Goal: Information Seeking & Learning: Find specific fact

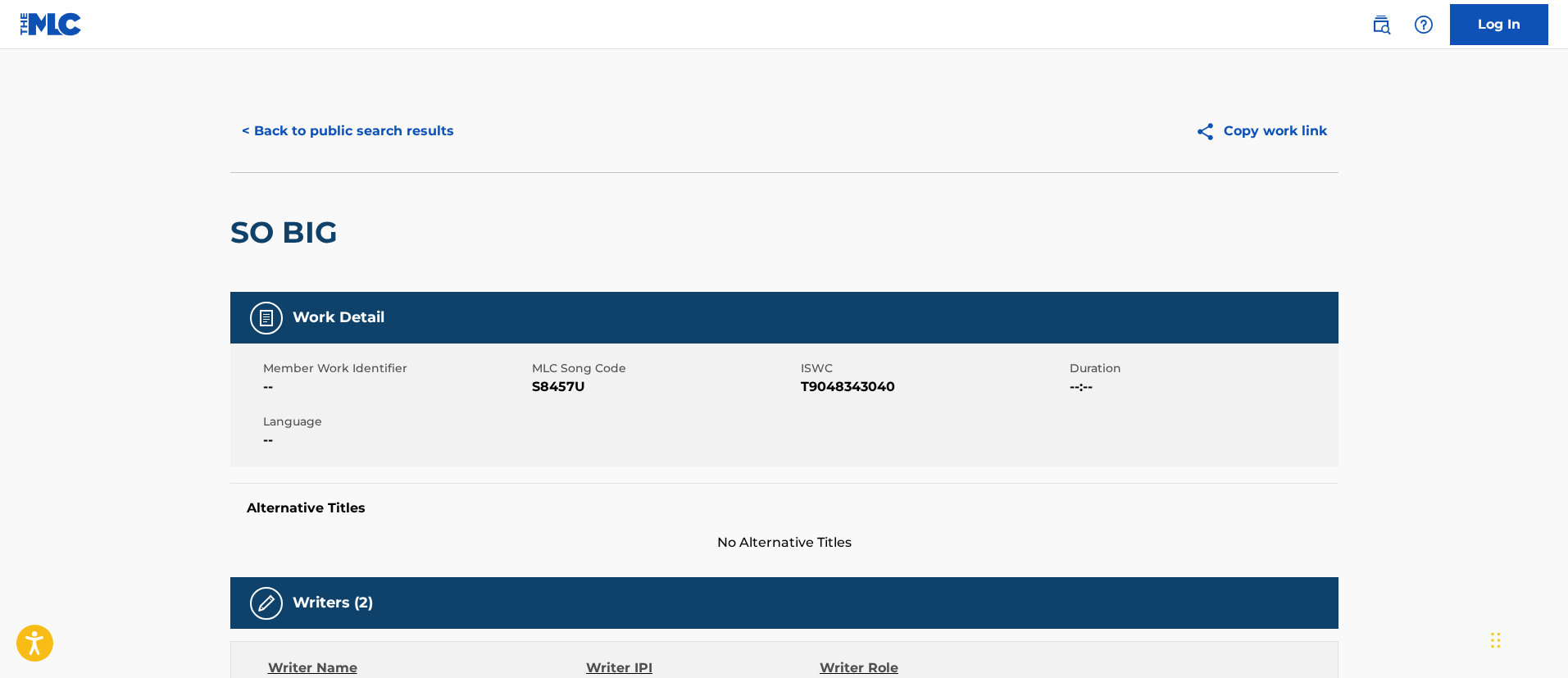
click at [367, 109] on div "< Back to public search results Copy work link" at bounding box center [784, 131] width 1108 height 82
click at [393, 138] on button "< Back to public search results" at bounding box center [348, 131] width 235 height 41
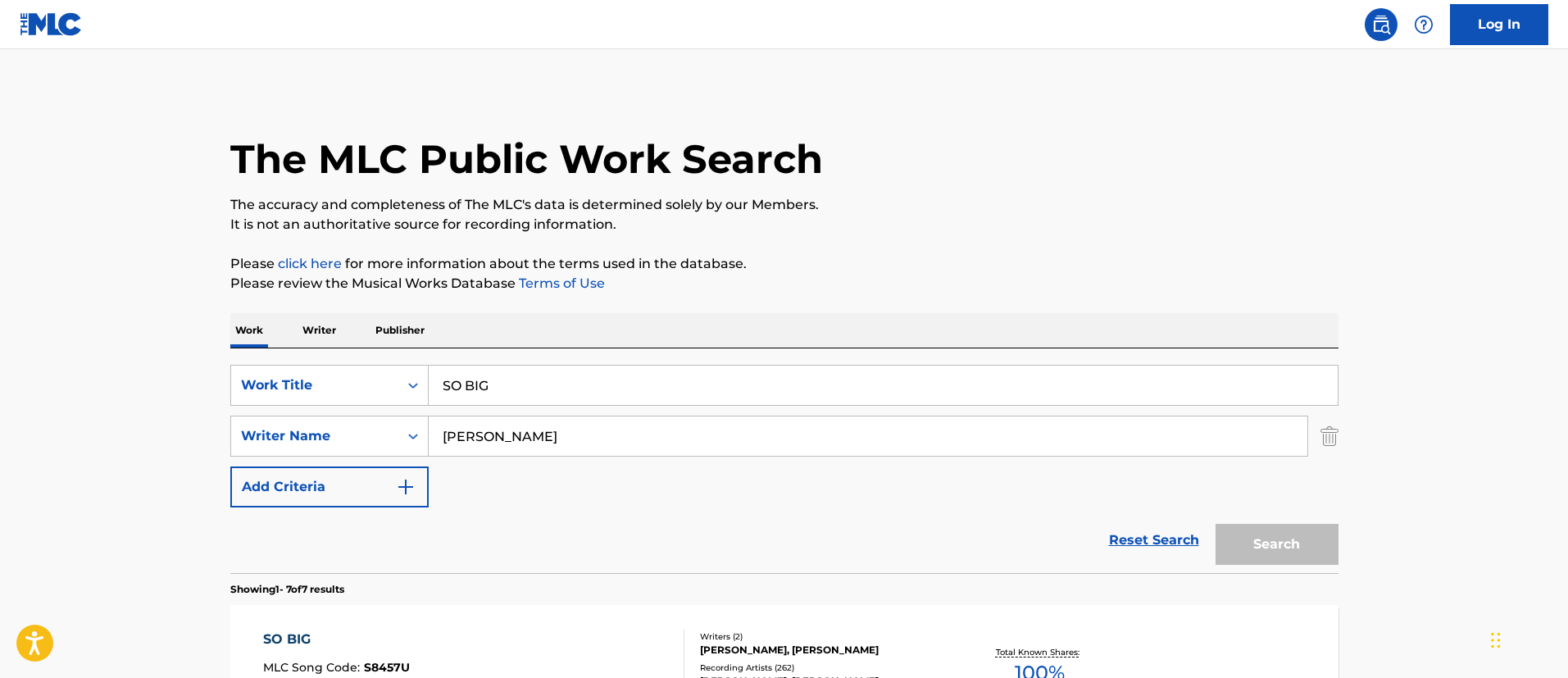
scroll to position [186, 0]
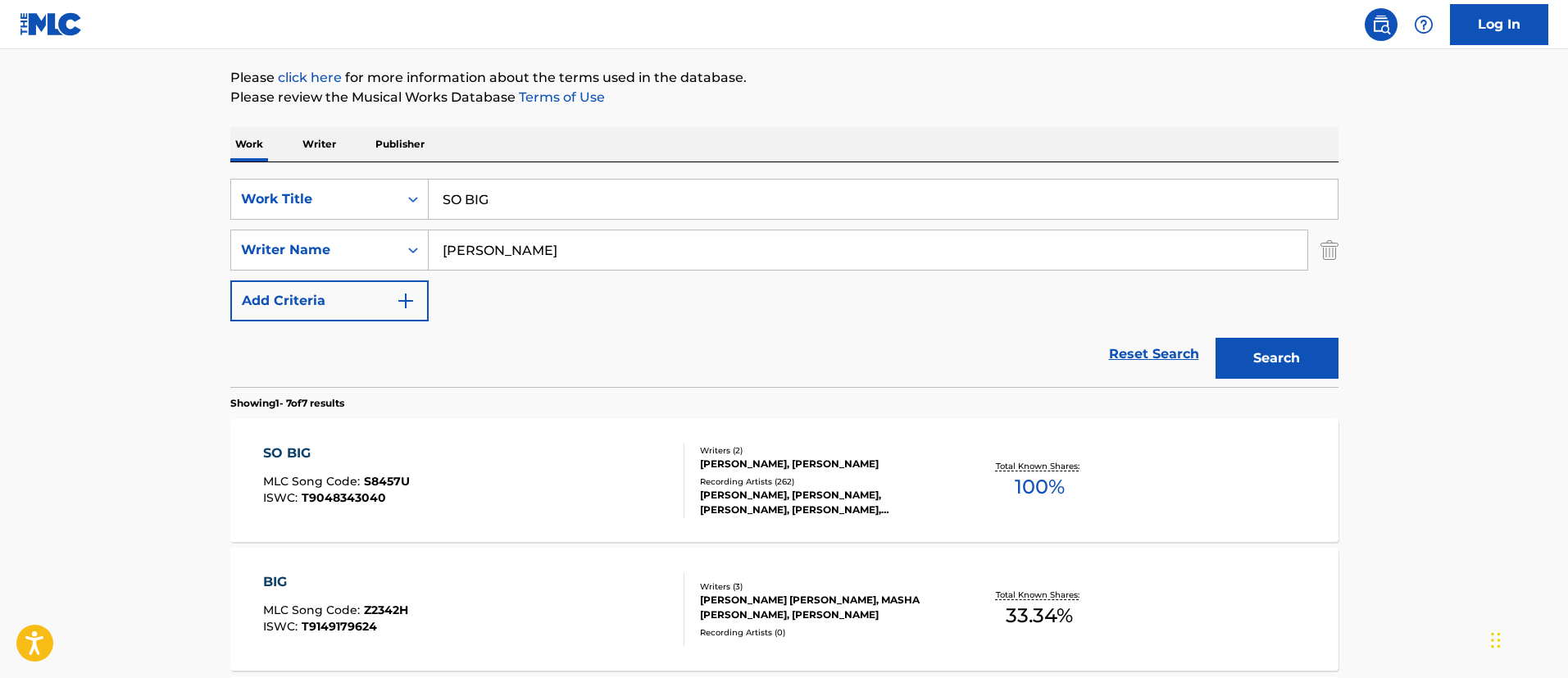
click at [532, 199] on input "SO BIG" at bounding box center [883, 200] width 909 height 39
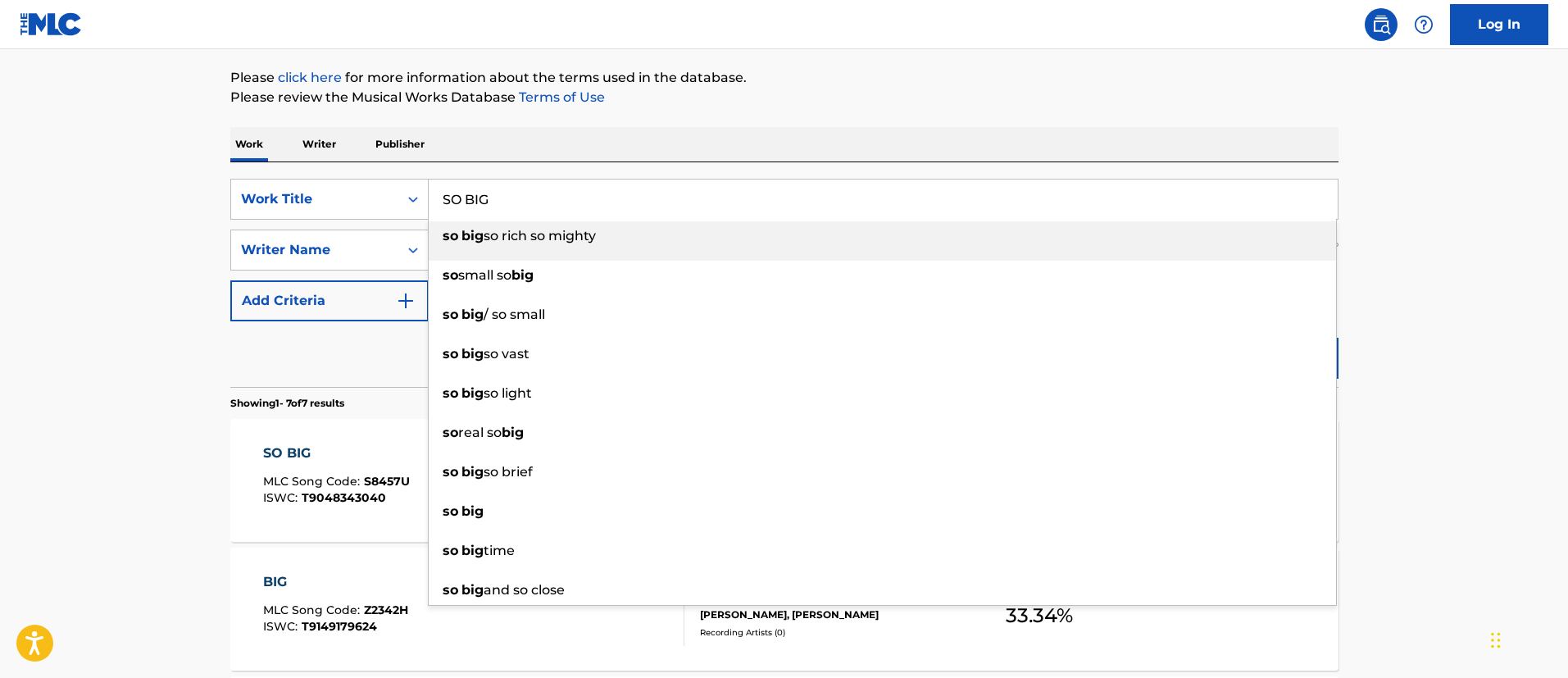
paste input "lave To The Rhythm"
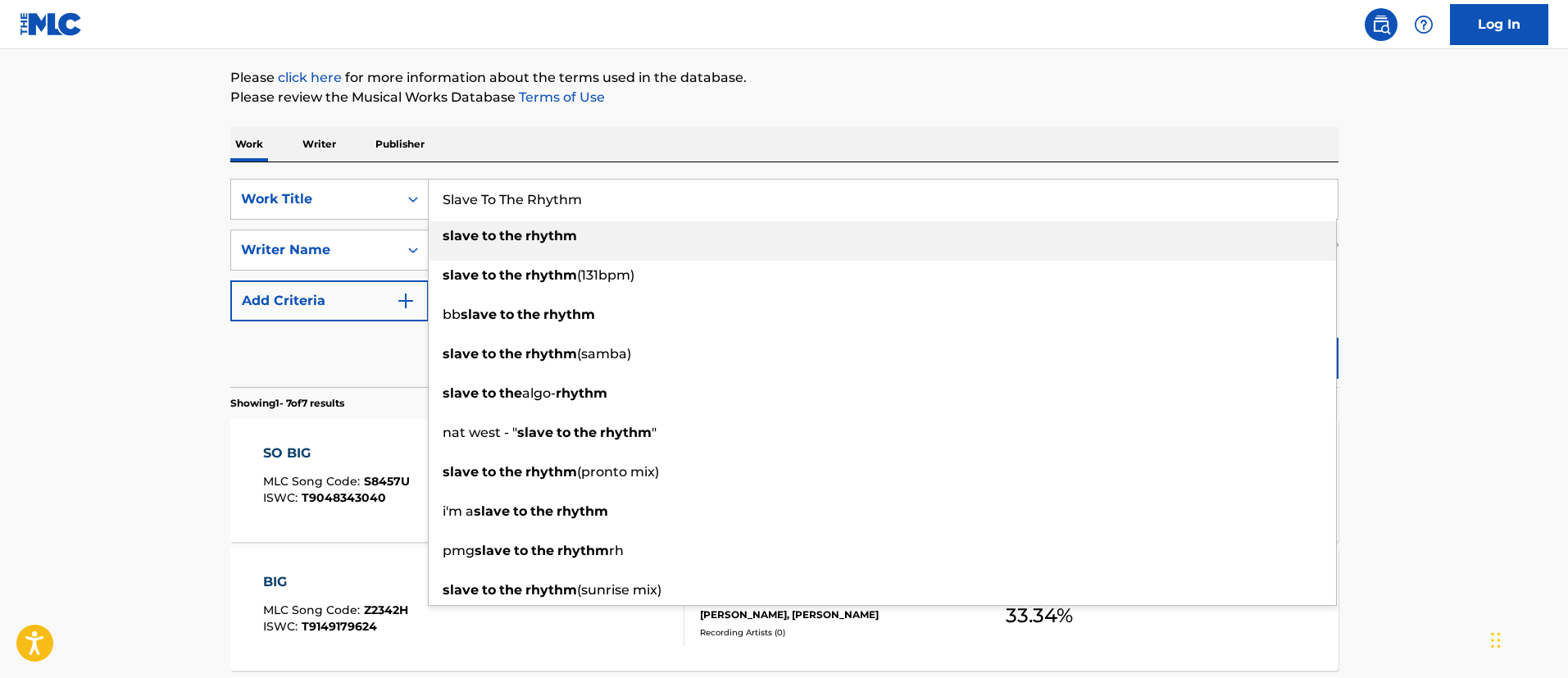
type input "Slave To The Rhythm"
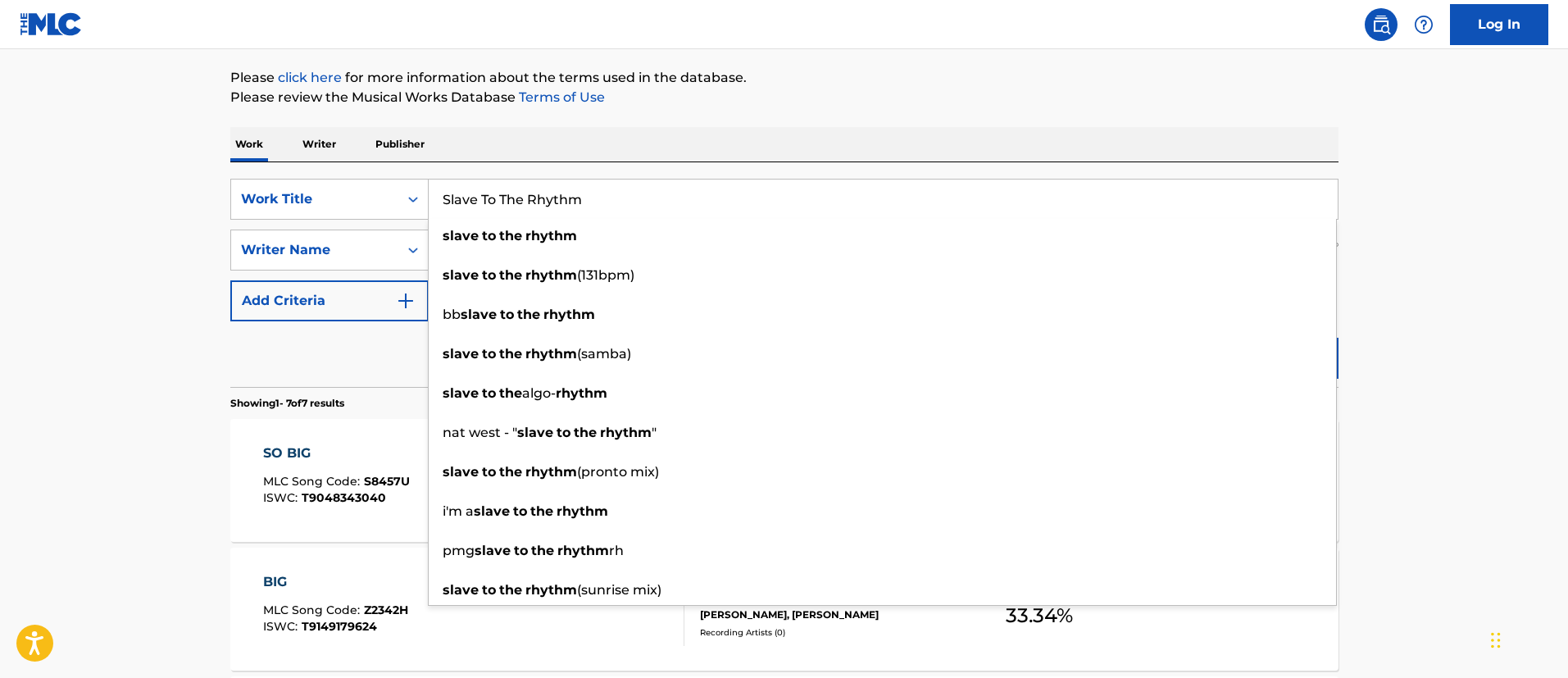
click at [92, 232] on main "The MLC Public Work Search The accuracy and completeness of The MLC's data is d…" at bounding box center [784, 630] width 1568 height 1536
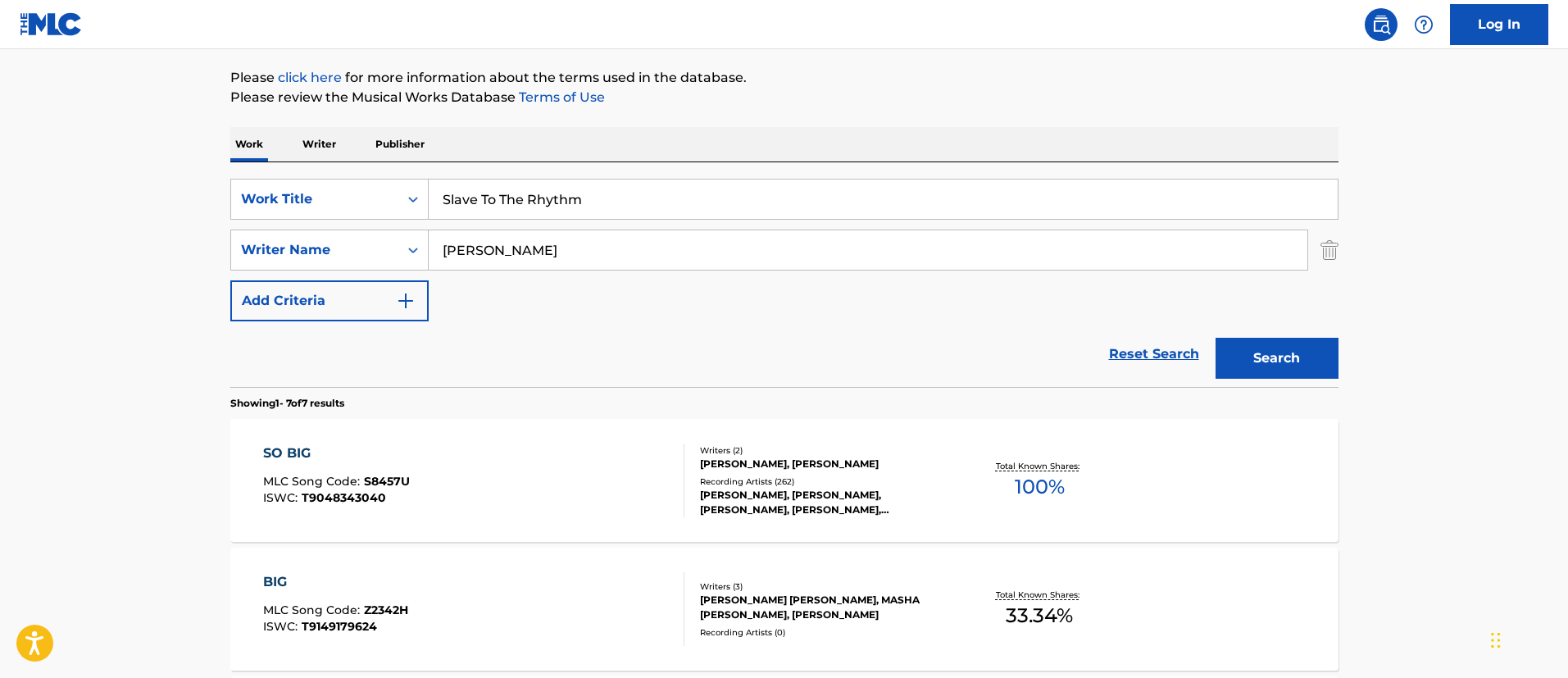
click at [604, 270] on div "SearchWithCriteriaef31237e-e3bb-457a-9157-f7f65a03b6a3 Work Title Slave To The …" at bounding box center [784, 250] width 1108 height 142
click at [575, 261] on input "Claude Kelly" at bounding box center [868, 250] width 878 height 39
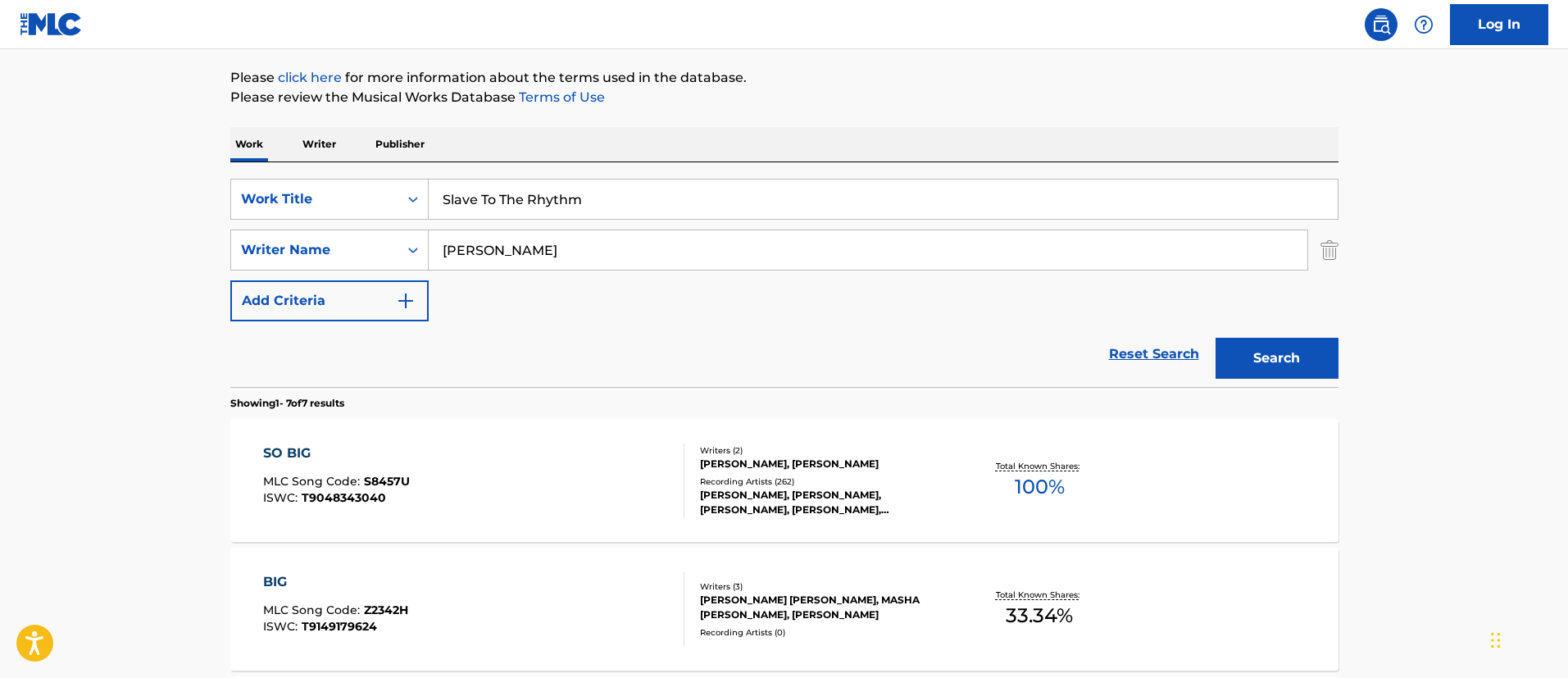
paste input "Kevin Roberson"
type input "Kevin Roberson"
click at [1215, 338] on button "Search" at bounding box center [1276, 358] width 123 height 41
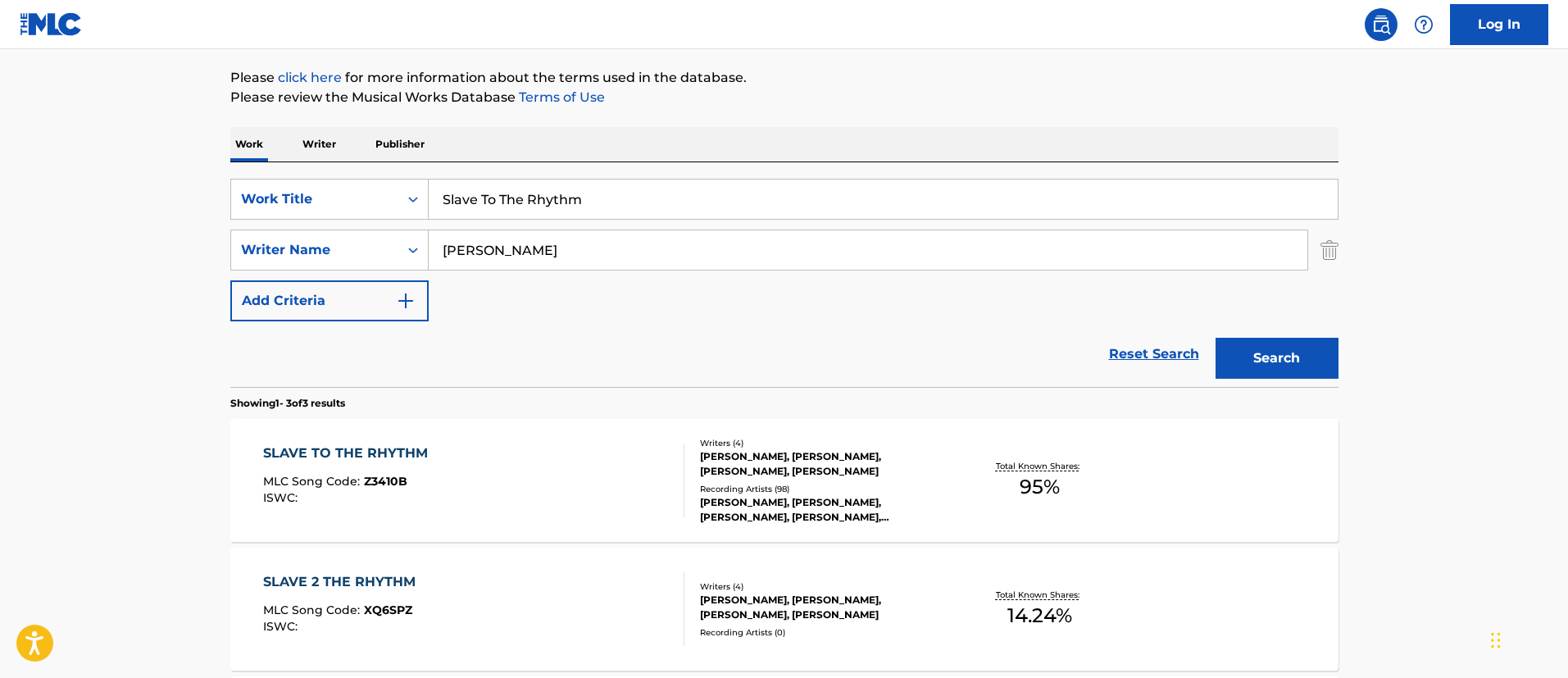
click at [575, 489] on div "SLAVE TO THE RHYTHM MLC Song Code : Z3410B ISWC :" at bounding box center [474, 480] width 421 height 74
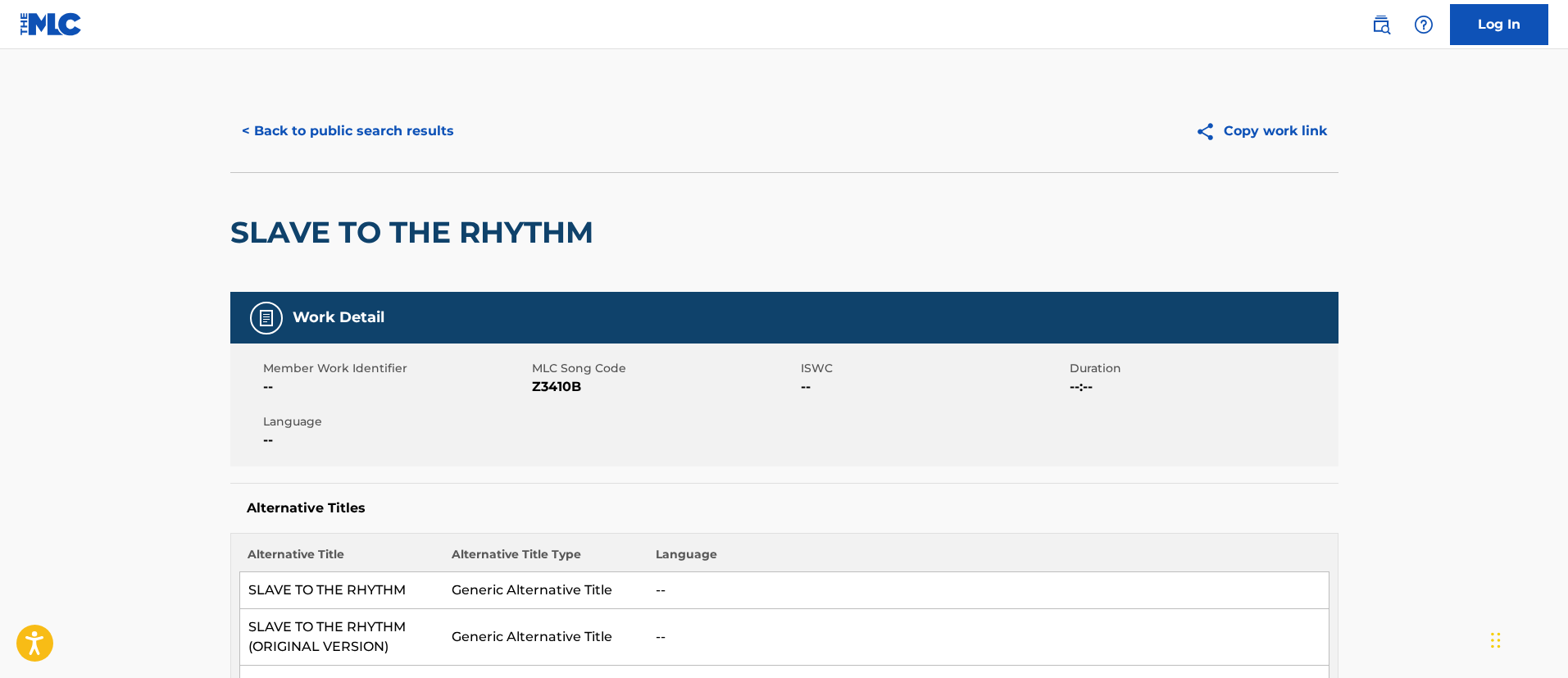
click at [338, 120] on button "< Back to public search results" at bounding box center [348, 131] width 235 height 41
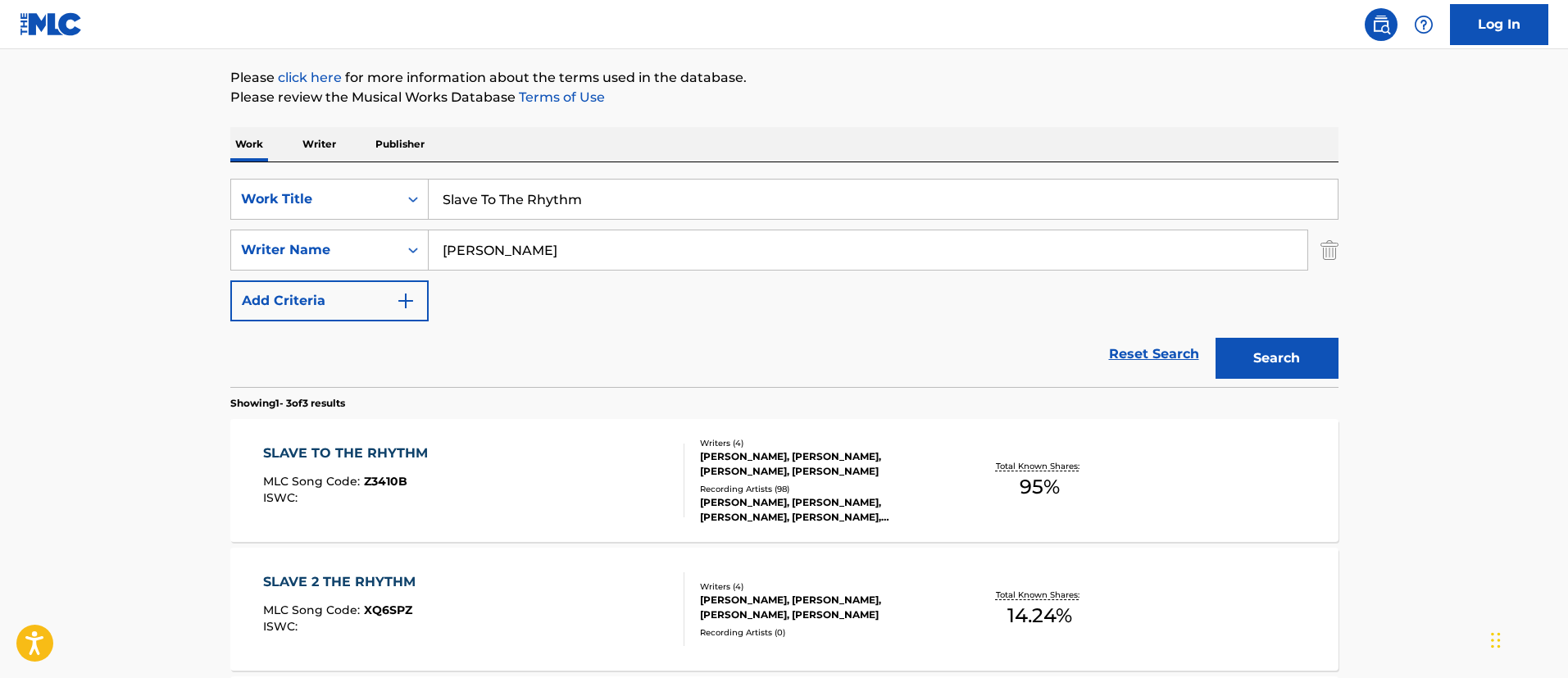
click at [534, 203] on input "Slave To The Rhythm" at bounding box center [883, 200] width 909 height 39
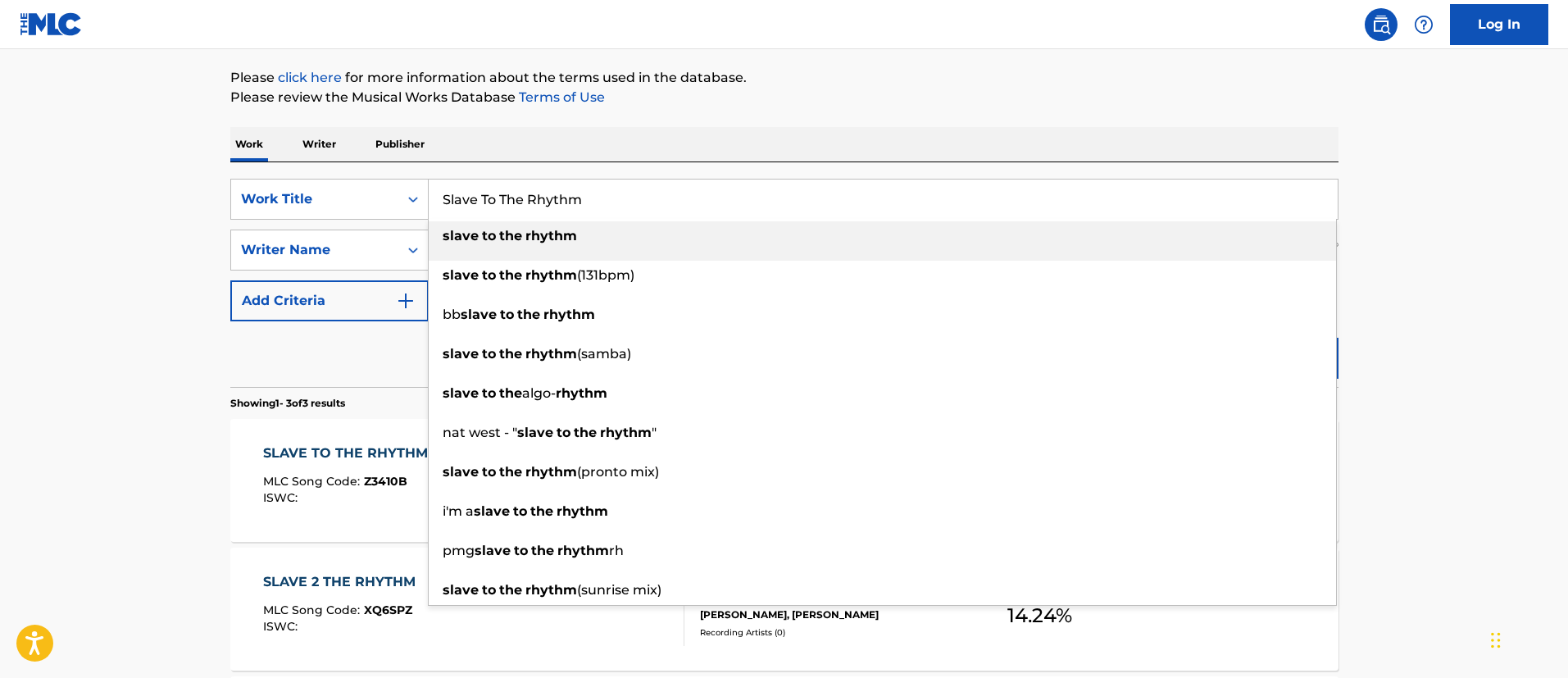
paste input "PHILLIES PRENDIOS"
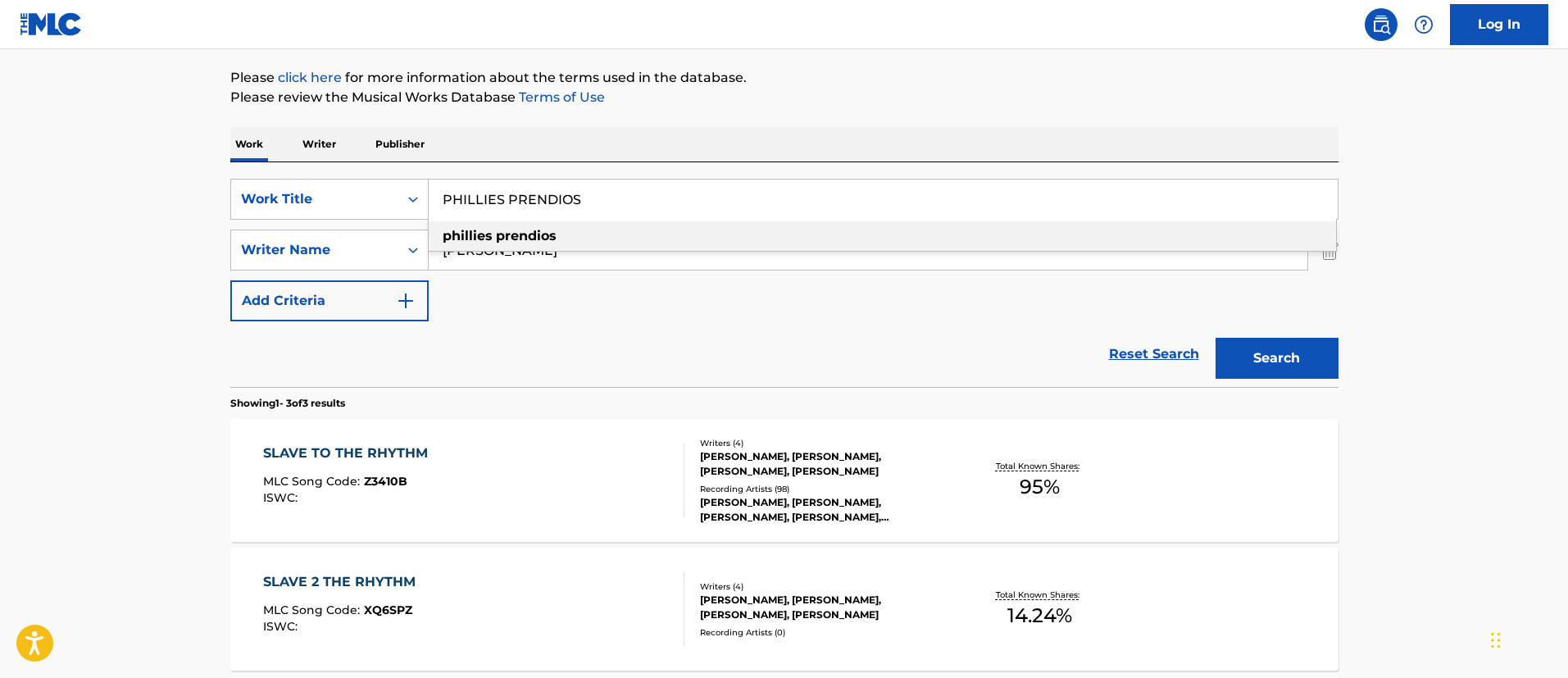
type input "PHILLIES PRENDIOS"
click at [547, 267] on input "Kevin Roberson" at bounding box center [868, 250] width 878 height 39
paste input "SOTO ALICEA IAN MANUEL, SIGGY VASQUEZ RODRIGUEZ, DEL VALLE ROBLES RAUL, MANUEL …"
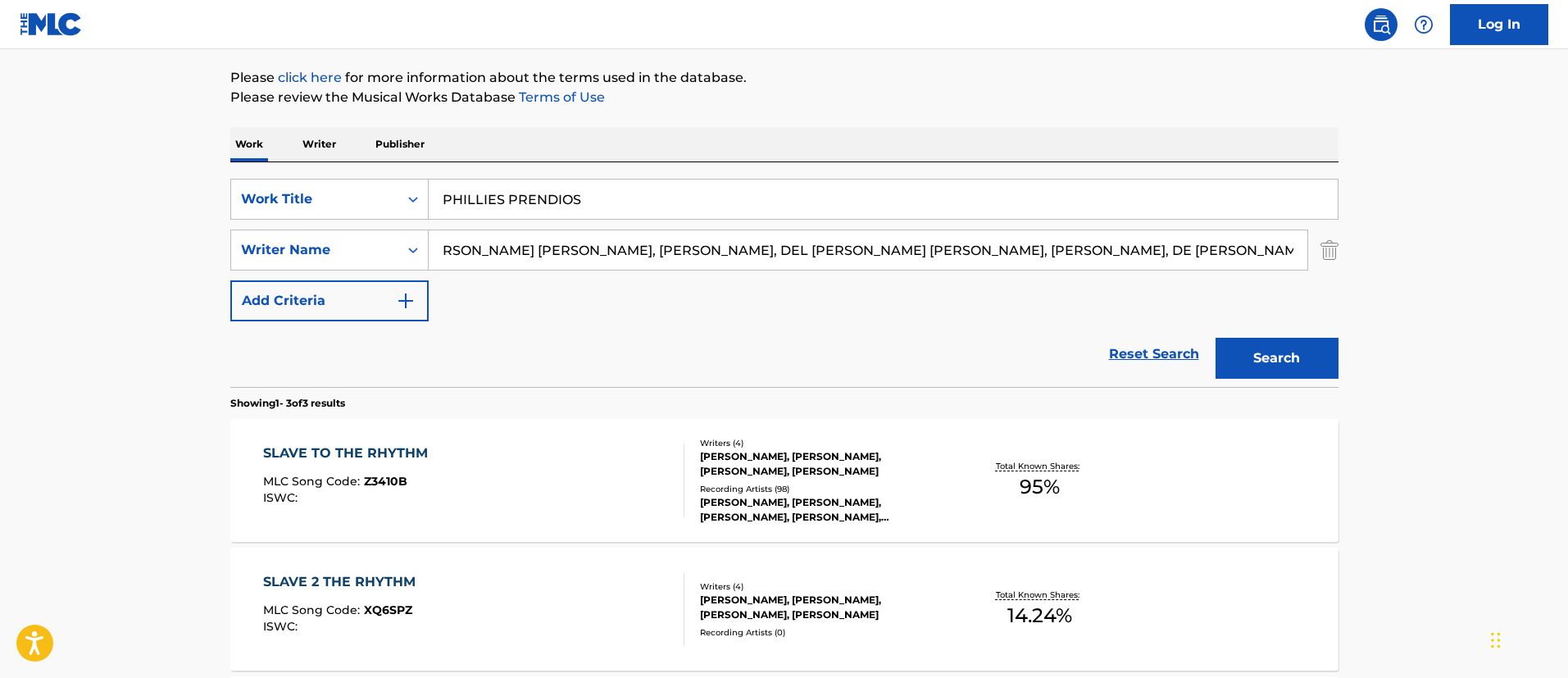
scroll to position [0, 0]
drag, startPoint x: 1125, startPoint y: 245, endPoint x: 103, endPoint y: 130, distance: 1028.4
click at [103, 130] on main "The MLC Public Work Search The accuracy and completeness of The MLC's data is d…" at bounding box center [784, 374] width 1568 height 1022
click at [1215, 338] on button "Search" at bounding box center [1276, 358] width 123 height 41
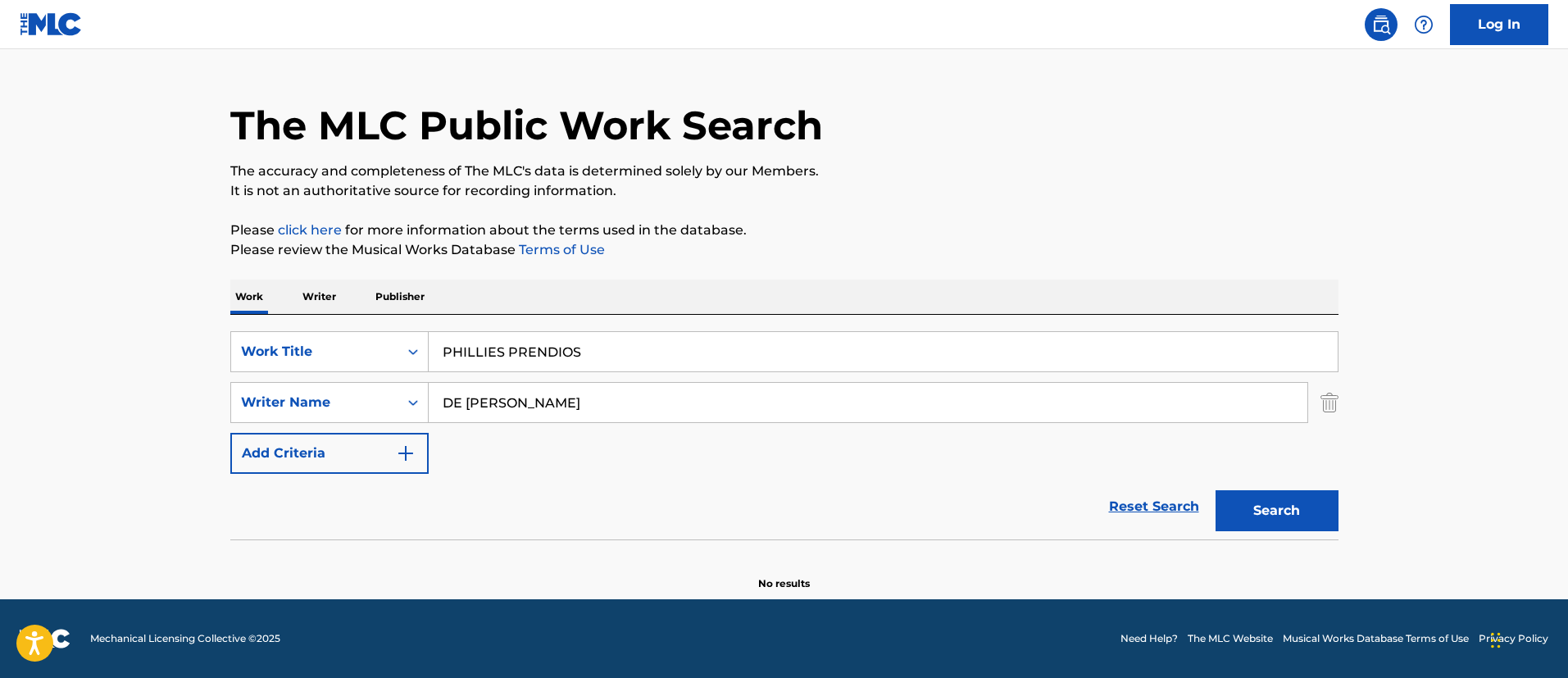
scroll to position [33, 0]
click at [564, 411] on input "DE LEON ROSARIA ELIAS" at bounding box center [868, 403] width 878 height 39
paste input "SOTO ALICEA IAN MANUEL"
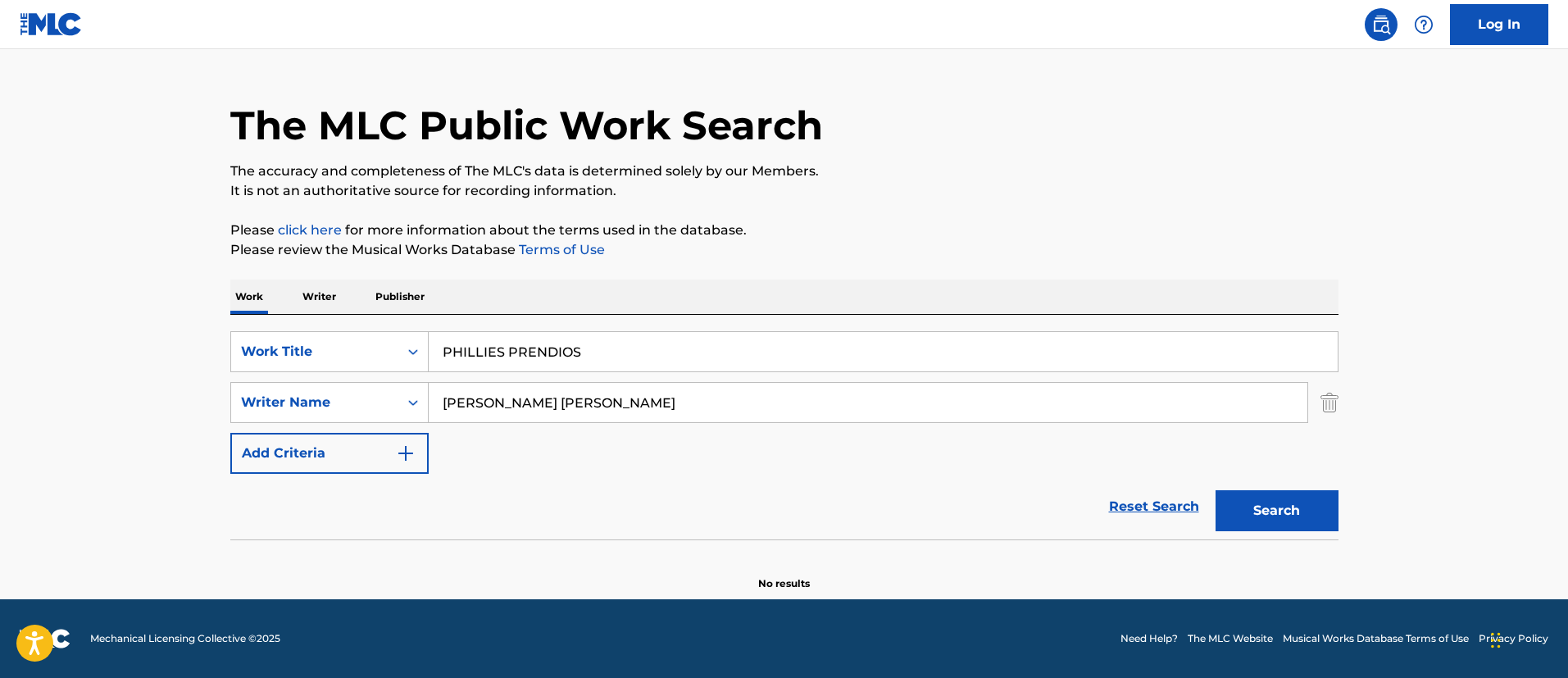
type input "SOTO ALICEA IAN MANUEL"
click at [1215, 490] on button "Search" at bounding box center [1276, 511] width 123 height 41
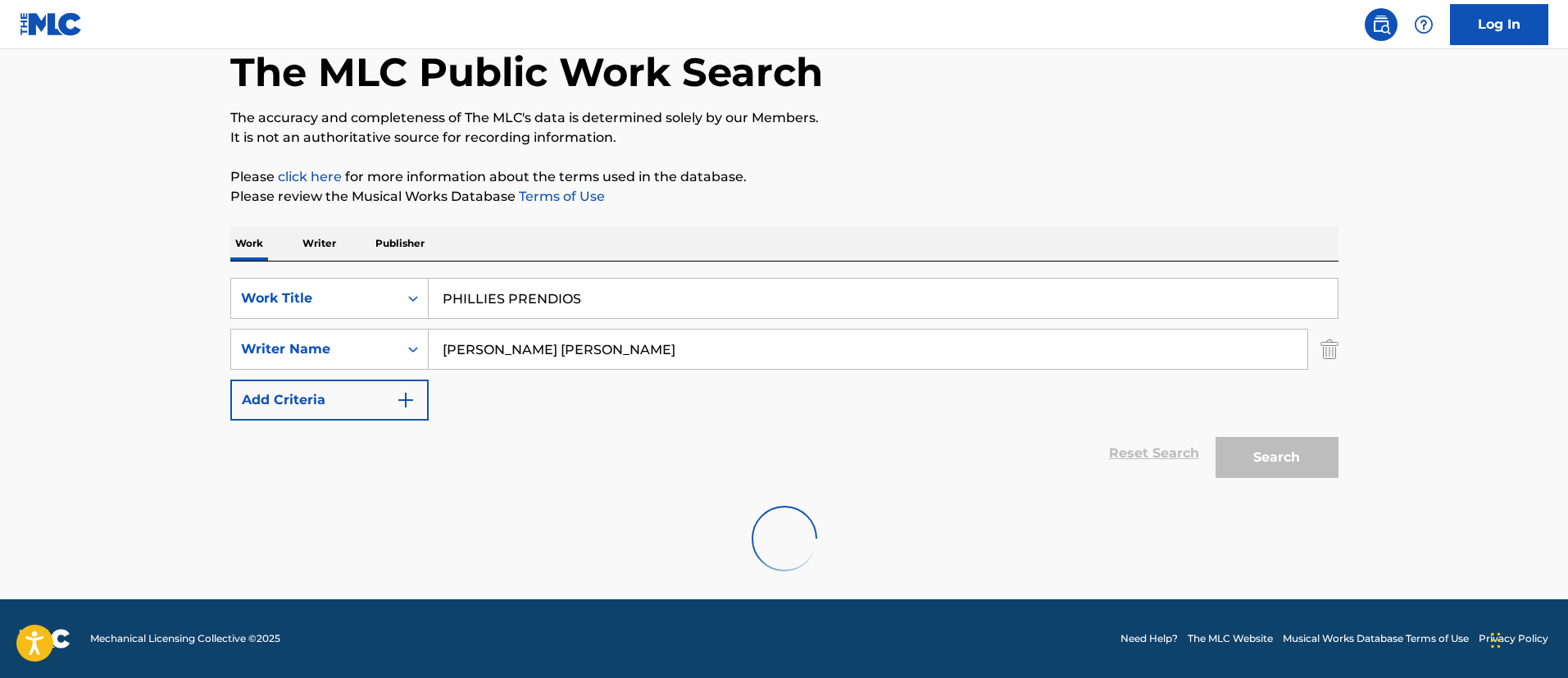
scroll to position [186, 0]
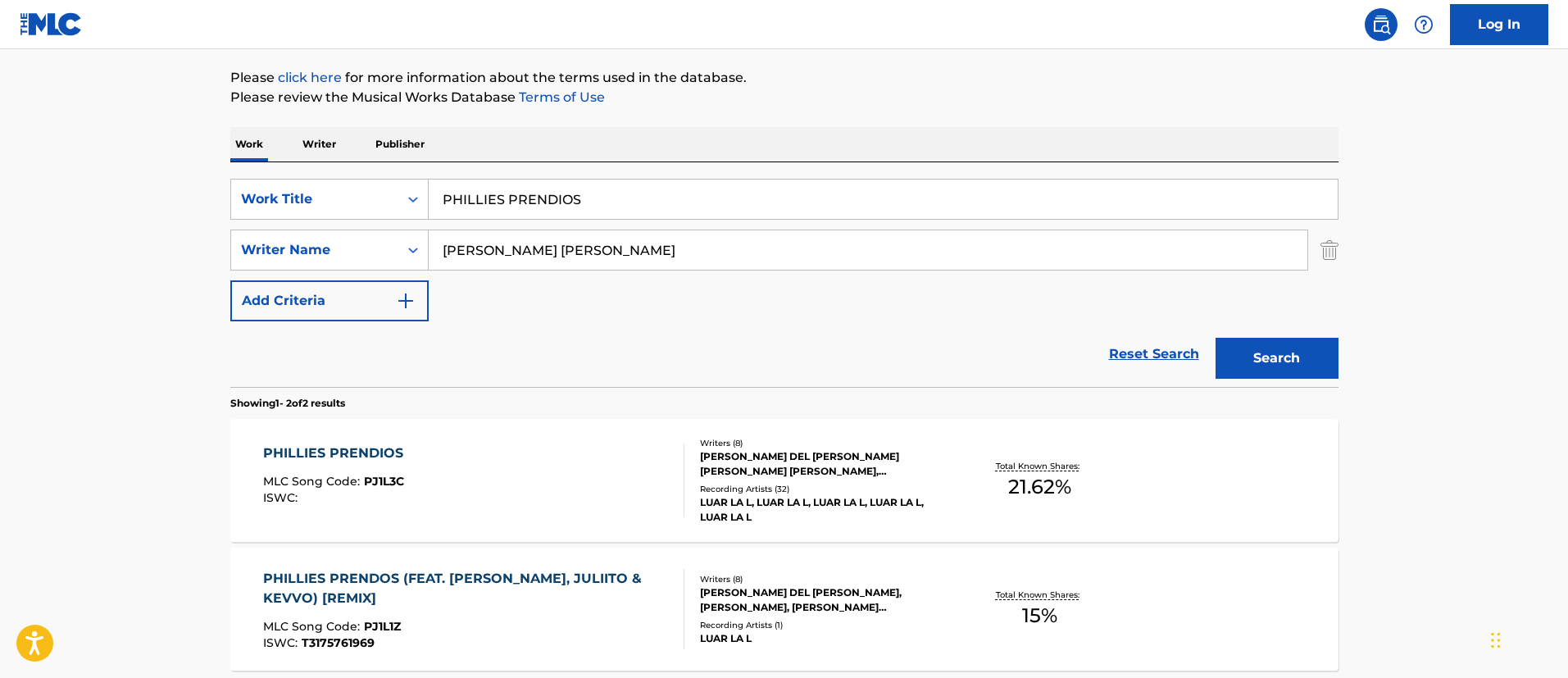
click at [527, 428] on div "PHILLIES PRENDIOS MLC Song Code : PJ1L3C ISWC : Writers ( 8 ) RAUL A. DEL VALLE…" at bounding box center [784, 480] width 1108 height 123
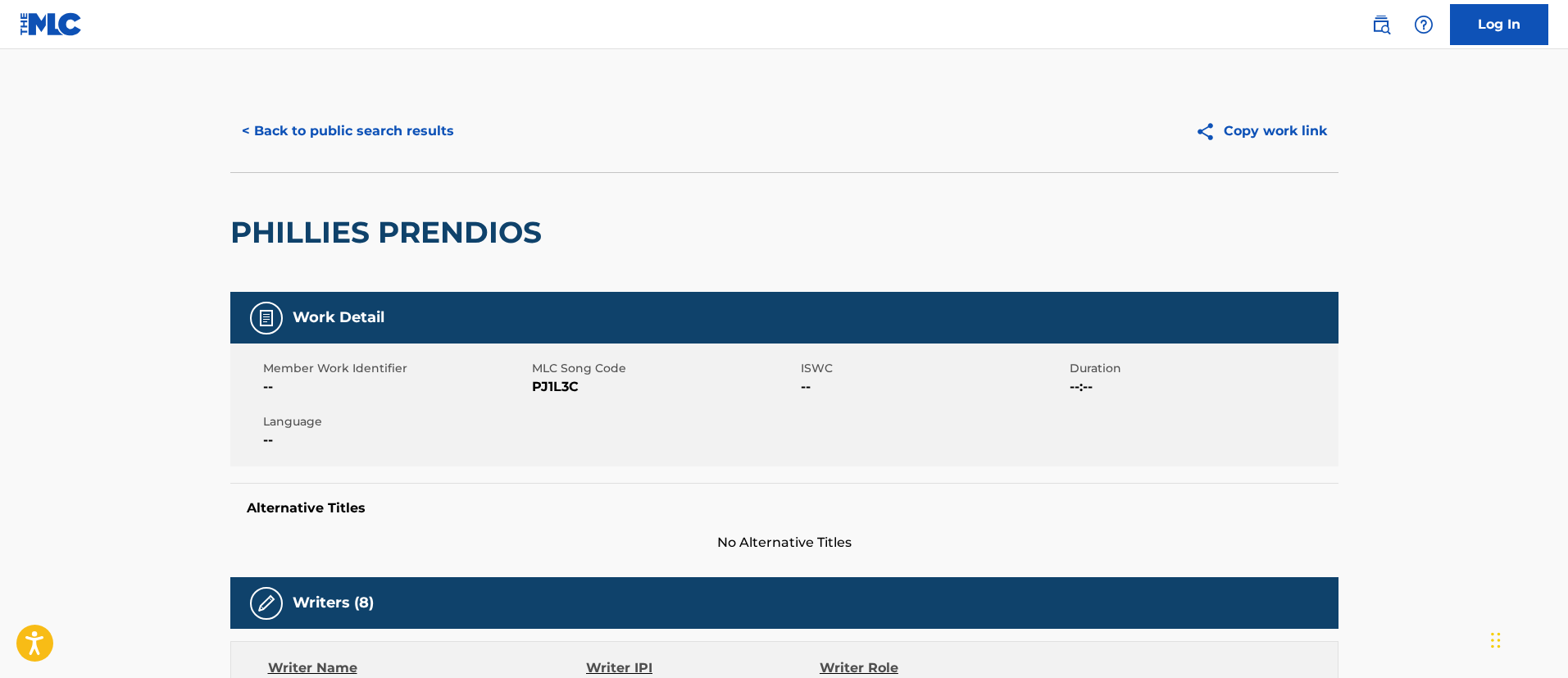
click at [385, 137] on button "< Back to public search results" at bounding box center [348, 131] width 235 height 41
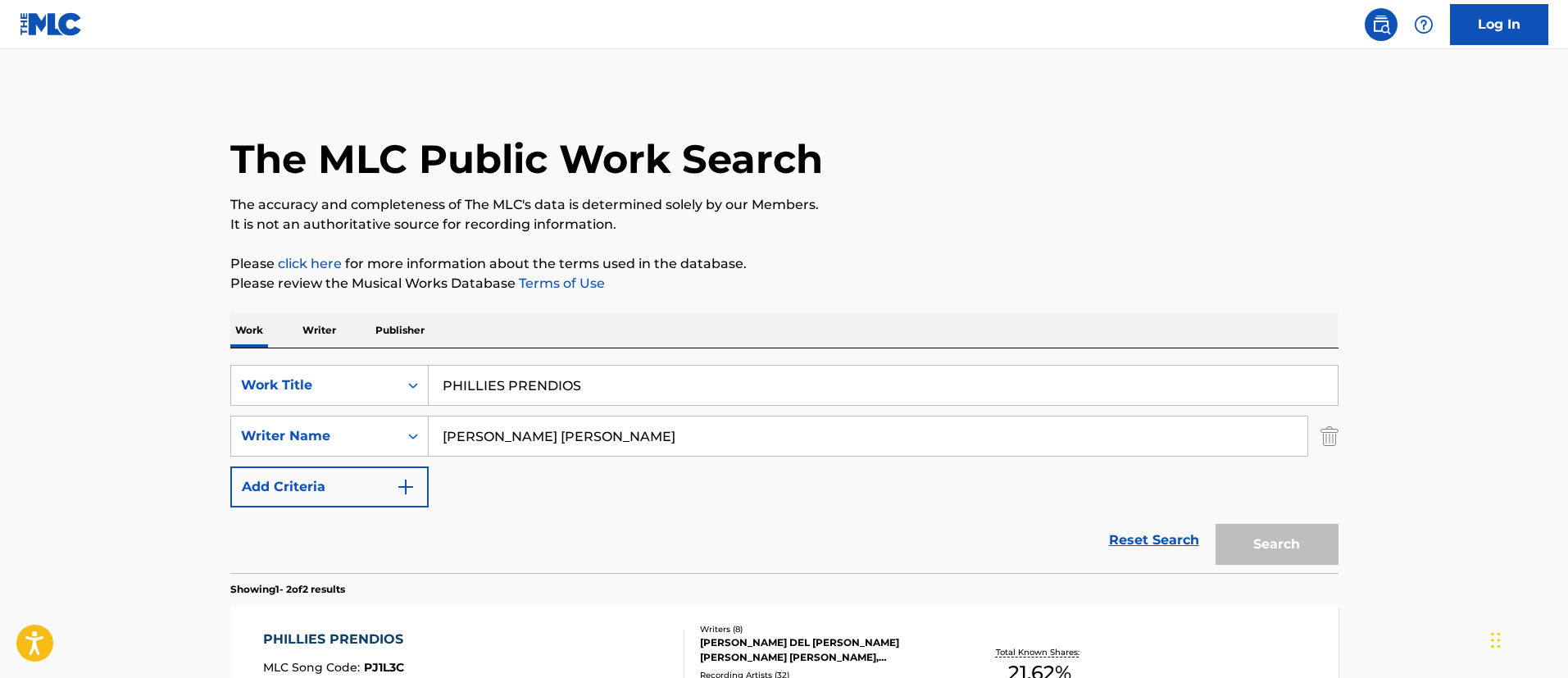
scroll to position [186, 0]
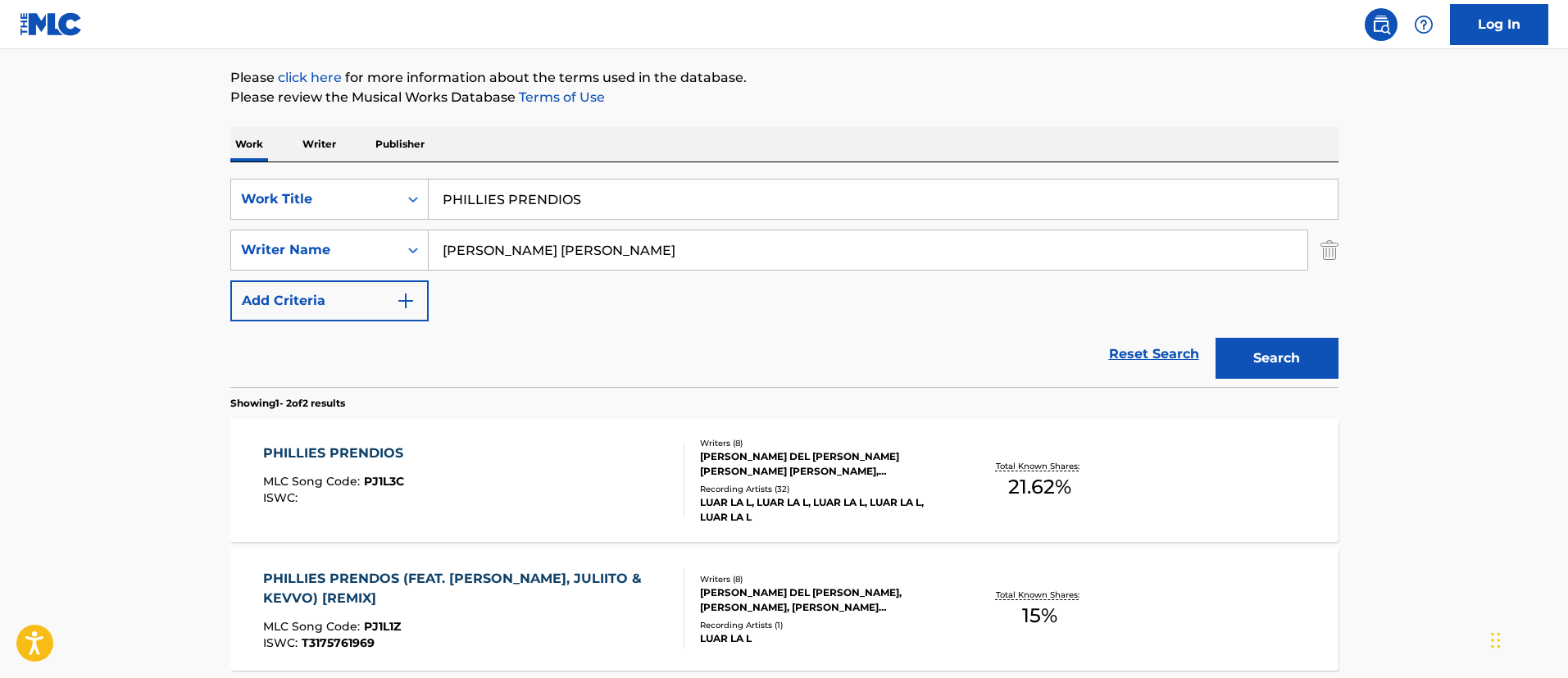
click at [510, 200] on input "PHILLIES PRENDIOS" at bounding box center [883, 200] width 909 height 39
paste input "NO MORE"
type input "NO MORE"
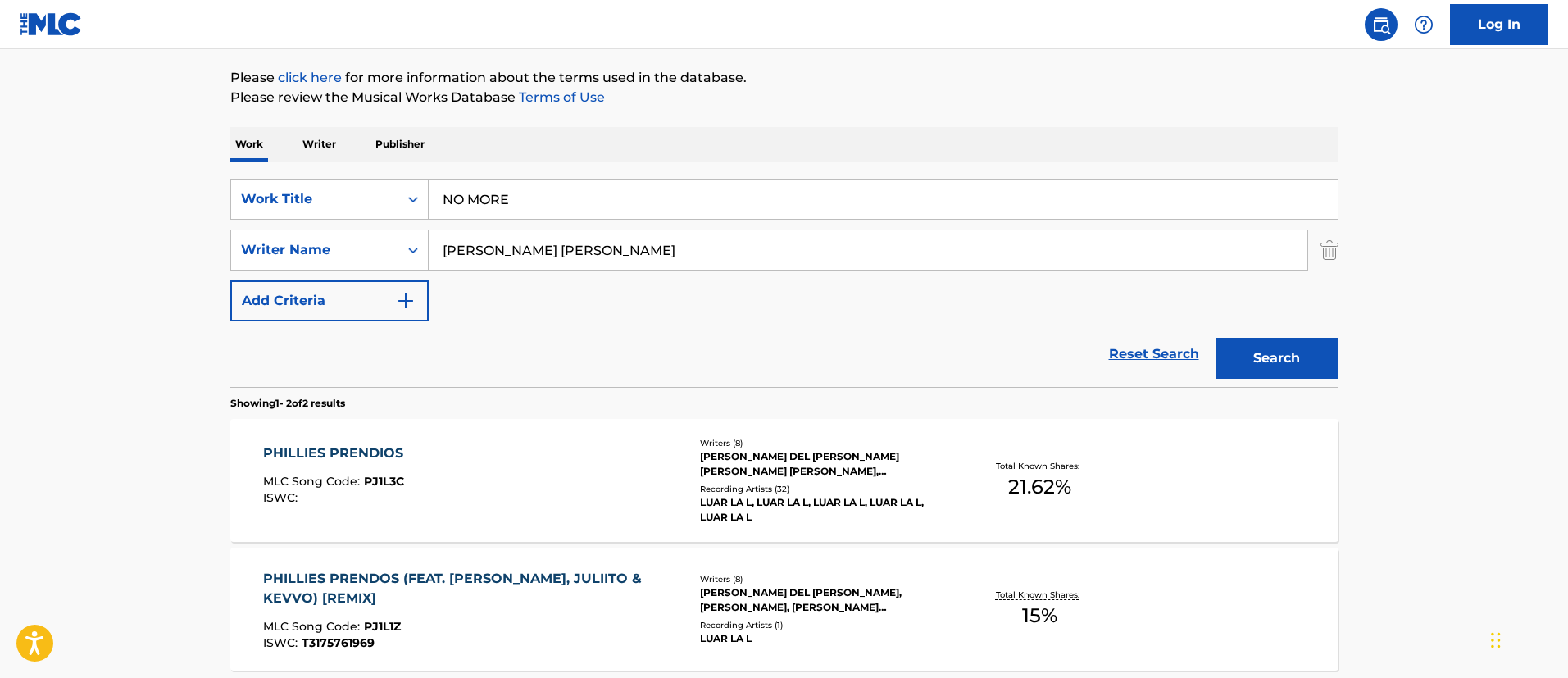
click at [176, 299] on main "The MLC Public Work Search The accuracy and completeness of The MLC's data is d…" at bounding box center [784, 309] width 1568 height 893
click at [646, 244] on input "SOTO ALICEA IAN MANUEL" at bounding box center [868, 250] width 878 height 39
paste input "VITALE RUSSEL"
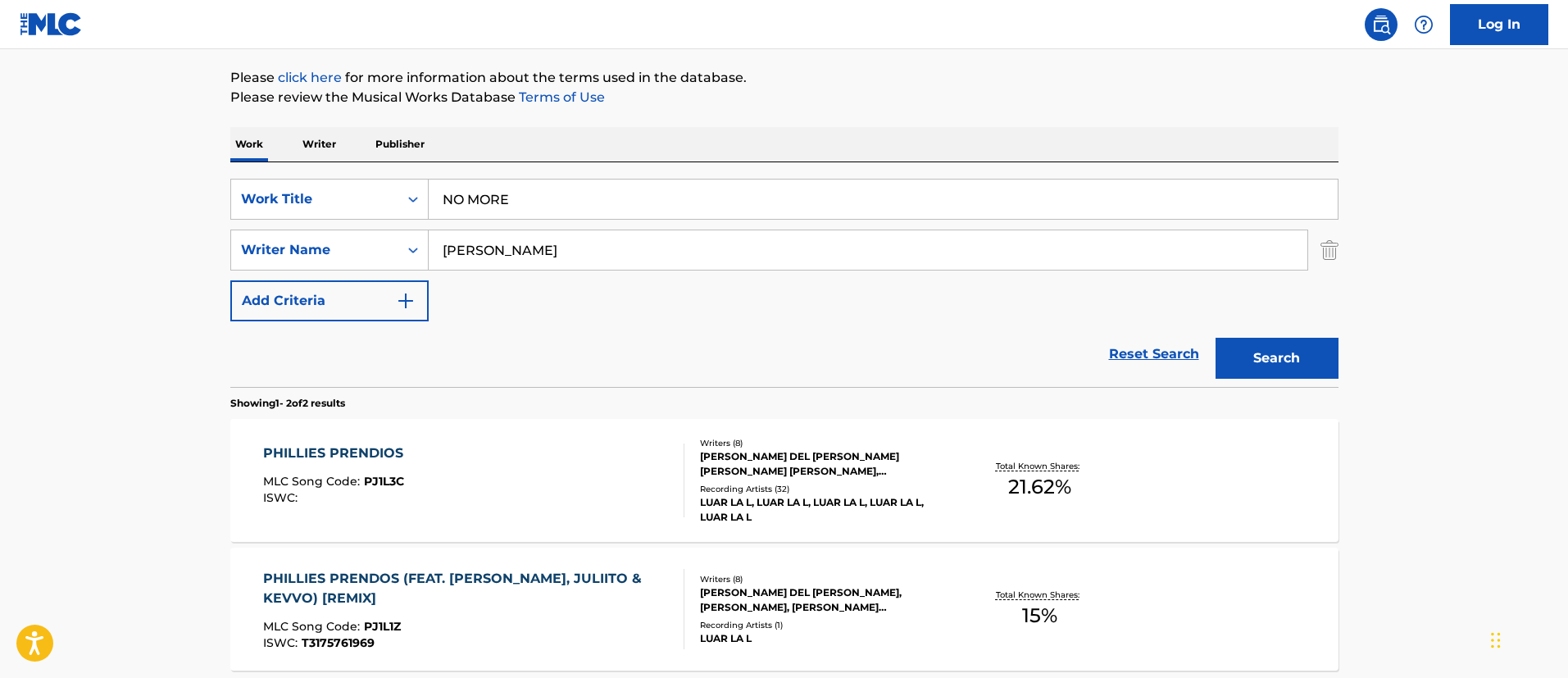
type input "VITALE RUSSELL"
click at [1215, 338] on button "Search" at bounding box center [1276, 358] width 123 height 41
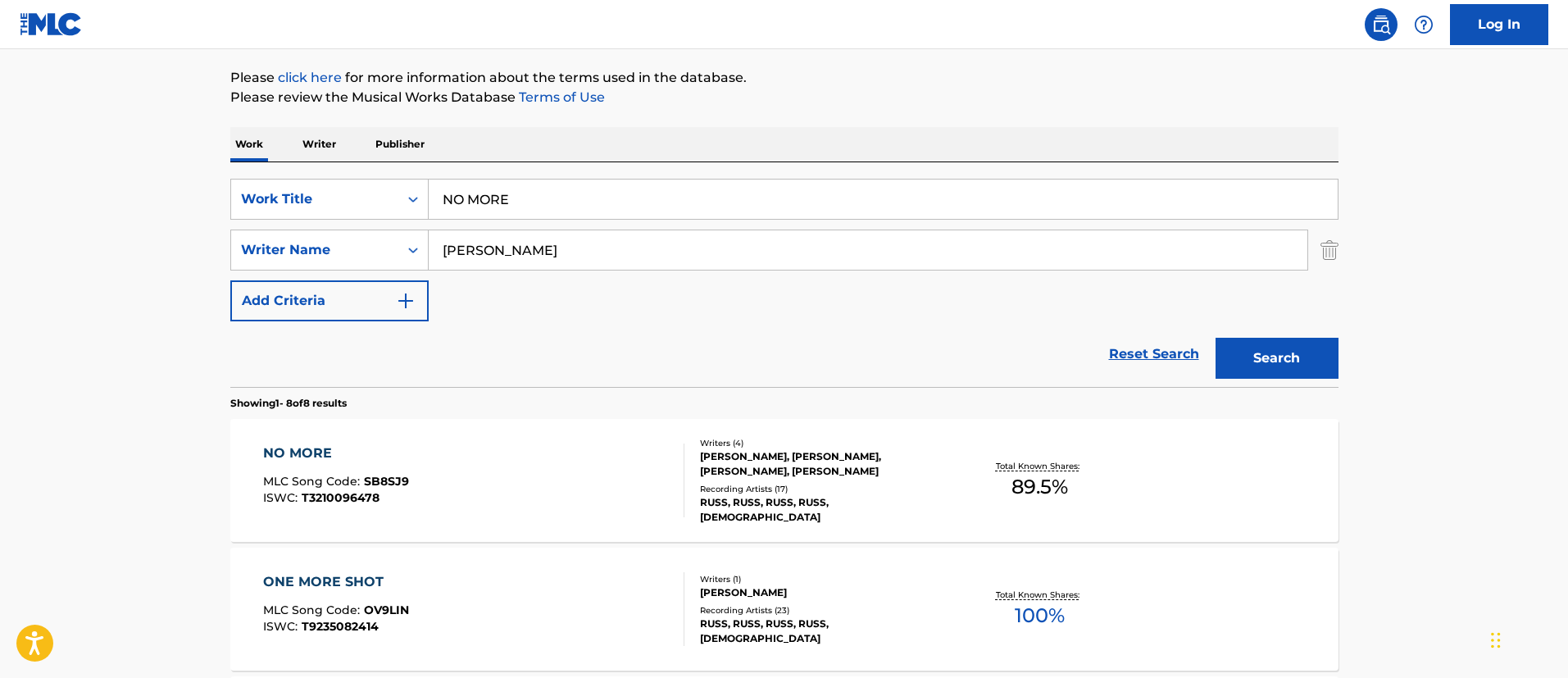
click at [536, 189] on input "NO MORE" at bounding box center [883, 200] width 909 height 39
paste input "Bad Things"
click at [536, 189] on input "Bad Things" at bounding box center [883, 200] width 909 height 39
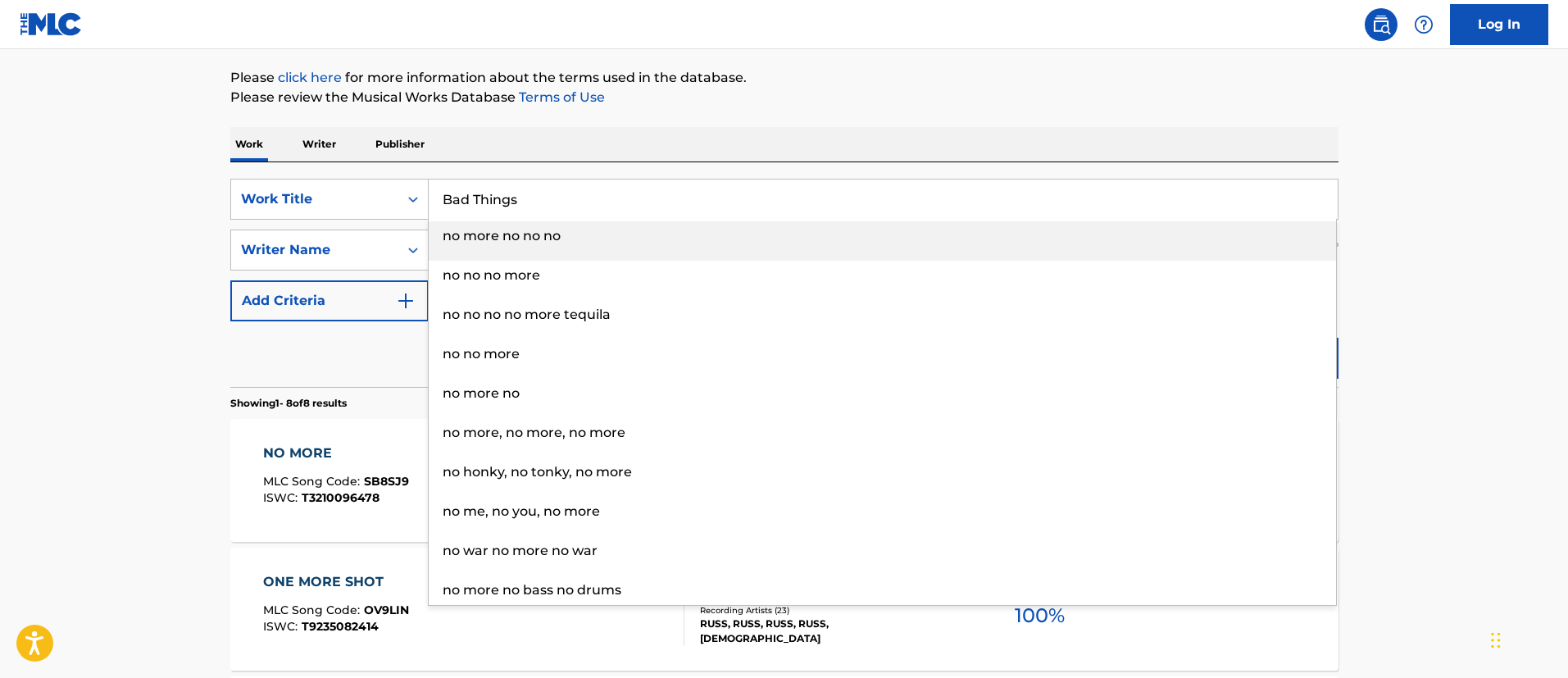
type input "Bad Things"
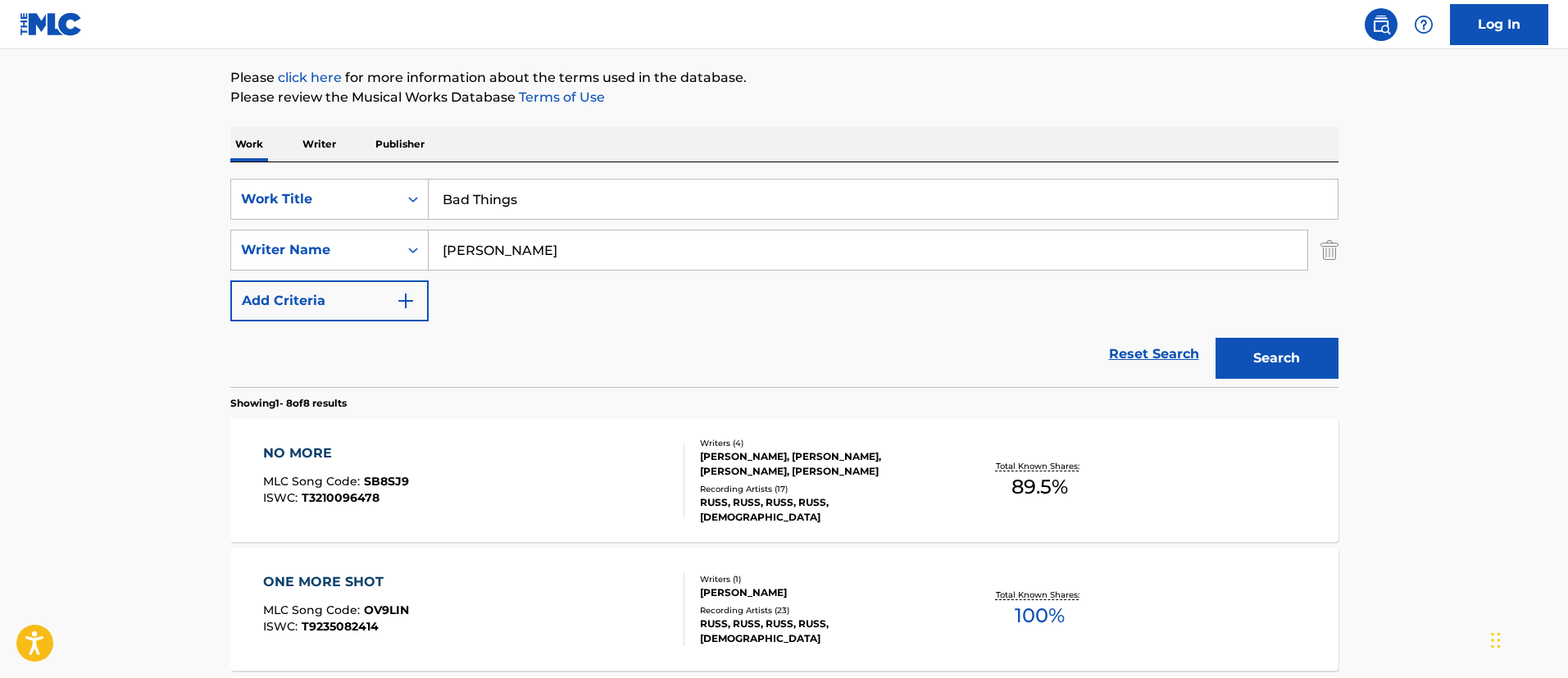
click at [478, 258] on input "VITALE RUSSELL" at bounding box center [868, 250] width 878 height 39
paste input "Alex Schwartz"
click at [478, 258] on input "Alex Schwartz" at bounding box center [868, 250] width 878 height 39
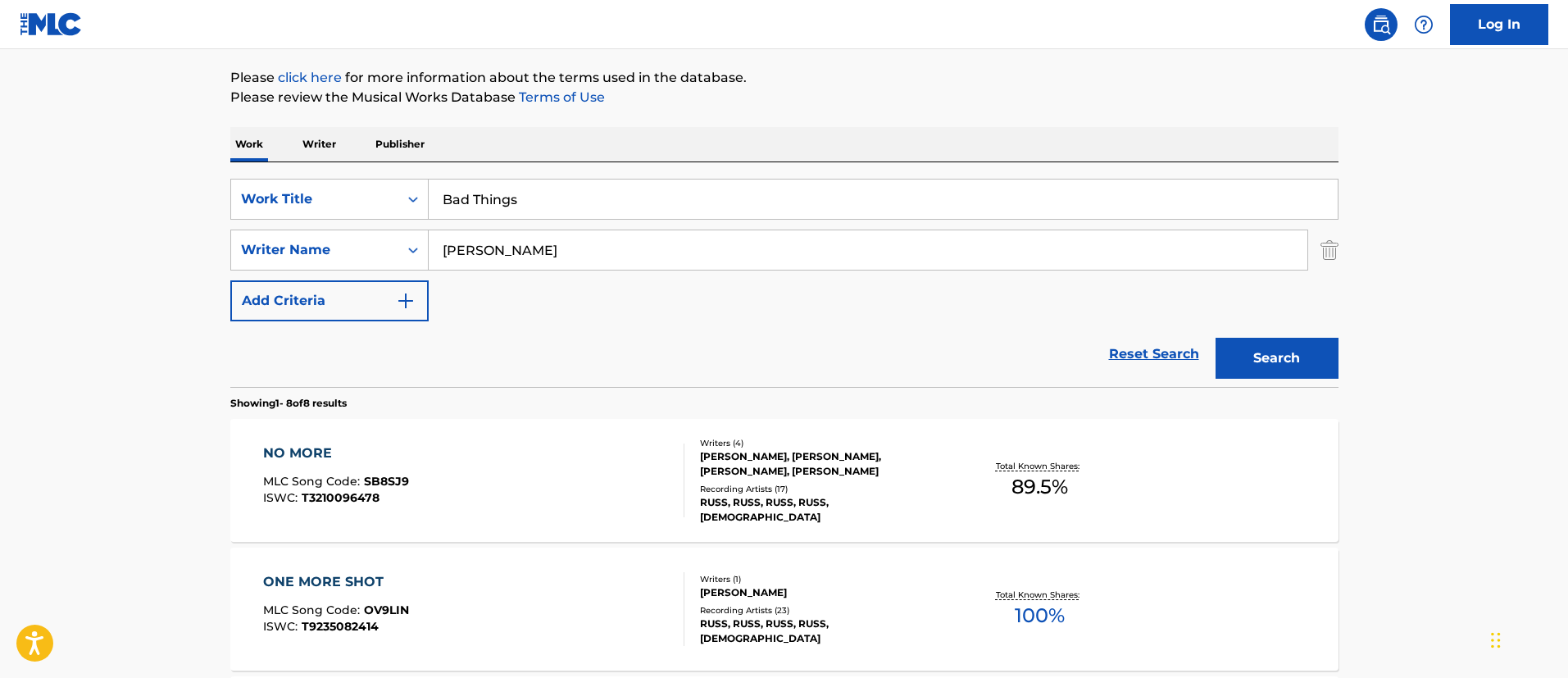
type input "Alex Schwartz"
click at [1215, 338] on button "Search" at bounding box center [1276, 358] width 123 height 41
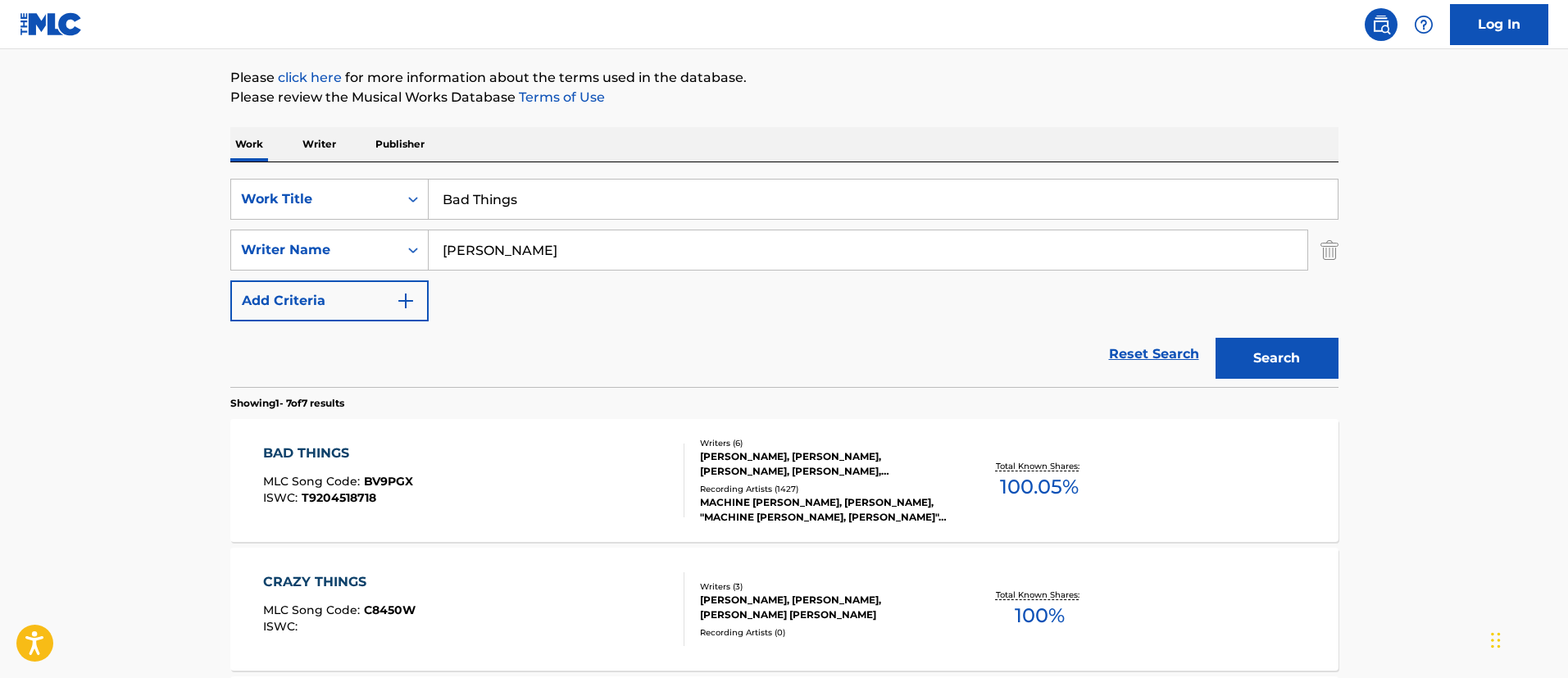
click at [642, 480] on div "BAD THINGS MLC Song Code : BV9PGX ISWC : T9204518718" at bounding box center [474, 480] width 421 height 74
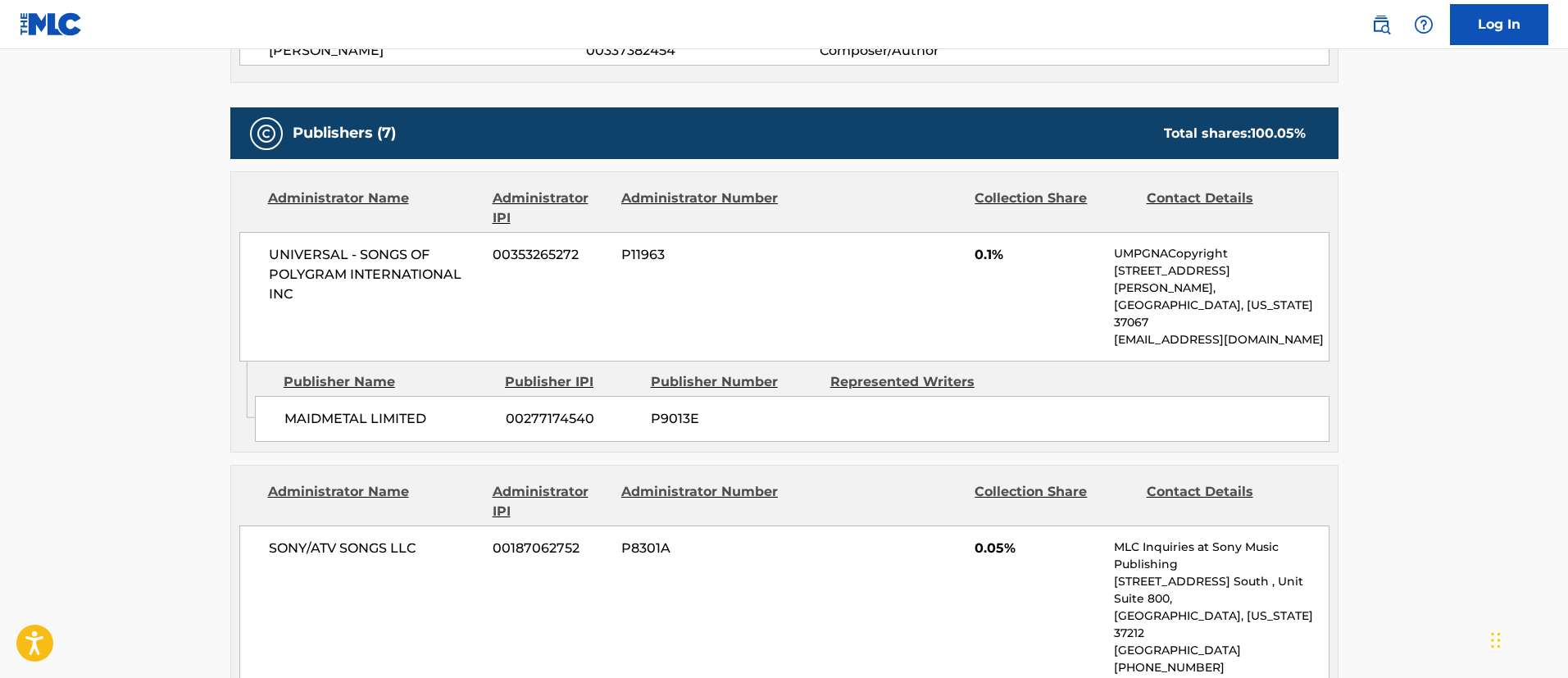
scroll to position [854, 0]
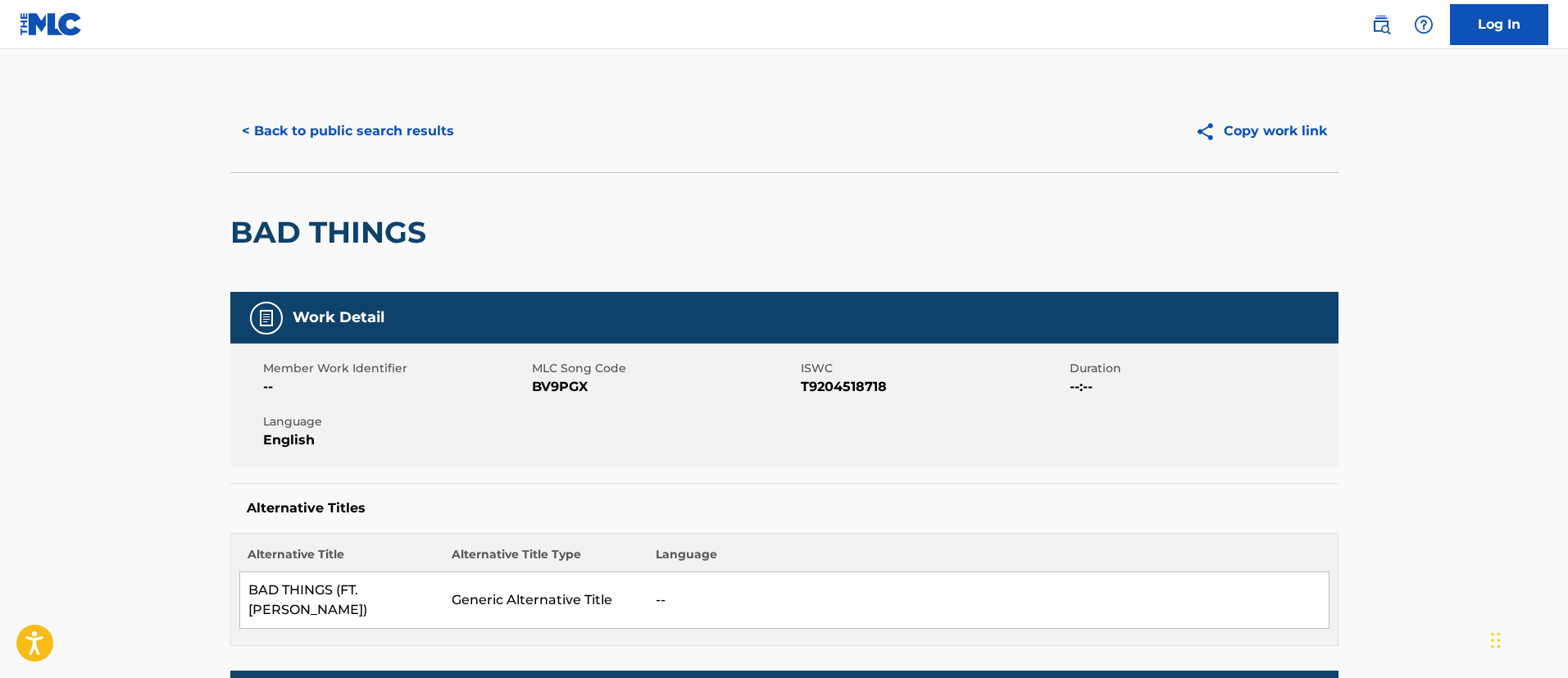
click at [417, 121] on button "< Back to public search results" at bounding box center [348, 131] width 235 height 41
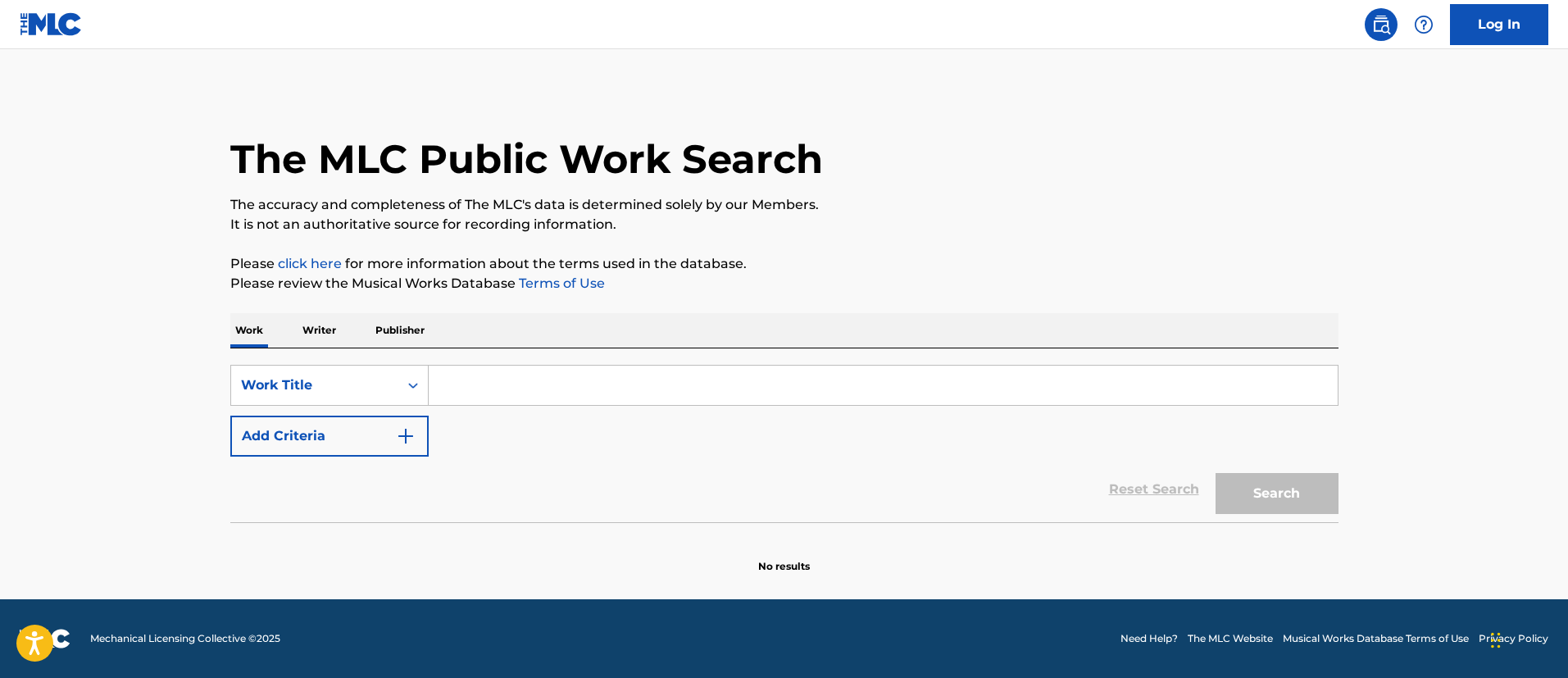
click at [537, 369] on input "Search Form" at bounding box center [883, 385] width 909 height 39
paste input "WHAT WOULD YOU DO?"
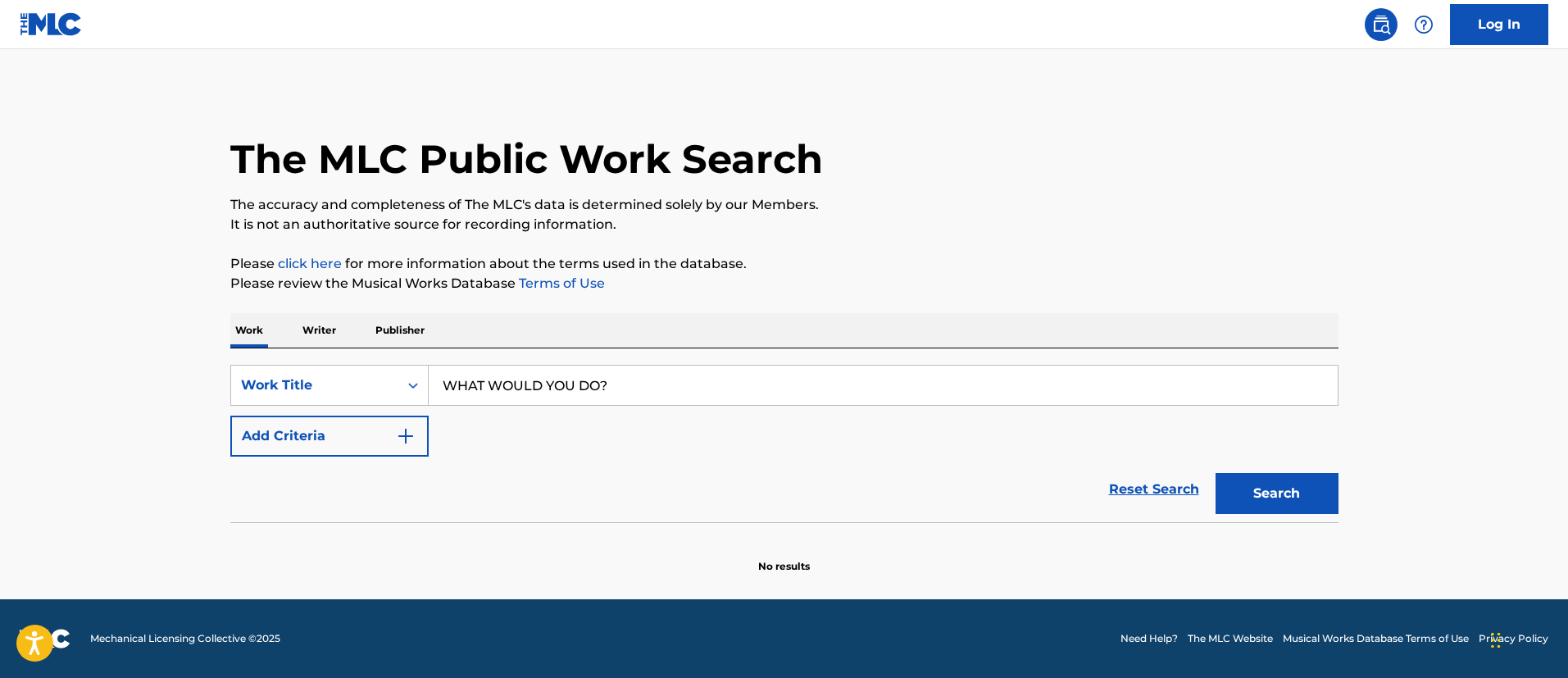
type input "WHAT WOULD YOU DO?"
click at [337, 447] on button "Add Criteria" at bounding box center [329, 436] width 199 height 41
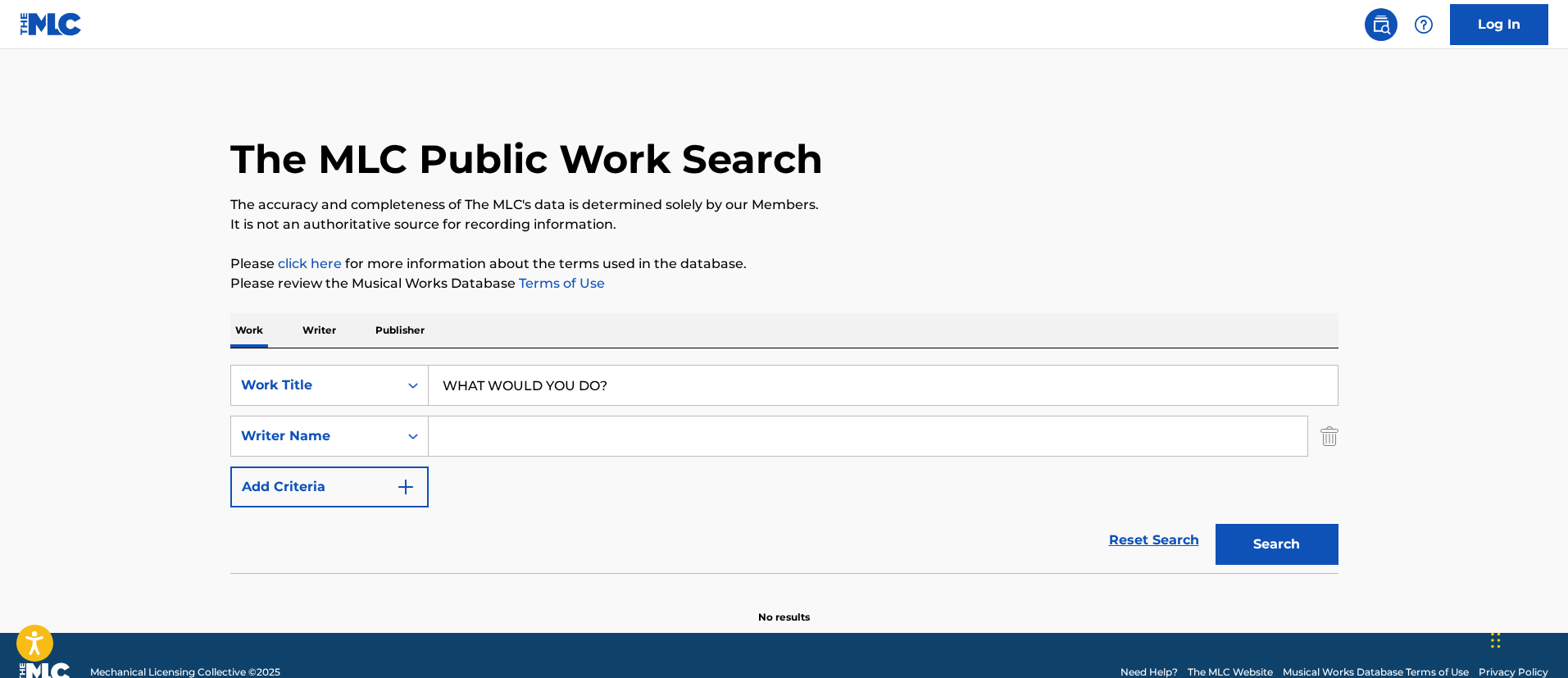
click at [500, 433] on input "Search Form" at bounding box center [868, 436] width 878 height 39
paste input "[PERSON_NAME] [PERSON_NAME]"
type input "[PERSON_NAME] [PERSON_NAME]"
click at [1215, 524] on button "Search" at bounding box center [1276, 544] width 123 height 41
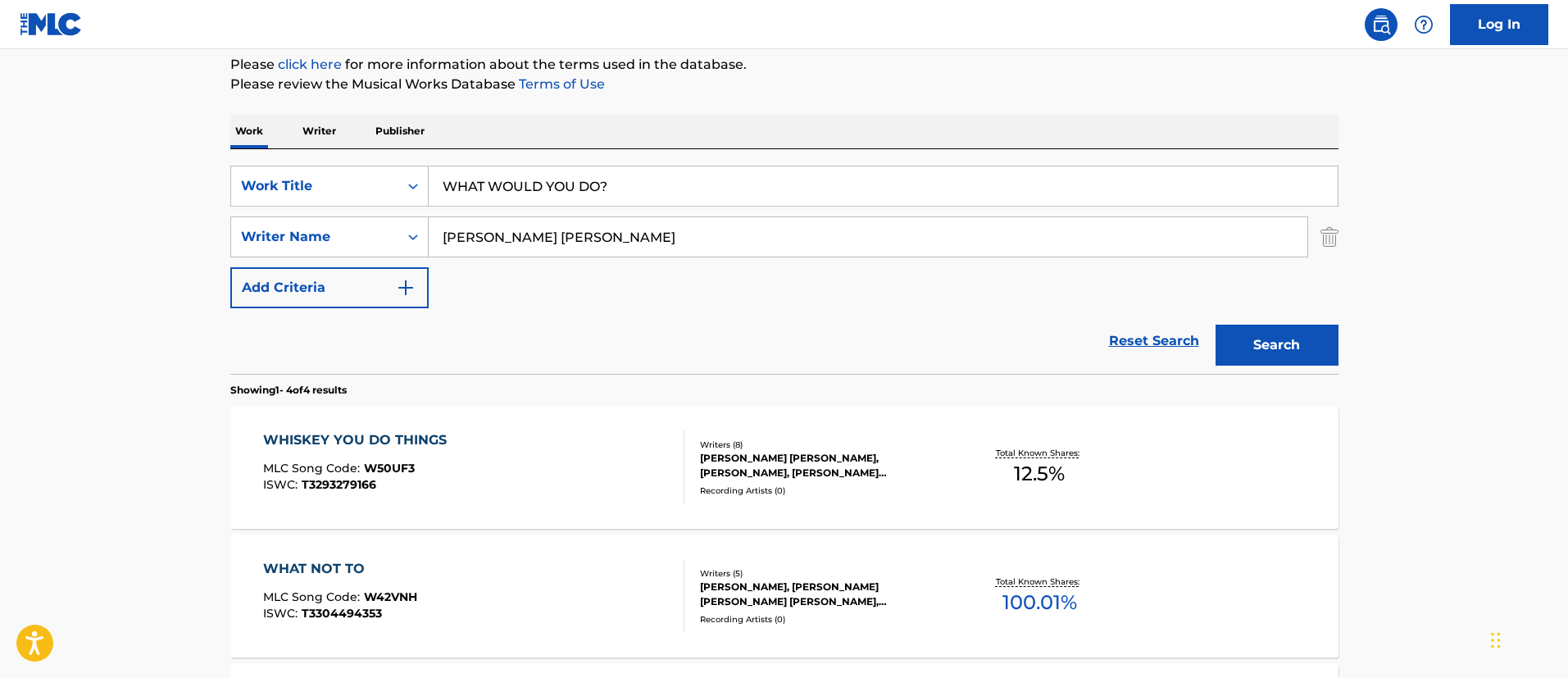
scroll to position [201, 0]
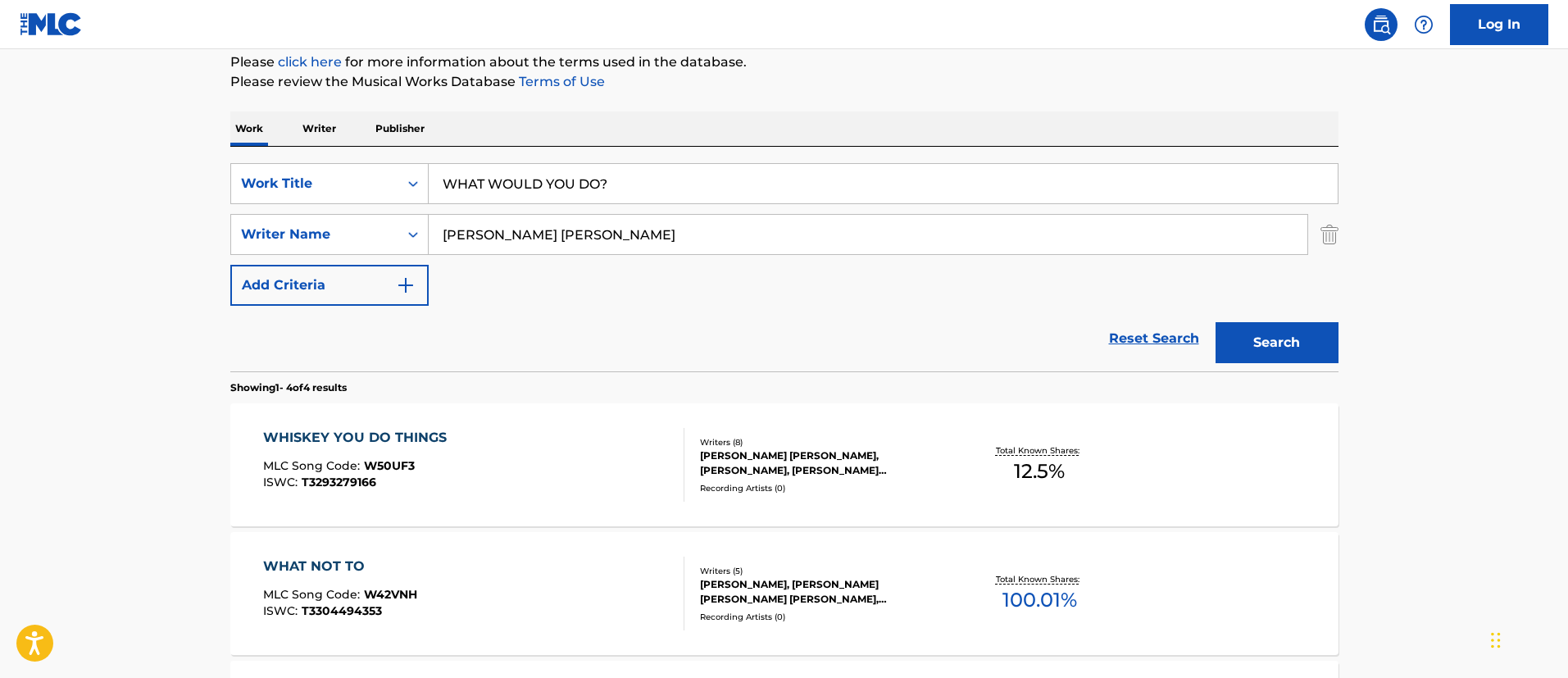
click at [1259, 356] on button "Search" at bounding box center [1276, 343] width 123 height 41
click at [559, 455] on div "WHISKEY YOU DO THINGS MLC Song Code : W50UF3 ISWC : T3293279166" at bounding box center [474, 465] width 421 height 74
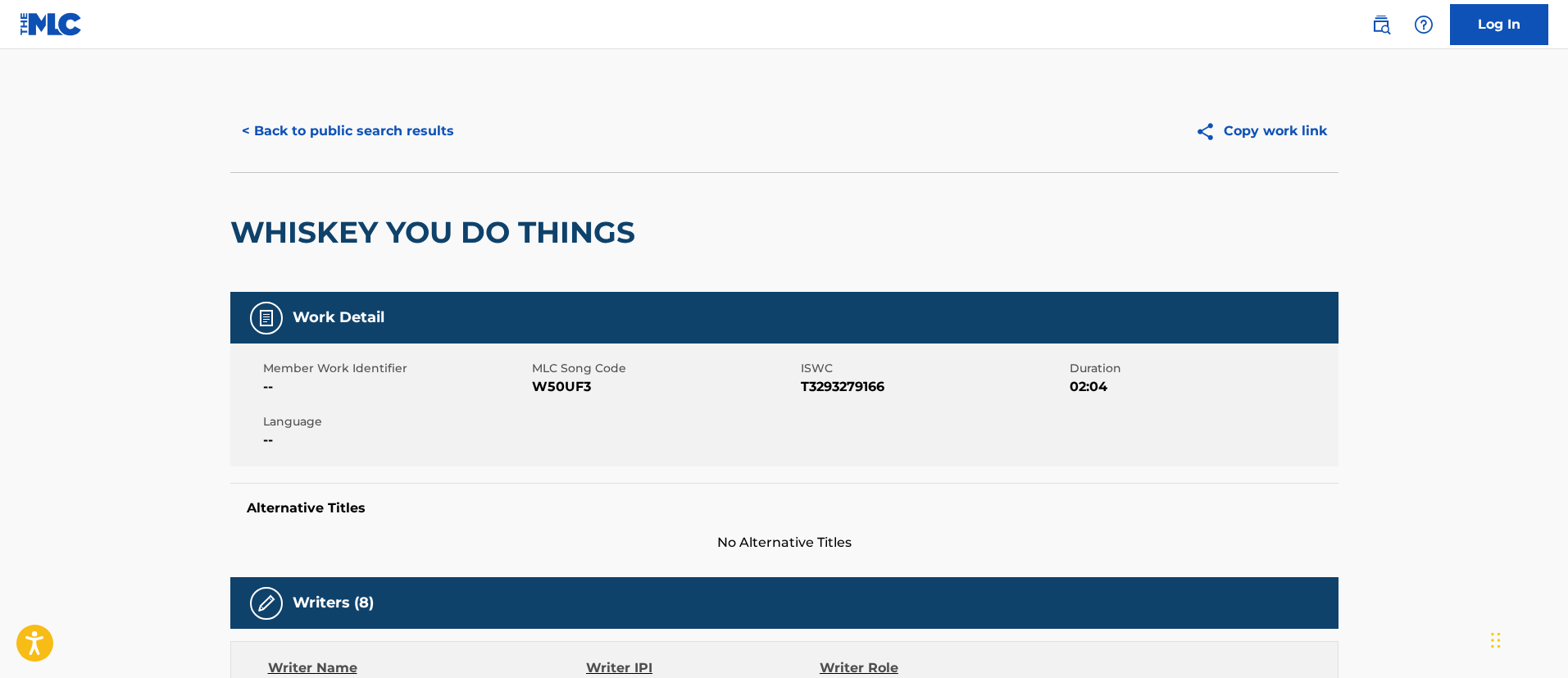
click at [302, 107] on div "< Back to public search results Copy work link" at bounding box center [784, 131] width 1108 height 82
click at [327, 130] on button "< Back to public search results" at bounding box center [348, 131] width 235 height 41
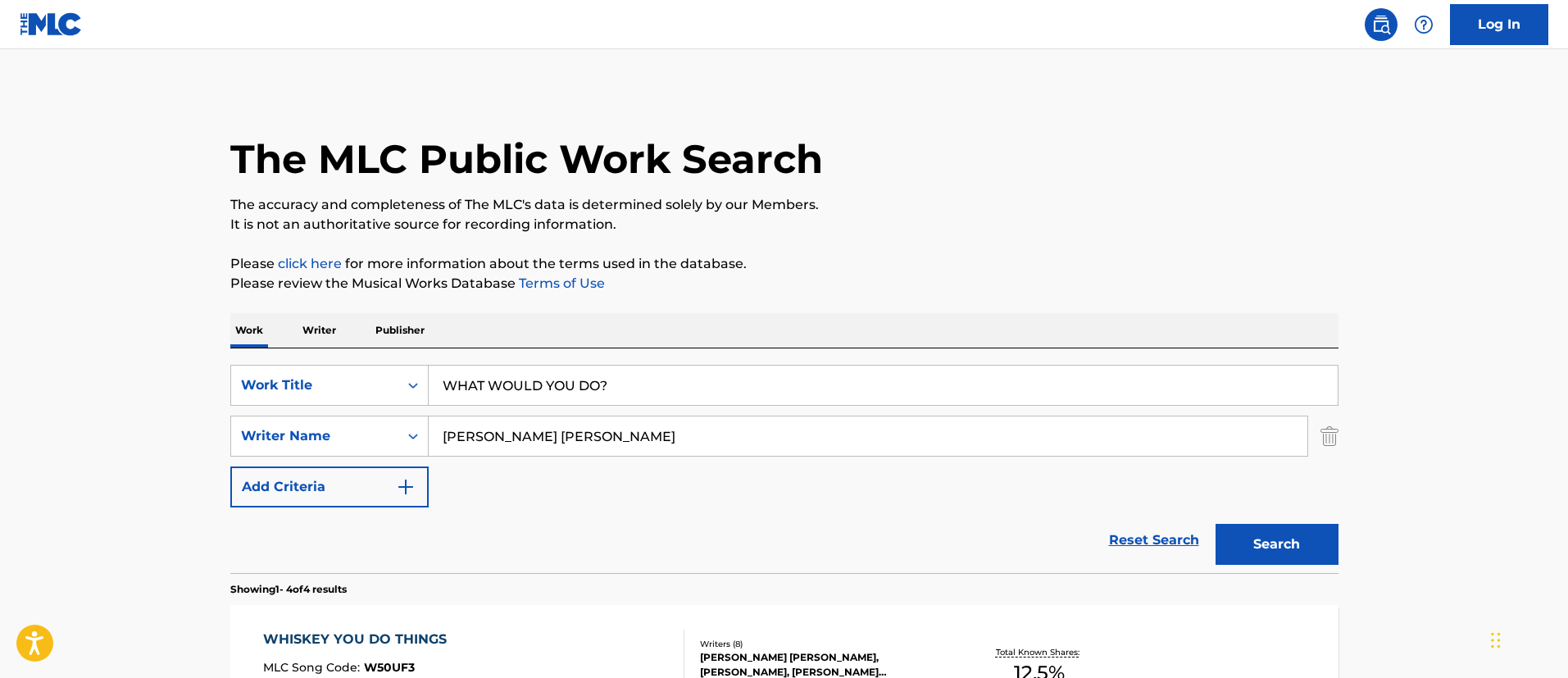
scroll to position [201, 0]
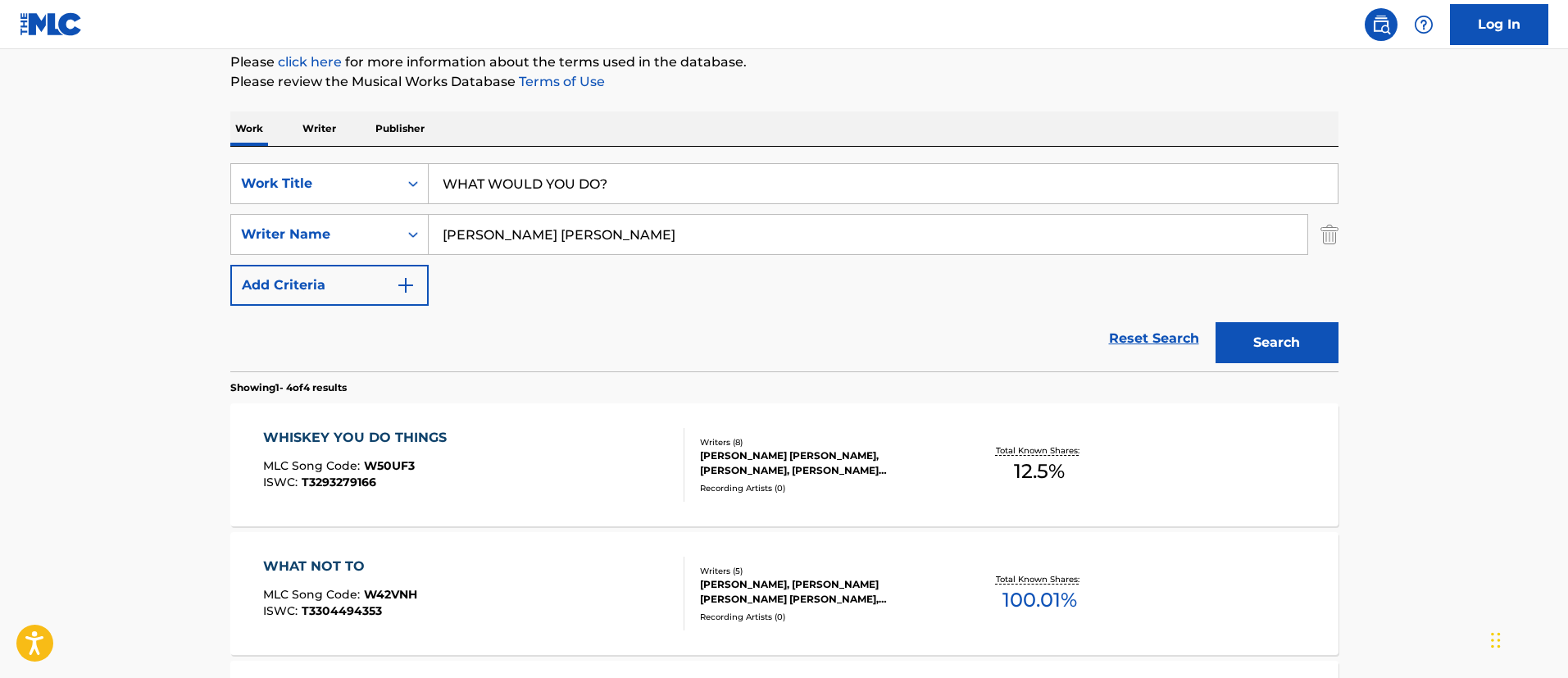
click at [483, 229] on input "[PERSON_NAME] [PERSON_NAME]" at bounding box center [868, 235] width 878 height 39
paste input "[PERSON_NAME]"
type input "[PERSON_NAME]"
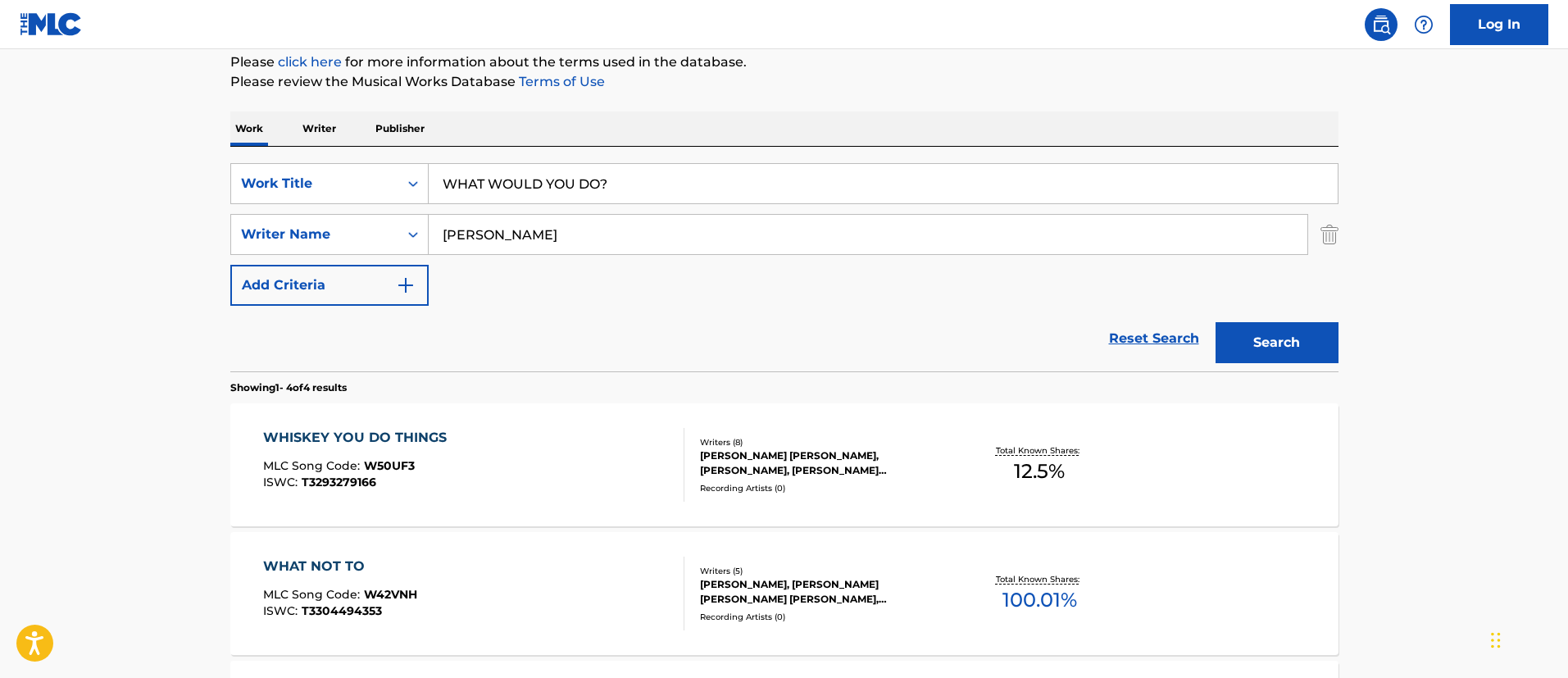
click at [558, 192] on input "WHAT WOULD YOU DO?" at bounding box center [883, 183] width 909 height 39
paste input "UNFORGETTABLE"
type input "UNFORGETTABLE"
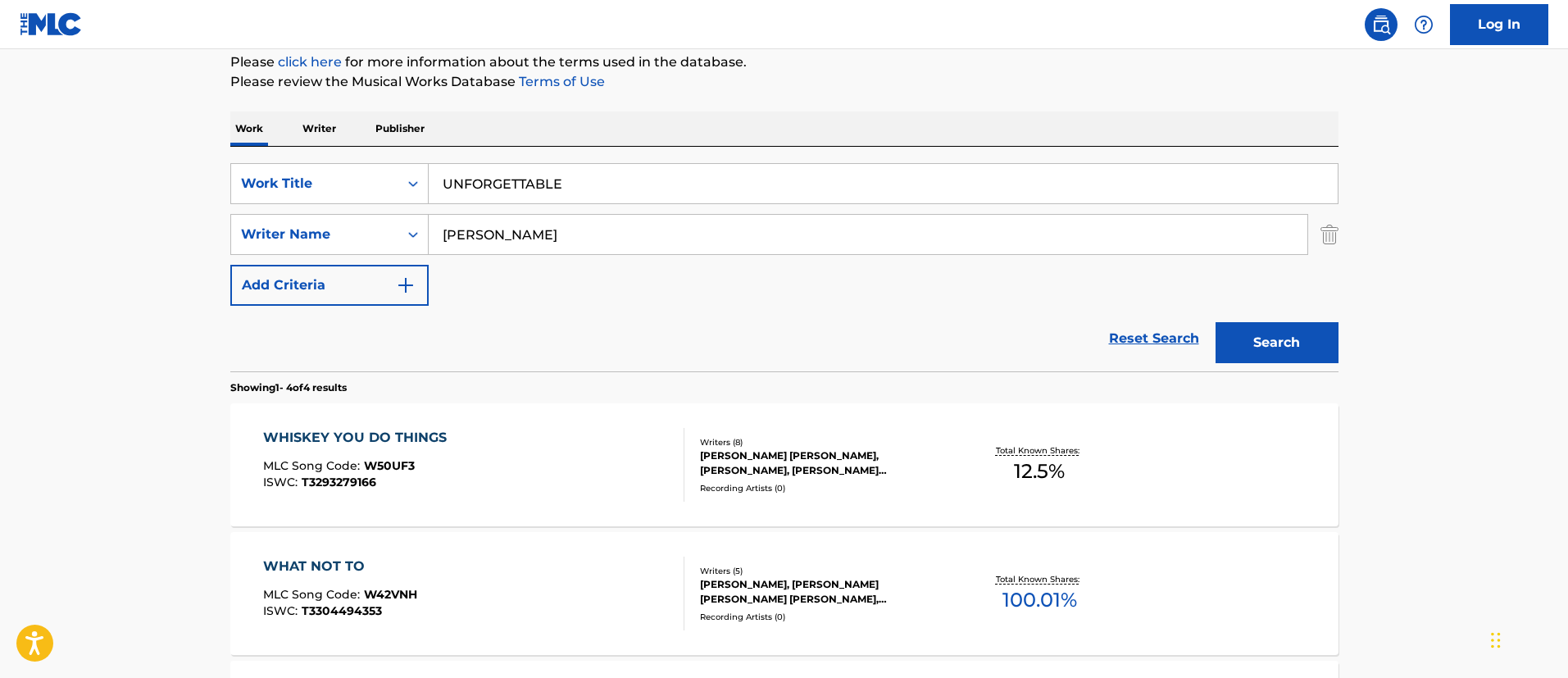
click at [1215, 322] on button "Search" at bounding box center [1276, 343] width 123 height 41
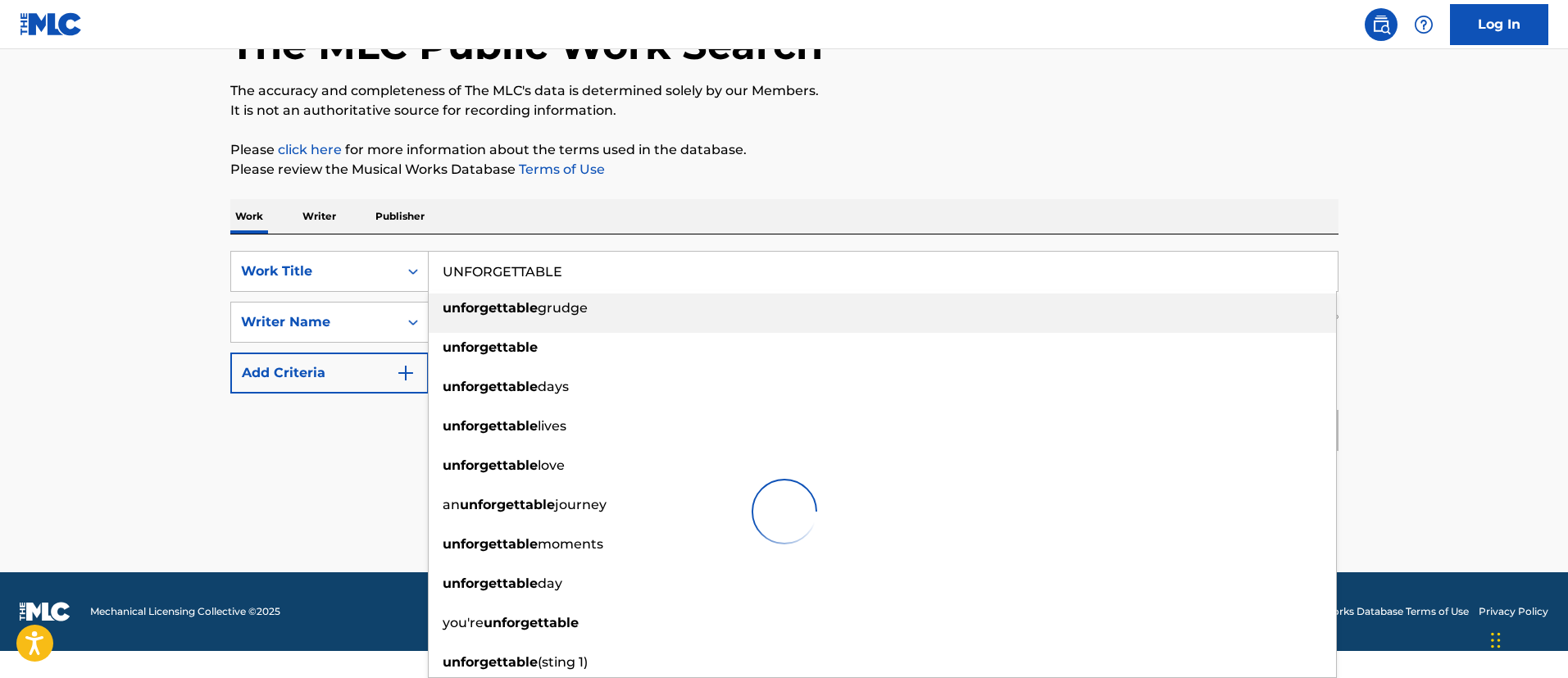
scroll to position [87, 0]
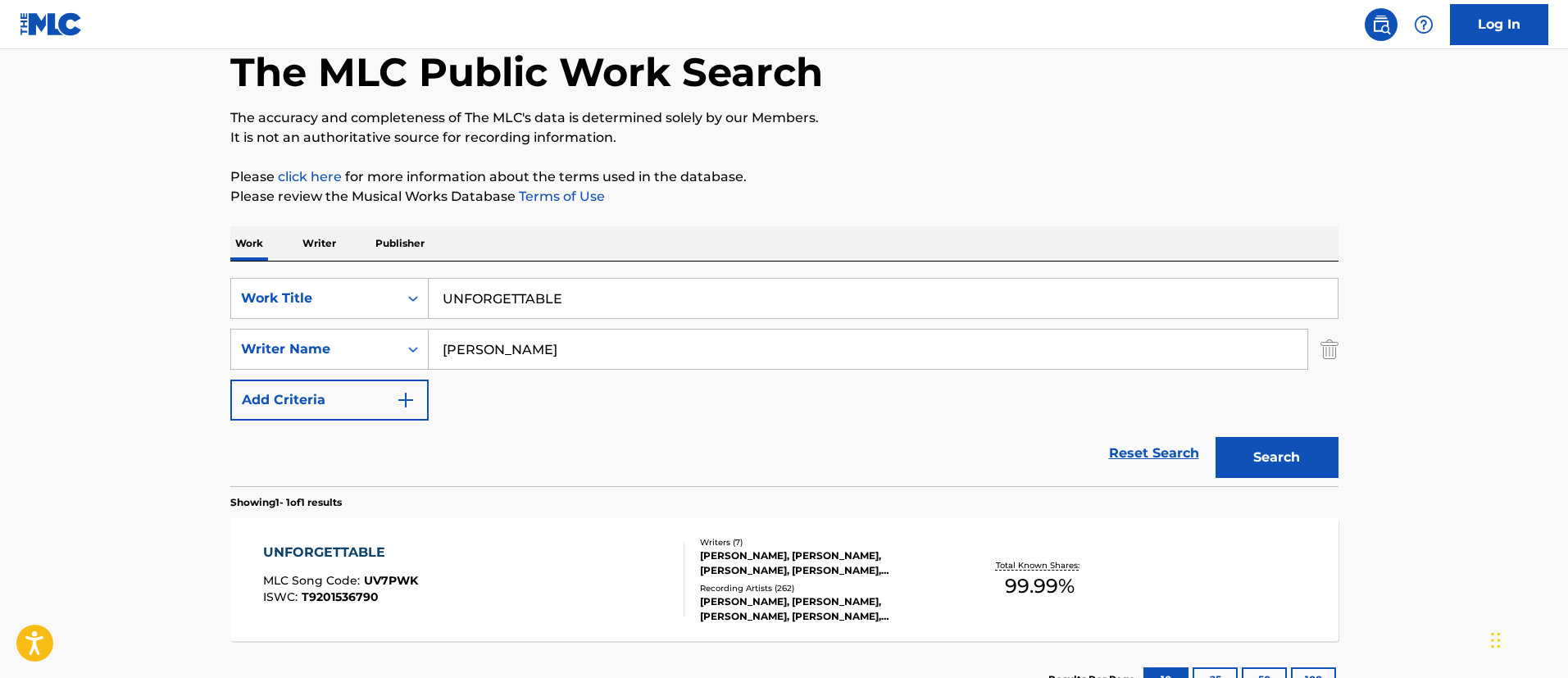
click at [72, 286] on main "The MLC Public Work Search The accuracy and completeness of The MLC's data is d…" at bounding box center [784, 345] width 1568 height 764
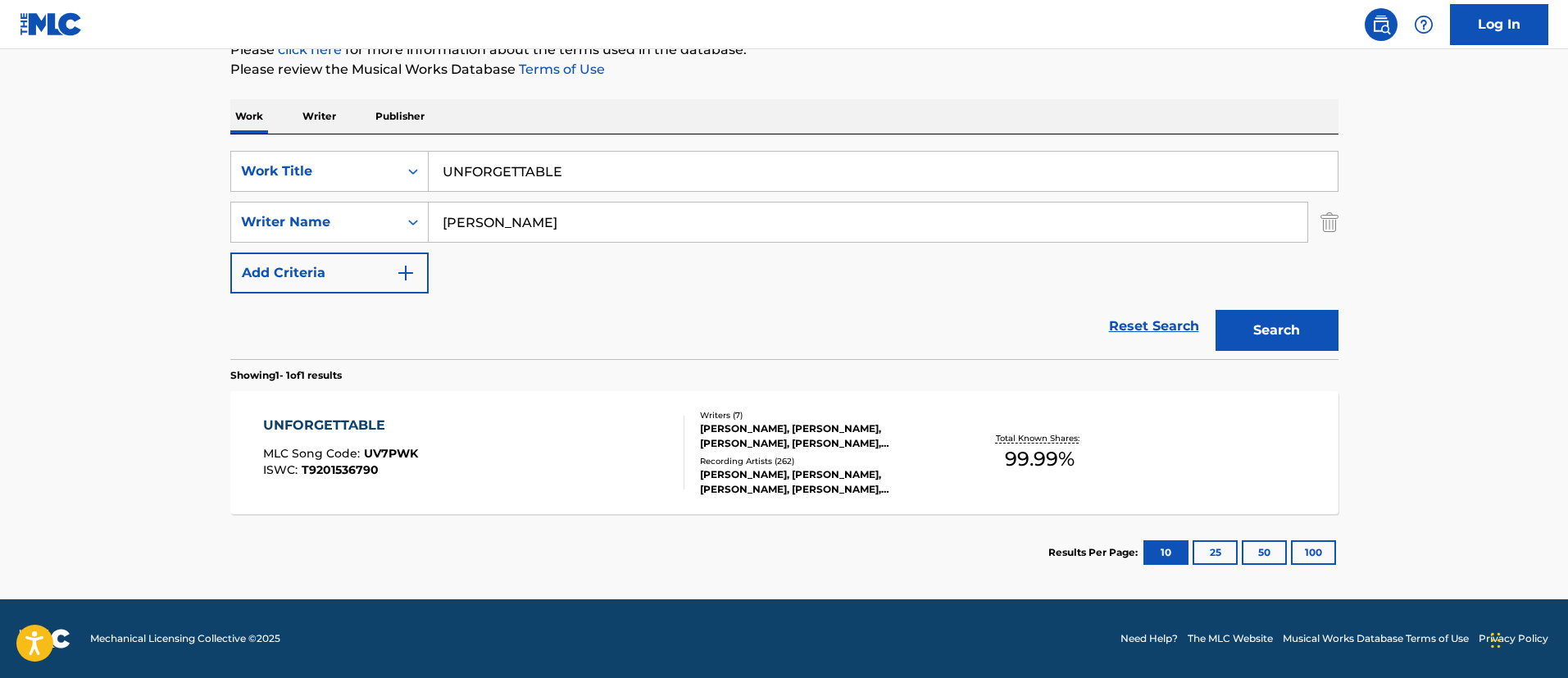
click at [532, 438] on div "UNFORGETTABLE MLC Song Code : UV7PWK ISWC : T9201536790" at bounding box center [474, 452] width 421 height 74
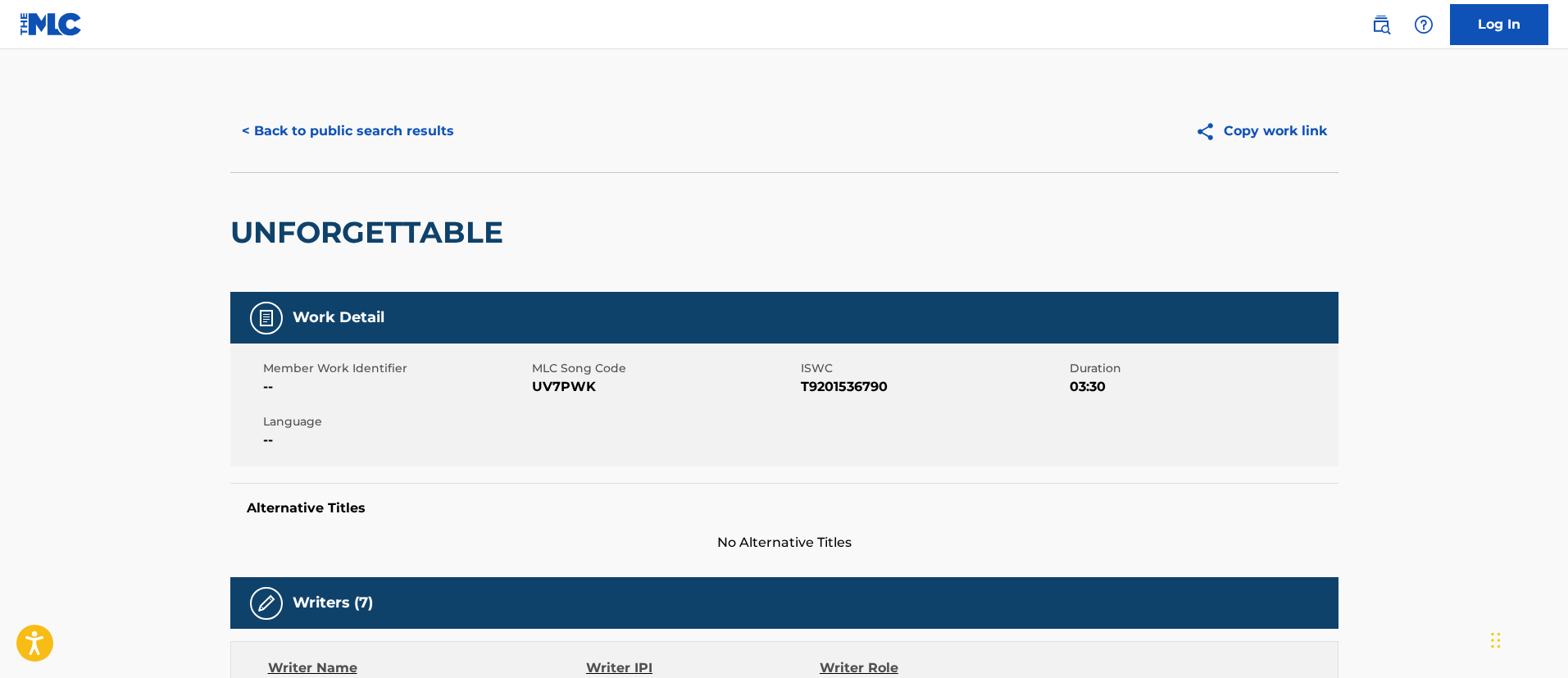
click at [370, 142] on button "< Back to public search results" at bounding box center [348, 131] width 235 height 41
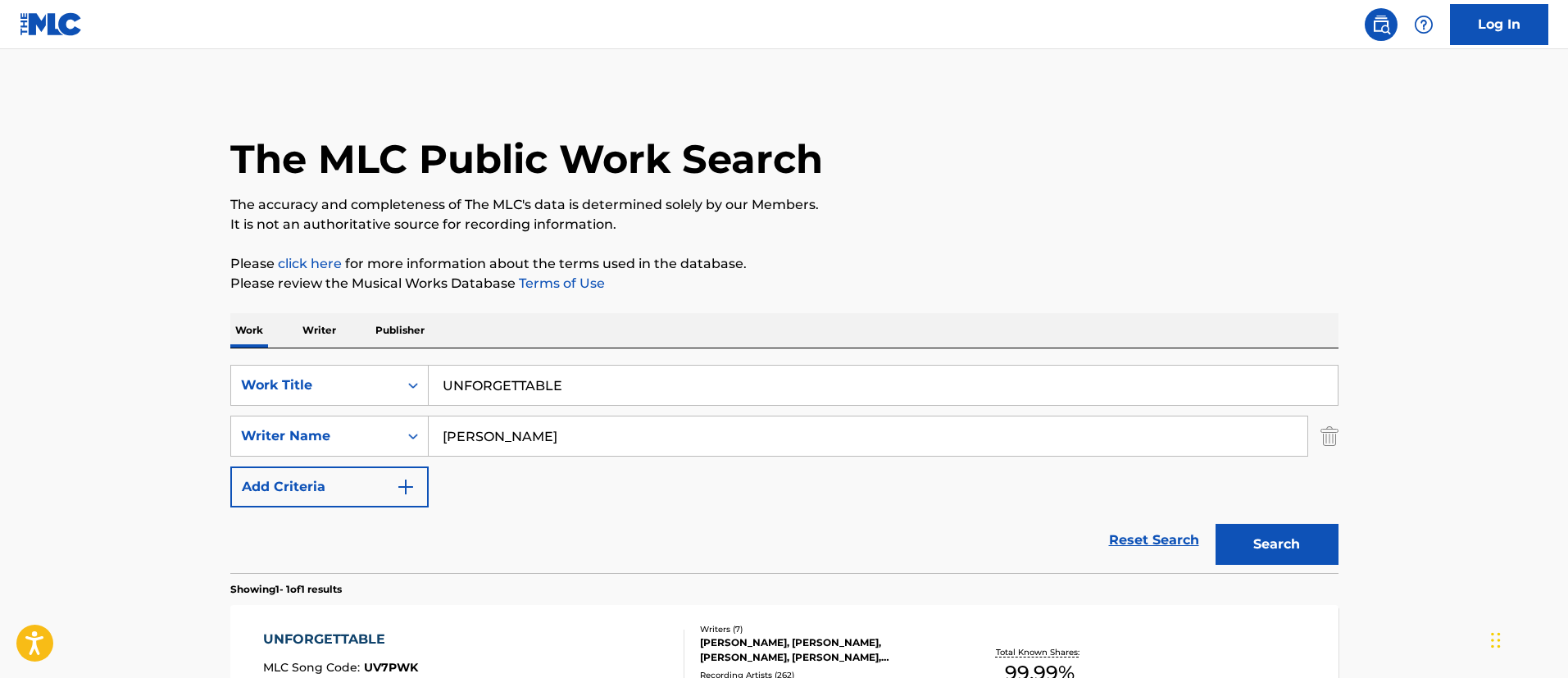
scroll to position [120, 0]
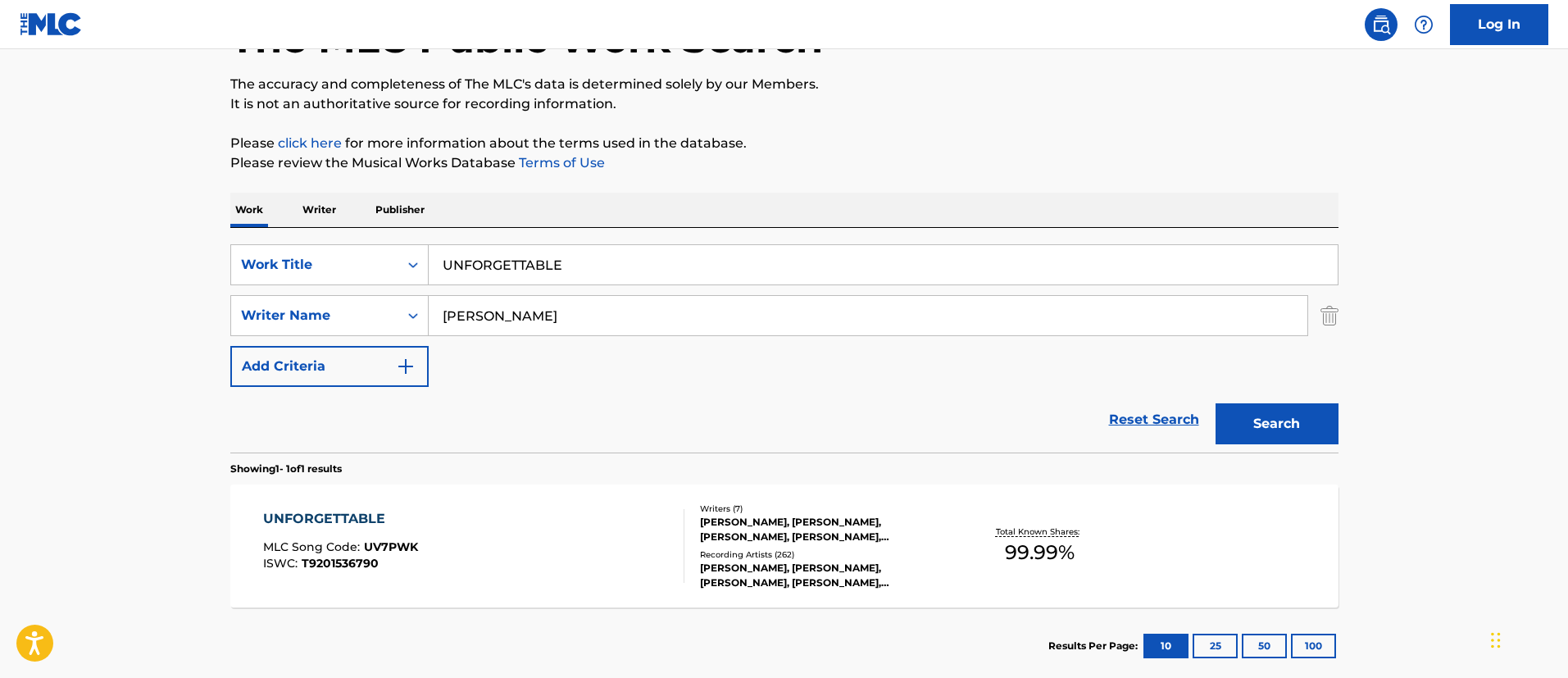
click at [583, 253] on input "UNFORGETTABLE" at bounding box center [883, 264] width 909 height 39
paste input "JALA"
click at [583, 253] on input "UNFORGETTABLE" at bounding box center [883, 264] width 909 height 39
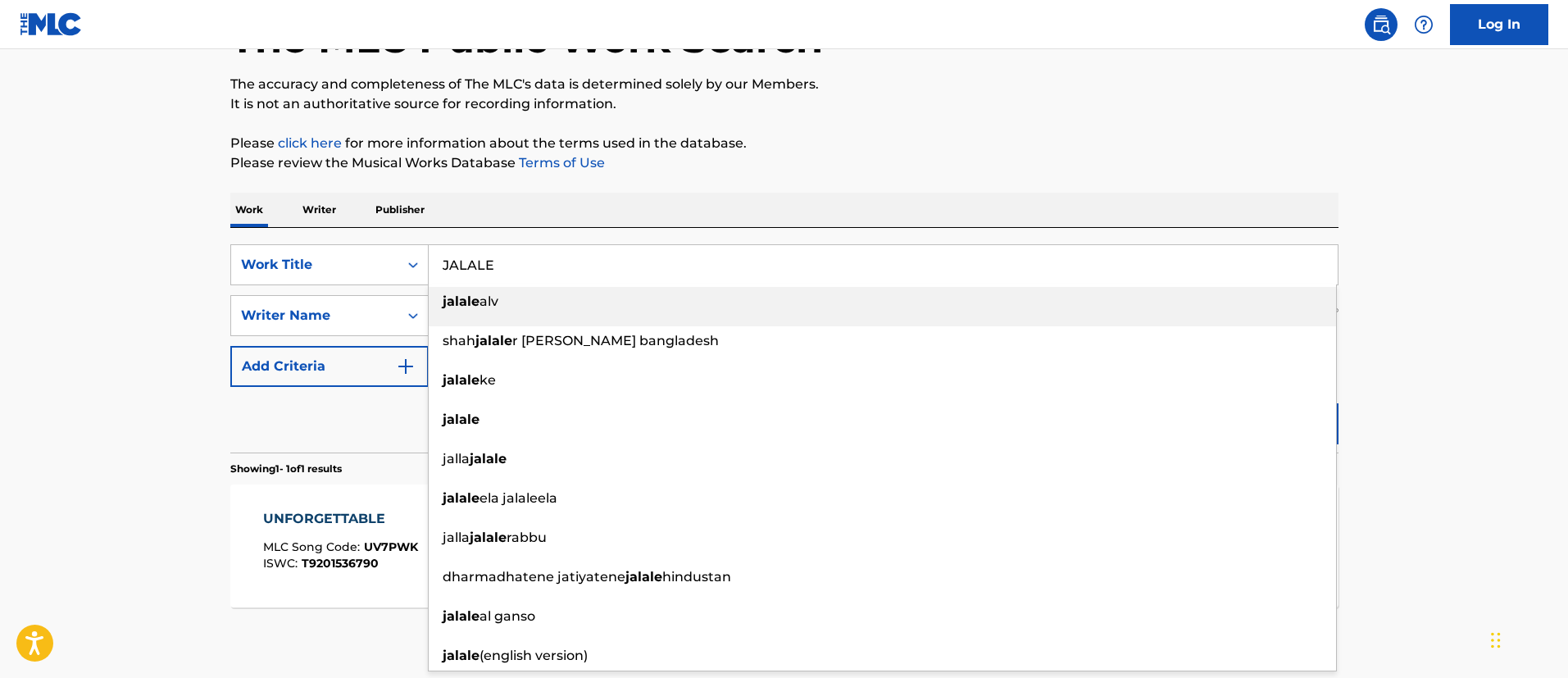
type input "JALALE"
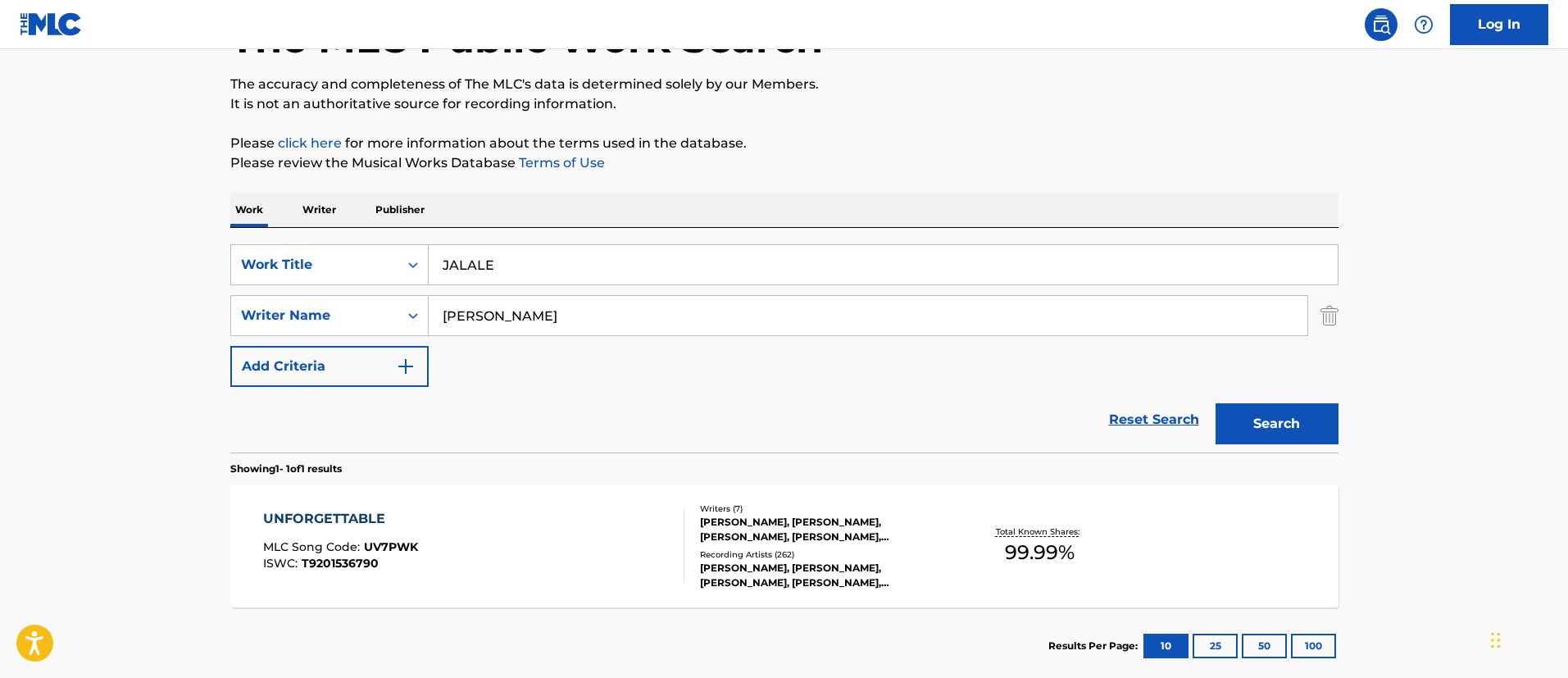
click at [209, 309] on main "The MLC Public Work Search The accuracy and completeness of The MLC's data is d…" at bounding box center [784, 310] width 1568 height 764
click at [503, 320] on input "[PERSON_NAME]" at bounding box center [868, 316] width 878 height 39
paste input "[PERSON_NAME]"
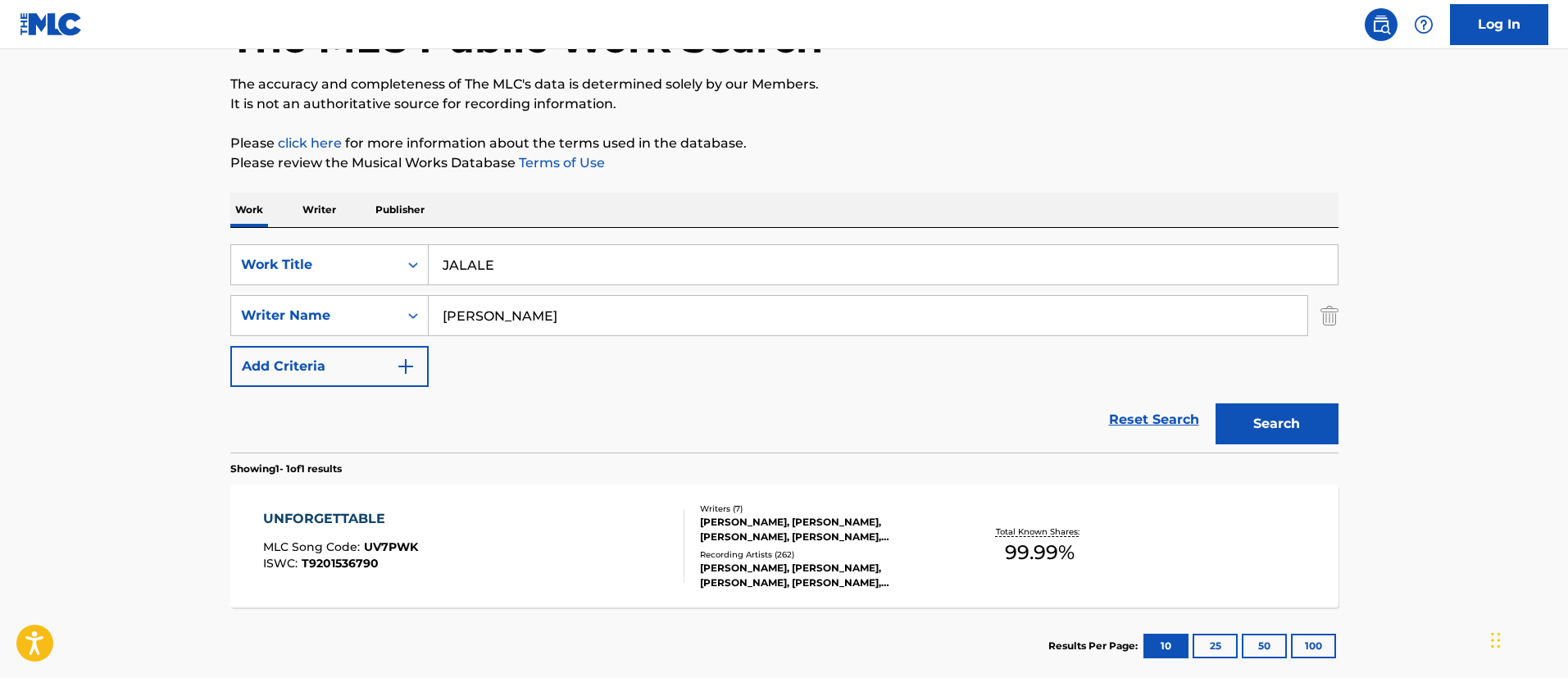
type input "[PERSON_NAME]"
click at [1215, 403] on button "Search" at bounding box center [1276, 424] width 123 height 41
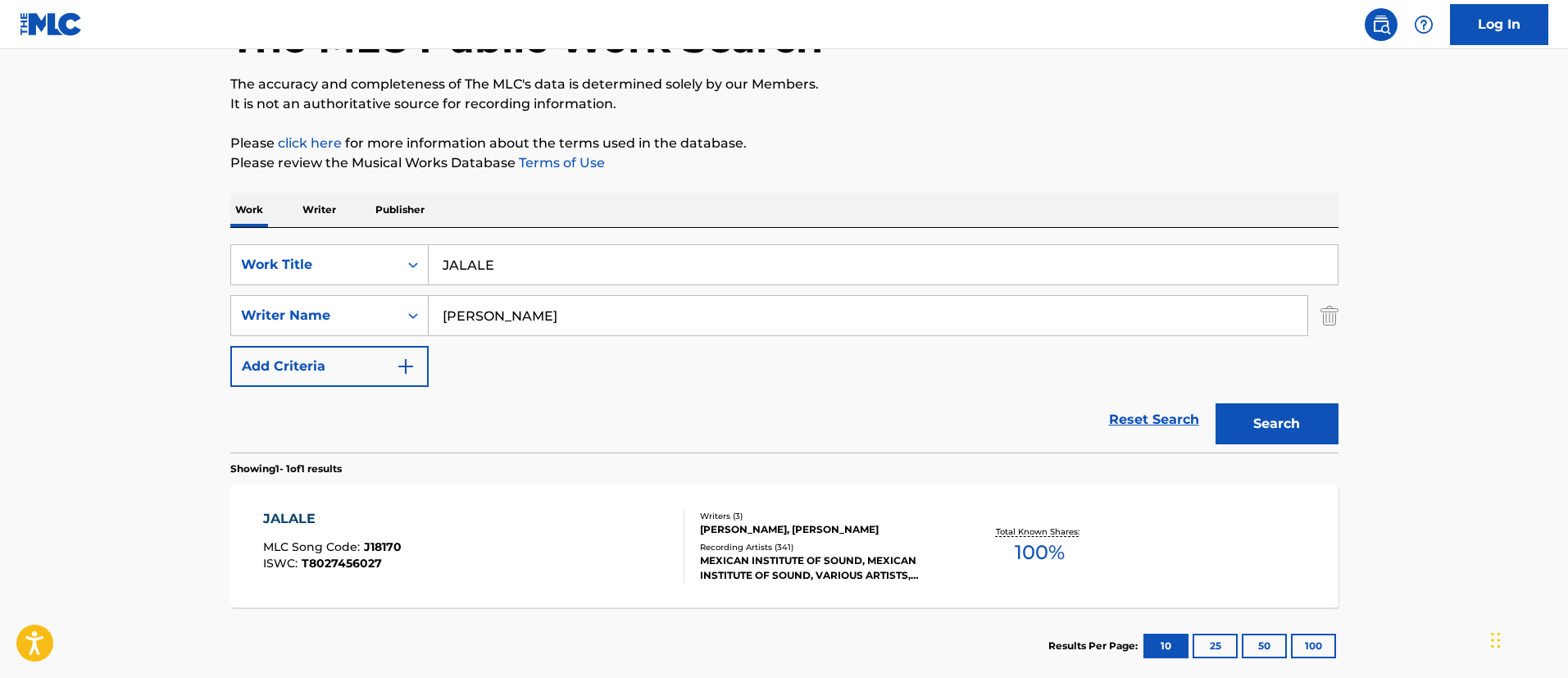
click at [474, 582] on div "JALALE MLC Song Code : J18170 ISWC : T8027456027 Writers ( 3 ) [PERSON_NAME], […" at bounding box center [784, 546] width 1108 height 123
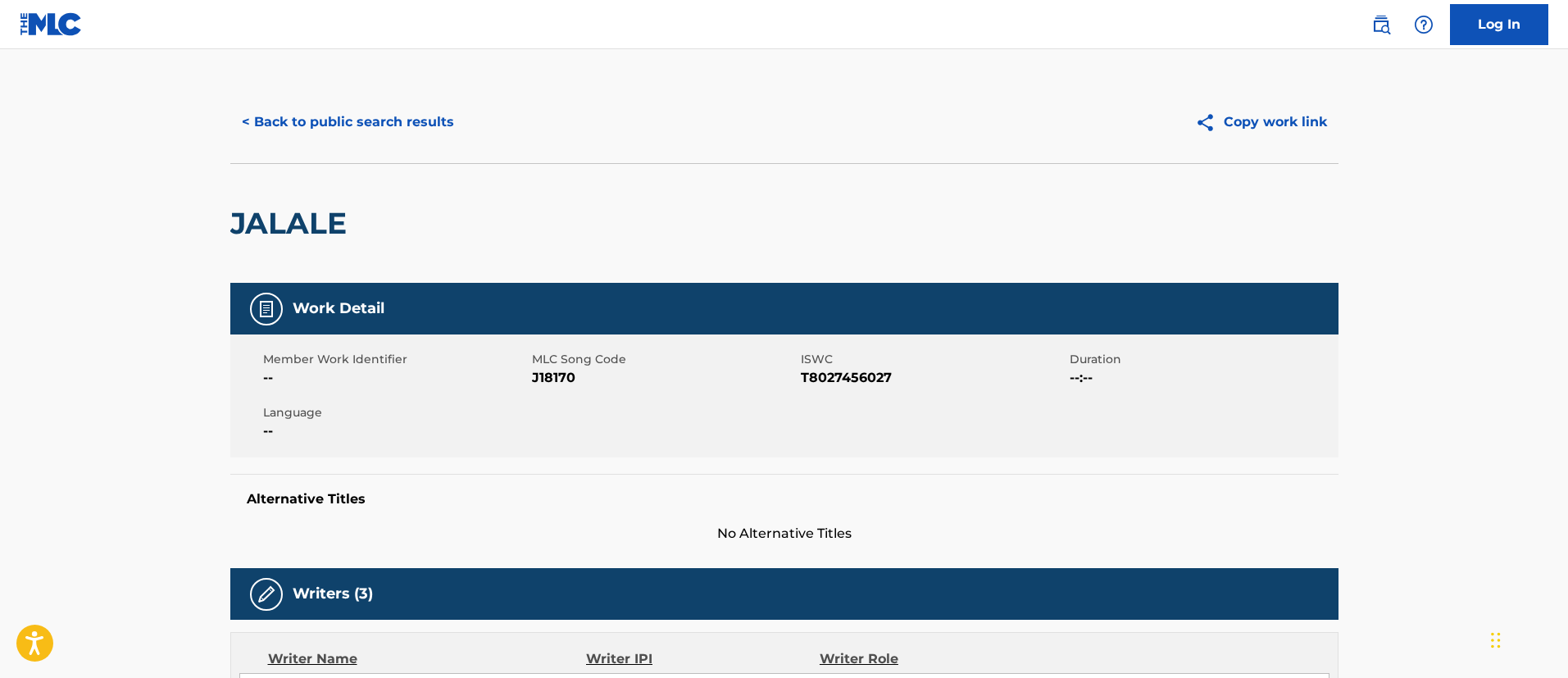
scroll to position [3, 0]
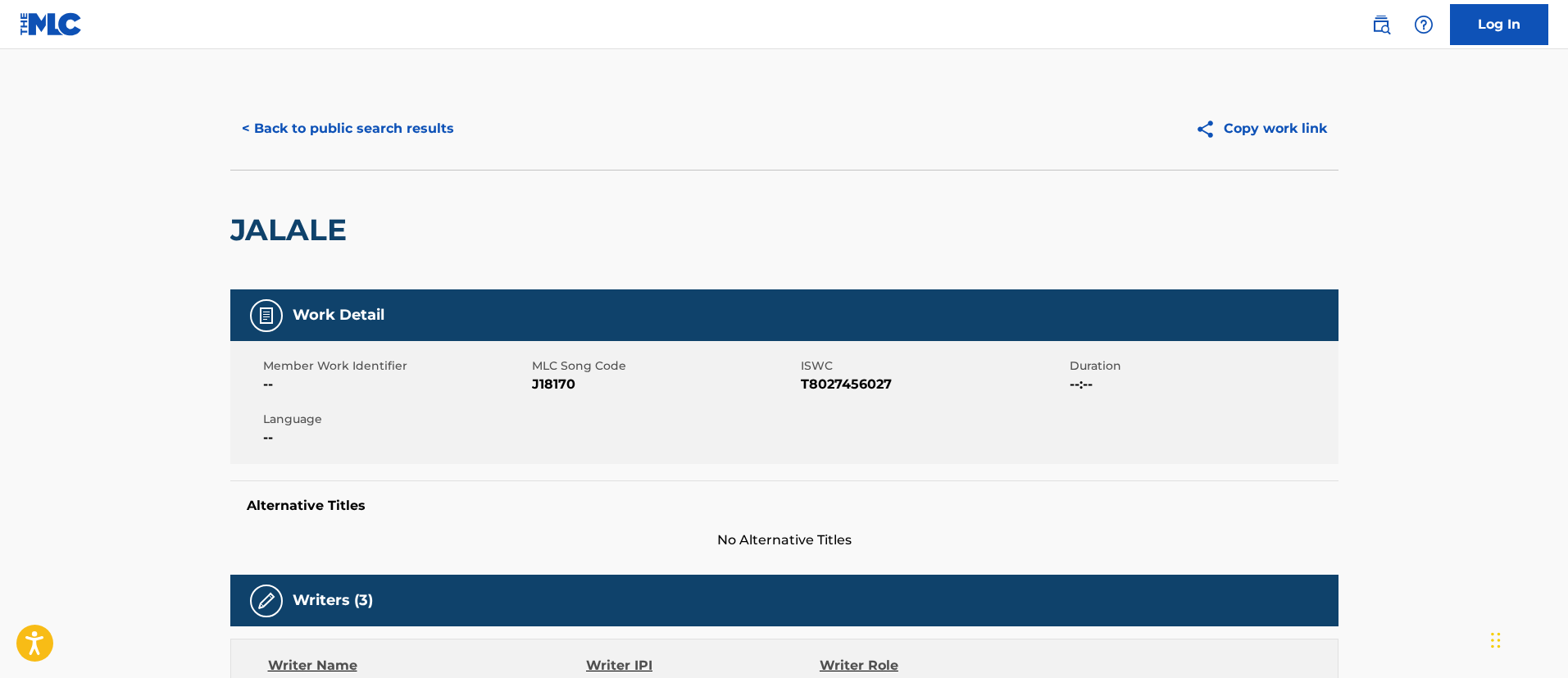
click at [354, 135] on button "< Back to public search results" at bounding box center [348, 129] width 235 height 41
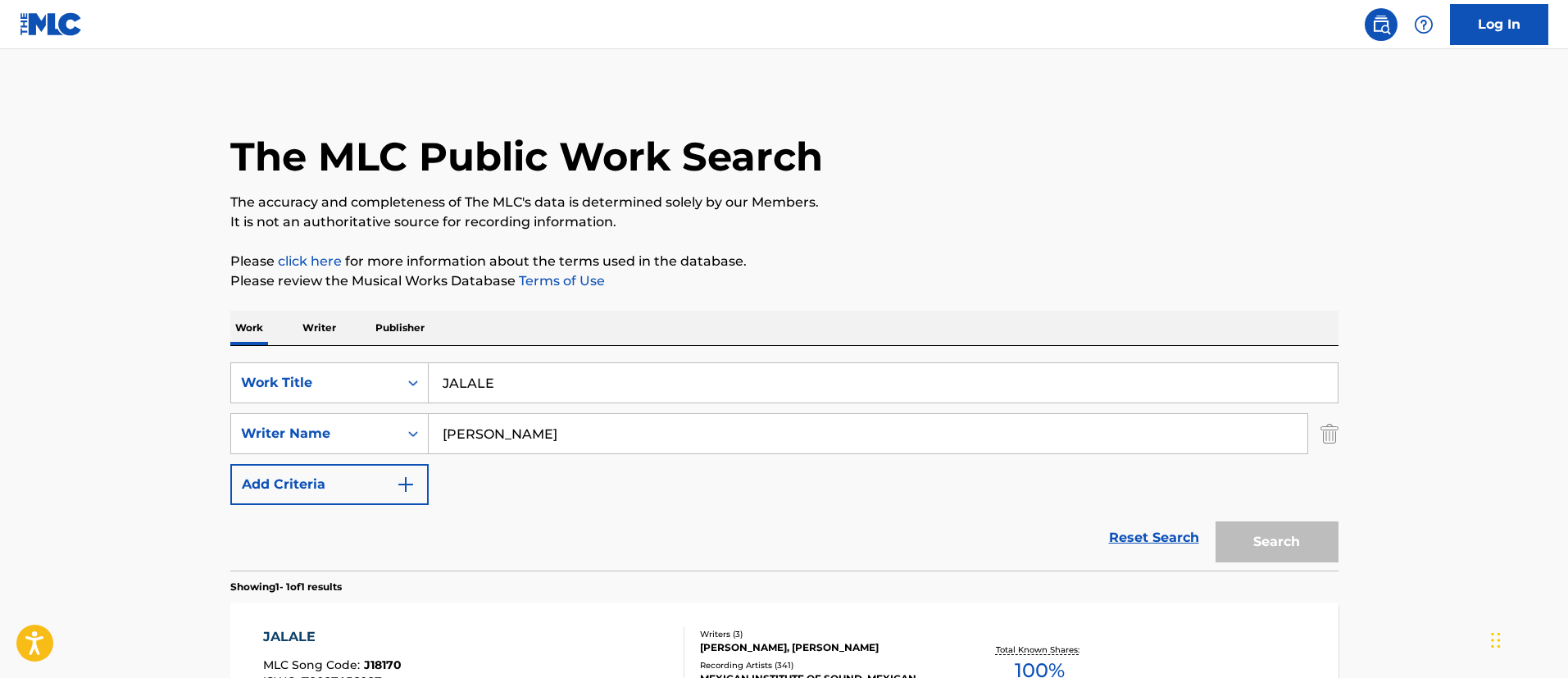
scroll to position [120, 0]
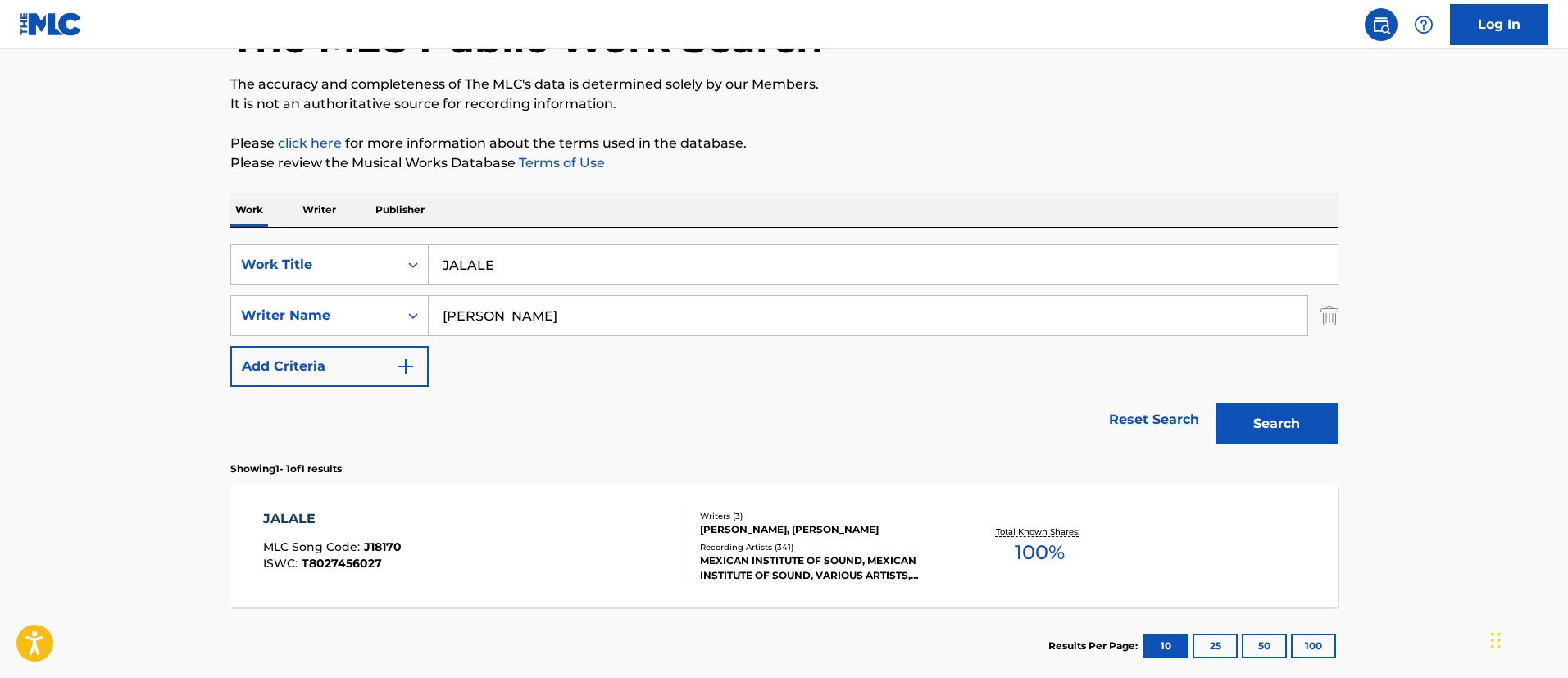
click at [511, 235] on div "SearchWithCriteria19a36798-8d8c-4832-9c5d-d97ef84bd9eb Work Title JALALE Search…" at bounding box center [784, 339] width 1108 height 224
click at [516, 244] on div "JALALE" at bounding box center [883, 264] width 910 height 41
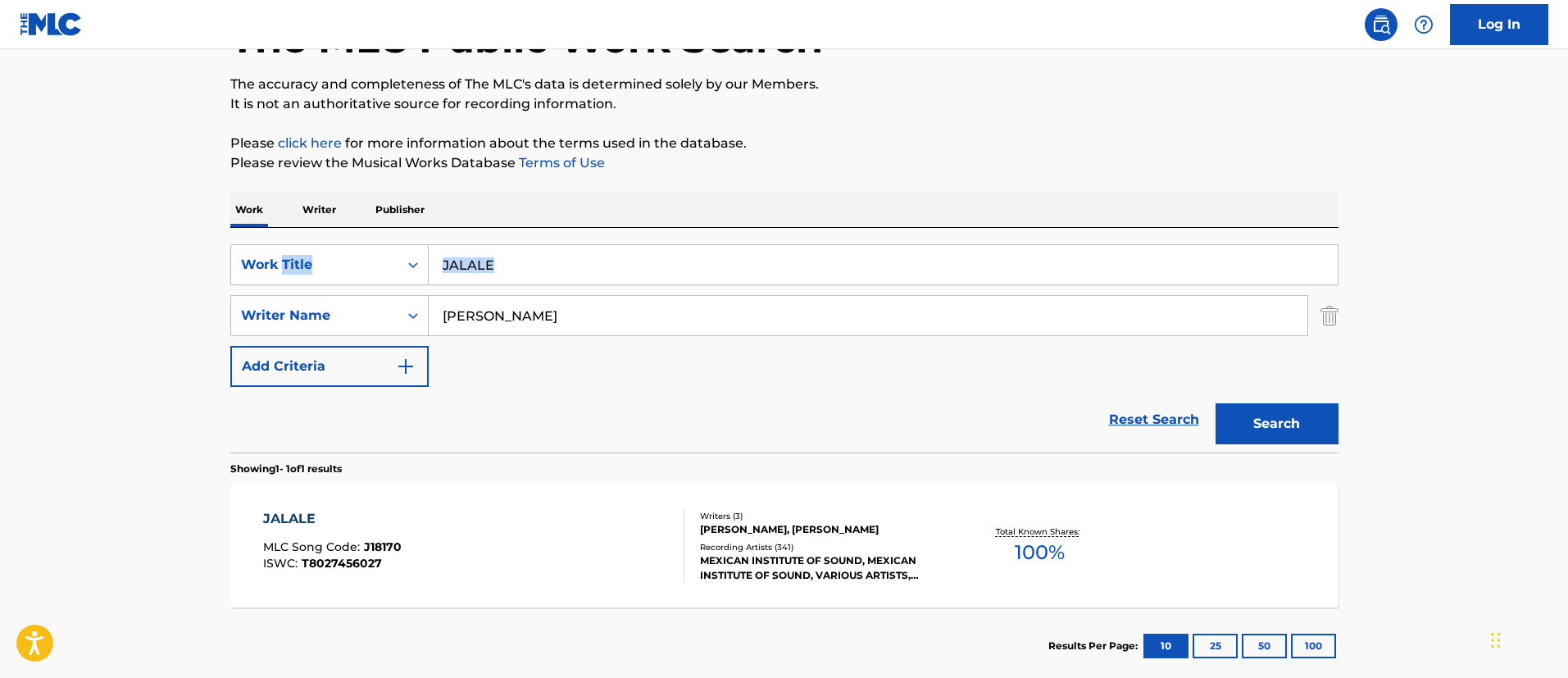
click at [518, 248] on input "JALALE" at bounding box center [883, 264] width 909 height 39
paste input "INTOXICATED"
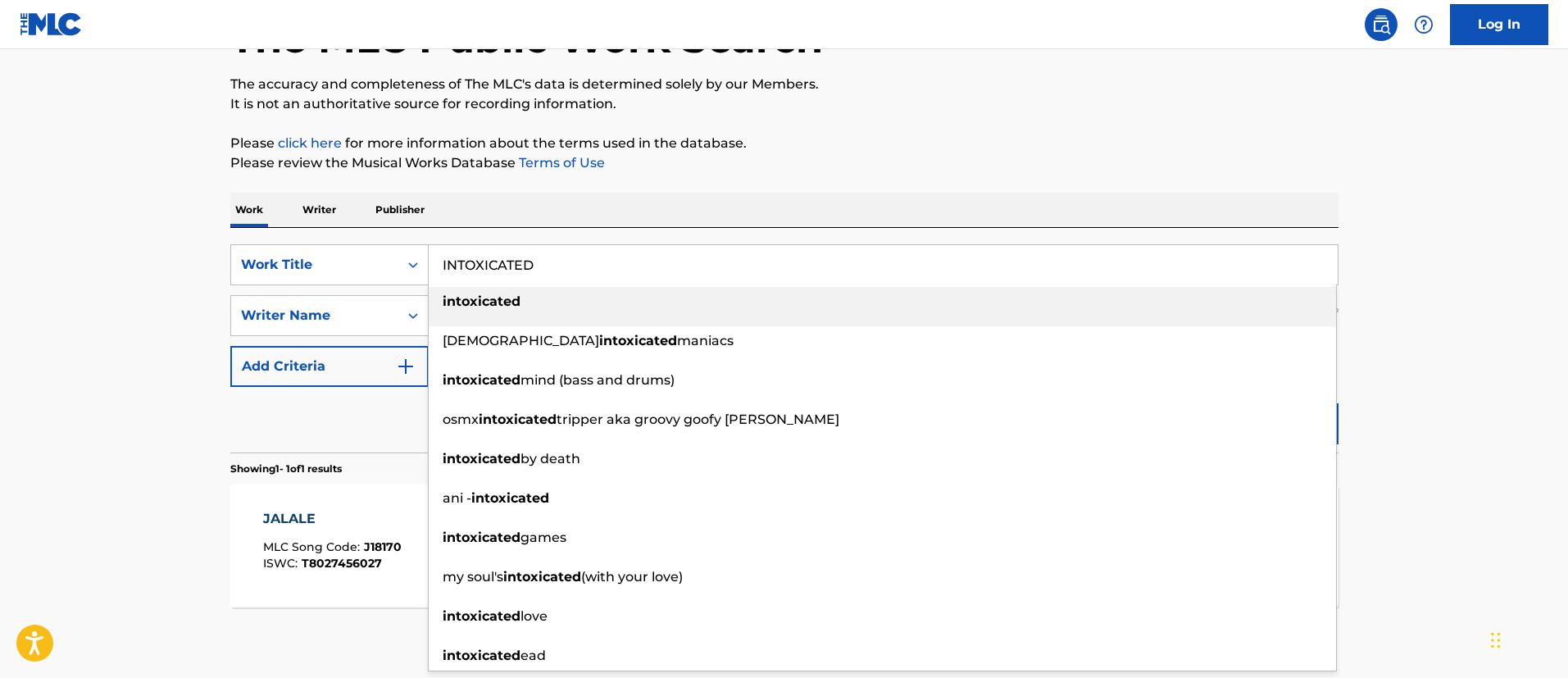
type input "INTOXICATED"
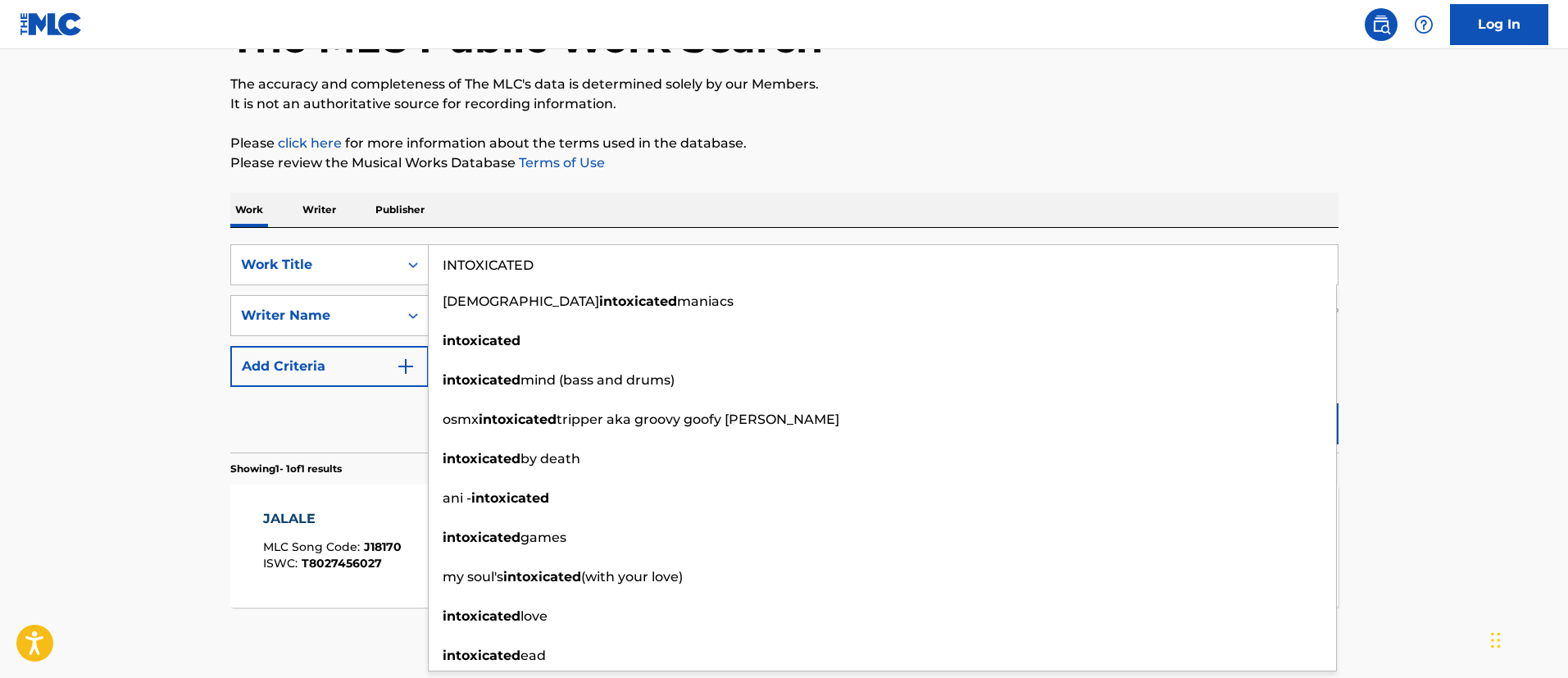
click at [113, 306] on main "The MLC Public Work Search The accuracy and completeness of The MLC's data is d…" at bounding box center [784, 310] width 1568 height 764
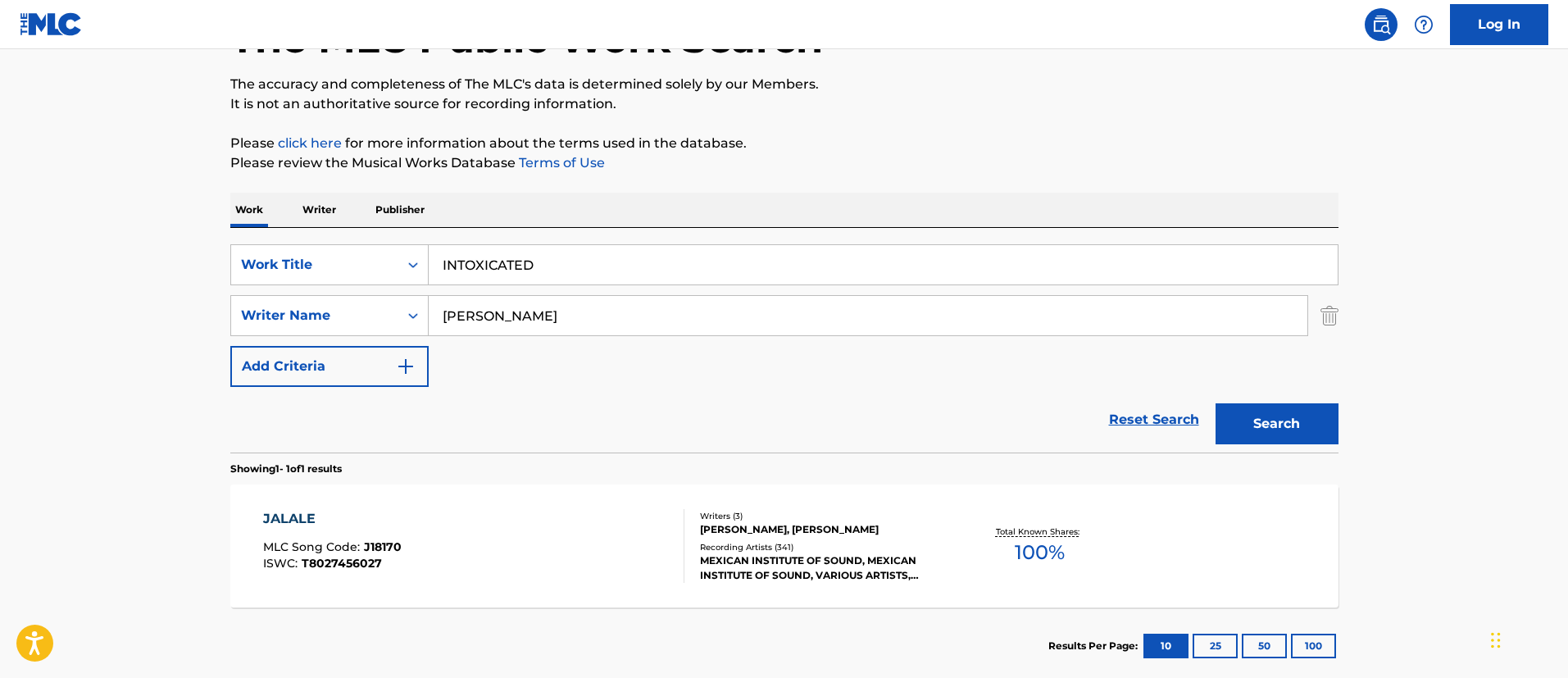
click at [608, 304] on input "[PERSON_NAME]" at bounding box center [868, 316] width 878 height 39
paste input "[PERSON_NAME] [PERSON_NAME]"
type input "[PERSON_NAME] [PERSON_NAME]"
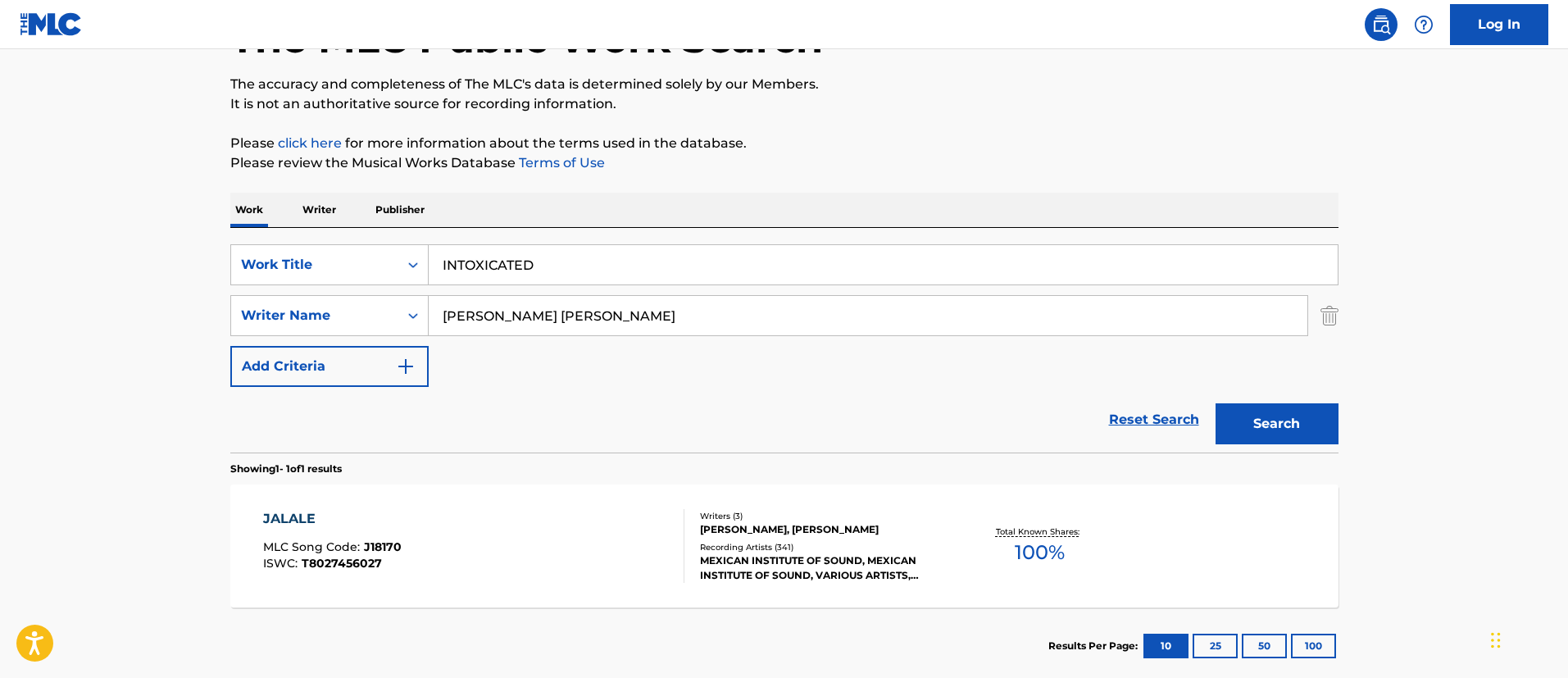
click at [1215, 403] on button "Search" at bounding box center [1276, 424] width 123 height 41
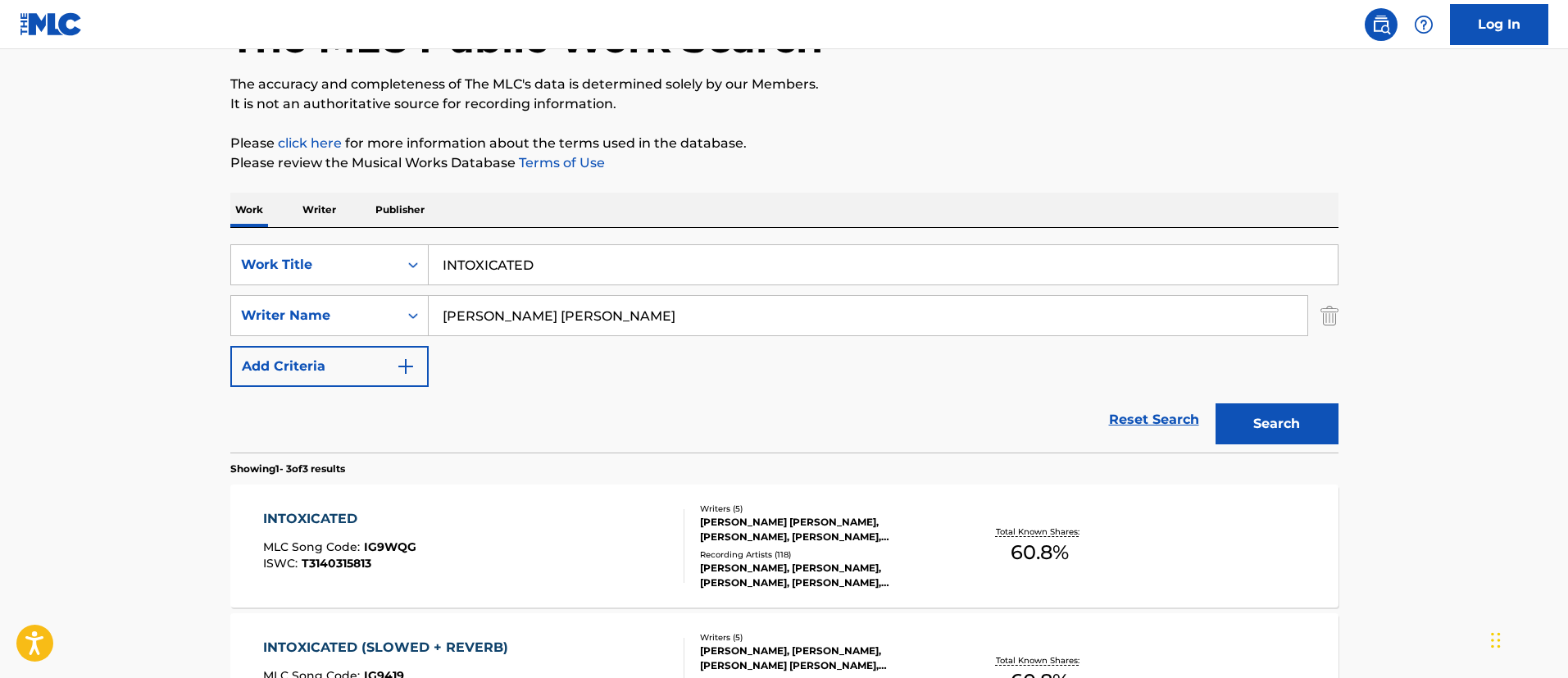
click at [491, 524] on div "INTOXICATED MLC Song Code : IG9WQG ISWC : T3140315813" at bounding box center [474, 546] width 421 height 74
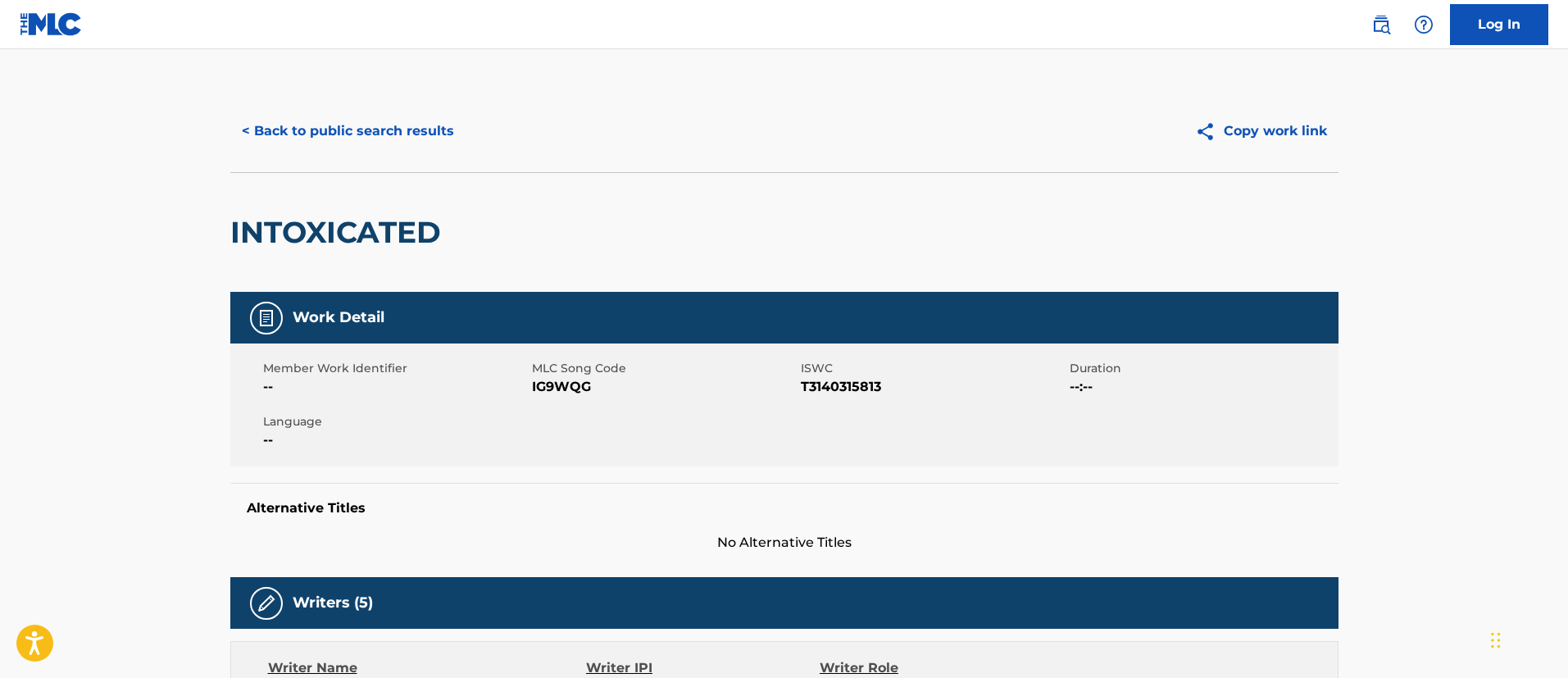
click at [407, 134] on button "< Back to public search results" at bounding box center [348, 131] width 235 height 41
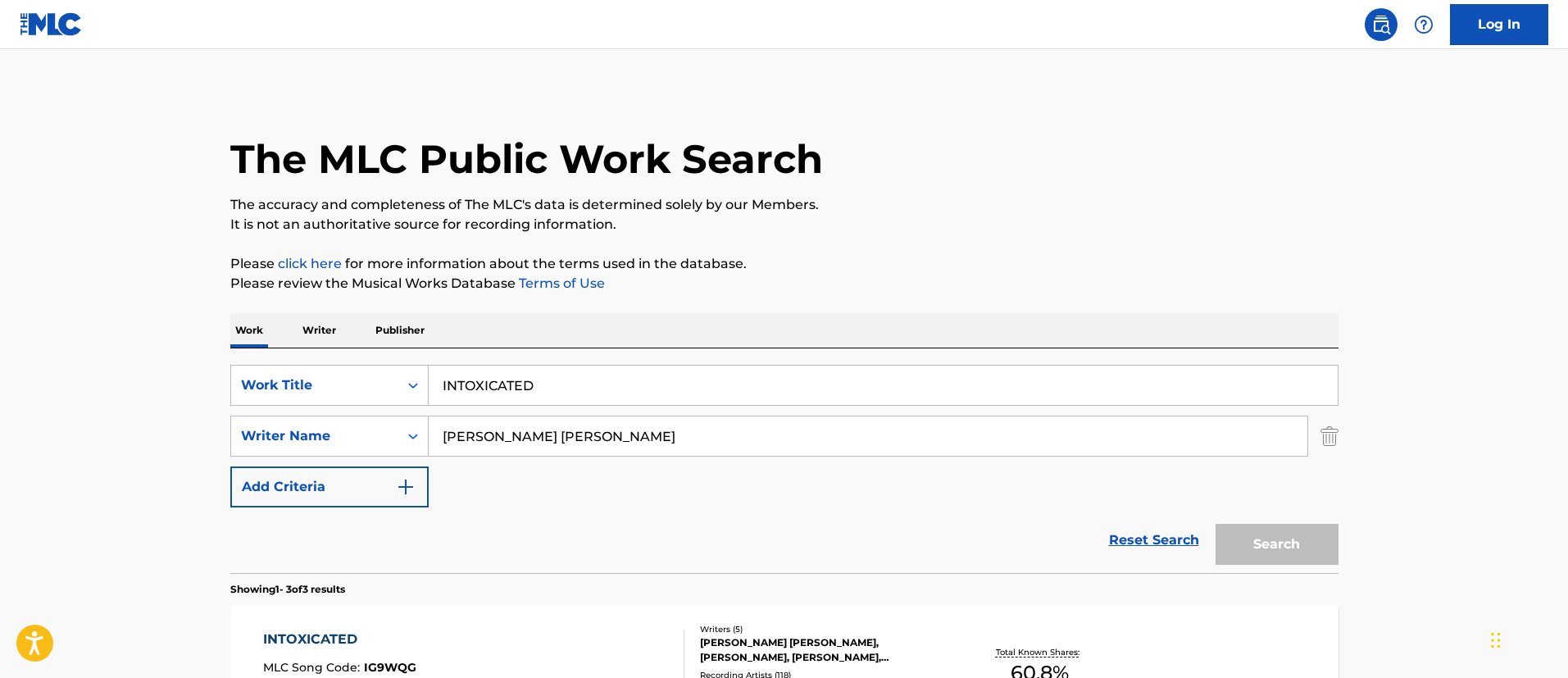
scroll to position [120, 0]
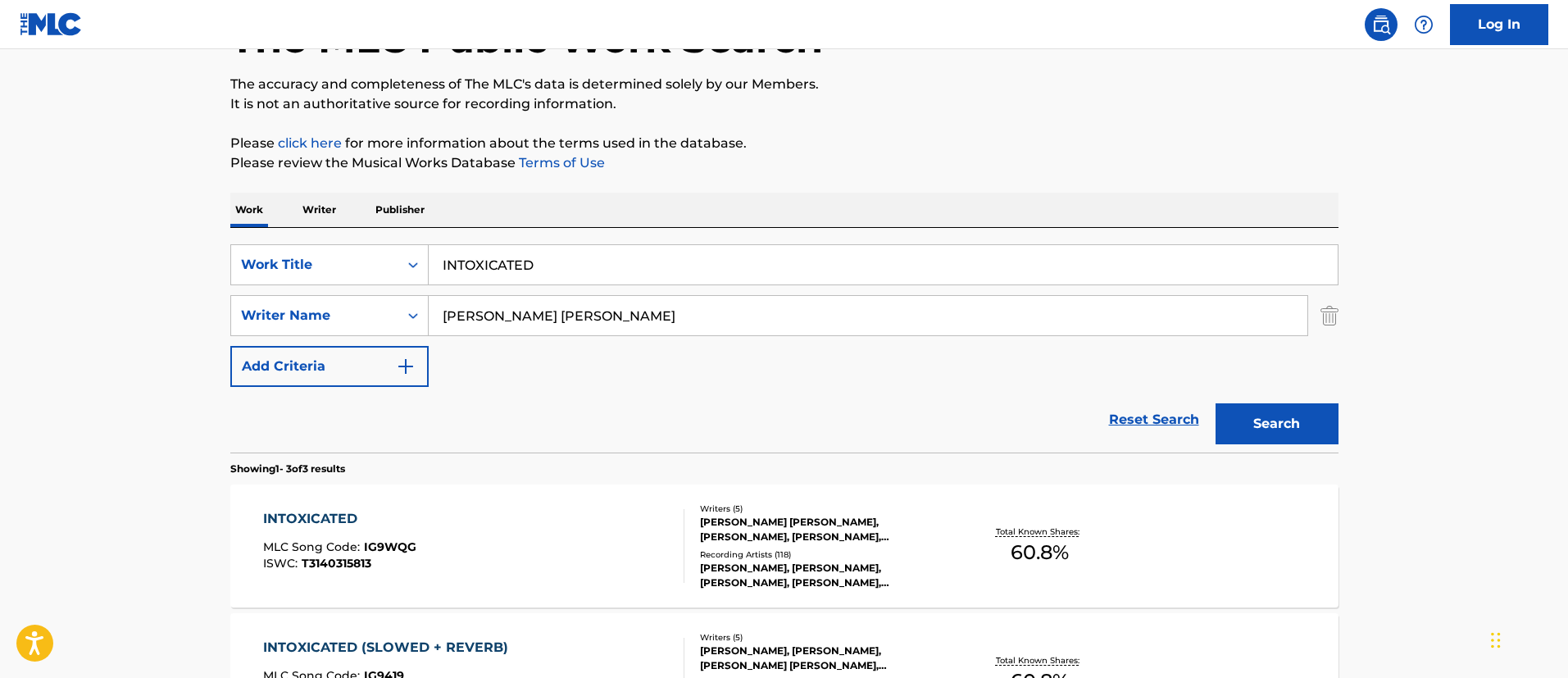
click at [576, 252] on input "INTOXICATED" at bounding box center [883, 264] width 909 height 39
paste input "DADDY STROKE"
click at [576, 252] on input "DADDY STROKE" at bounding box center [883, 264] width 909 height 39
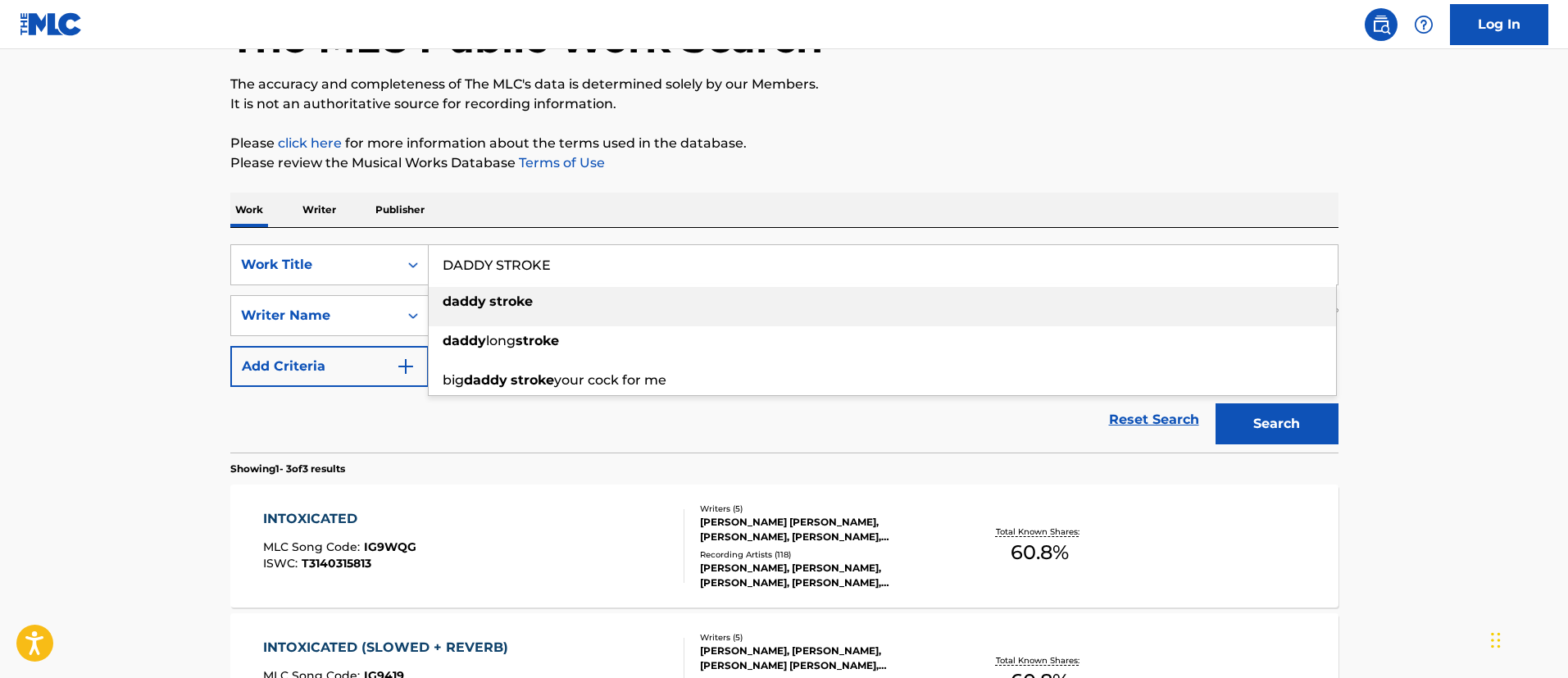
type input "DADDY STROKE"
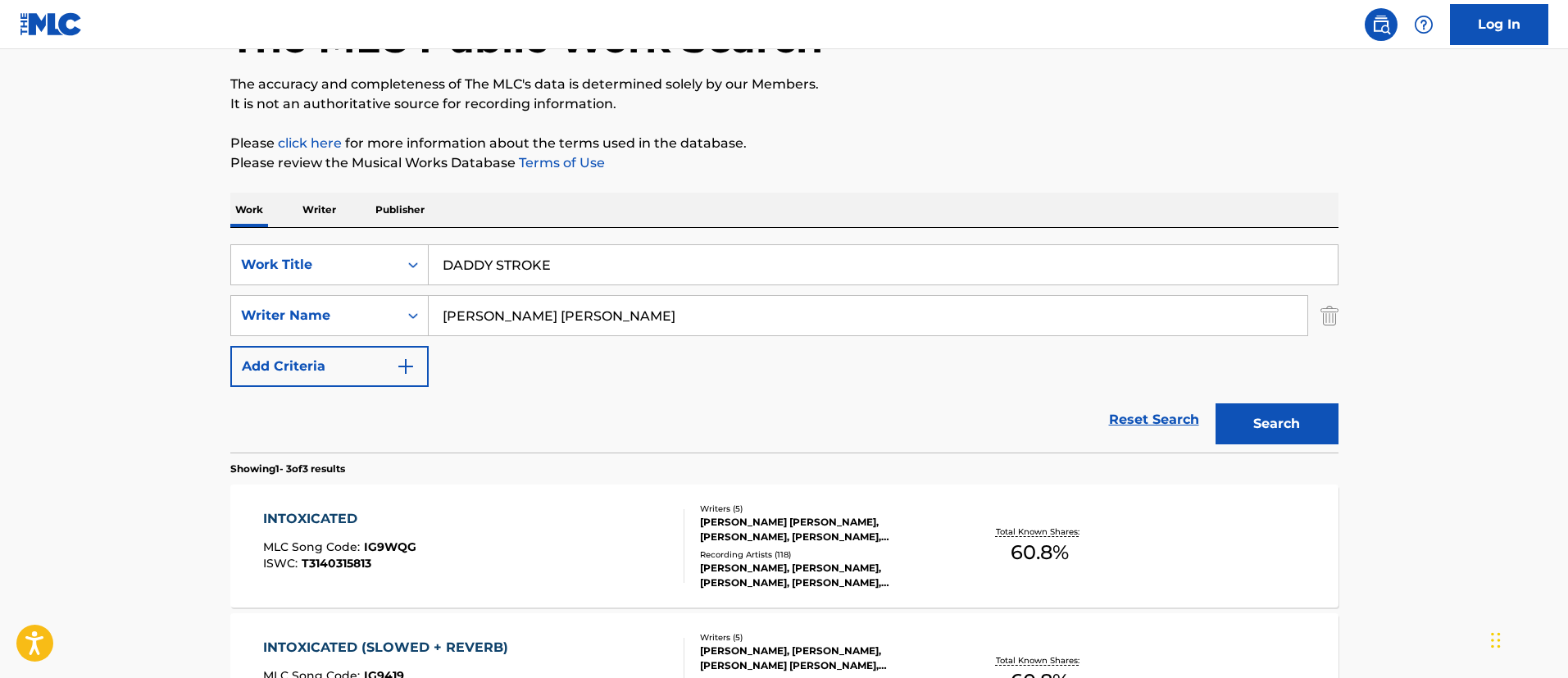
click at [159, 349] on main "The MLC Public Work Search The accuracy and completeness of The MLC's data is d…" at bounding box center [784, 439] width 1568 height 1022
click at [563, 316] on input "[PERSON_NAME] [PERSON_NAME]" at bounding box center [868, 316] width 878 height 39
paste input "[PERSON_NAME] [PERSON_NAME]"
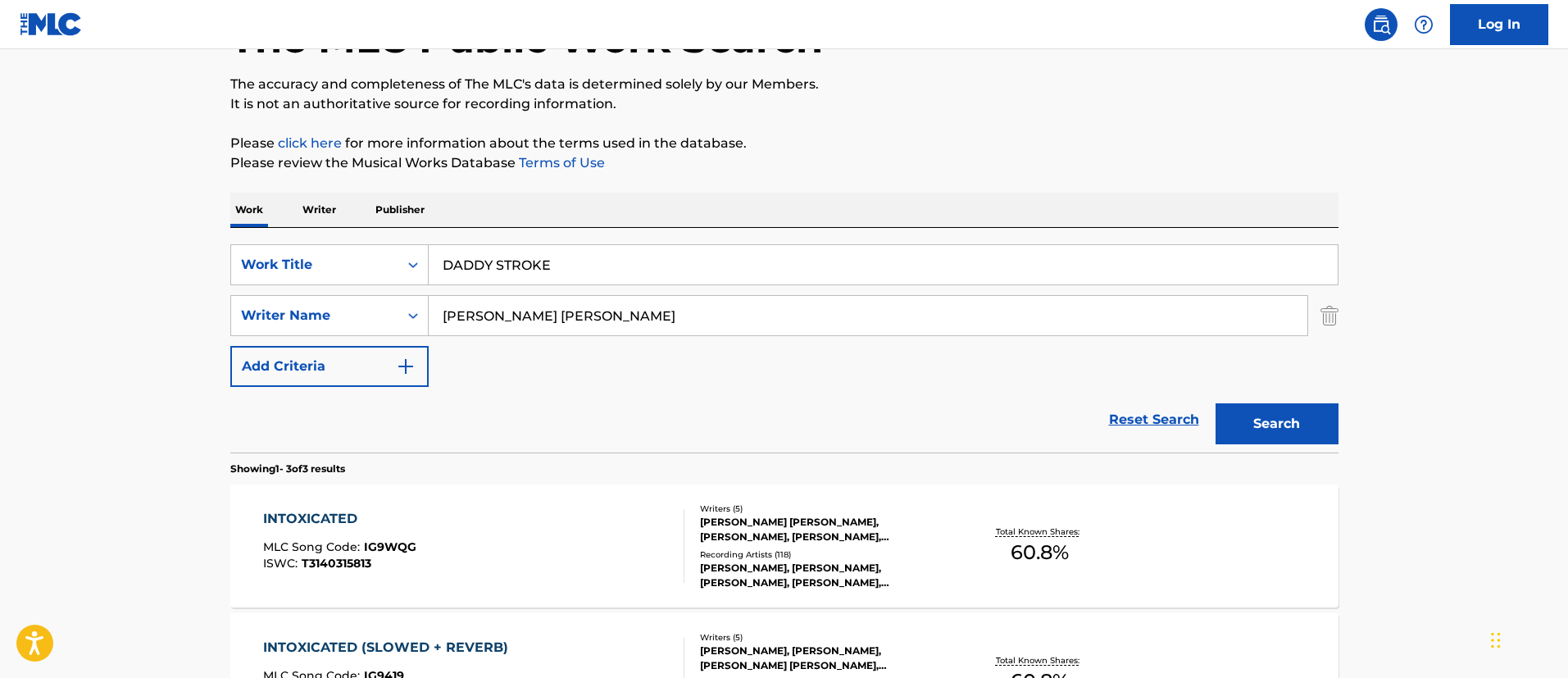
click at [1215, 403] on button "Search" at bounding box center [1276, 424] width 123 height 41
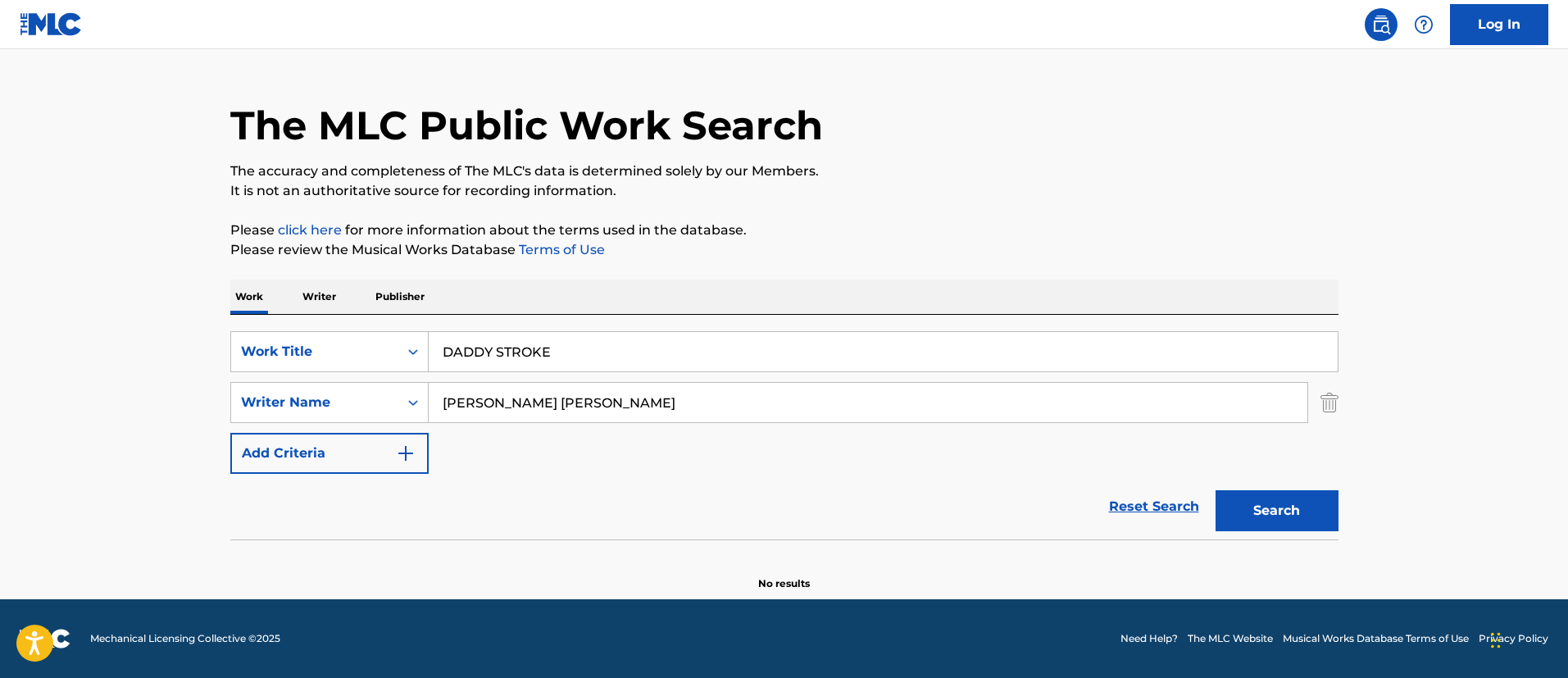
scroll to position [33, 0]
click at [558, 404] on input "[PERSON_NAME] [PERSON_NAME]" at bounding box center [868, 403] width 878 height 39
paste input "HIGH [PERSON_NAME]"
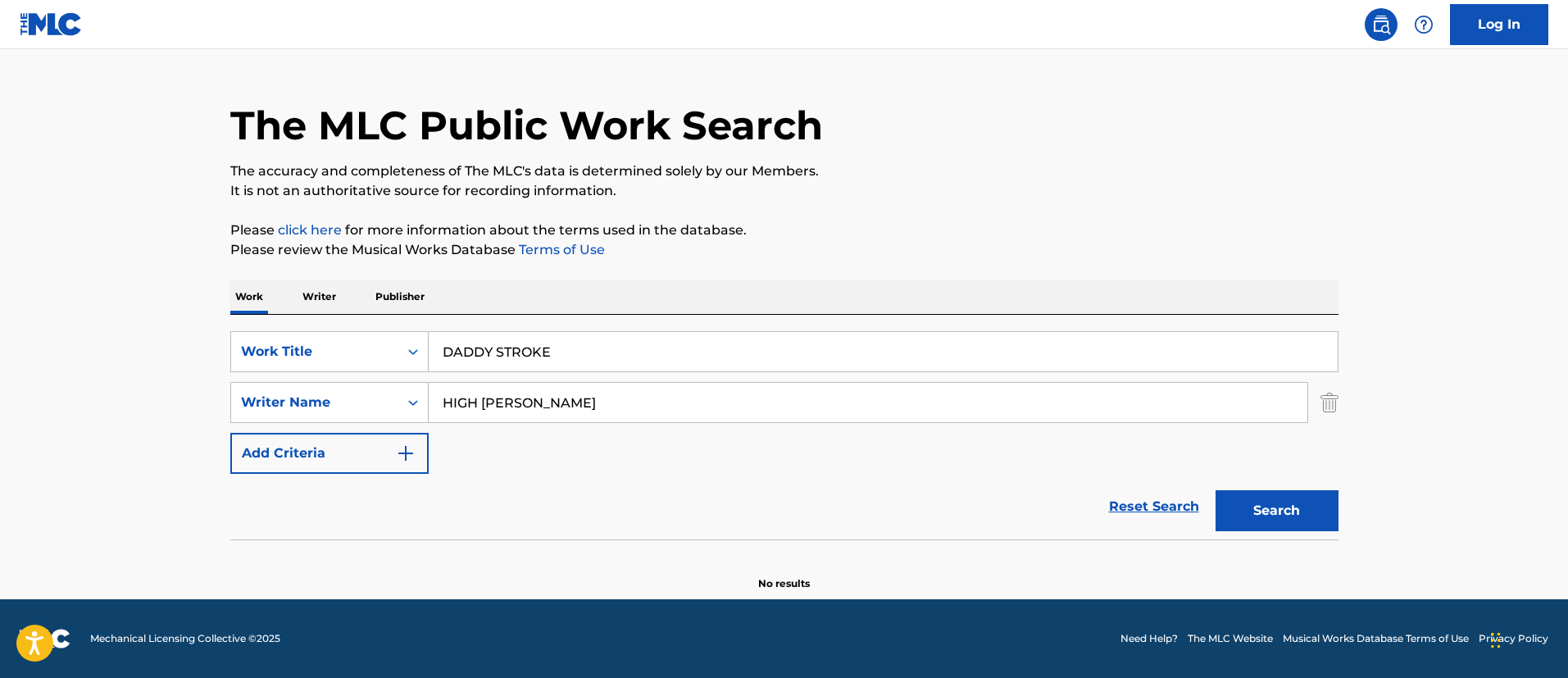
click at [1215, 490] on button "Search" at bounding box center [1276, 511] width 123 height 41
click at [576, 410] on input "HIGH [PERSON_NAME]" at bounding box center [868, 403] width 878 height 39
paste input "[PERSON_NAME] [PERSON_NAME]"
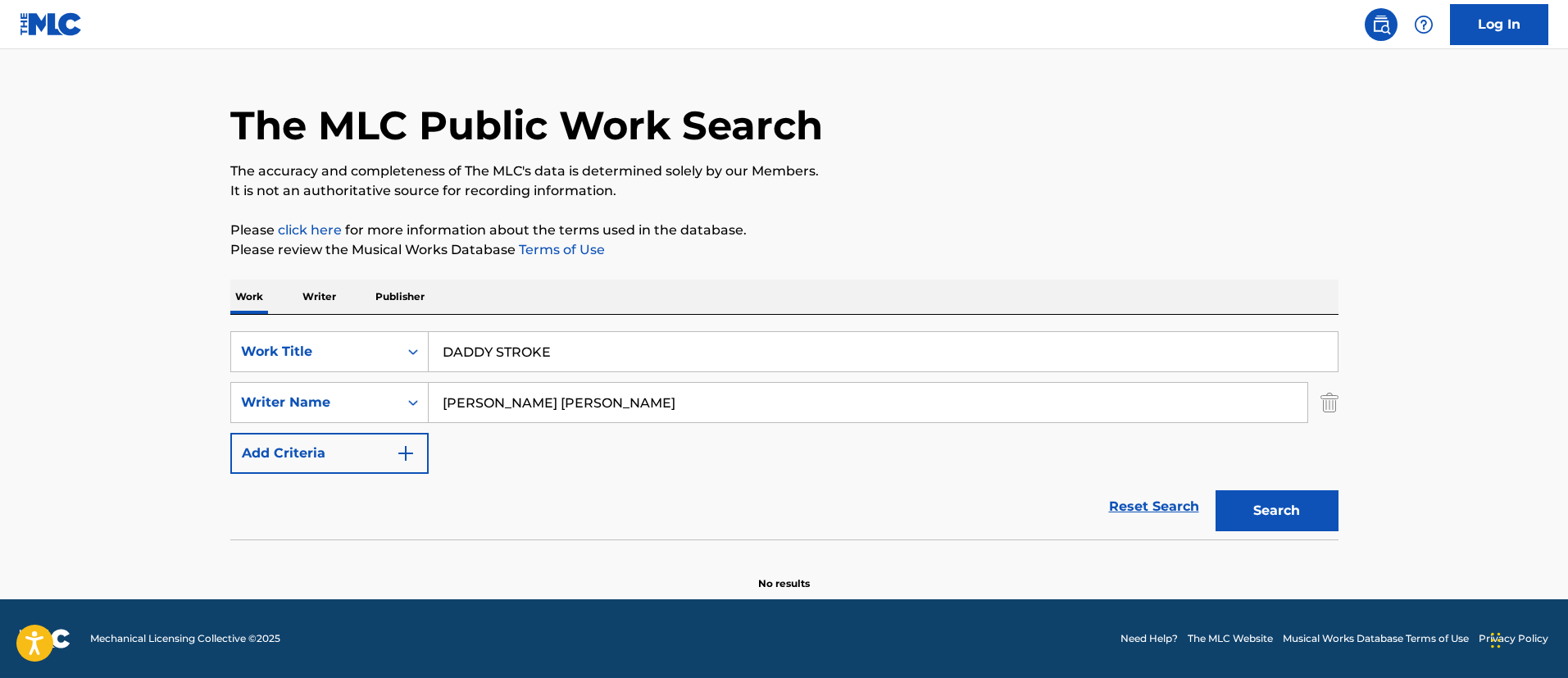
click at [1215, 490] on button "Search" at bounding box center [1276, 511] width 123 height 41
click at [604, 409] on input "[PERSON_NAME] [PERSON_NAME]" at bounding box center [868, 403] width 878 height 39
paste input "TAJUAN LC"
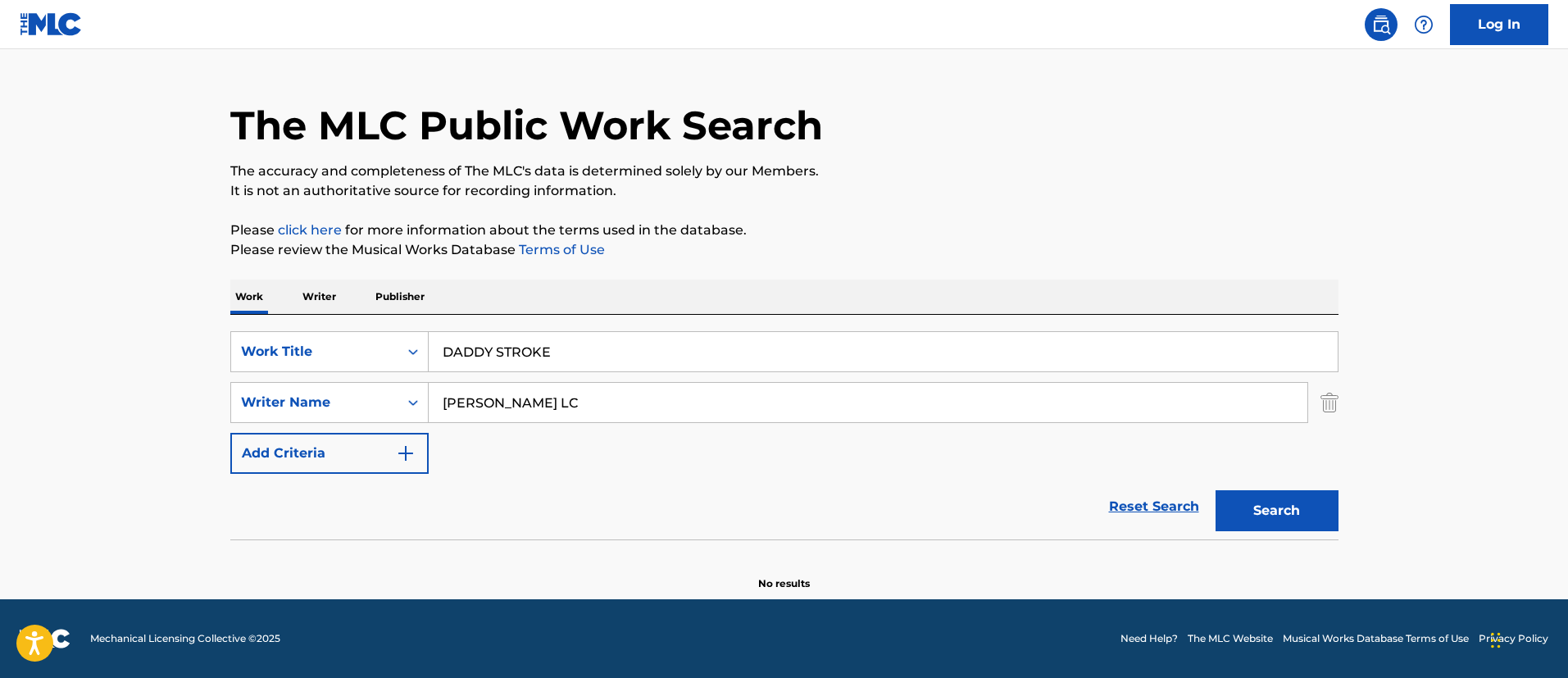
type input "[PERSON_NAME] LC"
click at [1215, 490] on button "Search" at bounding box center [1276, 511] width 123 height 41
click at [547, 359] on input "DADDY STROKE" at bounding box center [883, 351] width 909 height 39
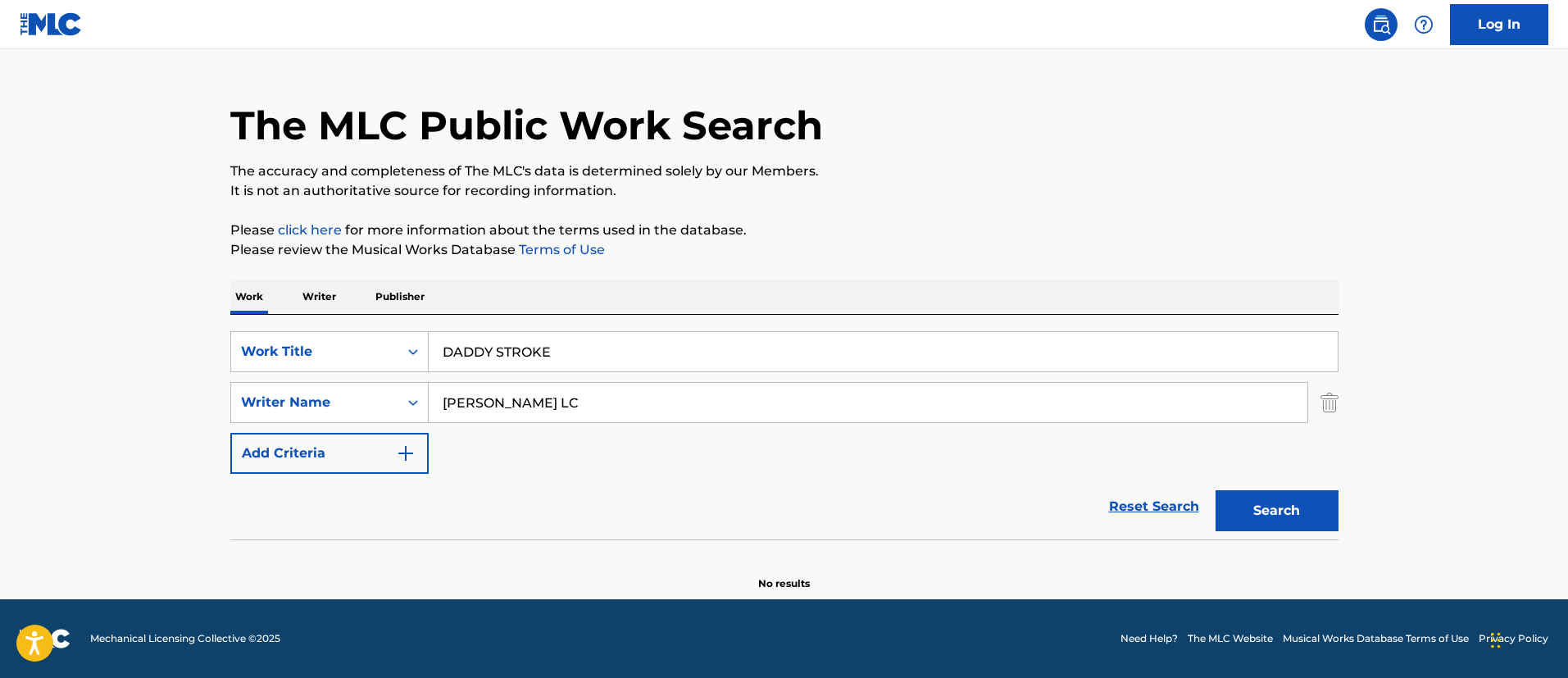
paste input "NIGHTS"
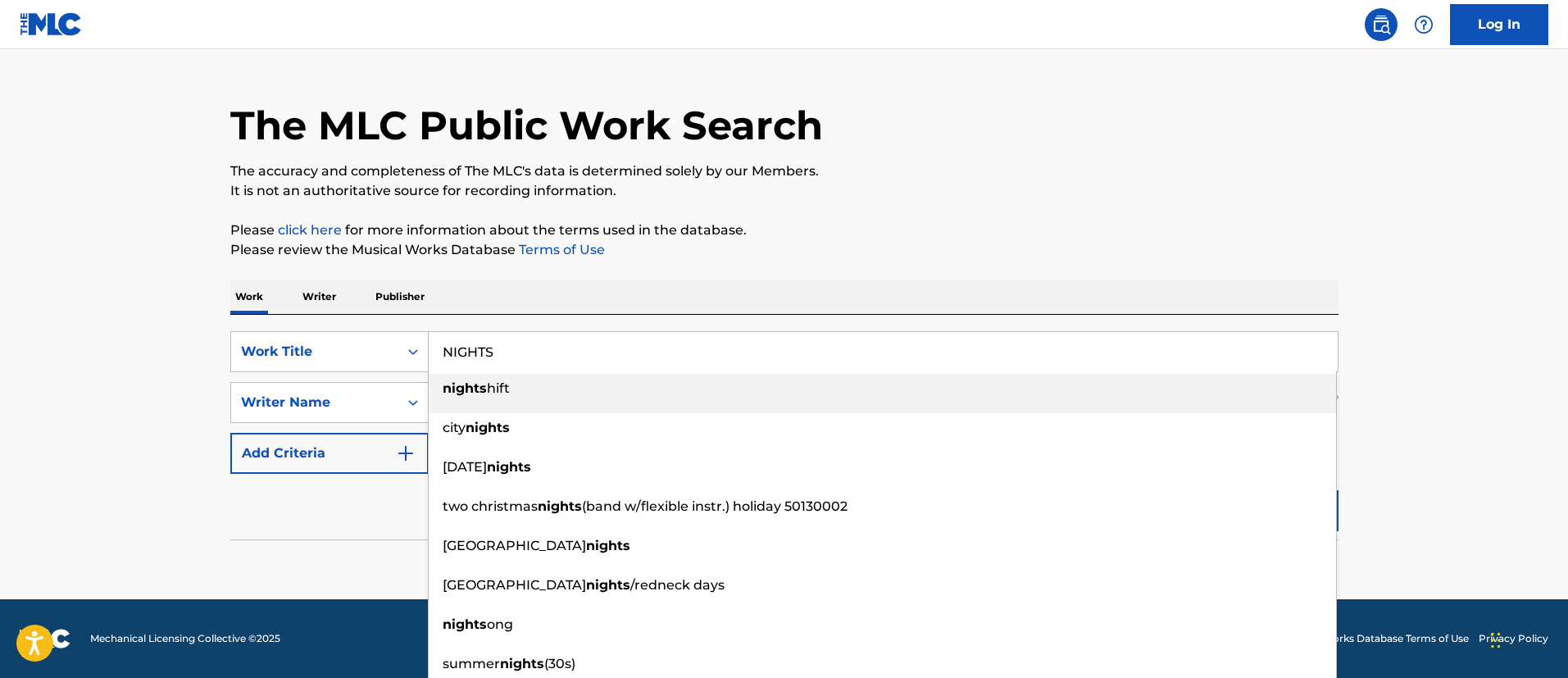
type input "NIGHTS"
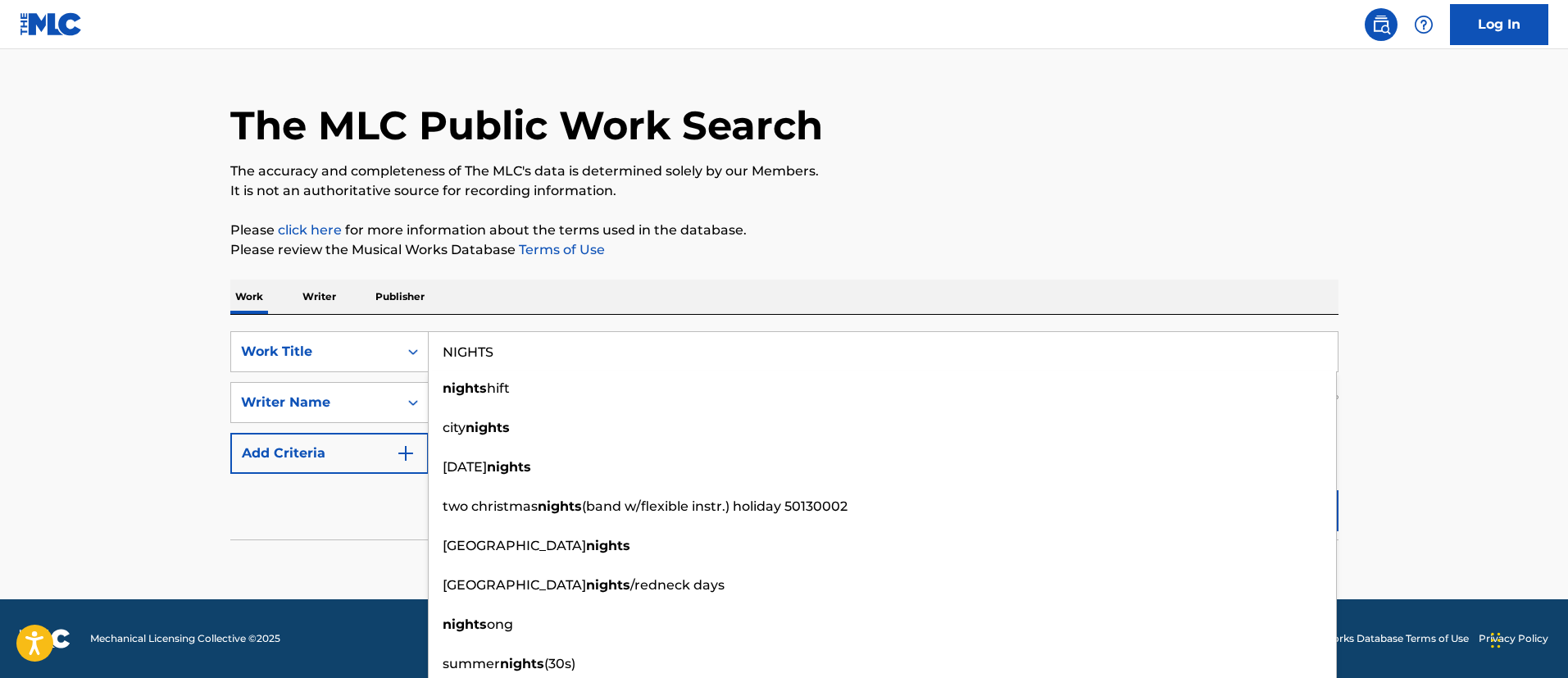
click at [167, 395] on main "The MLC Public Work Search The accuracy and completeness of The MLC's data is d…" at bounding box center [784, 307] width 1568 height 583
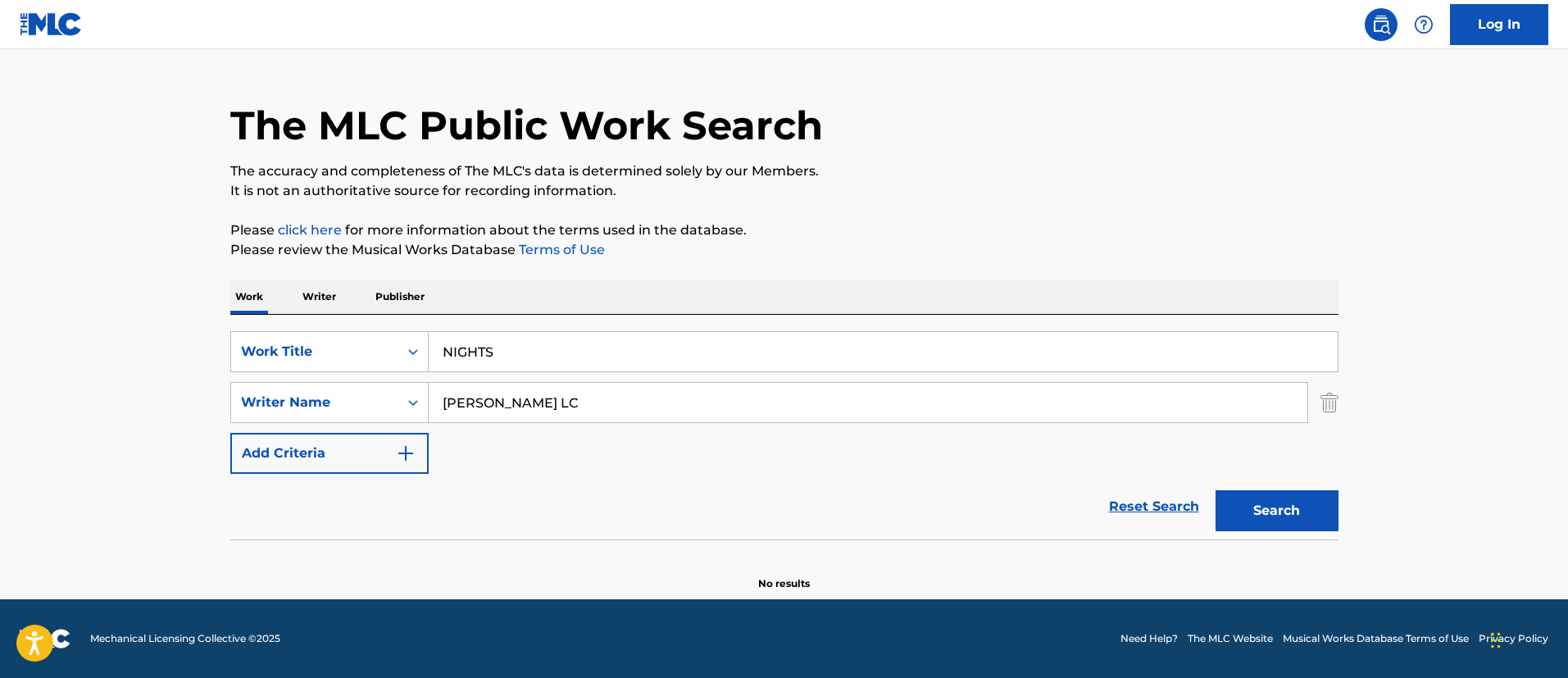
click at [555, 394] on input "[PERSON_NAME] LC" at bounding box center [868, 403] width 878 height 39
paste input "[PERSON_NAME], [PERSON_NAME], [PERSON_NAME] [PERSON_NAME], [PERSON_NAME] [PERSO…"
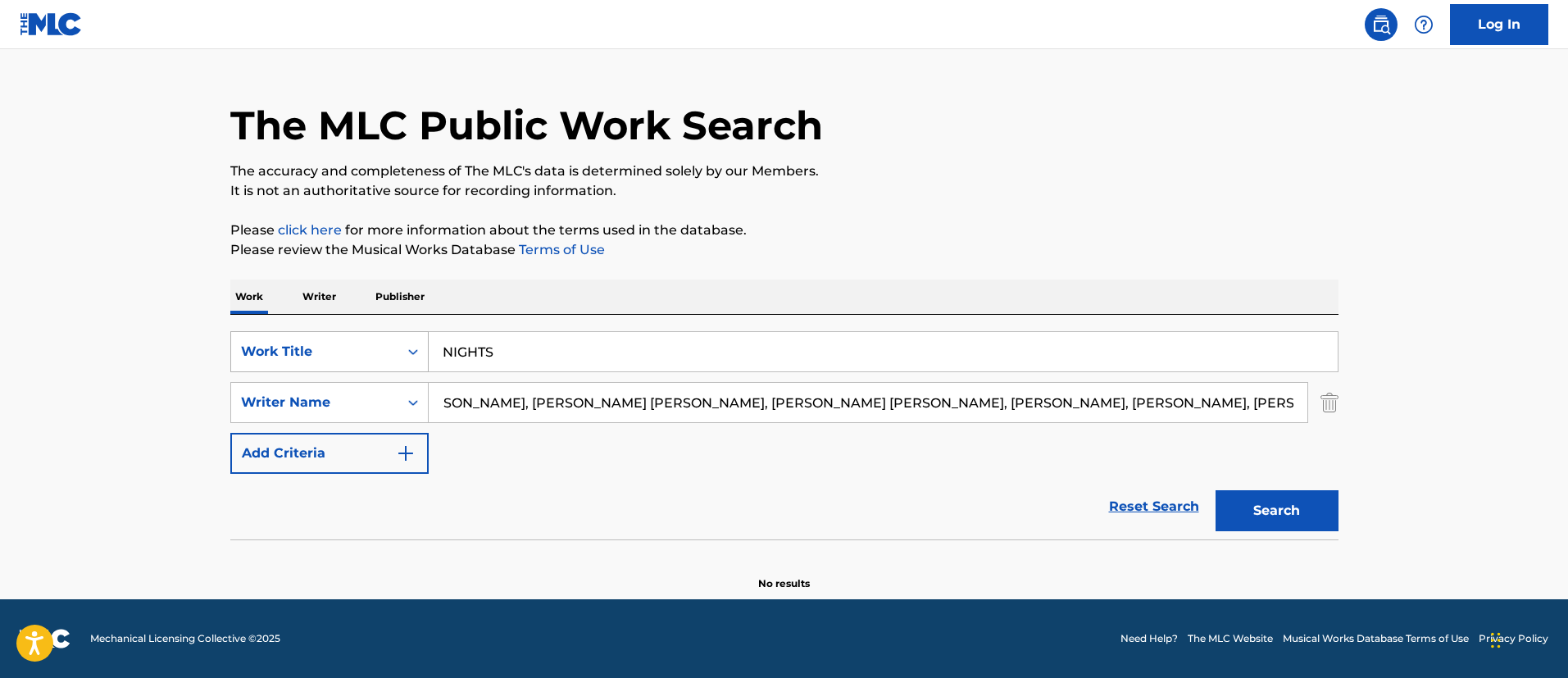
scroll to position [0, 0]
drag, startPoint x: 1139, startPoint y: 397, endPoint x: 246, endPoint y: 364, distance: 893.6
click at [246, 364] on div "SearchWithCriteria19a36798-8d8c-4832-9c5d-d97ef84bd9eb Work Title NIGHTS Search…" at bounding box center [784, 402] width 1108 height 142
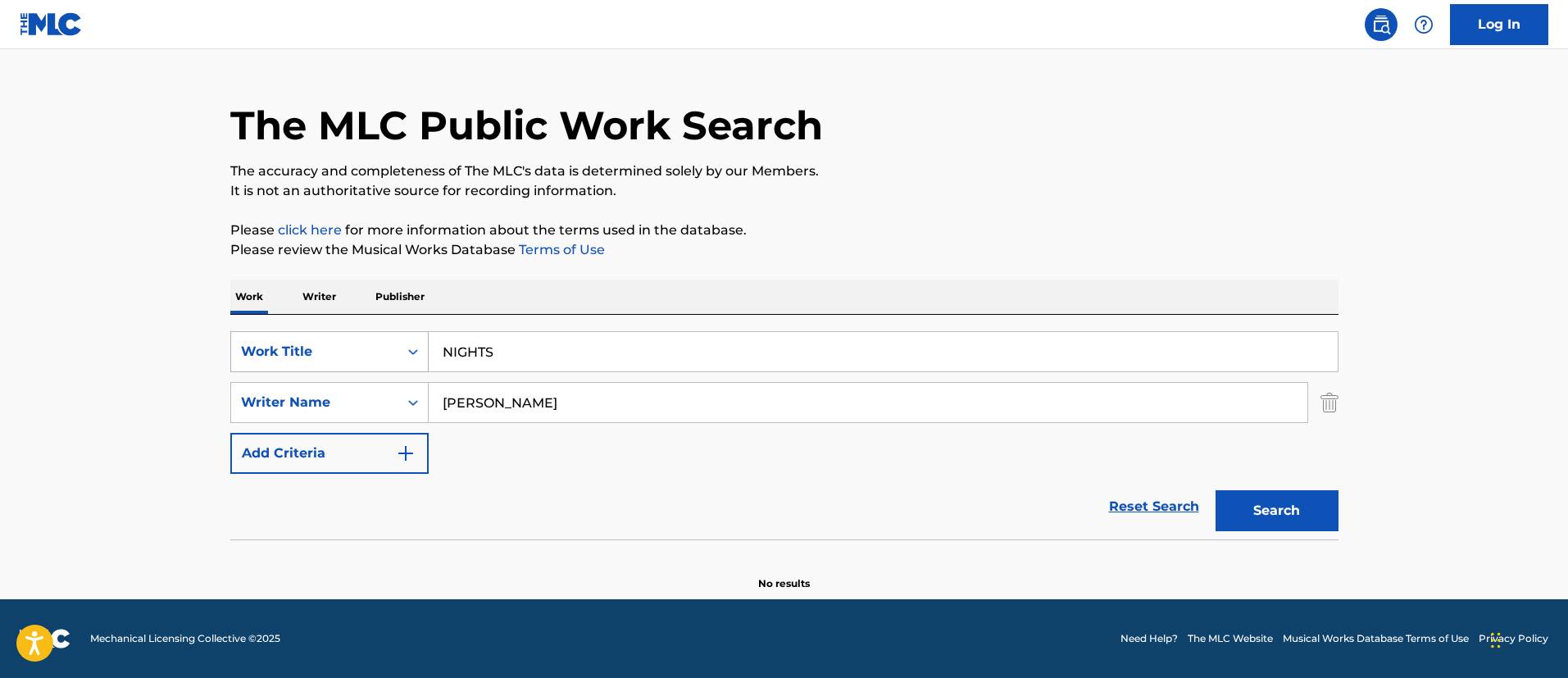
type input "[PERSON_NAME]"
click at [1215, 490] on button "Search" at bounding box center [1276, 511] width 123 height 41
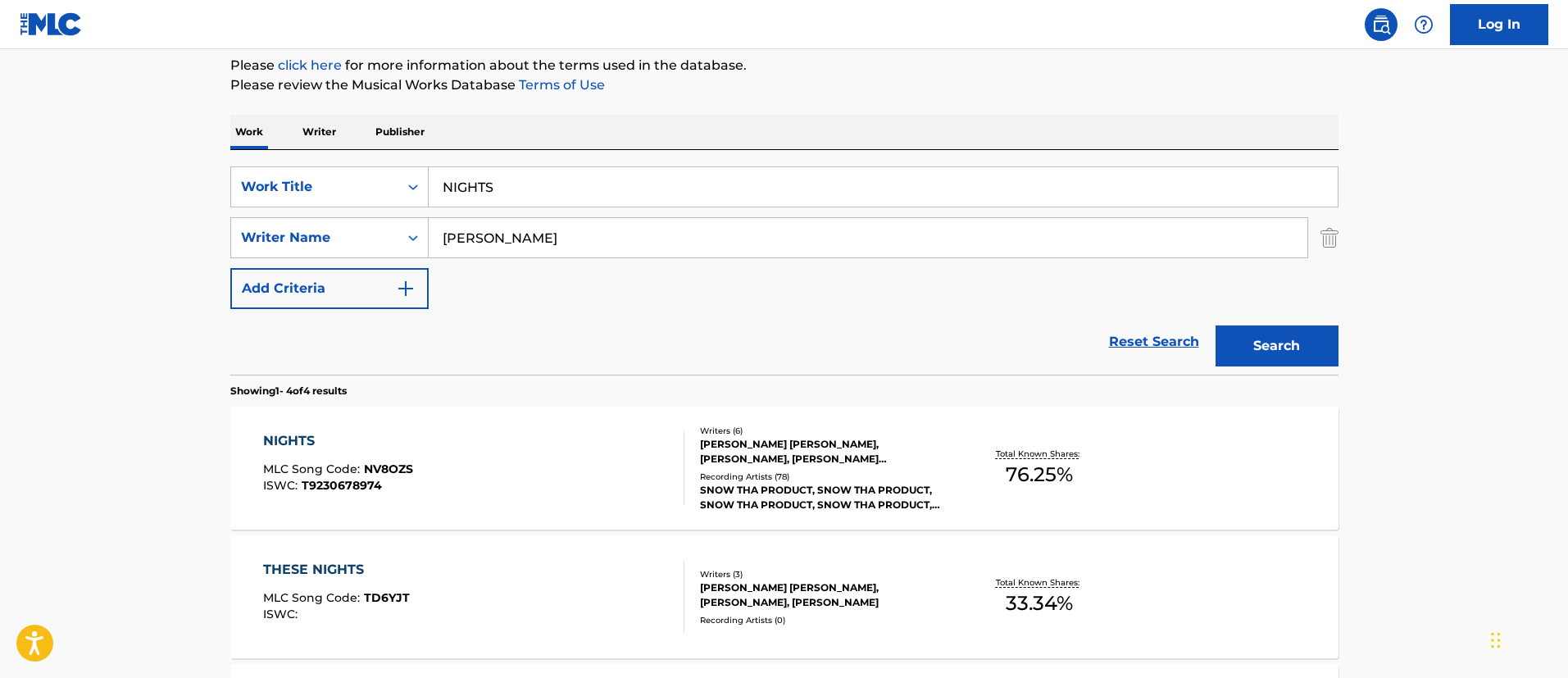
scroll to position [210, 0]
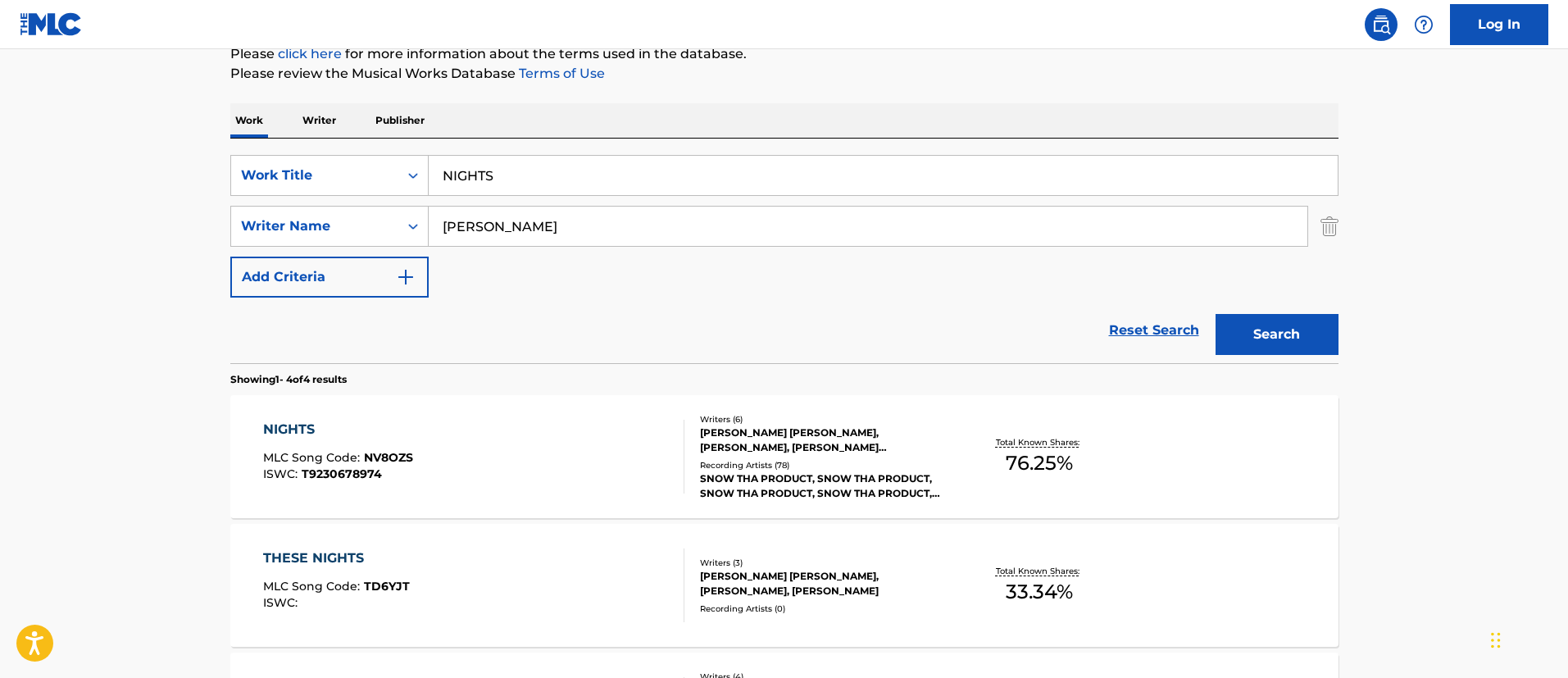
click at [780, 449] on div "[PERSON_NAME] [PERSON_NAME], [PERSON_NAME], [PERSON_NAME] [PERSON_NAME], [PERSO…" at bounding box center [824, 440] width 247 height 30
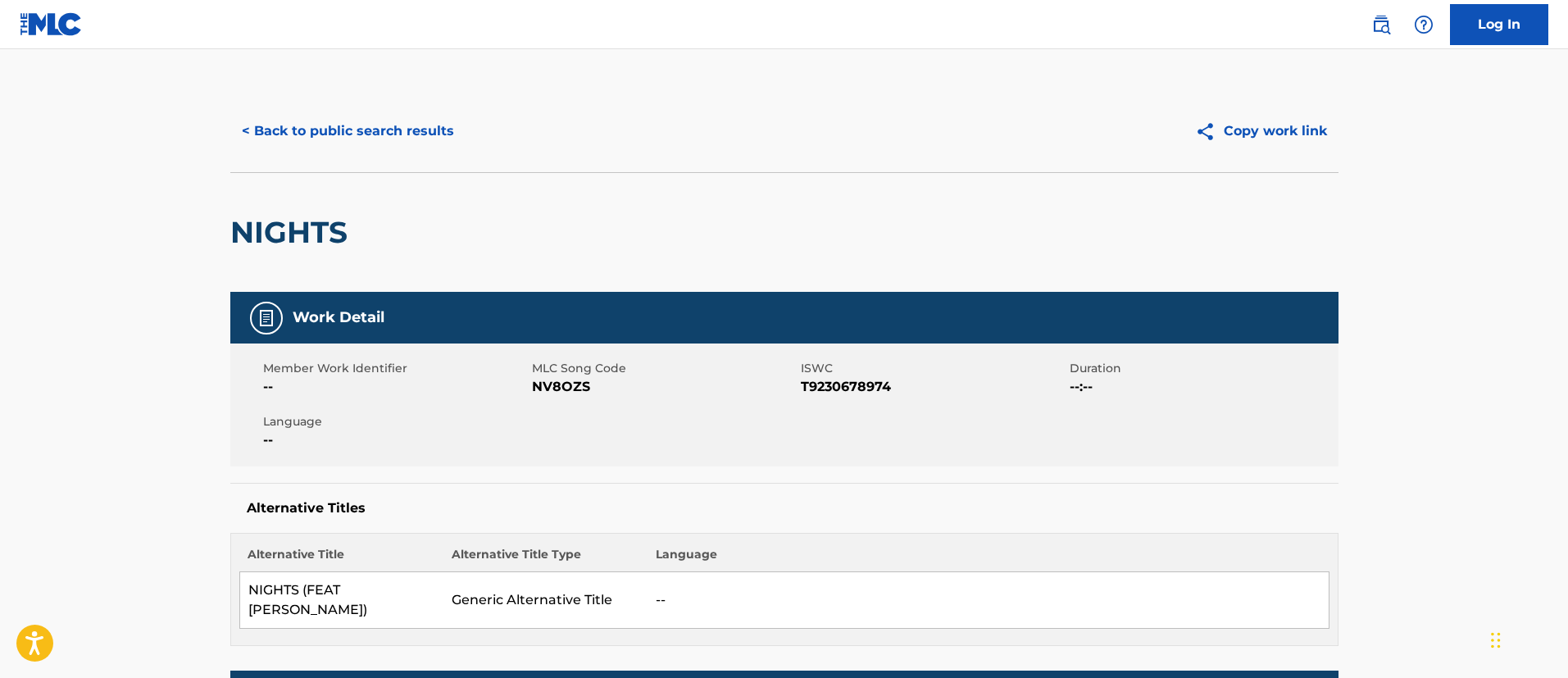
click at [414, 143] on button "< Back to public search results" at bounding box center [348, 131] width 235 height 41
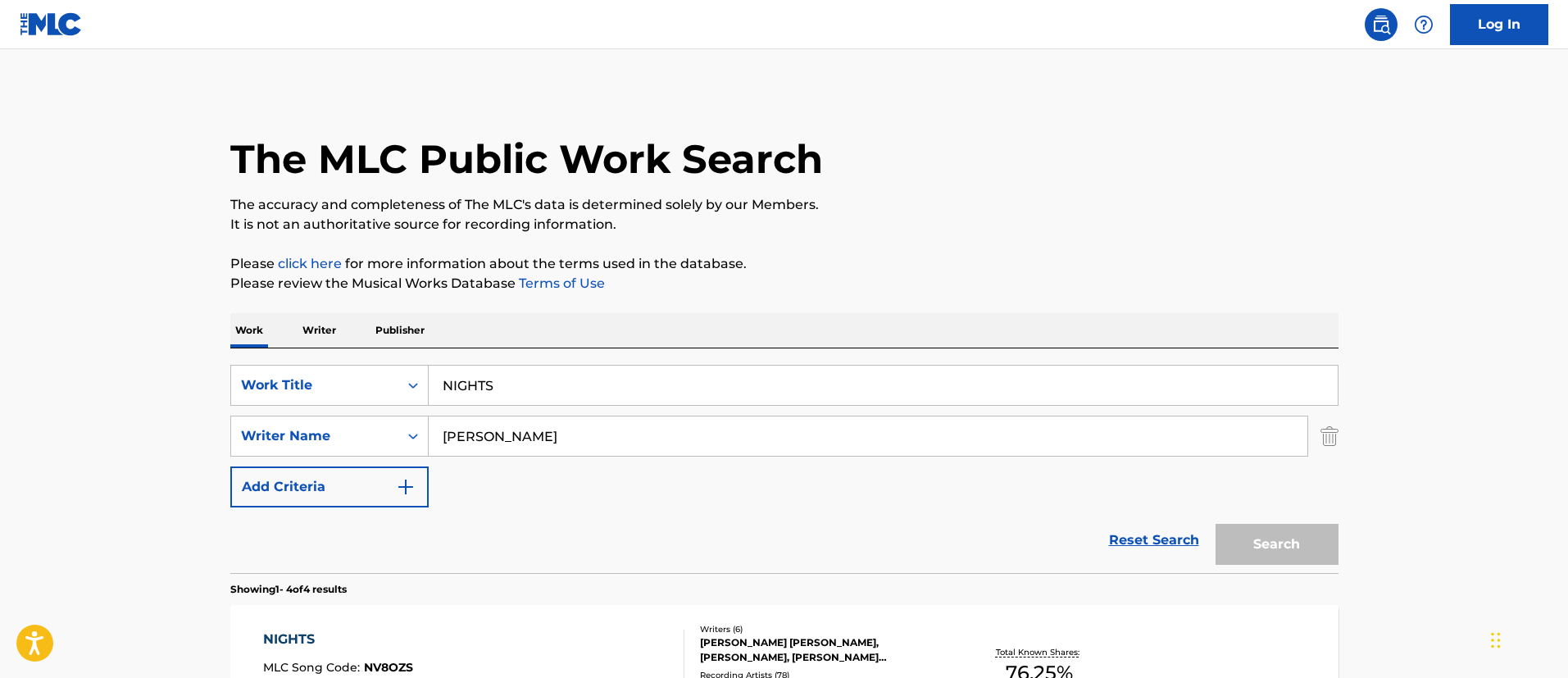
scroll to position [210, 0]
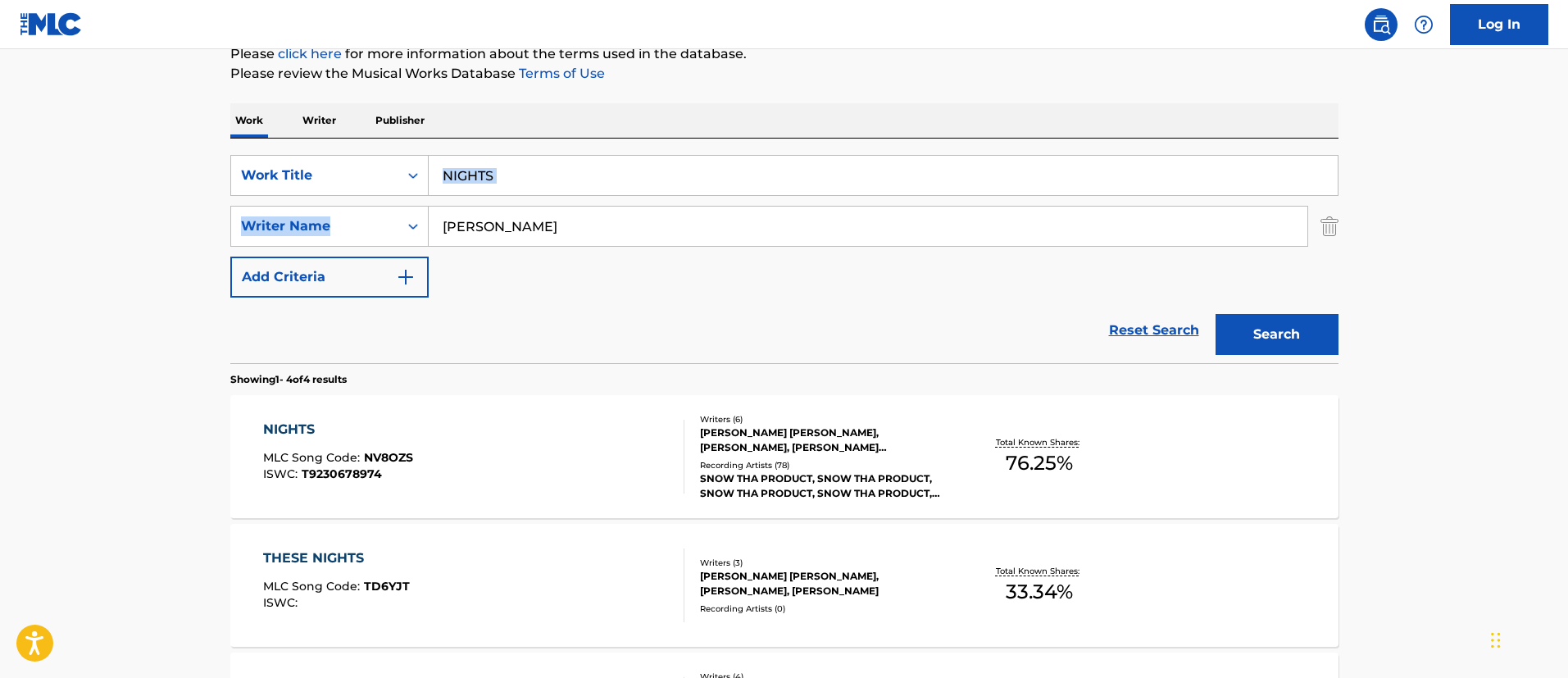
drag, startPoint x: 503, startPoint y: 204, endPoint x: 541, endPoint y: 180, distance: 44.9
click at [541, 180] on div "SearchWithCriteria19a36798-8d8c-4832-9c5d-d97ef84bd9eb Work Title NIGHTS Search…" at bounding box center [784, 226] width 1108 height 142
click at [541, 180] on input "NIGHTS" at bounding box center [883, 176] width 909 height 39
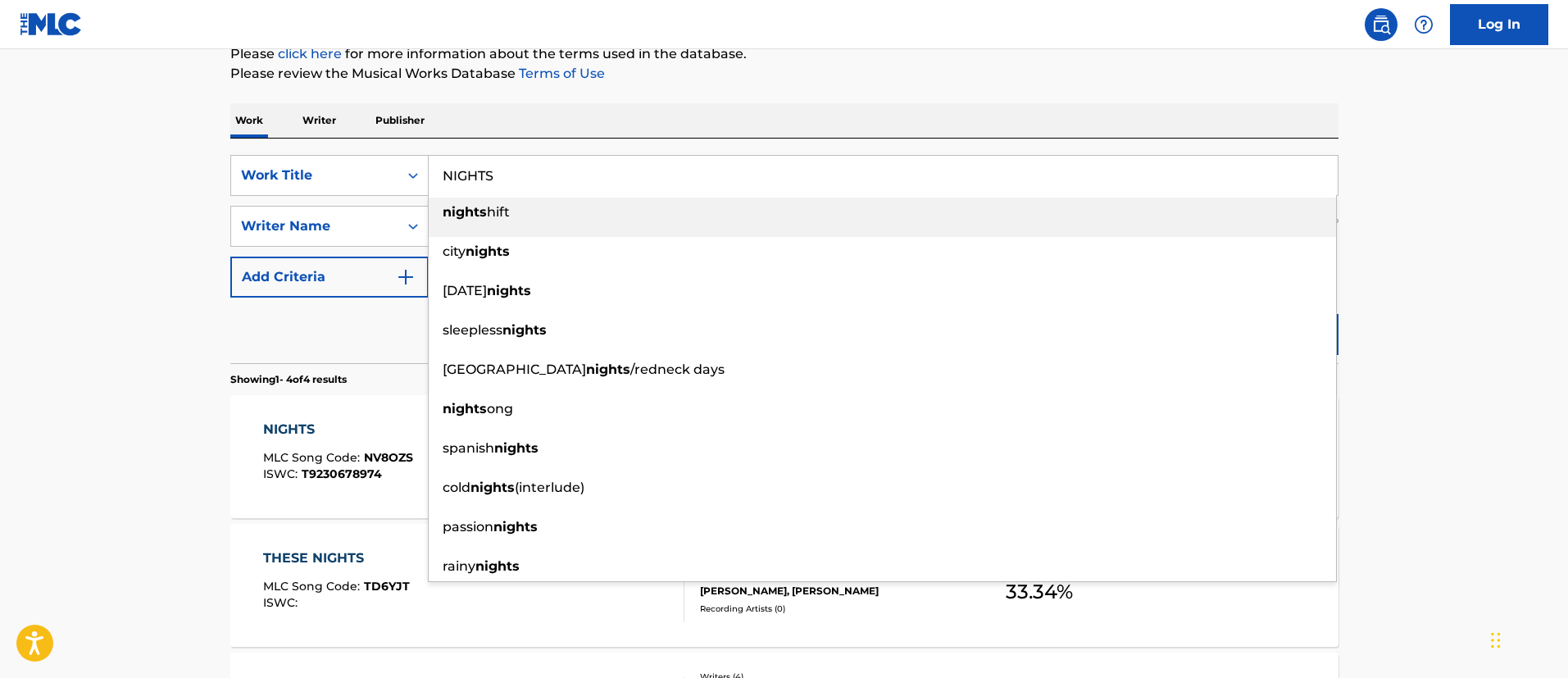
paste input "PILA DE SHORTY"
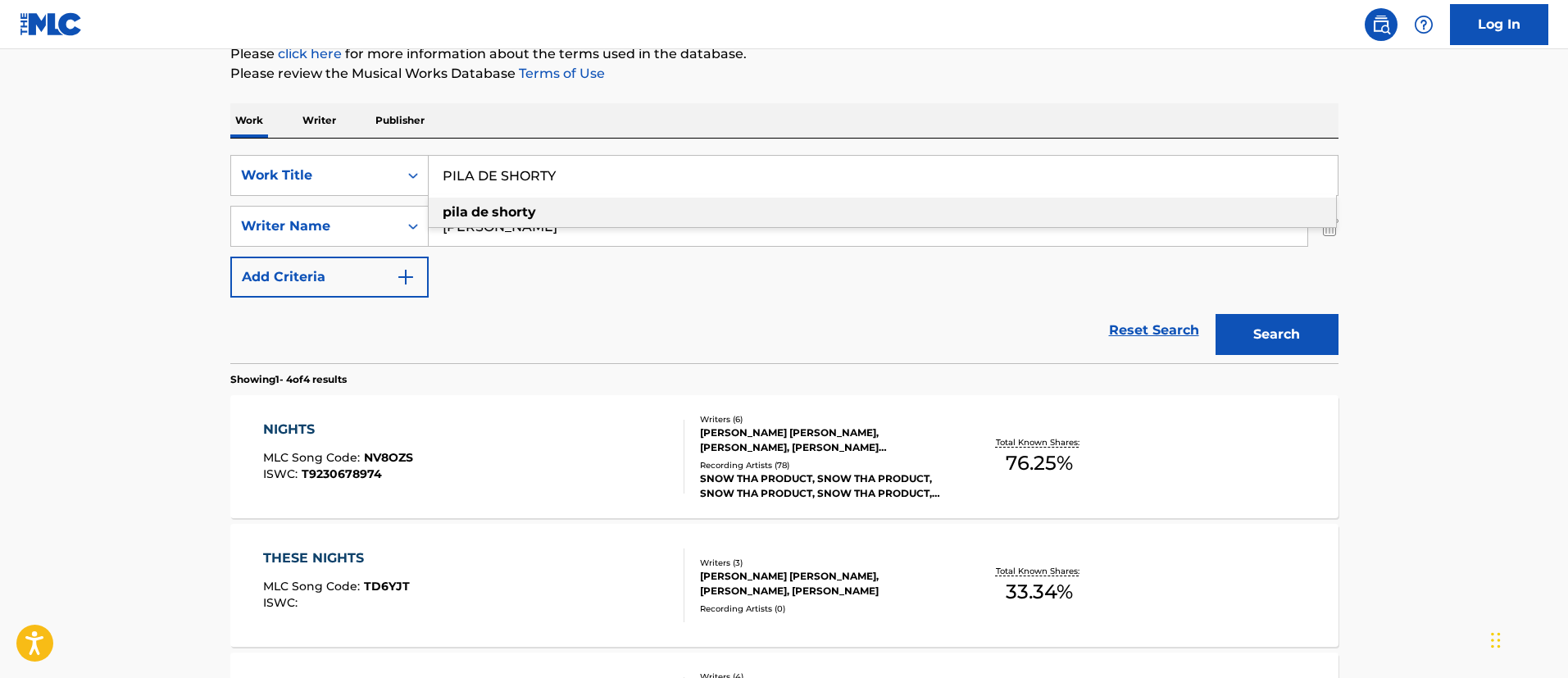
type input "PILA DE SHORTY"
click at [139, 206] on main "The MLC Public Work Search The accuracy and completeness of The MLC's data is d…" at bounding box center [784, 414] width 1568 height 1150
click at [496, 217] on input "[PERSON_NAME]" at bounding box center [868, 226] width 878 height 39
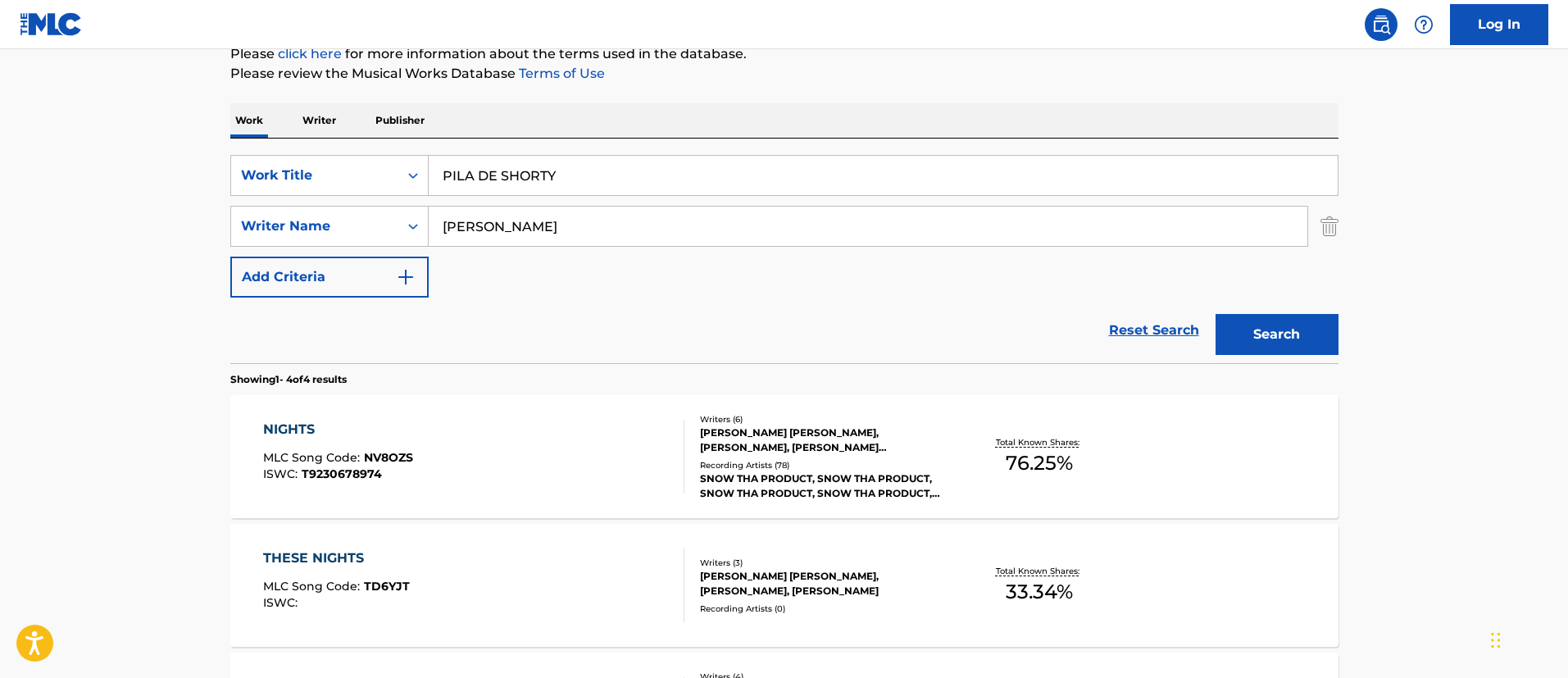
paste input "DE LA [PERSON_NAME], [PERSON_NAME] [PERSON_NAME]"
drag, startPoint x: 607, startPoint y: 226, endPoint x: 1177, endPoint y: 235, distance: 570.1
click at [1177, 235] on input "DE LA [PERSON_NAME], [PERSON_NAME] [PERSON_NAME]" at bounding box center [868, 226] width 878 height 39
type input "DE LA [PERSON_NAME]"
click at [1215, 314] on button "Search" at bounding box center [1276, 334] width 123 height 41
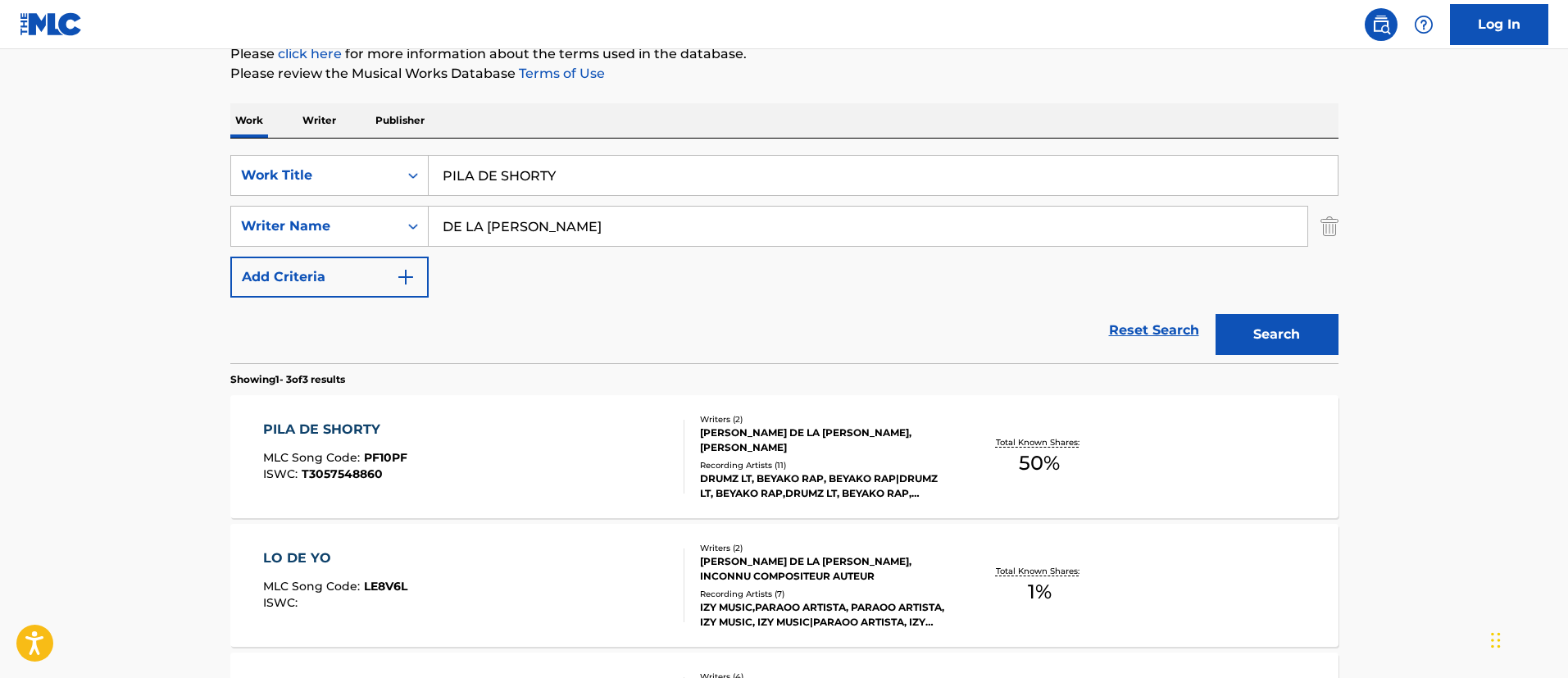
click at [581, 433] on div "PILA DE SHORTY MLC Song Code : PF10PF ISWC : T3057548860" at bounding box center [474, 456] width 421 height 74
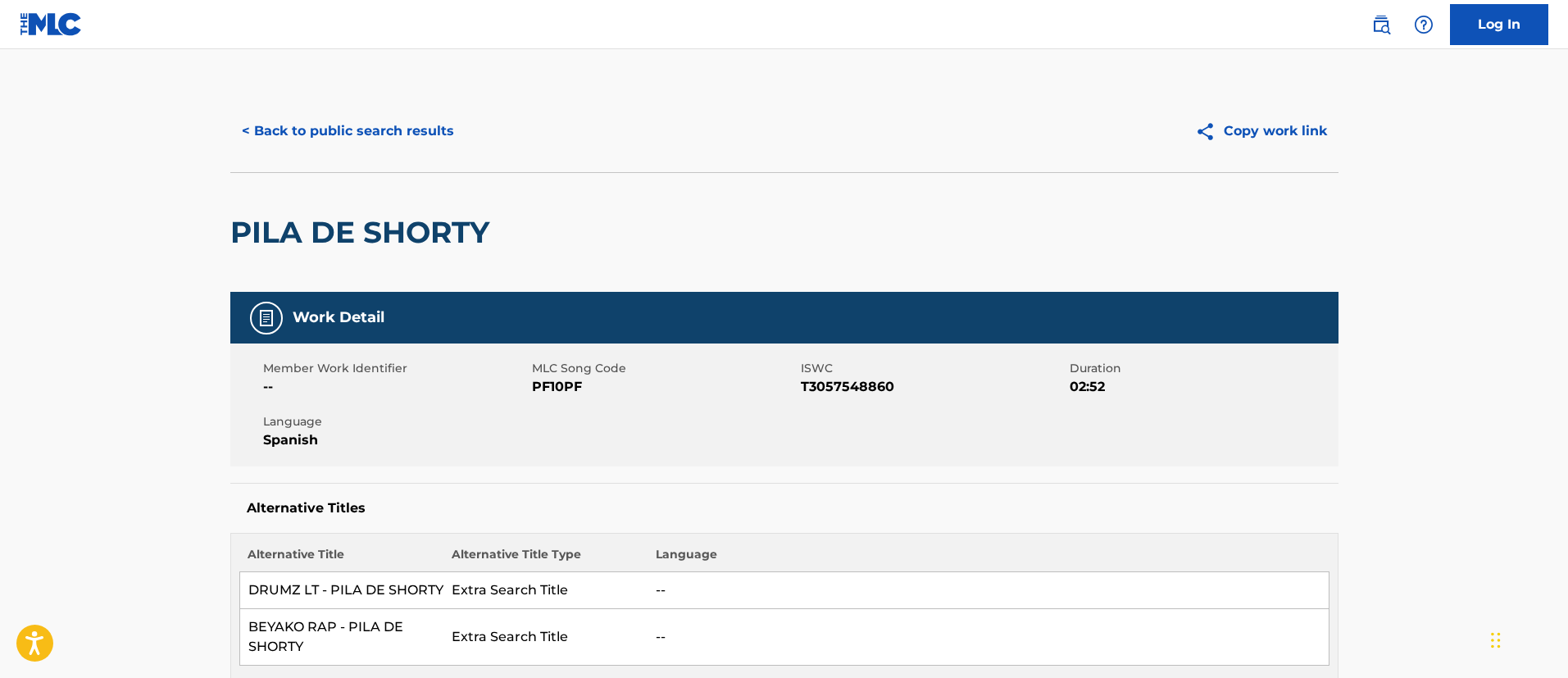
click at [354, 130] on button "< Back to public search results" at bounding box center [348, 131] width 235 height 41
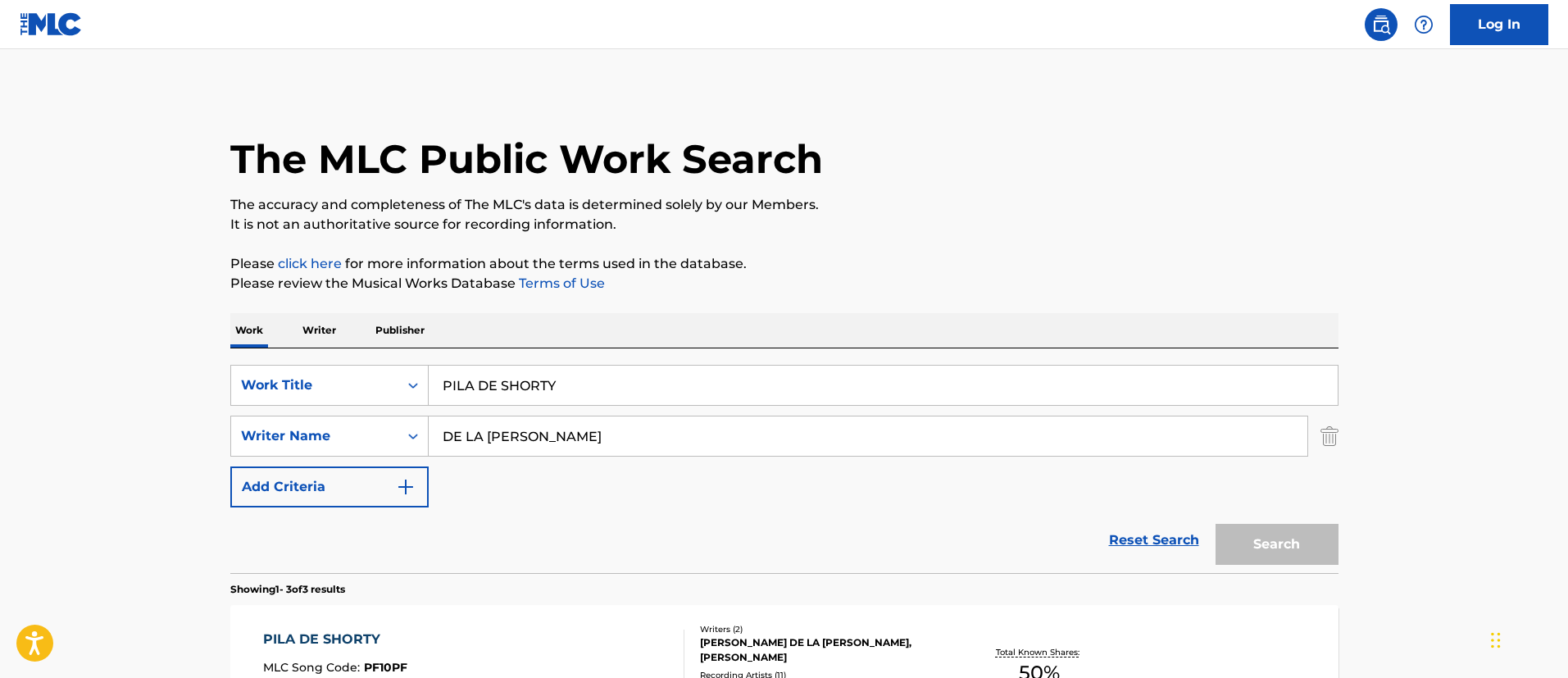
scroll to position [210, 0]
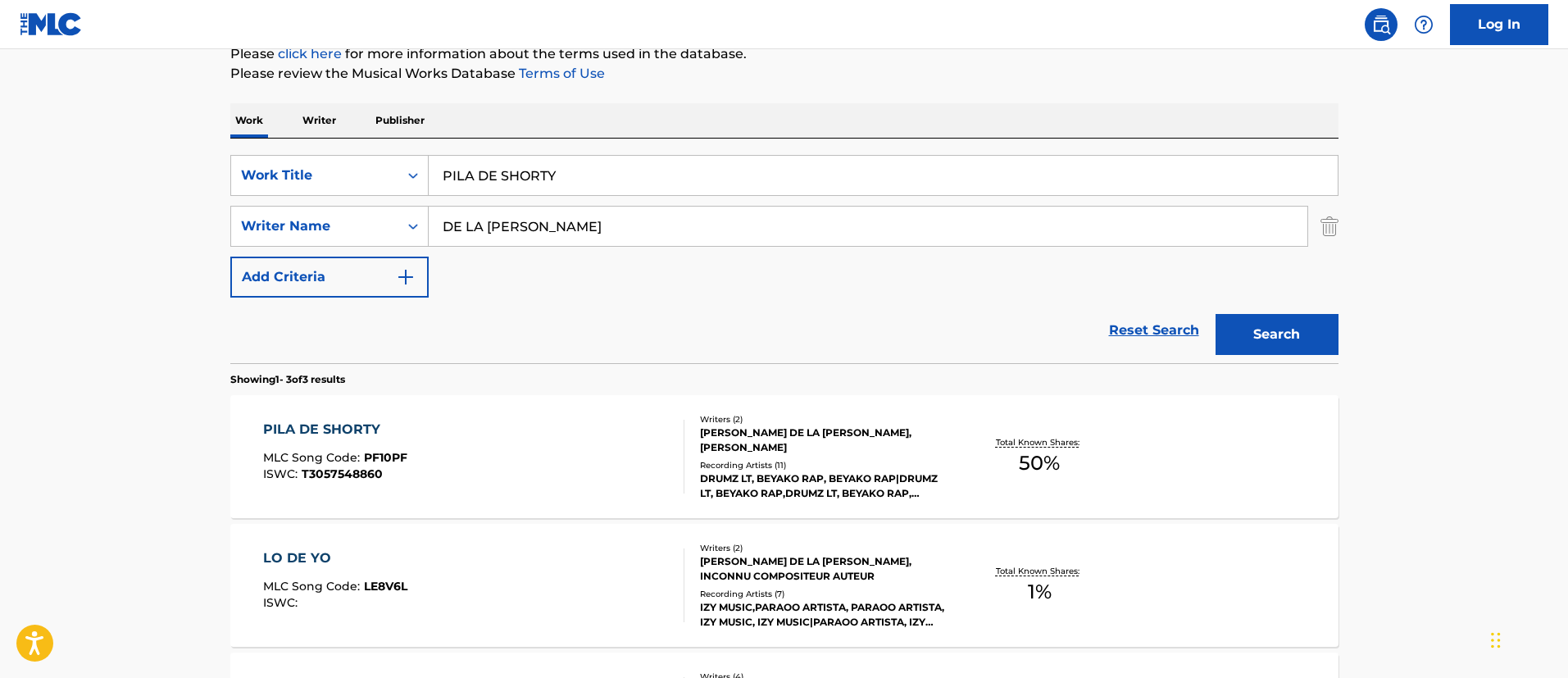
click at [596, 182] on input "PILA DE SHORTY" at bounding box center [883, 176] width 909 height 39
paste input "MARGARITAS"
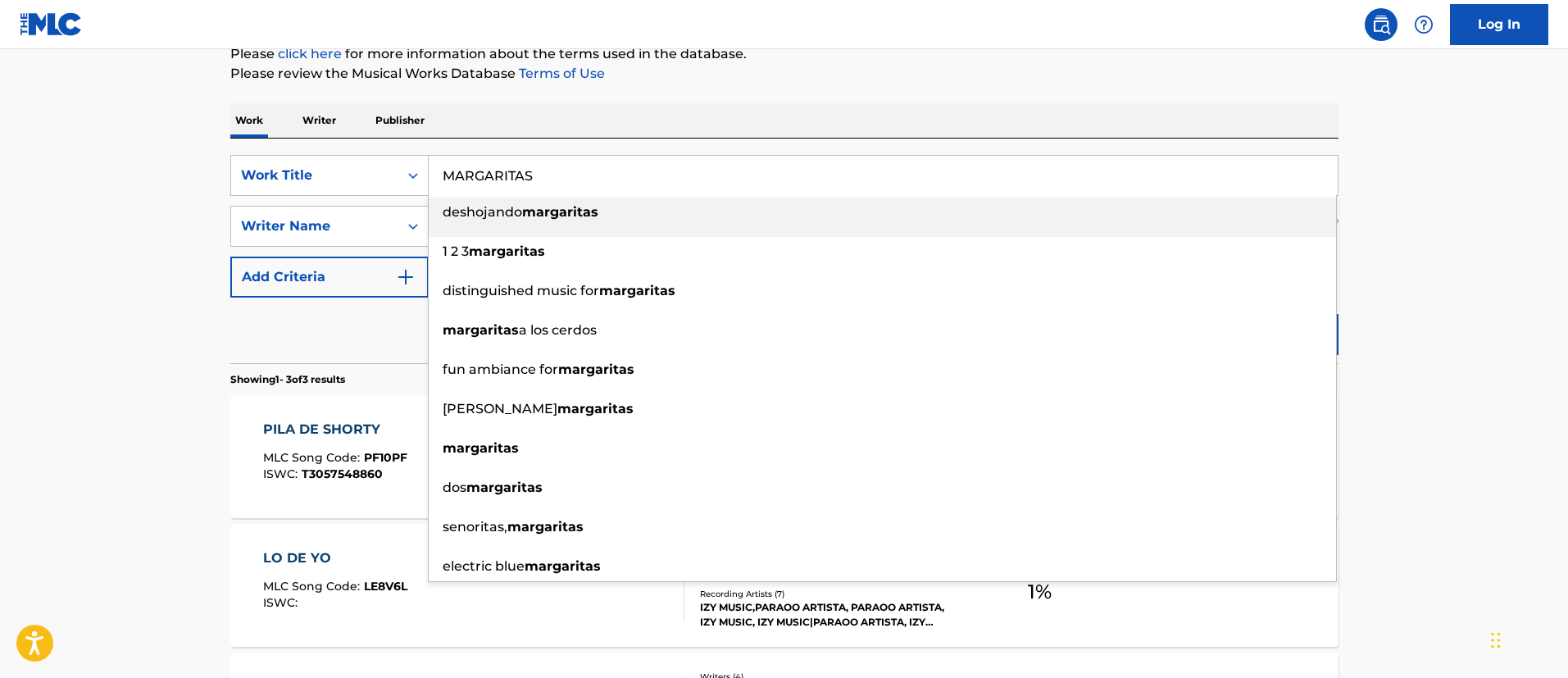
type input "MARGARITAS"
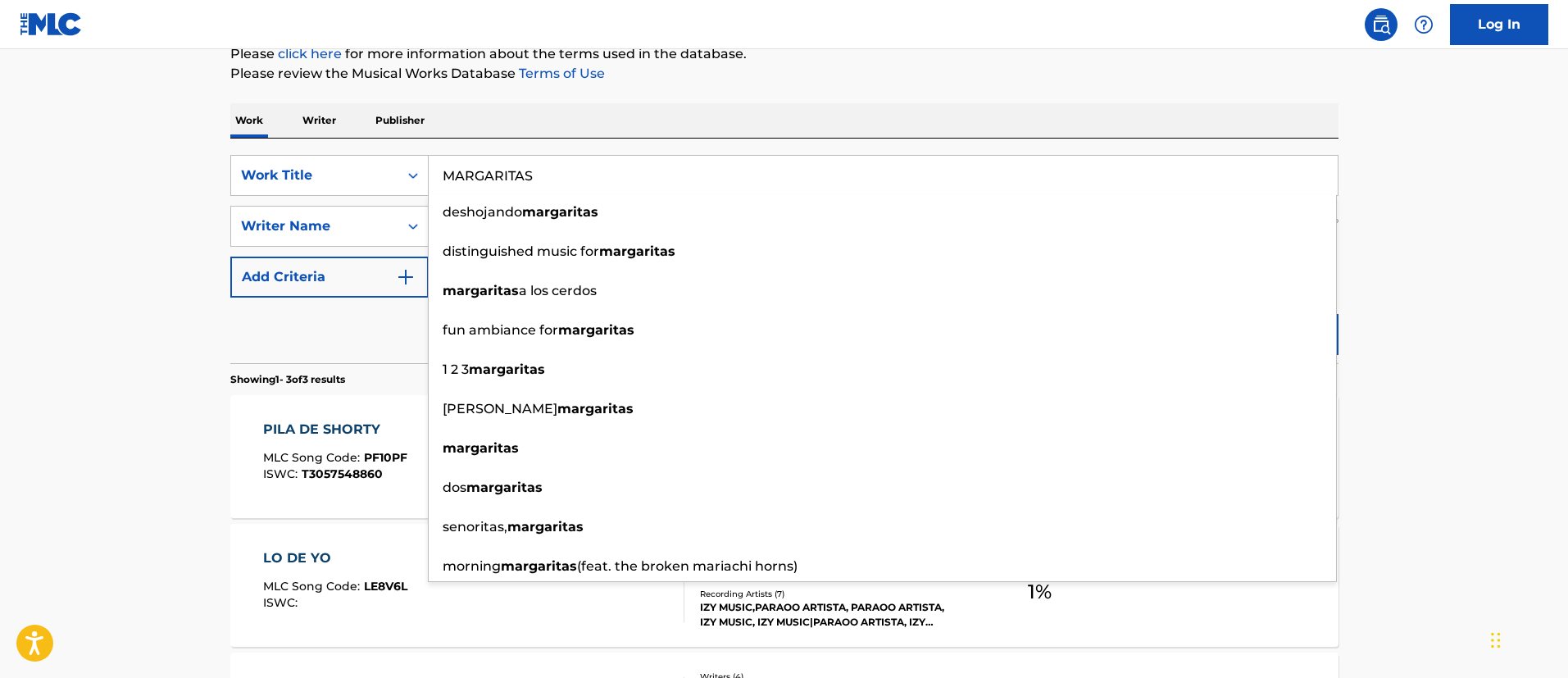
click at [5, 302] on main "The MLC Public Work Search The accuracy and completeness of The MLC's data is d…" at bounding box center [784, 351] width 1568 height 1022
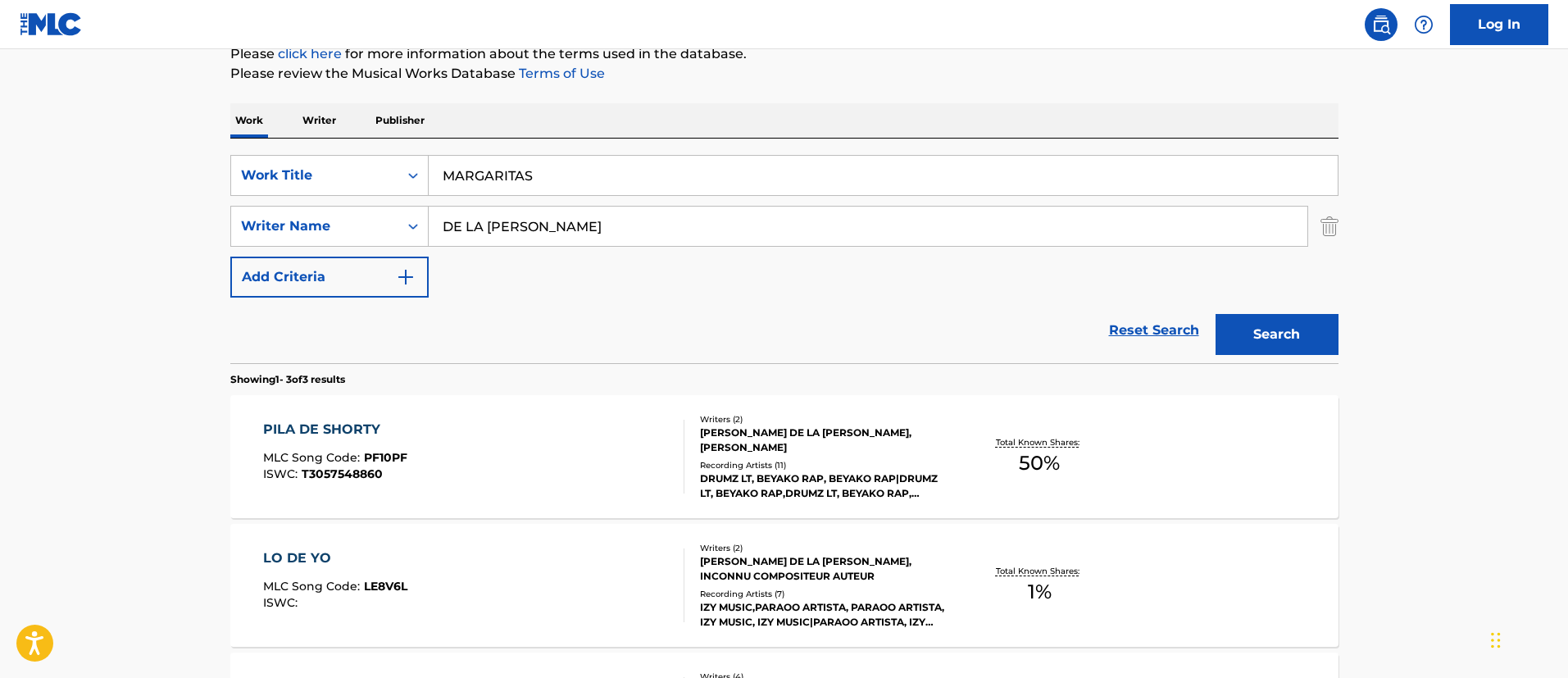
click at [529, 211] on input "DE LA [PERSON_NAME]" at bounding box center [868, 226] width 878 height 39
paste input "NECTOW [PERSON_NAME]"
type input "NECTOW [PERSON_NAME]"
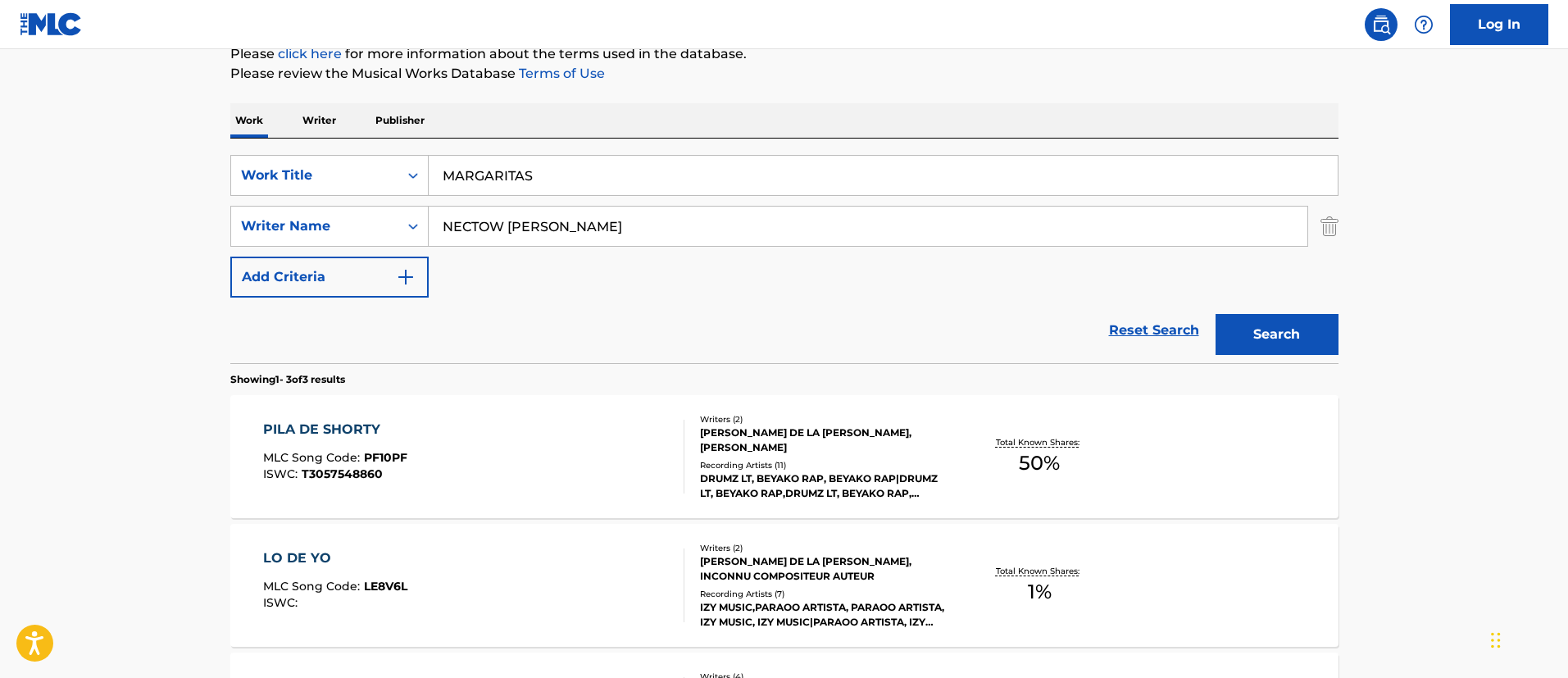
click at [1215, 314] on button "Search" at bounding box center [1276, 334] width 123 height 41
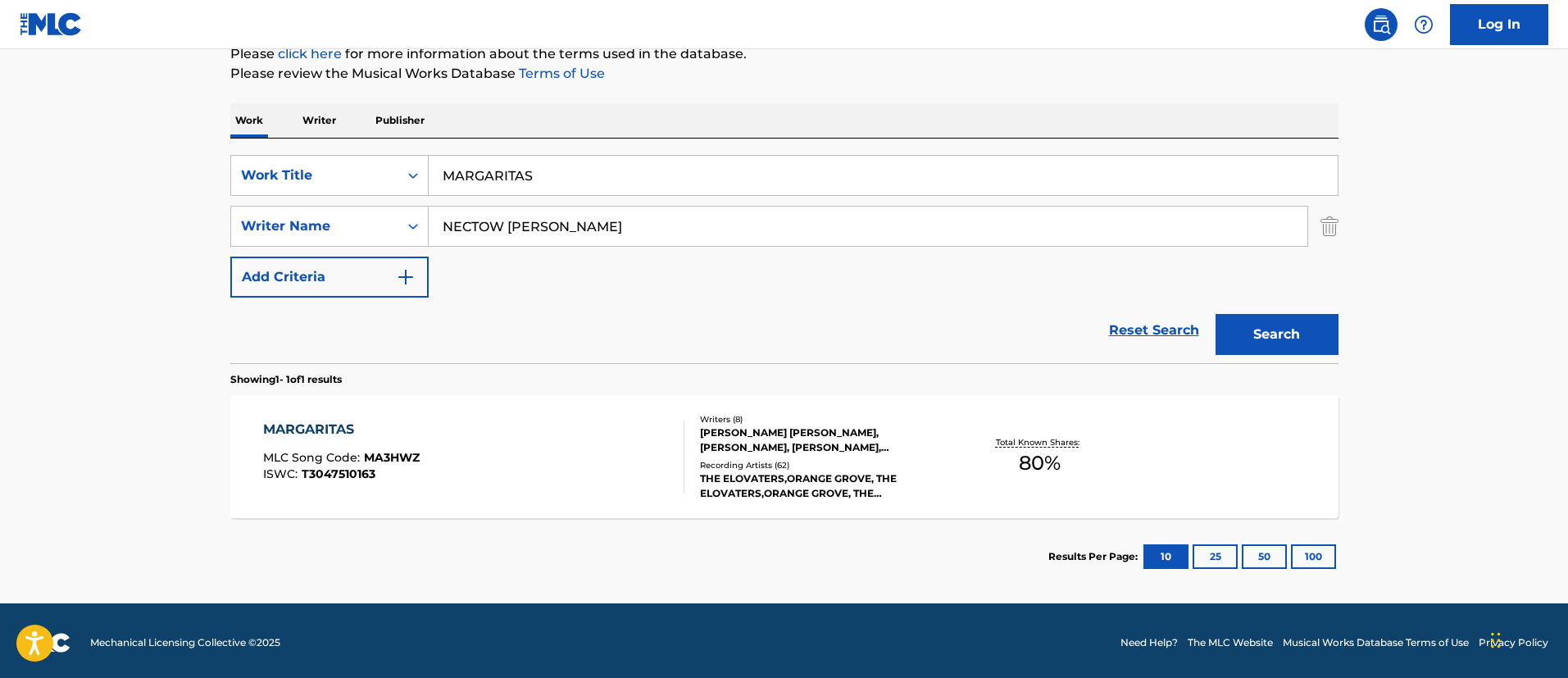
click at [534, 441] on div "MARGARITAS MLC Song Code : MA3HWZ ISWC : T3047510163" at bounding box center [474, 456] width 421 height 74
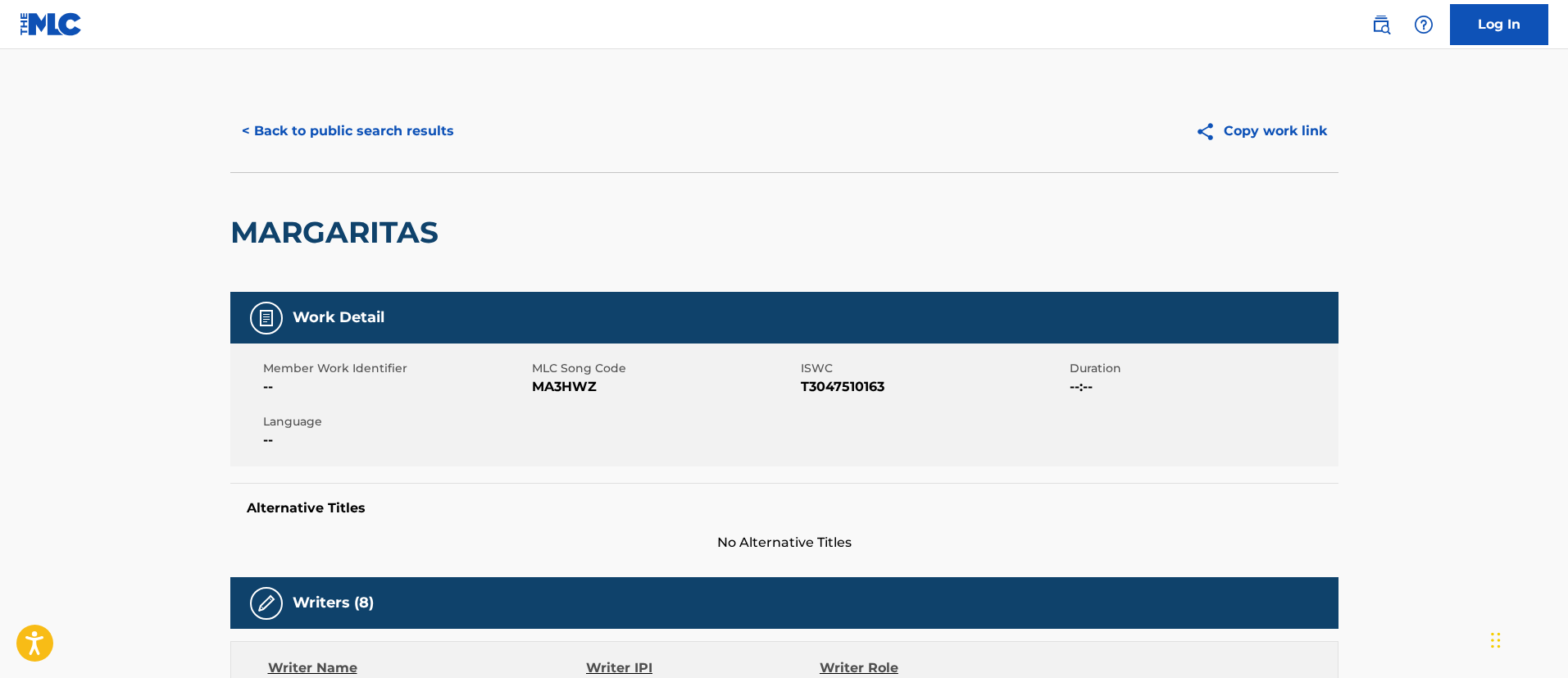
click at [382, 148] on button "< Back to public search results" at bounding box center [348, 131] width 235 height 41
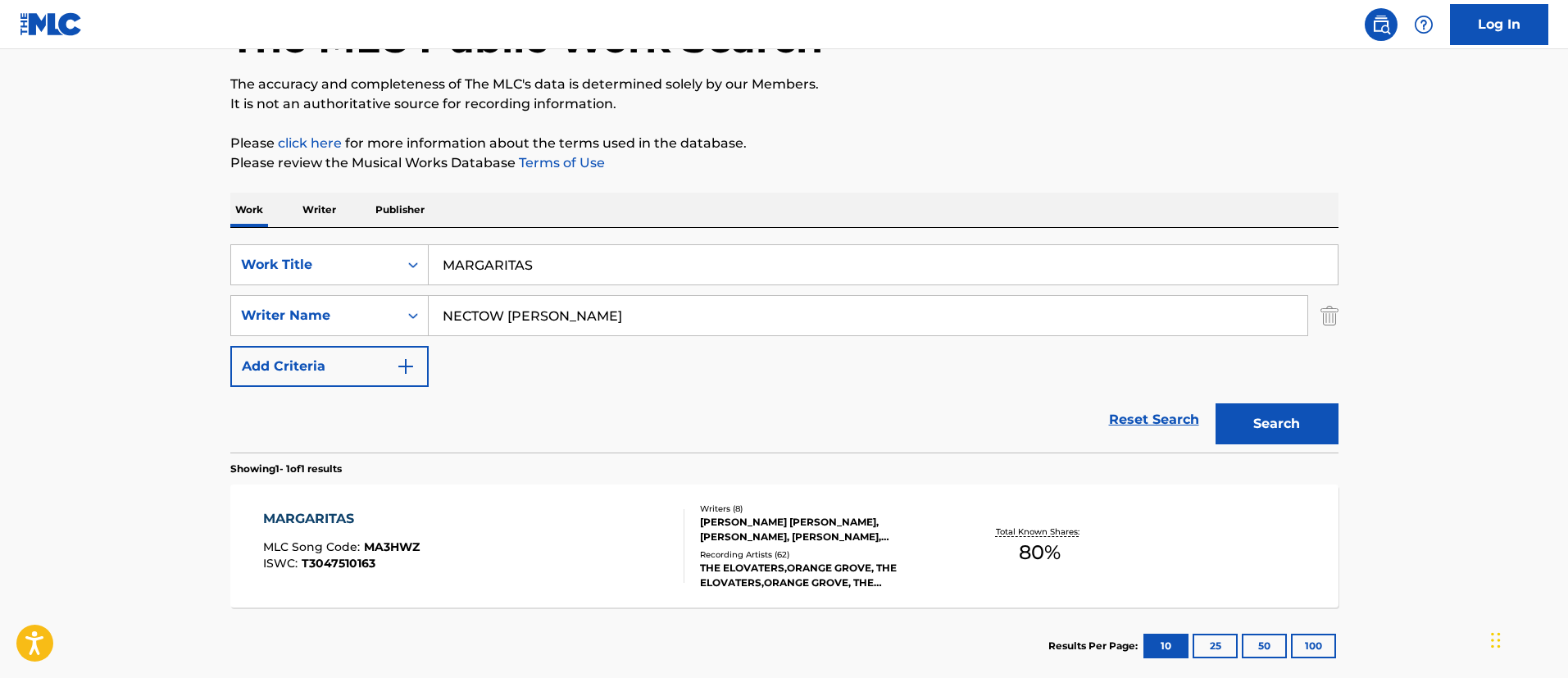
click at [531, 252] on input "MARGARITAS" at bounding box center [883, 264] width 909 height 39
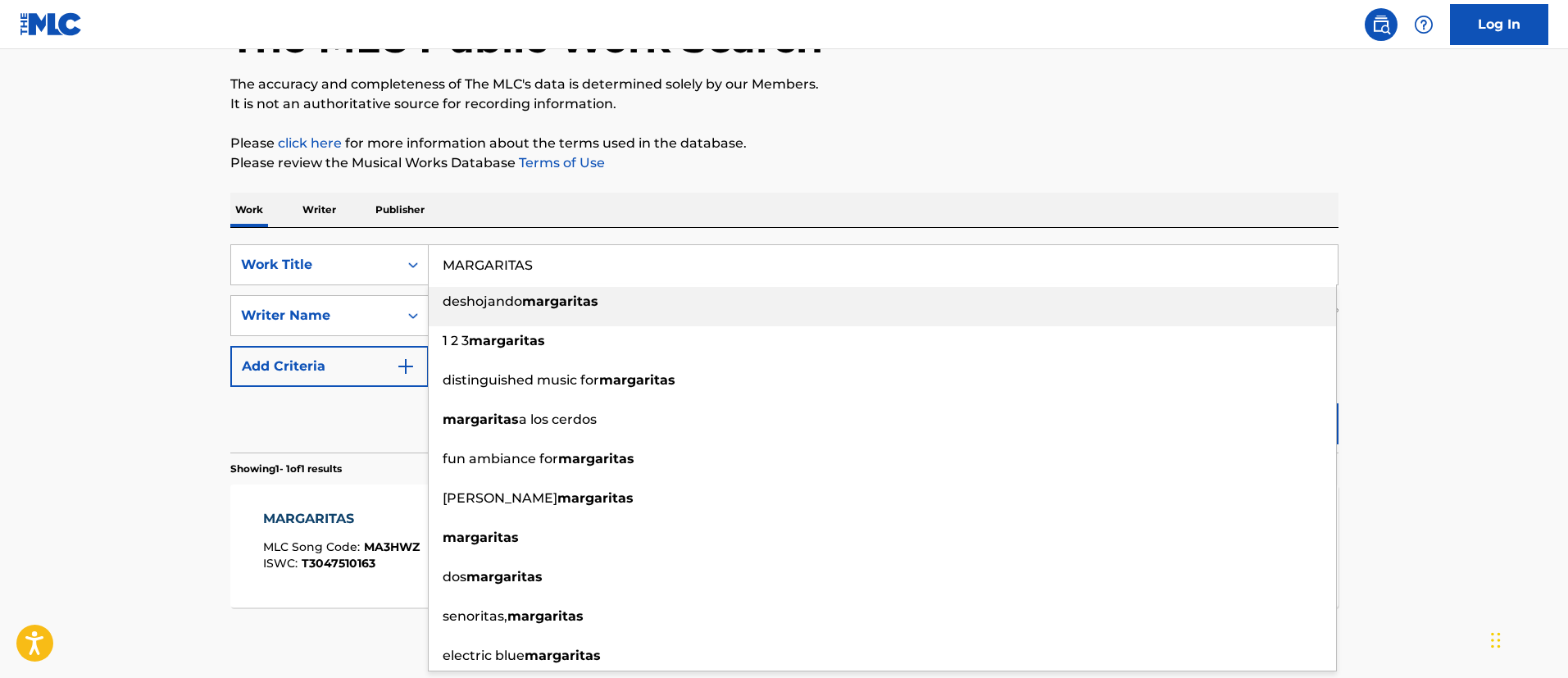
paste input "CALLING OUT"
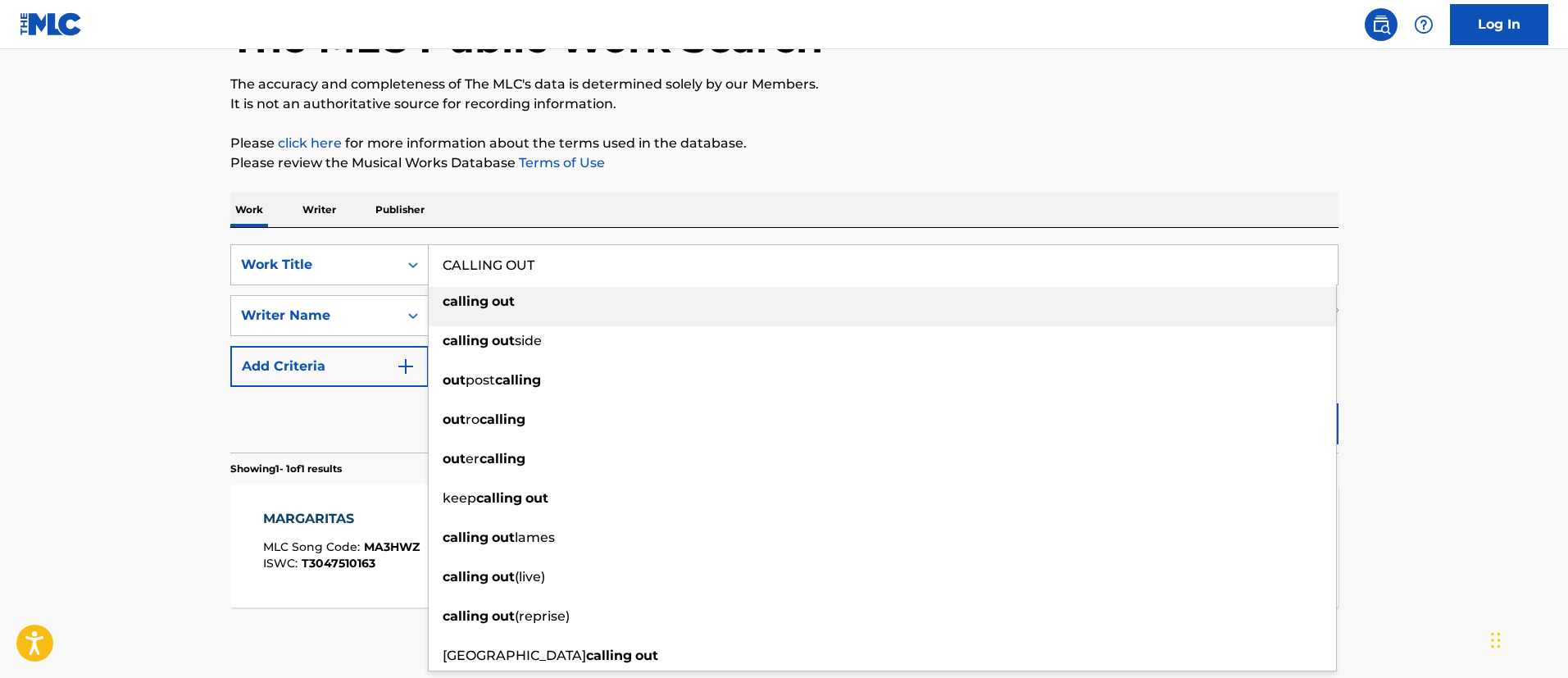
type input "CALLING OUT"
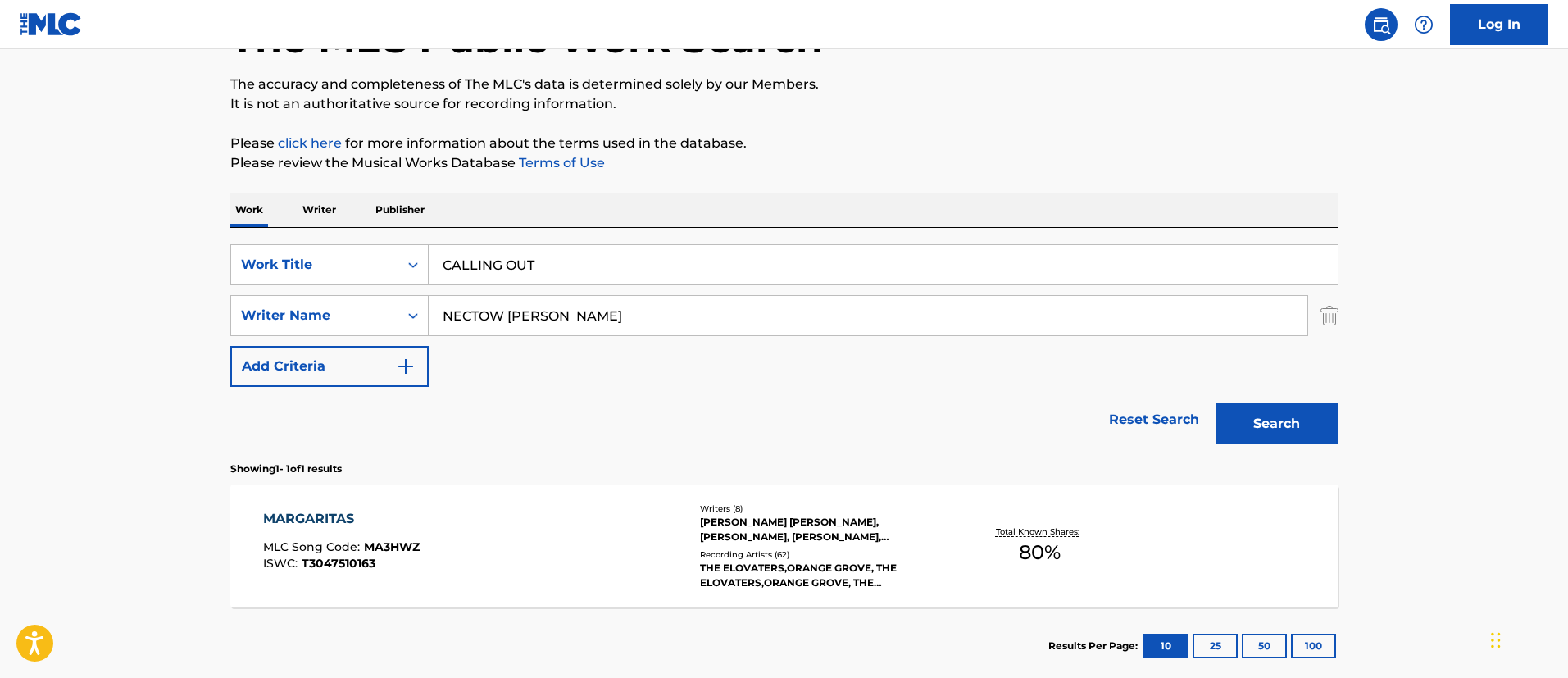
click at [203, 187] on main "The MLC Public Work Search The accuracy and completeness of The MLC's data is d…" at bounding box center [784, 310] width 1568 height 764
click at [605, 309] on input "NECTOW [PERSON_NAME]" at bounding box center [868, 316] width 878 height 39
paste input "[PERSON_NAME] [PERSON_NAME]"
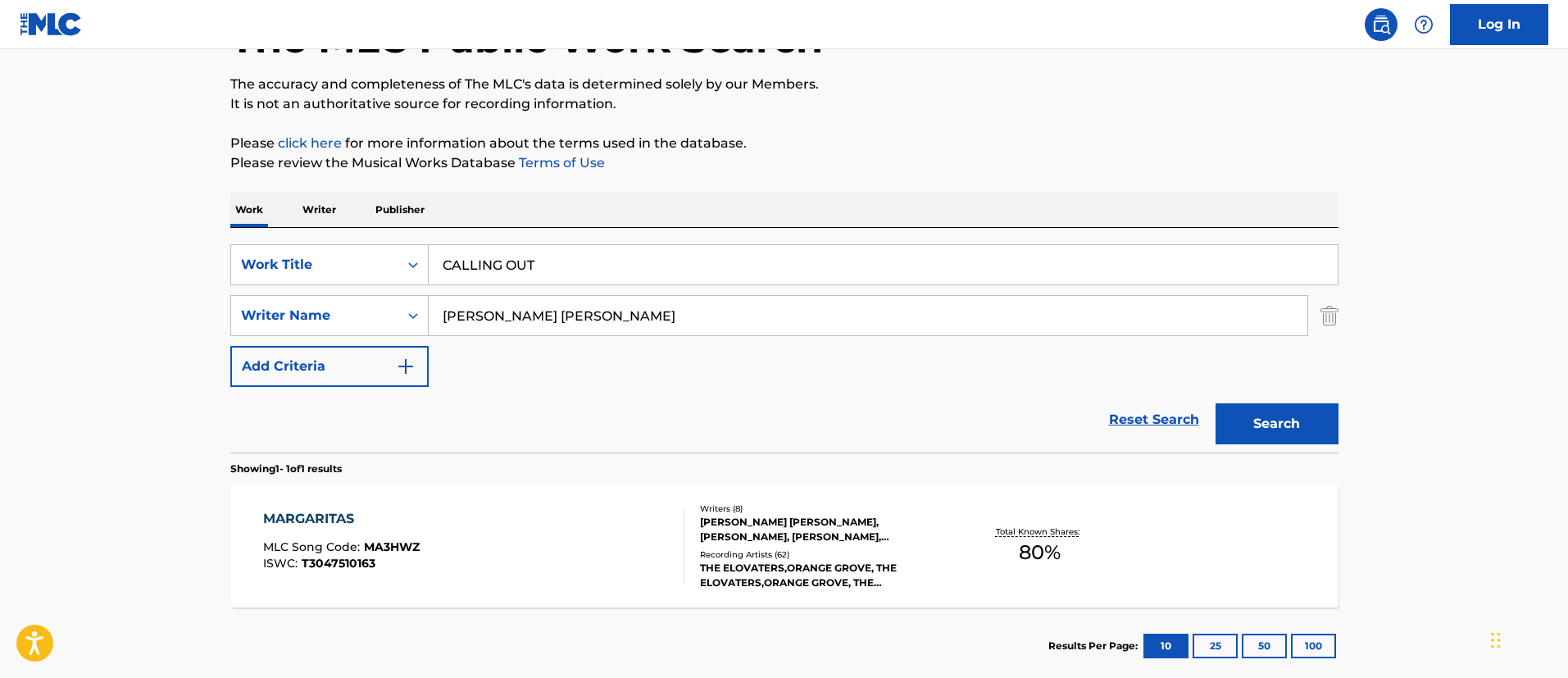
type input "[PERSON_NAME] [PERSON_NAME]"
click at [1215, 403] on button "Search" at bounding box center [1276, 424] width 123 height 41
click at [528, 540] on div "CALLING OUT MLC Song Code : CA5P0C ISWC : T9297636625" at bounding box center [474, 546] width 421 height 74
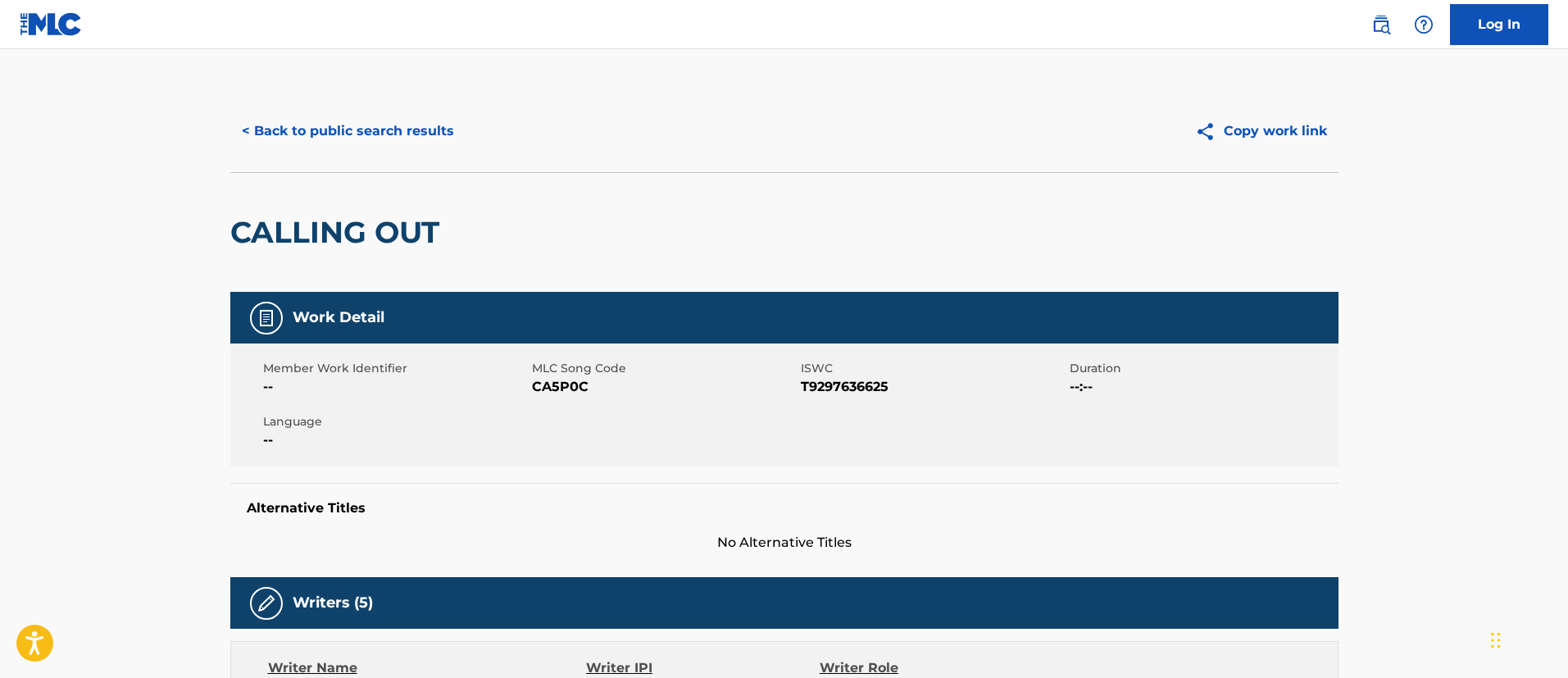
click at [430, 116] on button "< Back to public search results" at bounding box center [348, 131] width 235 height 41
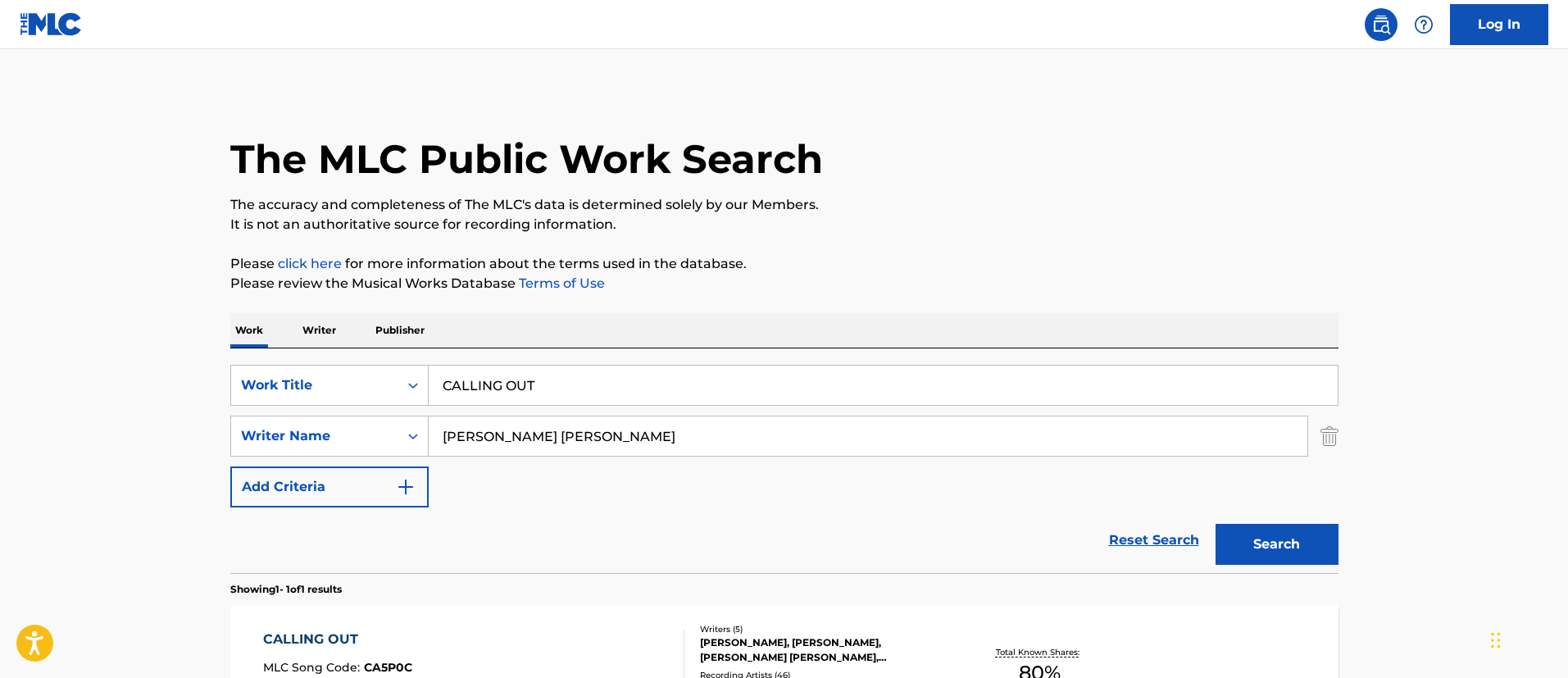
scroll to position [120, 0]
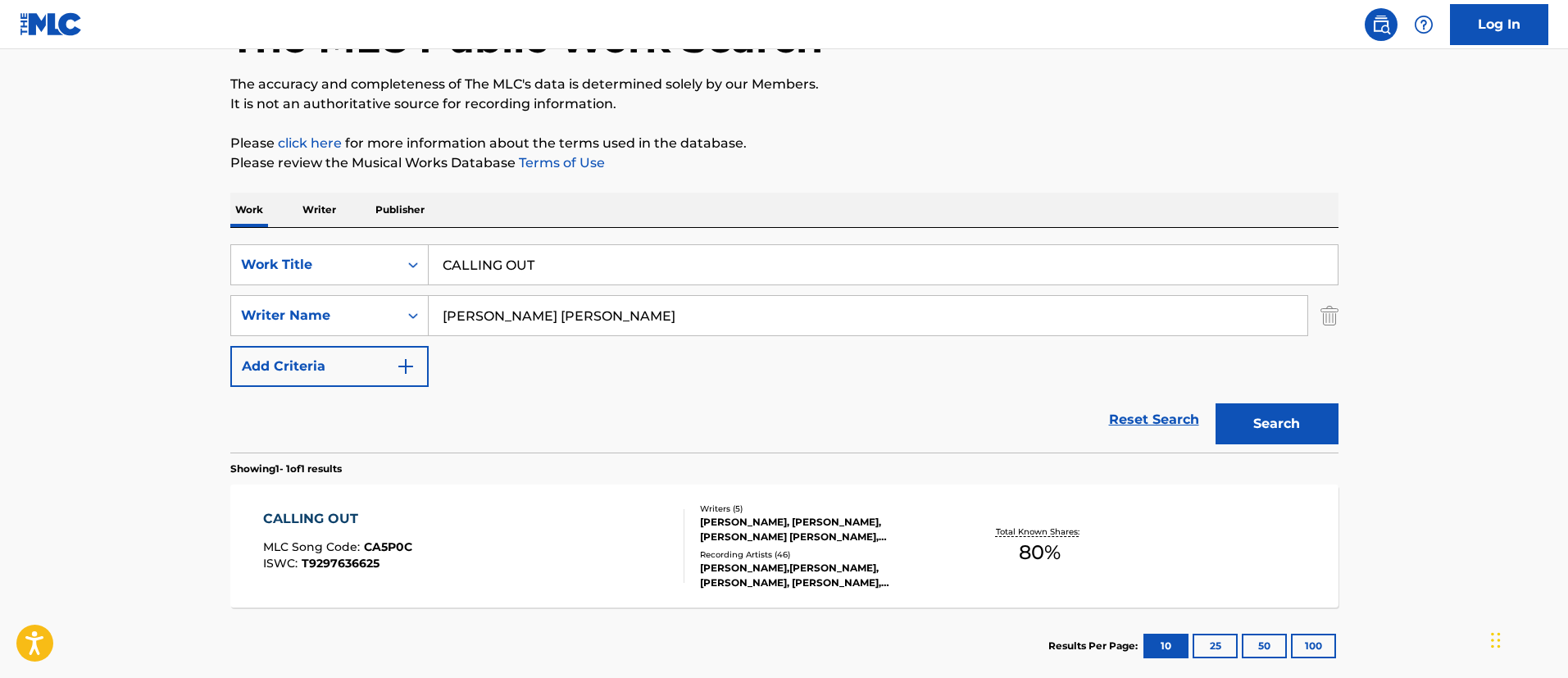
click at [560, 253] on input "CALLING OUT" at bounding box center [883, 264] width 909 height 39
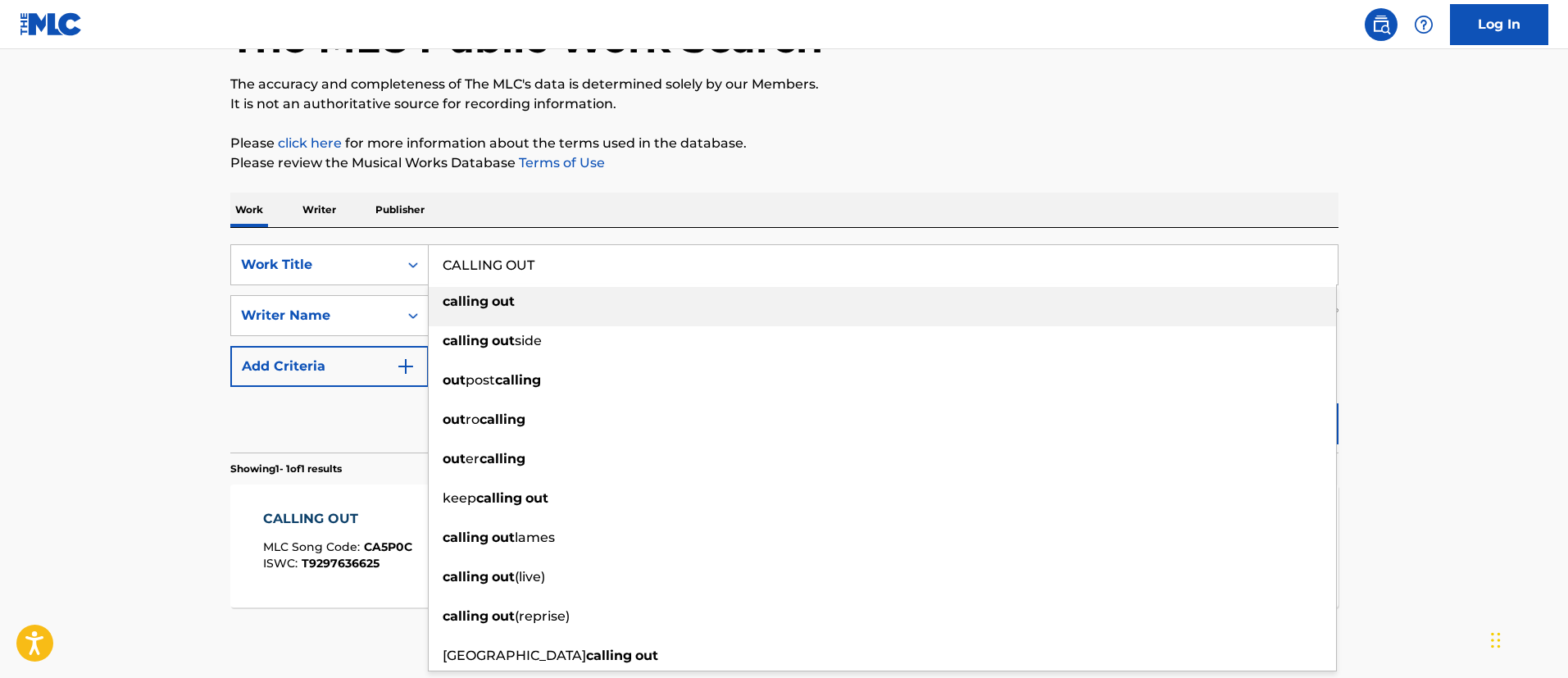
click at [560, 253] on input "CALLING OUT" at bounding box center [883, 264] width 909 height 39
paste input "Finish Line Drown"
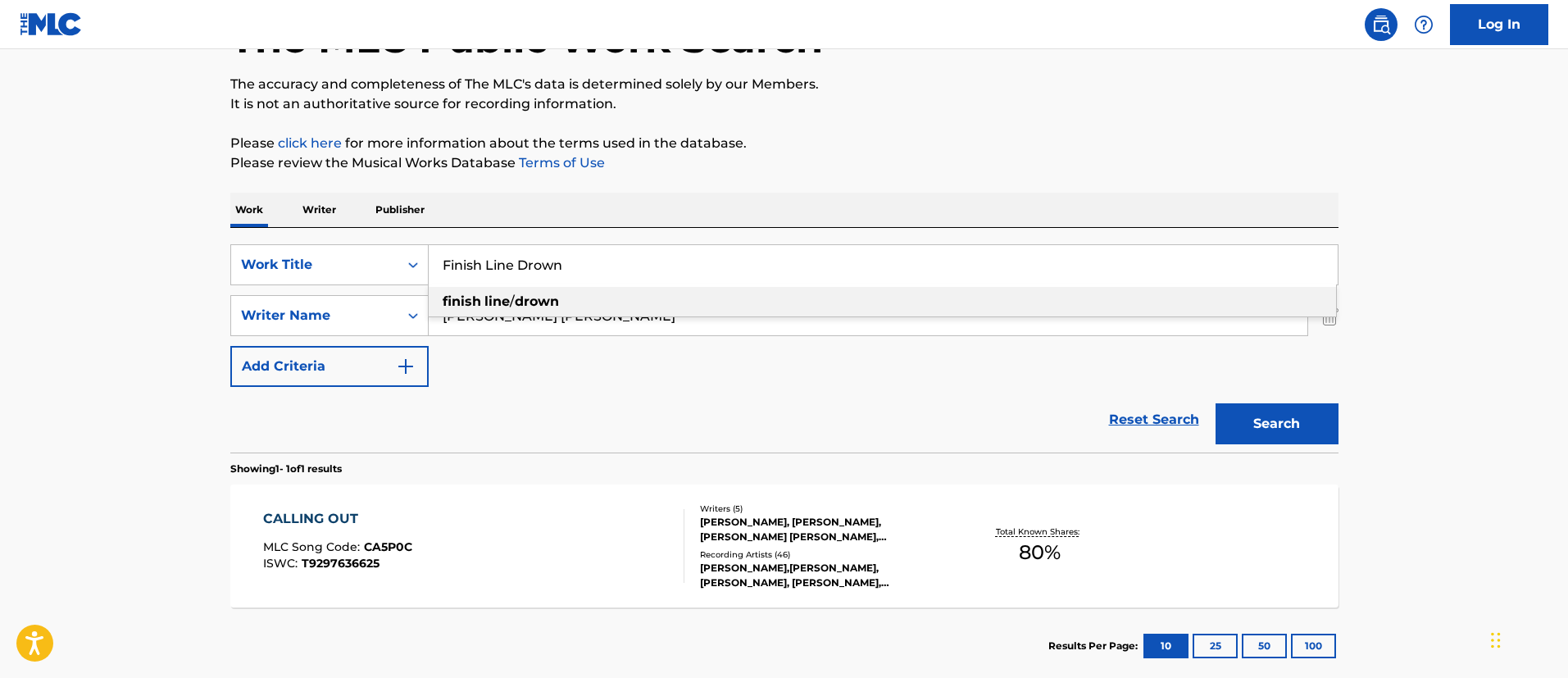
type input "Finish Line Drown"
click at [74, 387] on main "The MLC Public Work Search The accuracy and completeness of The MLC's data is d…" at bounding box center [784, 310] width 1568 height 764
click at [507, 318] on input "[PERSON_NAME] [PERSON_NAME]" at bounding box center [868, 316] width 878 height 39
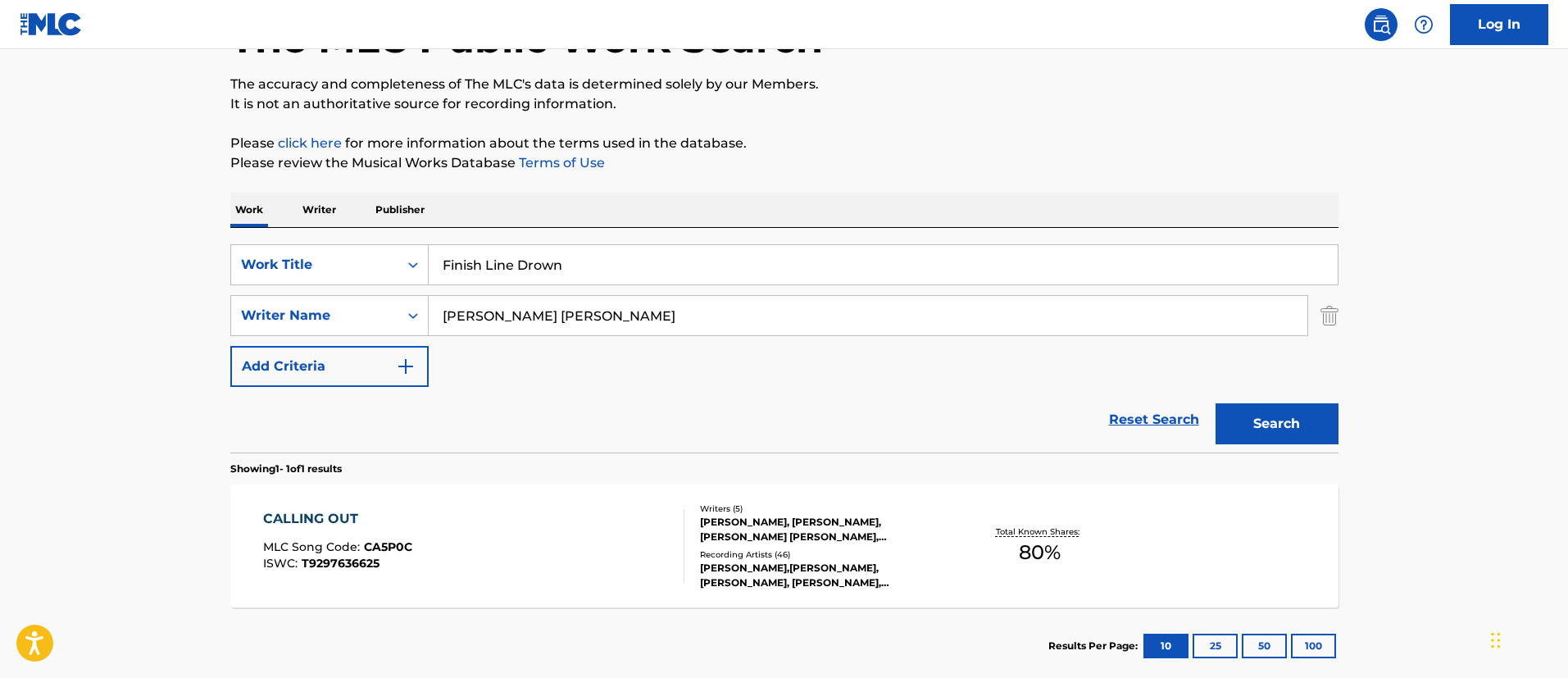
paste input "[PERSON_NAME]"
type input "[PERSON_NAME]"
click at [1215, 403] on button "Search" at bounding box center [1276, 424] width 123 height 41
click at [389, 554] on div "MLC Song Code : FV8M01" at bounding box center [344, 548] width 161 height 16
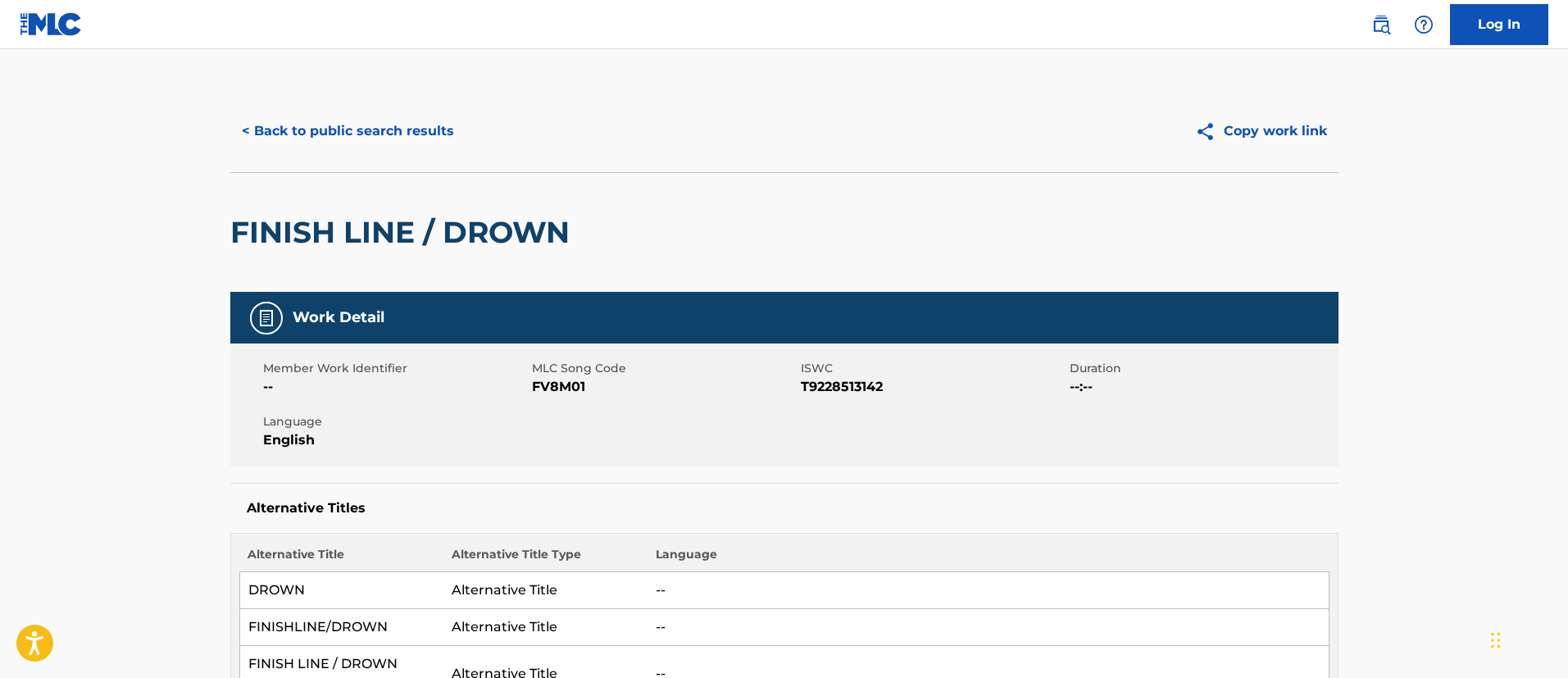
click at [396, 136] on button "< Back to public search results" at bounding box center [348, 131] width 235 height 41
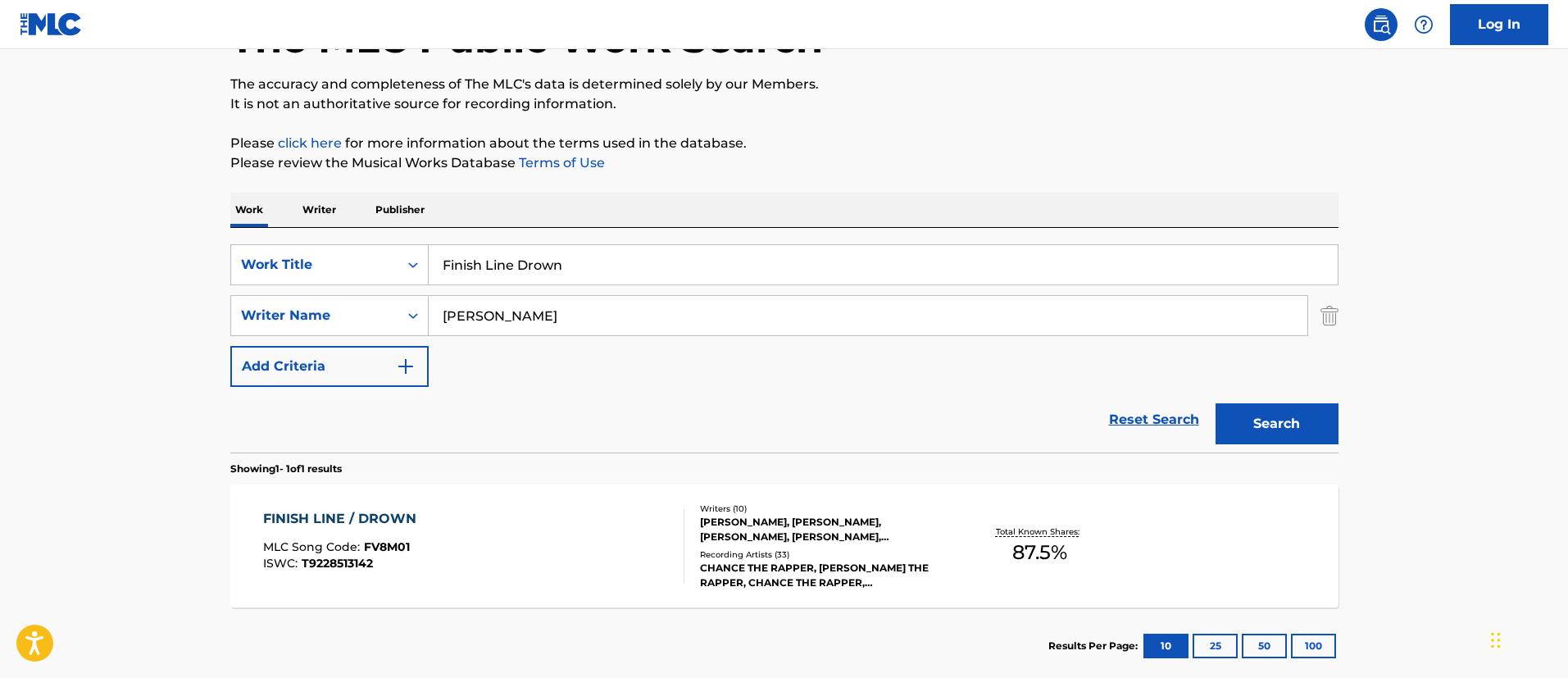
click at [510, 258] on input "Finish Line Drown" at bounding box center [883, 264] width 909 height 39
paste input "NEON LIGHTS"
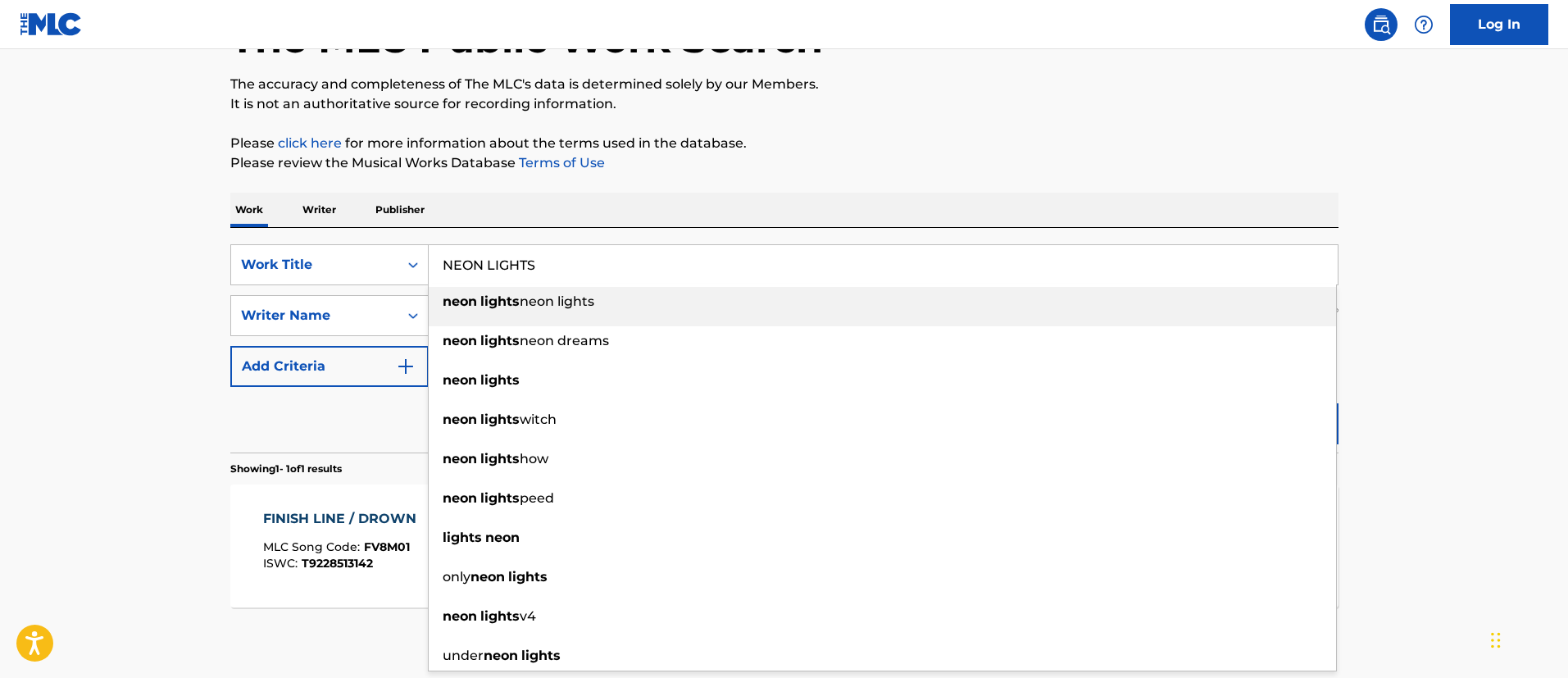
type input "NEON LIGHTS"
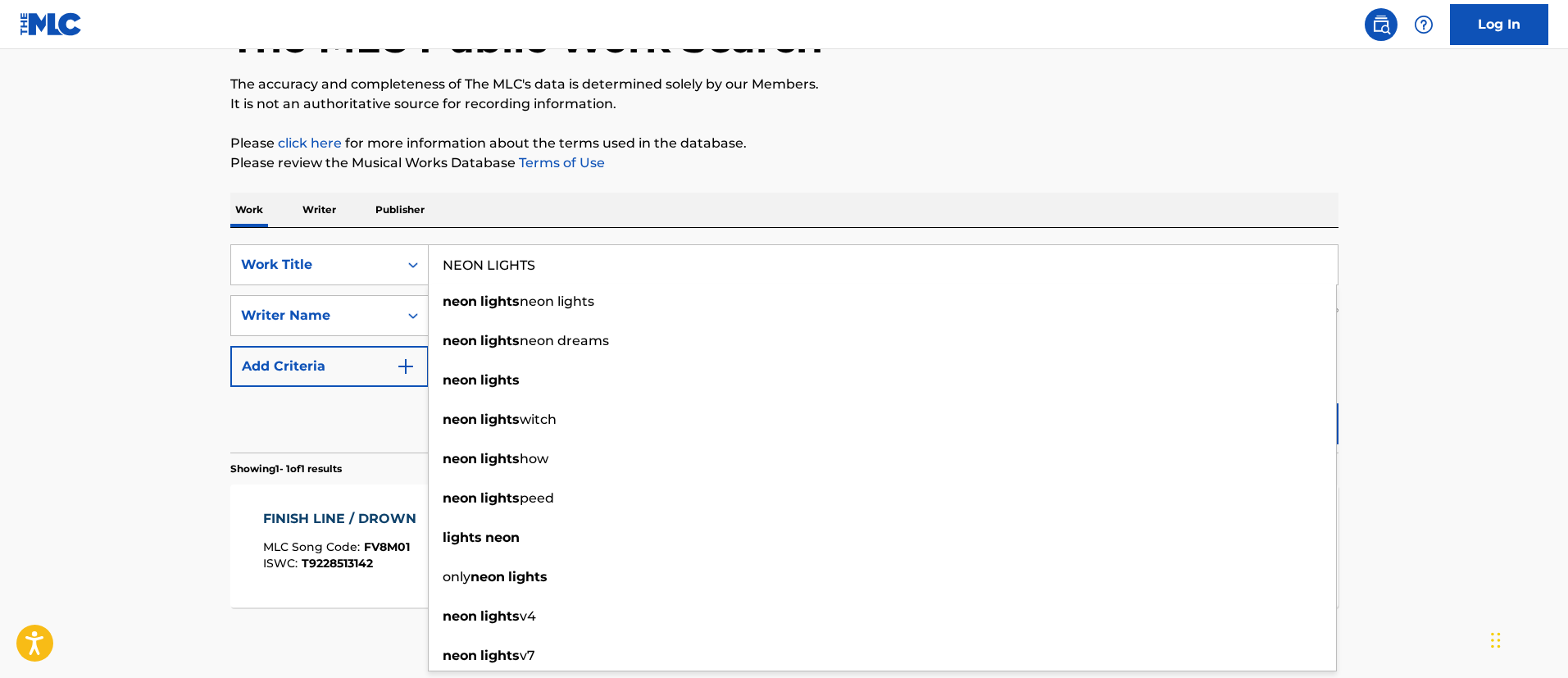
click at [51, 547] on main "The MLC Public Work Search The accuracy and completeness of The MLC's data is d…" at bounding box center [784, 310] width 1568 height 764
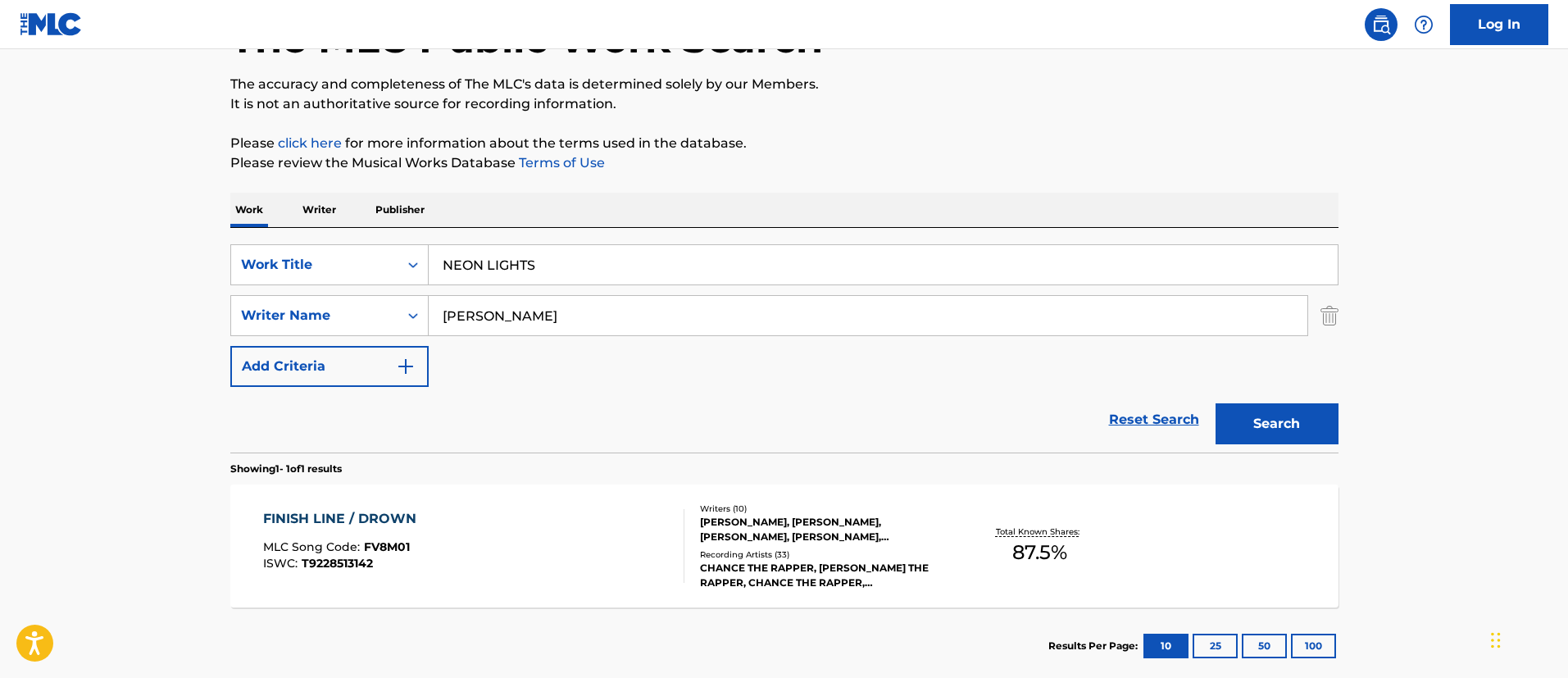
click at [536, 309] on input "[PERSON_NAME]" at bounding box center [868, 316] width 878 height 39
paste input "[PERSON_NAME]"
type input "[PERSON_NAME]"
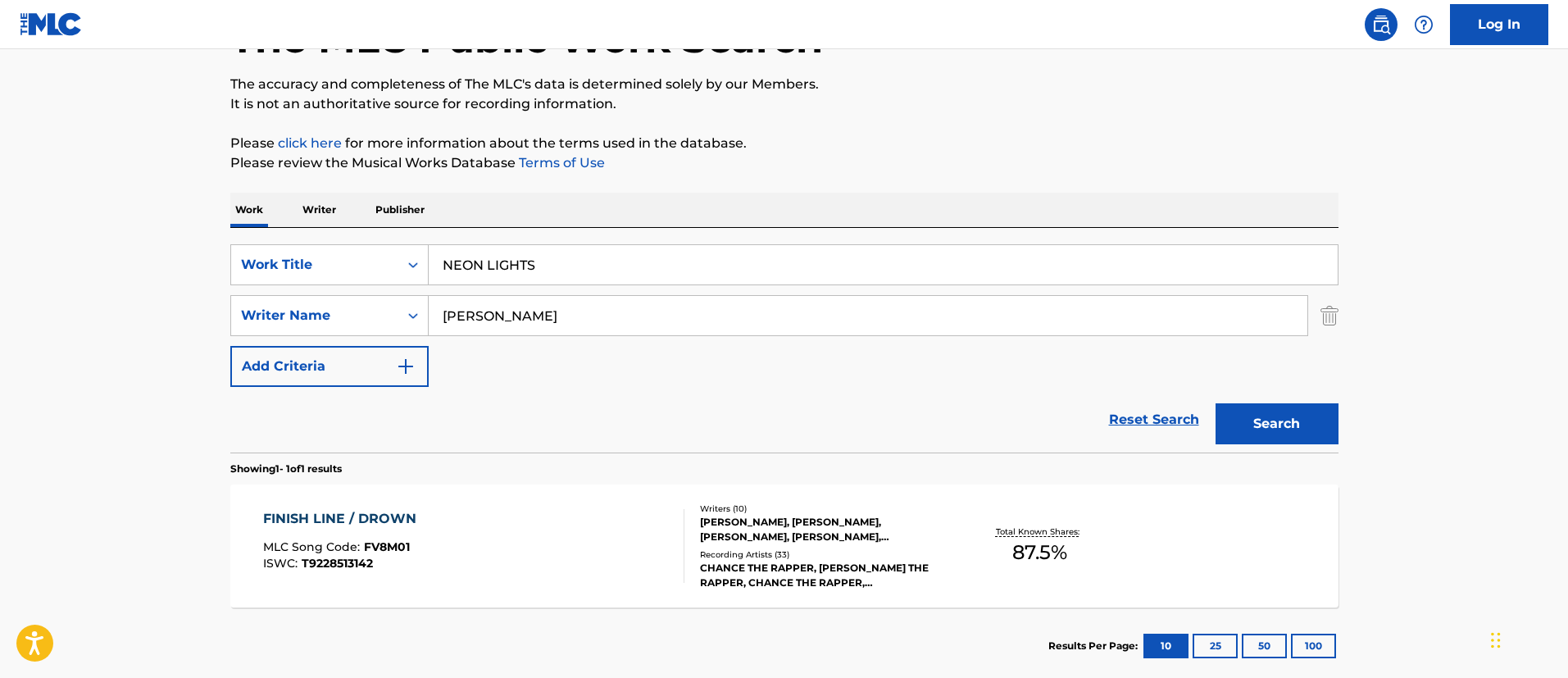
click at [1215, 403] on button "Search" at bounding box center [1276, 424] width 123 height 41
click at [534, 551] on div "NEON LIGHTS MLC Song Code : N5291M ISWC : T9102994183" at bounding box center [474, 546] width 421 height 74
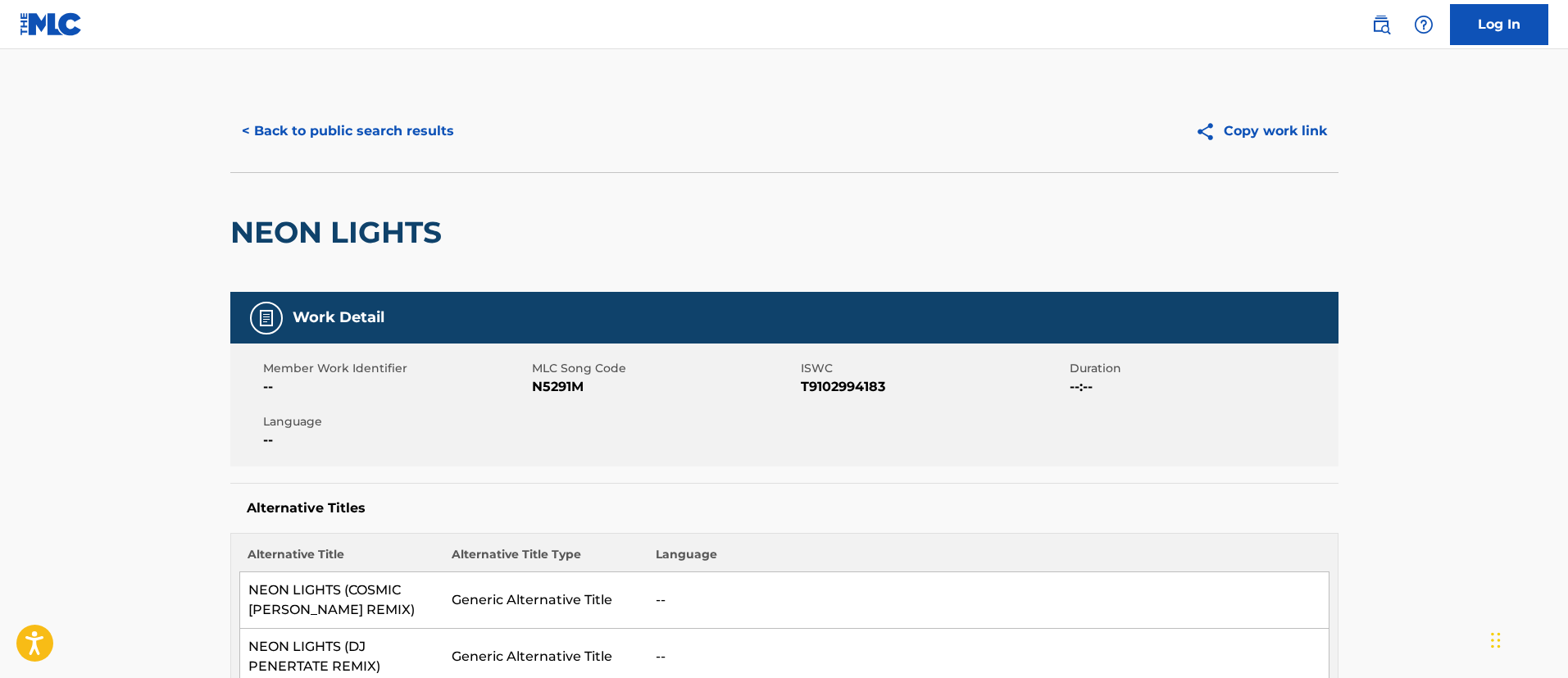
click at [447, 130] on button "< Back to public search results" at bounding box center [348, 131] width 235 height 41
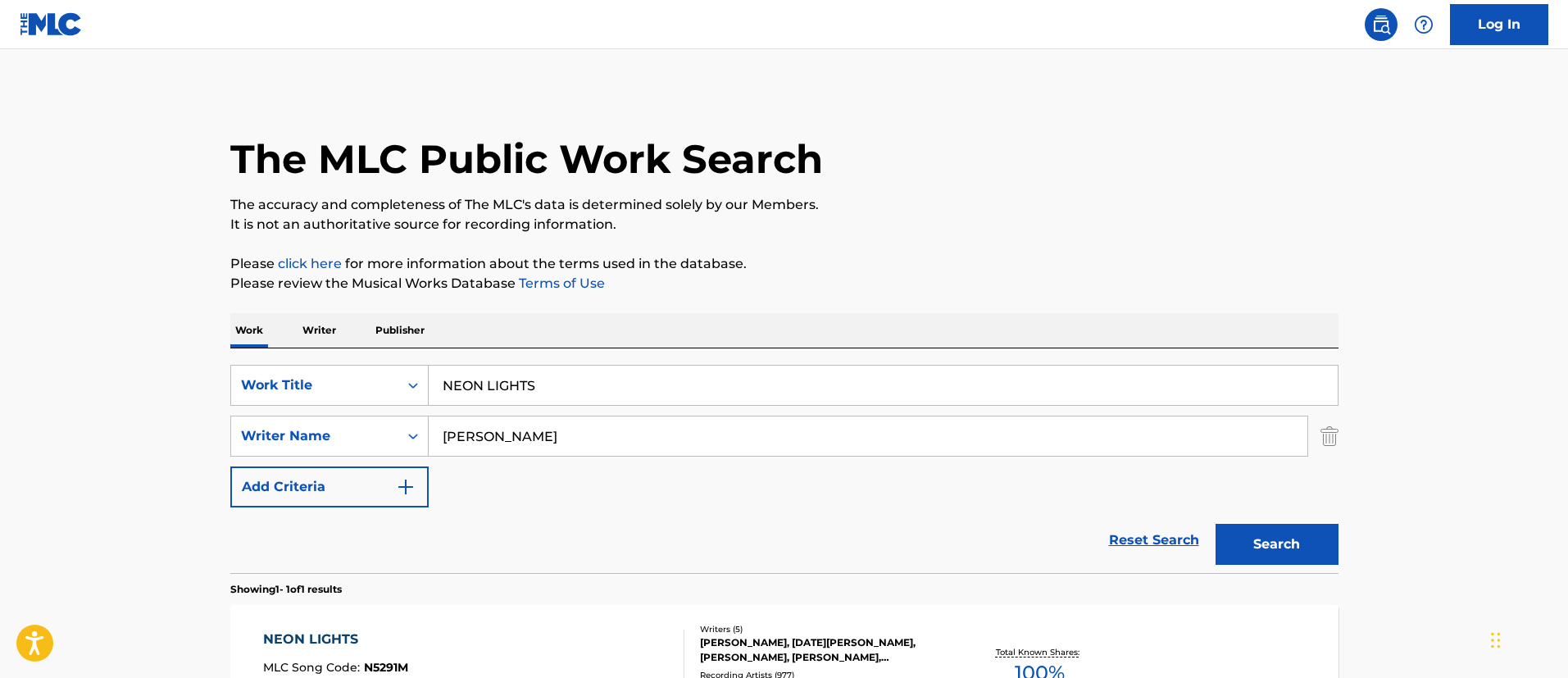
scroll to position [120, 0]
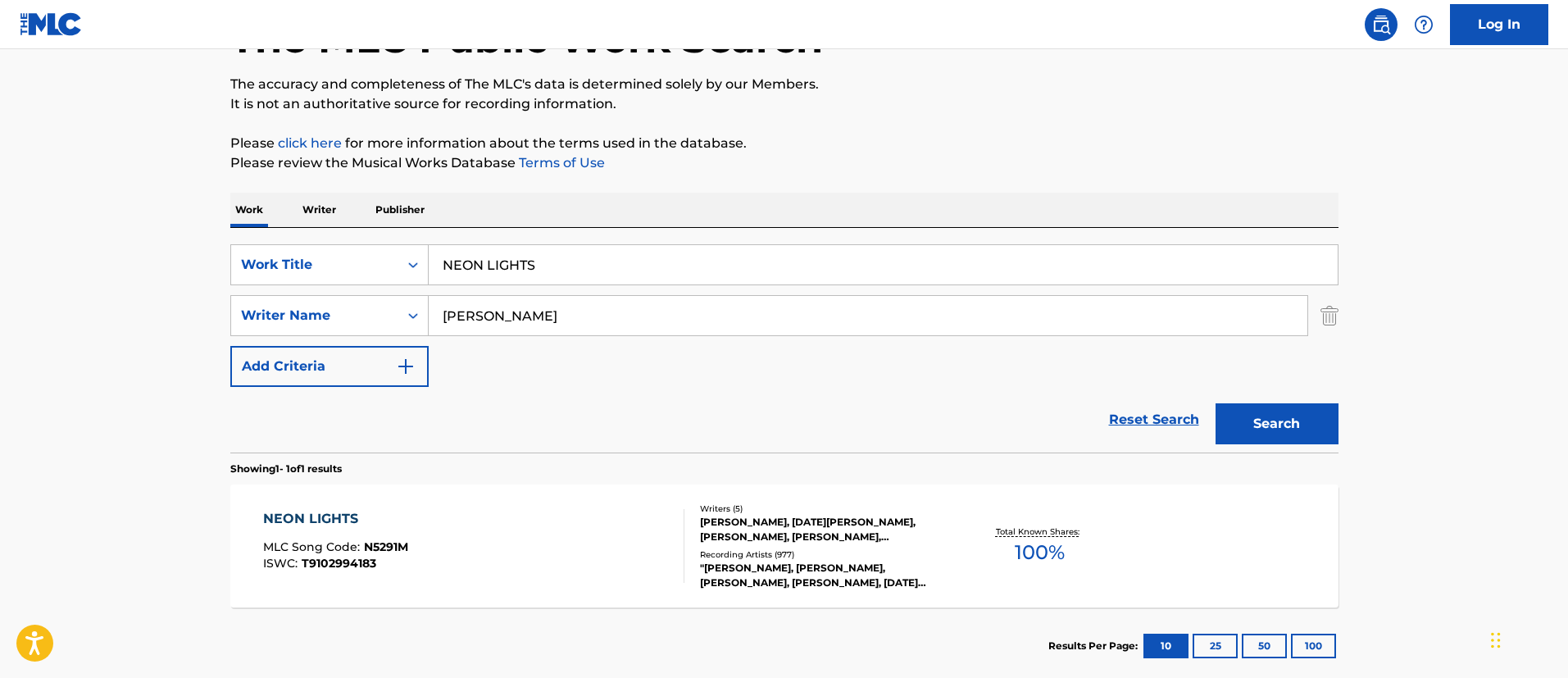
click at [551, 276] on input "NEON LIGHTS" at bounding box center [883, 264] width 909 height 39
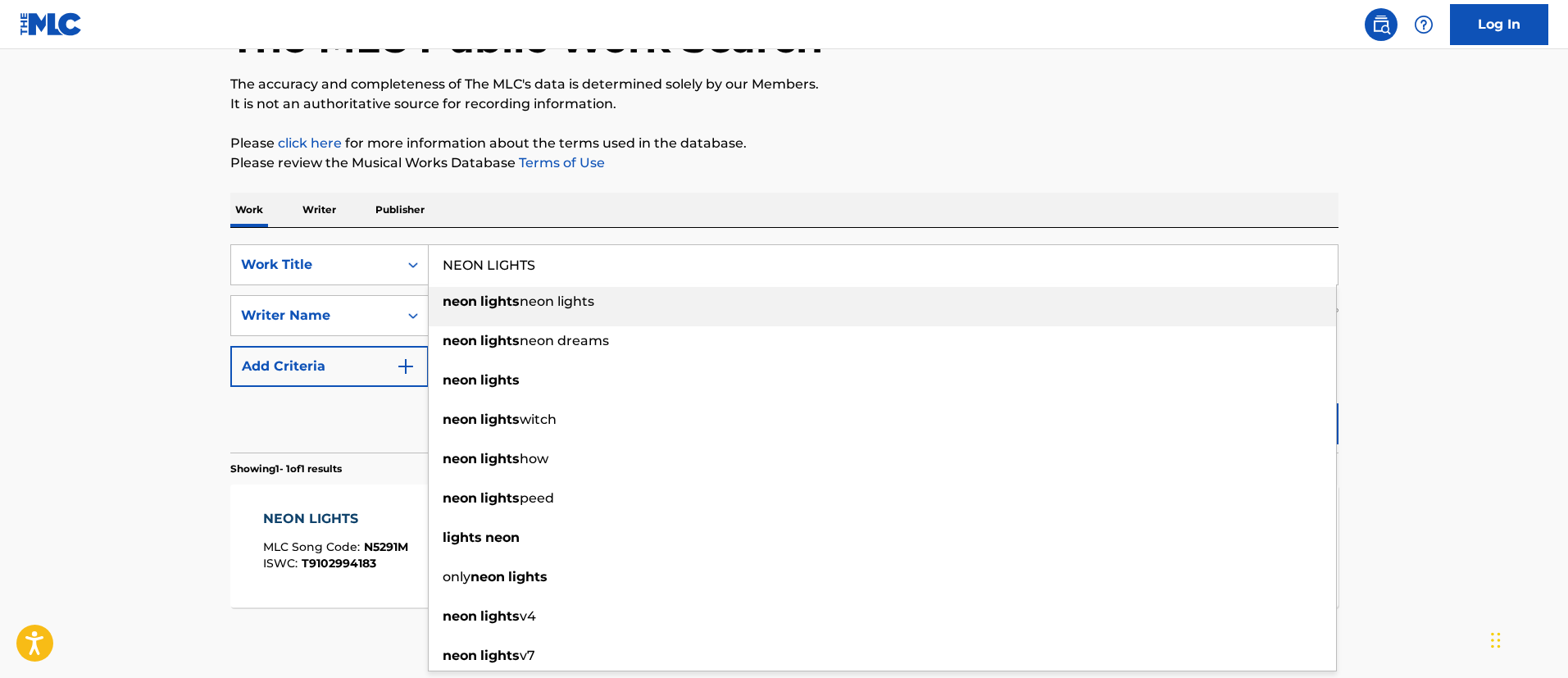
paste input "HEY THERE [PERSON_NAME]"
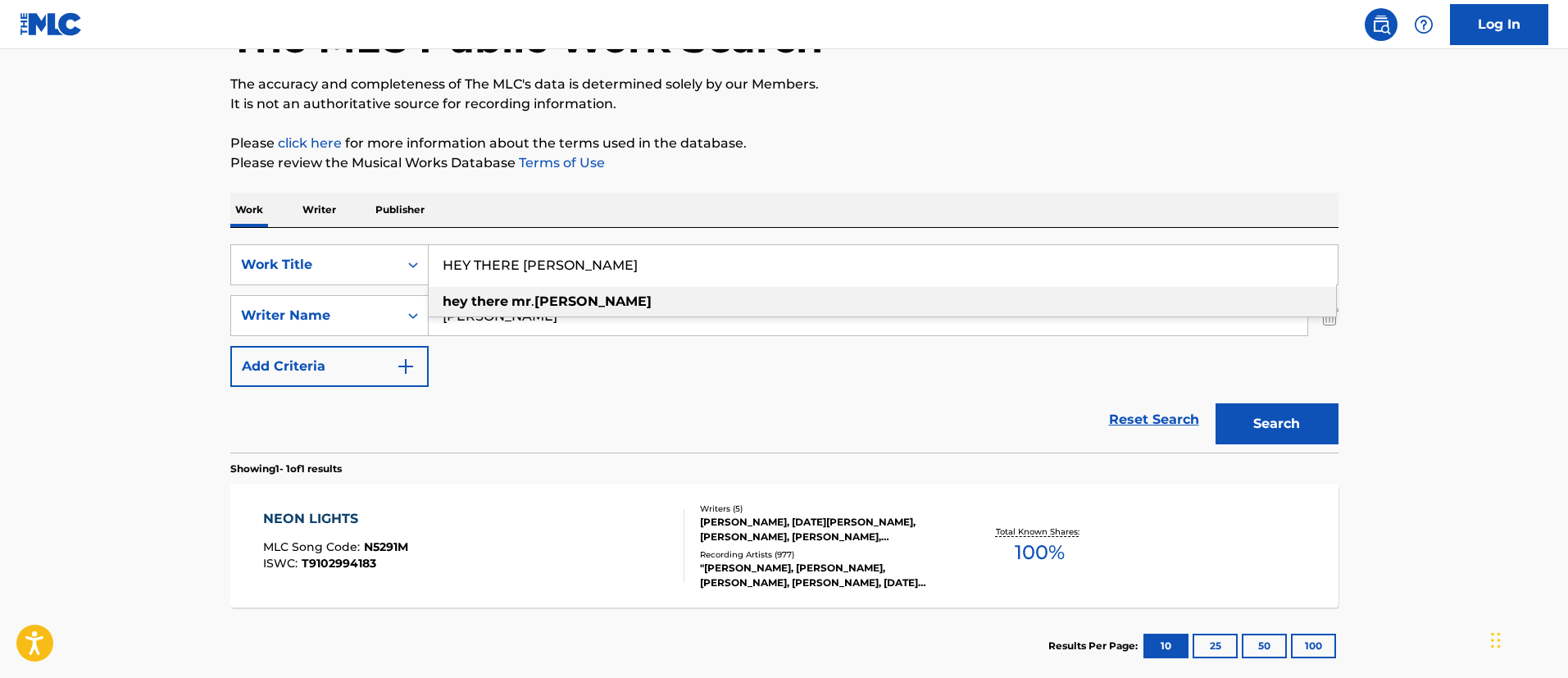
type input "HEY THERE [PERSON_NAME]"
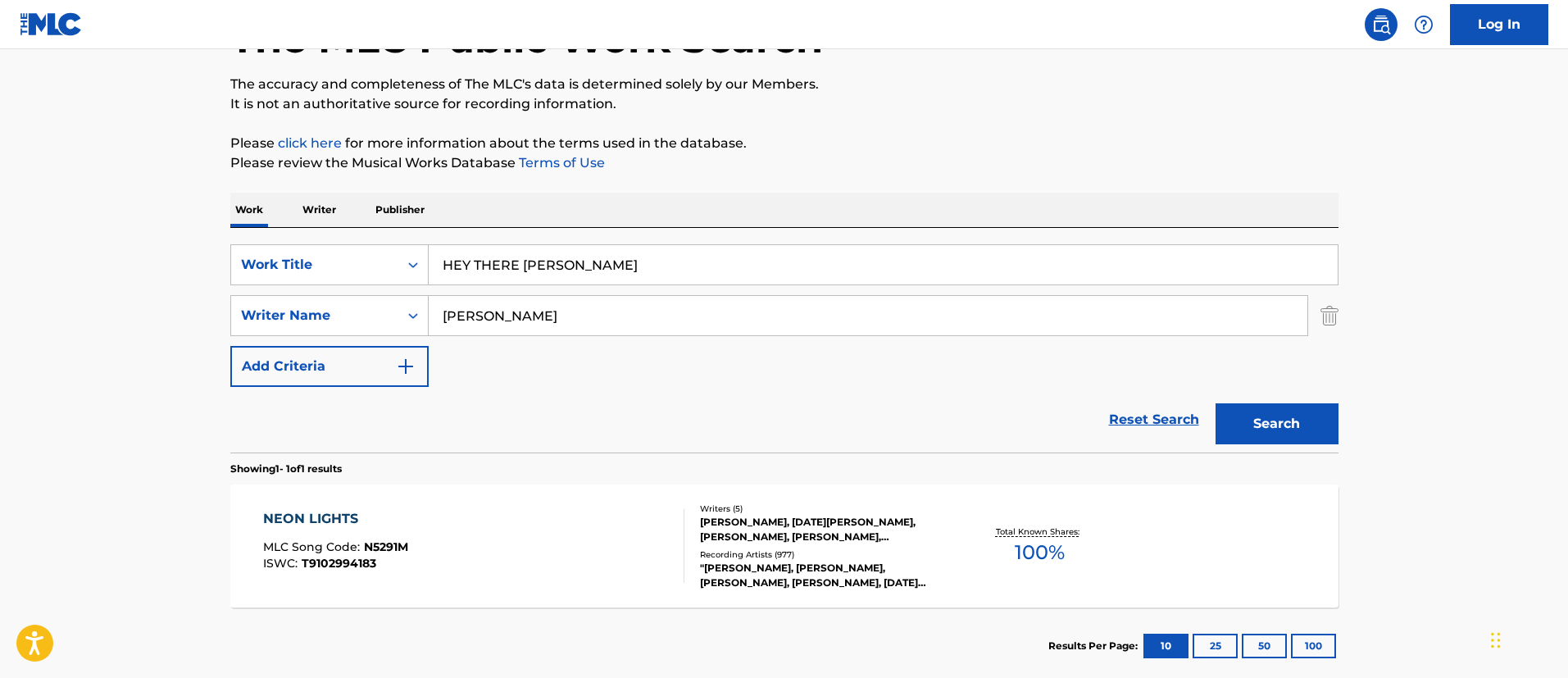
click at [88, 326] on main "The MLC Public Work Search The accuracy and completeness of The MLC's data is d…" at bounding box center [784, 310] width 1568 height 764
click at [517, 327] on input "[PERSON_NAME]" at bounding box center [868, 316] width 878 height 39
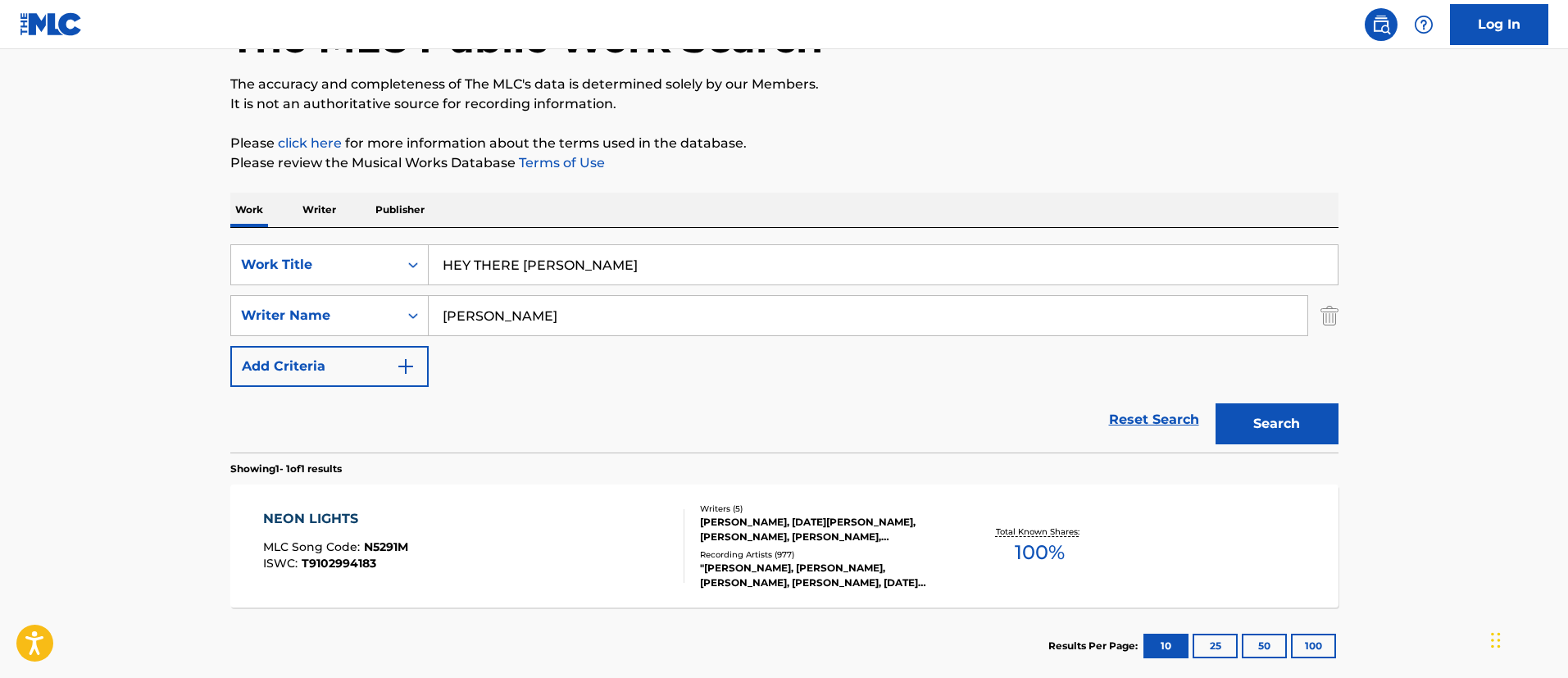
click at [517, 327] on input "[PERSON_NAME]" at bounding box center [868, 316] width 878 height 39
paste input "[PERSON_NAME] [PERSON_NAME]"
click at [1215, 403] on button "Search" at bounding box center [1276, 424] width 123 height 41
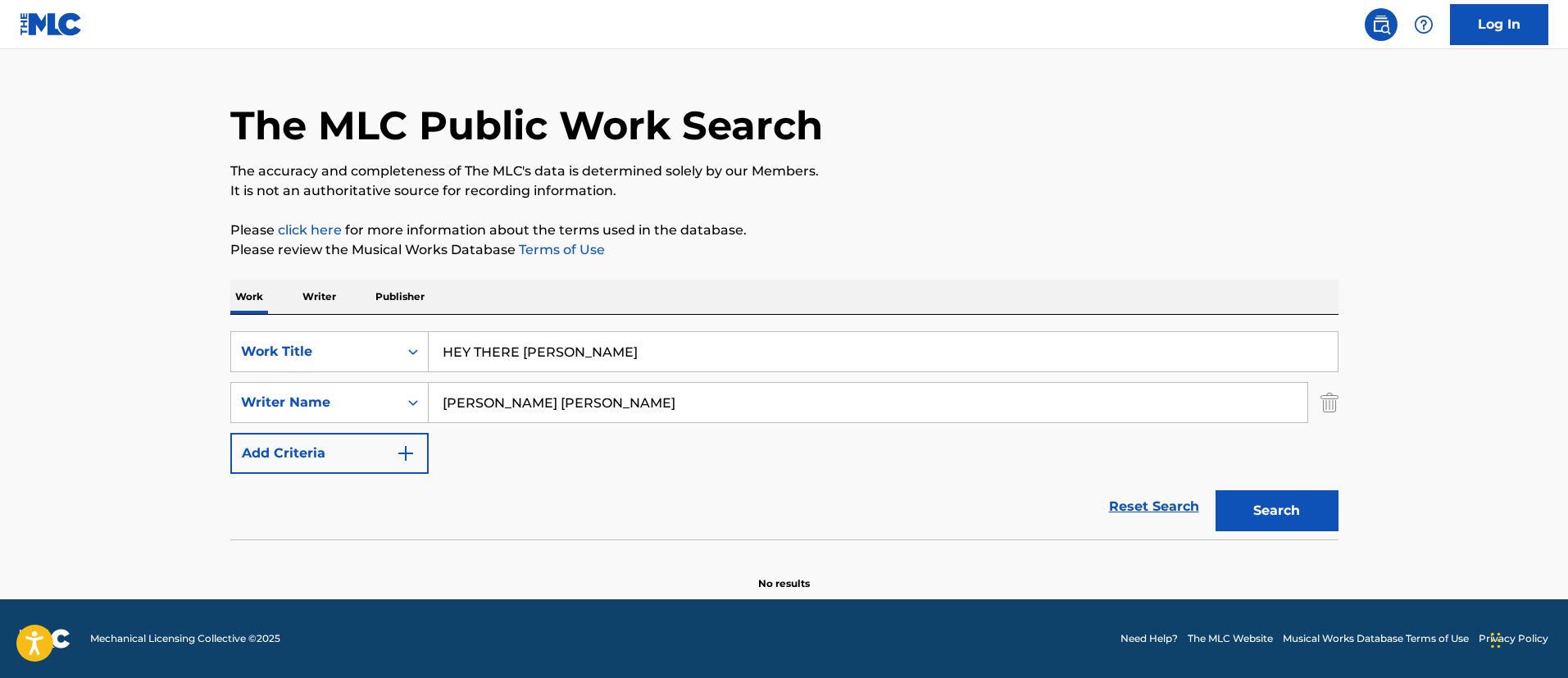
scroll to position [33, 0]
click at [616, 408] on input "[PERSON_NAME] [PERSON_NAME]" at bounding box center [868, 403] width 878 height 39
paste input ", [PERSON_NAME] [PERSON_NAME], [PERSON_NAME]"
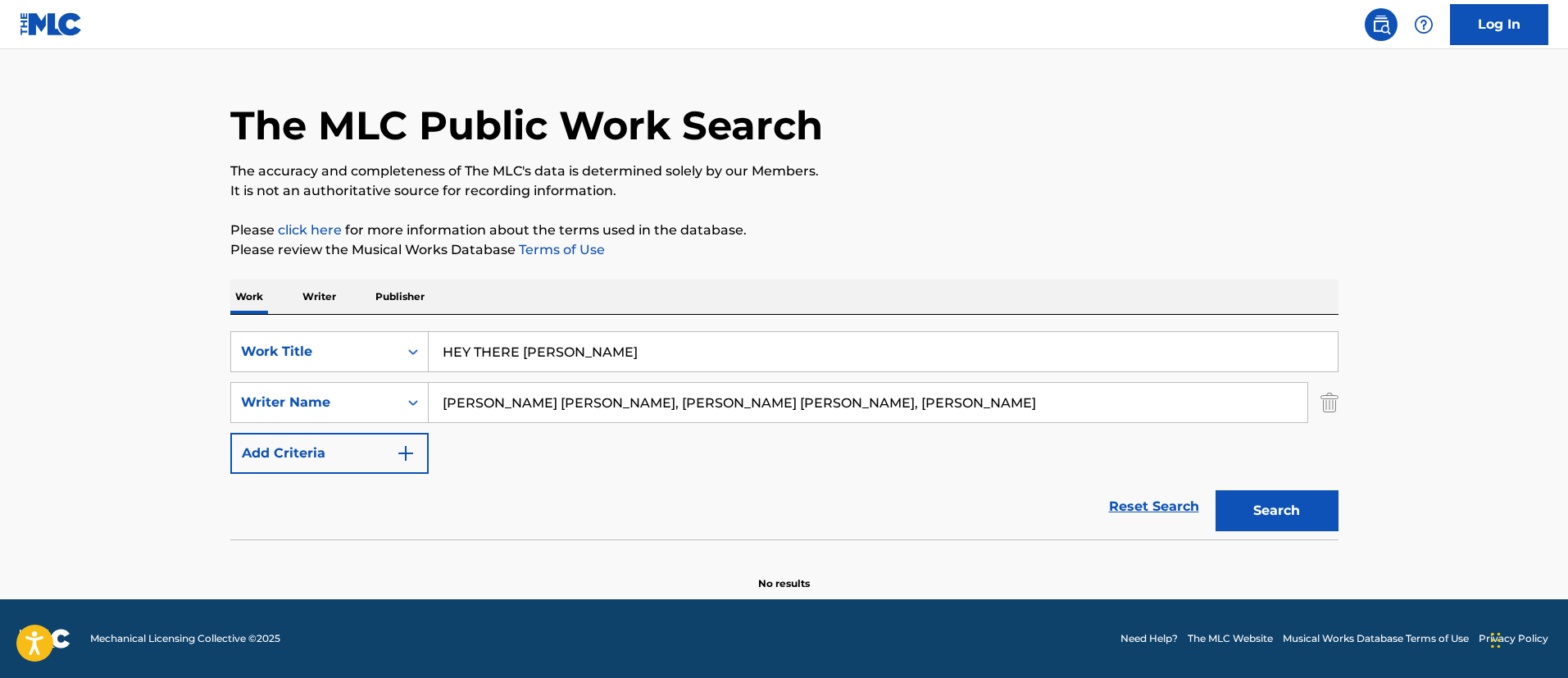
drag, startPoint x: 625, startPoint y: 404, endPoint x: 169, endPoint y: 456, distance: 459.0
click at [169, 456] on main "The MLC Public Work Search The accuracy and completeness of The MLC's data is d…" at bounding box center [784, 307] width 1568 height 583
drag, startPoint x: 638, startPoint y: 406, endPoint x: 274, endPoint y: 377, distance: 365.2
click at [274, 377] on div "SearchWithCriteria19a36798-8d8c-4832-9c5d-d97ef84bd9eb Work Title HEY THERE [PE…" at bounding box center [784, 402] width 1108 height 142
type input "[PERSON_NAME]"
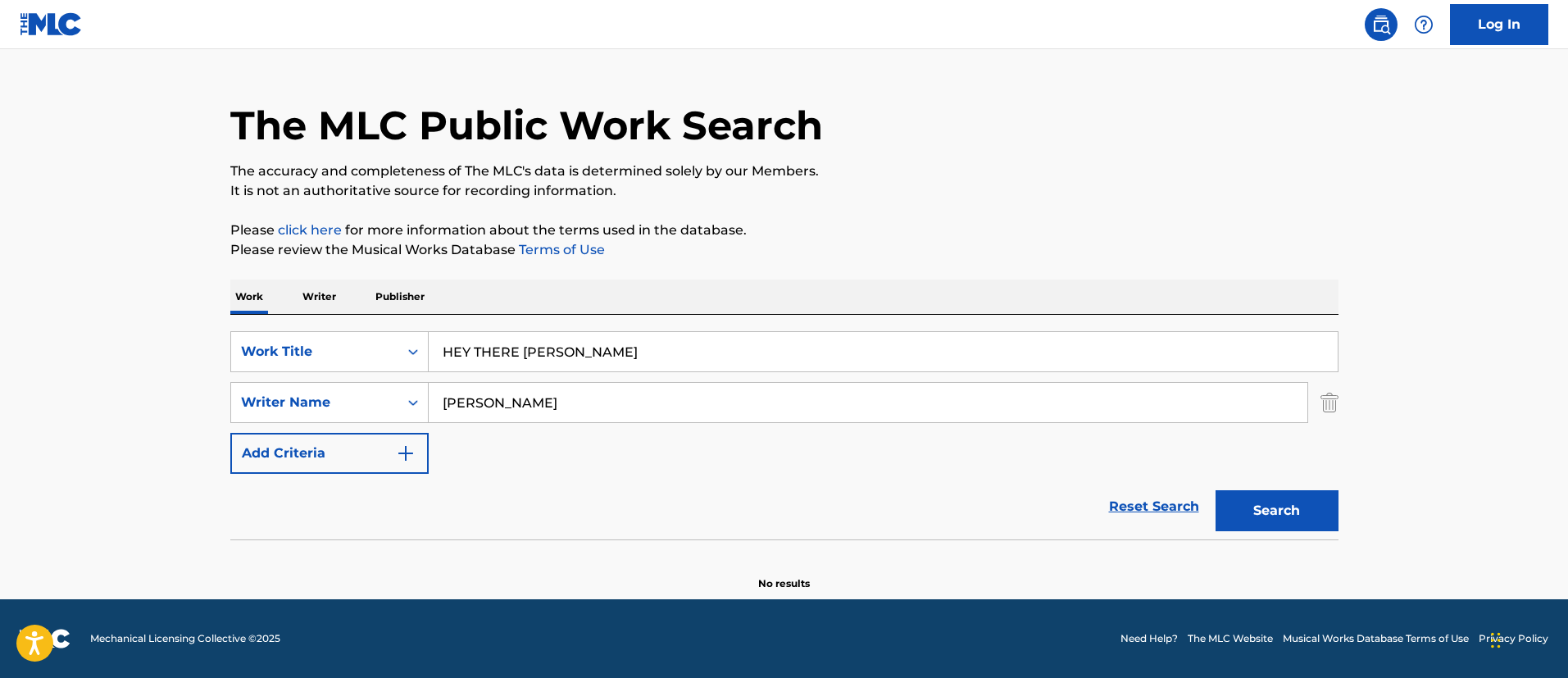
click at [1298, 491] on button "Search" at bounding box center [1276, 511] width 123 height 41
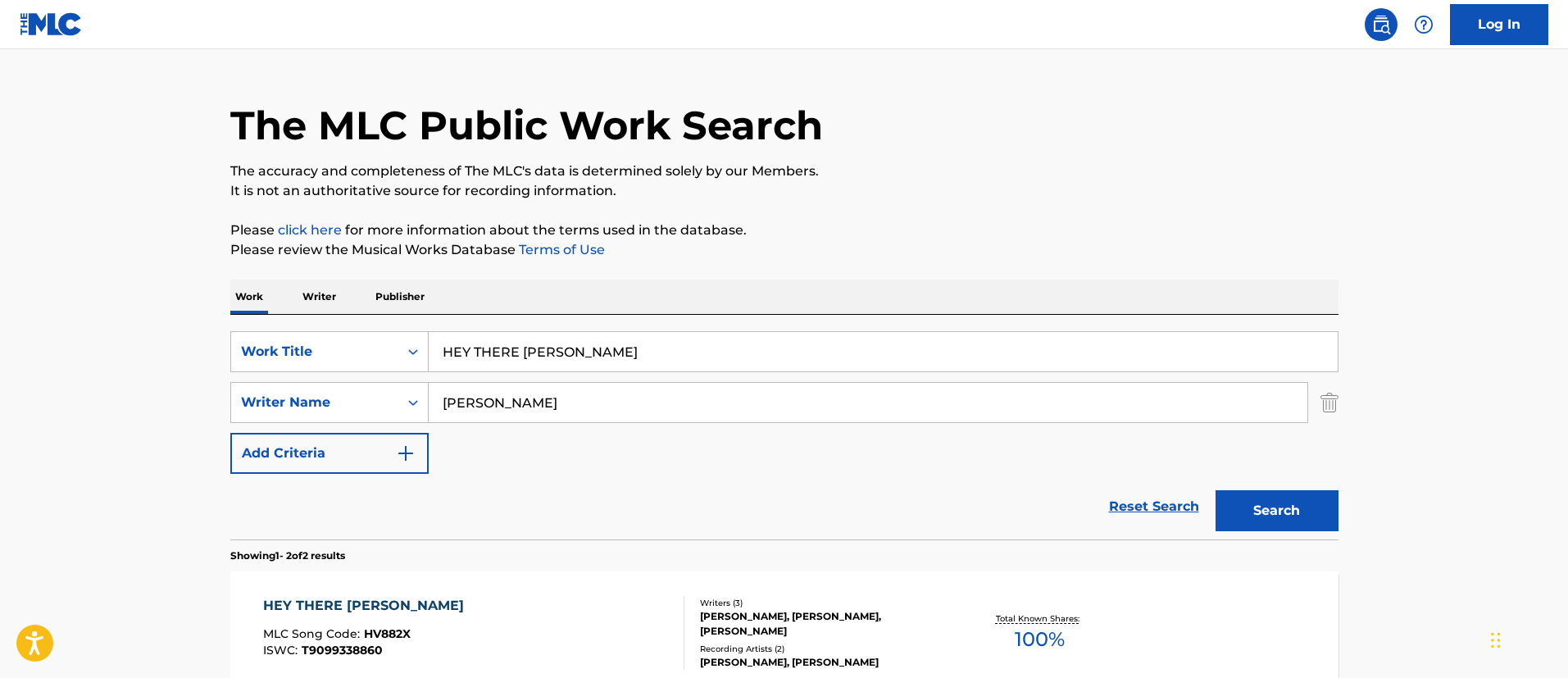
click at [500, 343] on input "HEY THERE [PERSON_NAME]" at bounding box center [883, 351] width 909 height 39
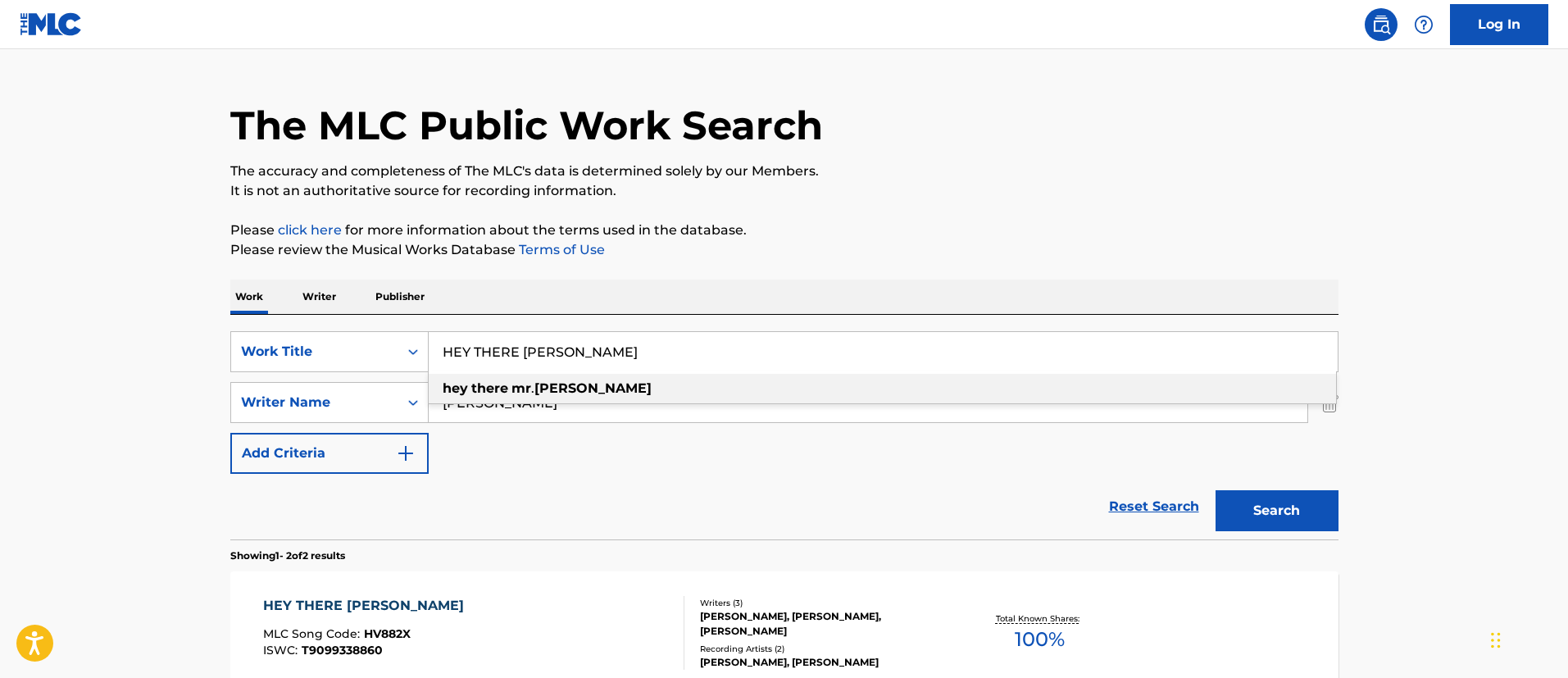
paste input "ORMIGA"
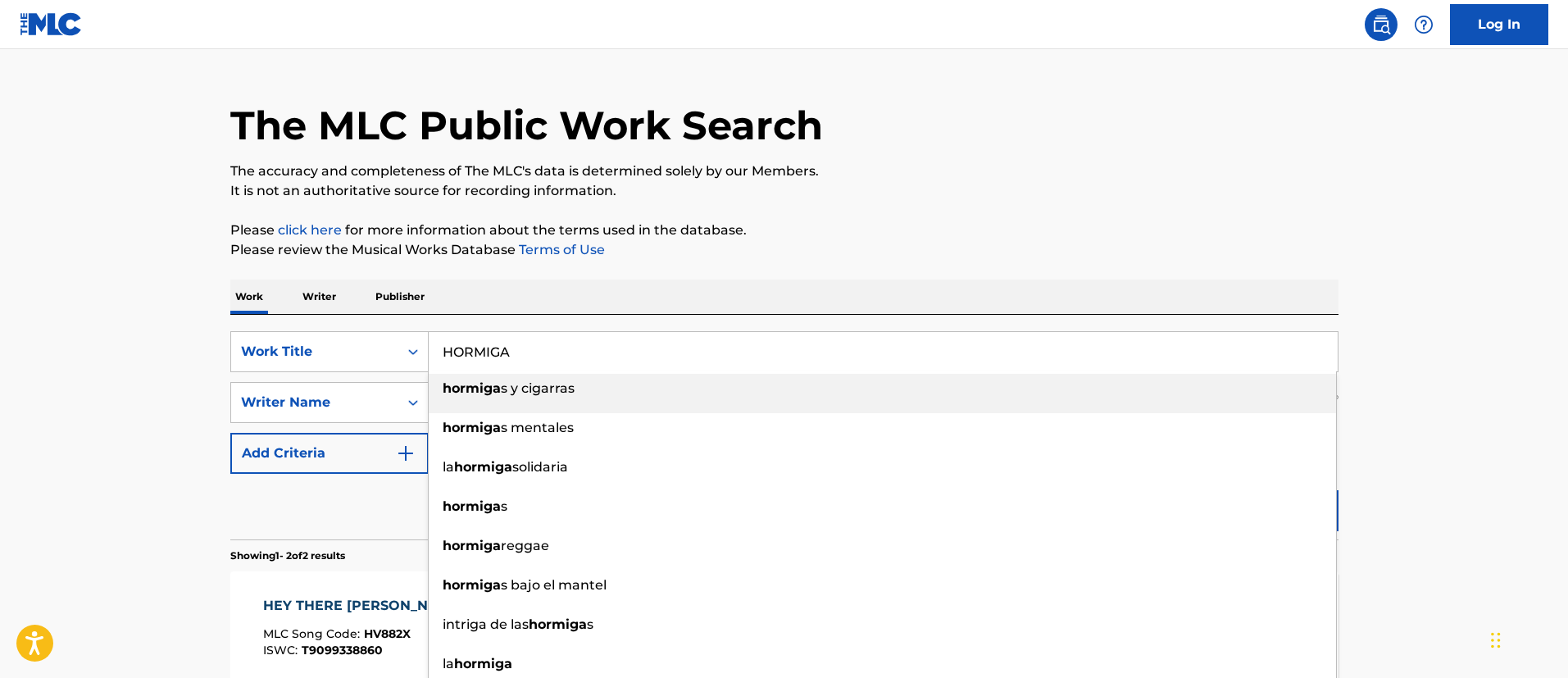
type input "HORMIGA"
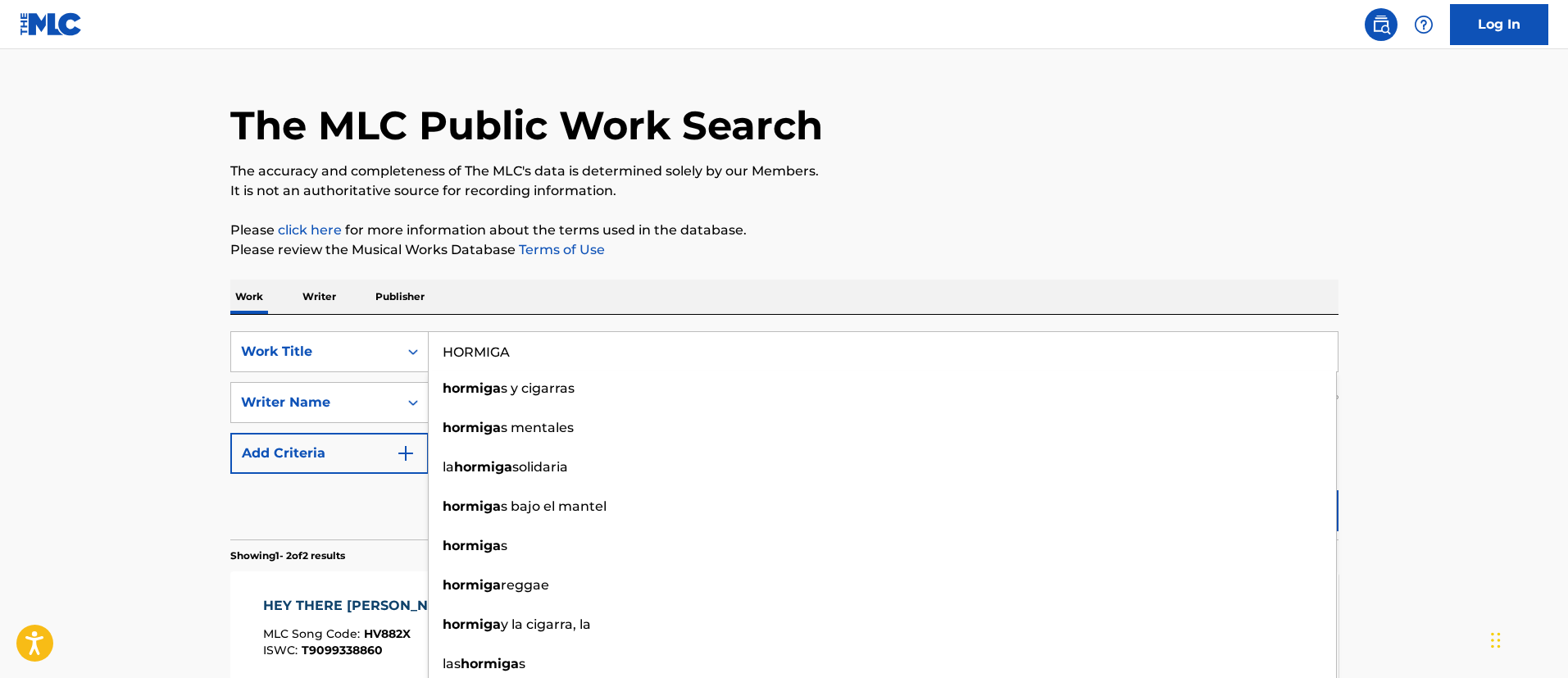
click at [181, 412] on main "The MLC Public Work Search The accuracy and completeness of The MLC's data is d…" at bounding box center [784, 461] width 1568 height 893
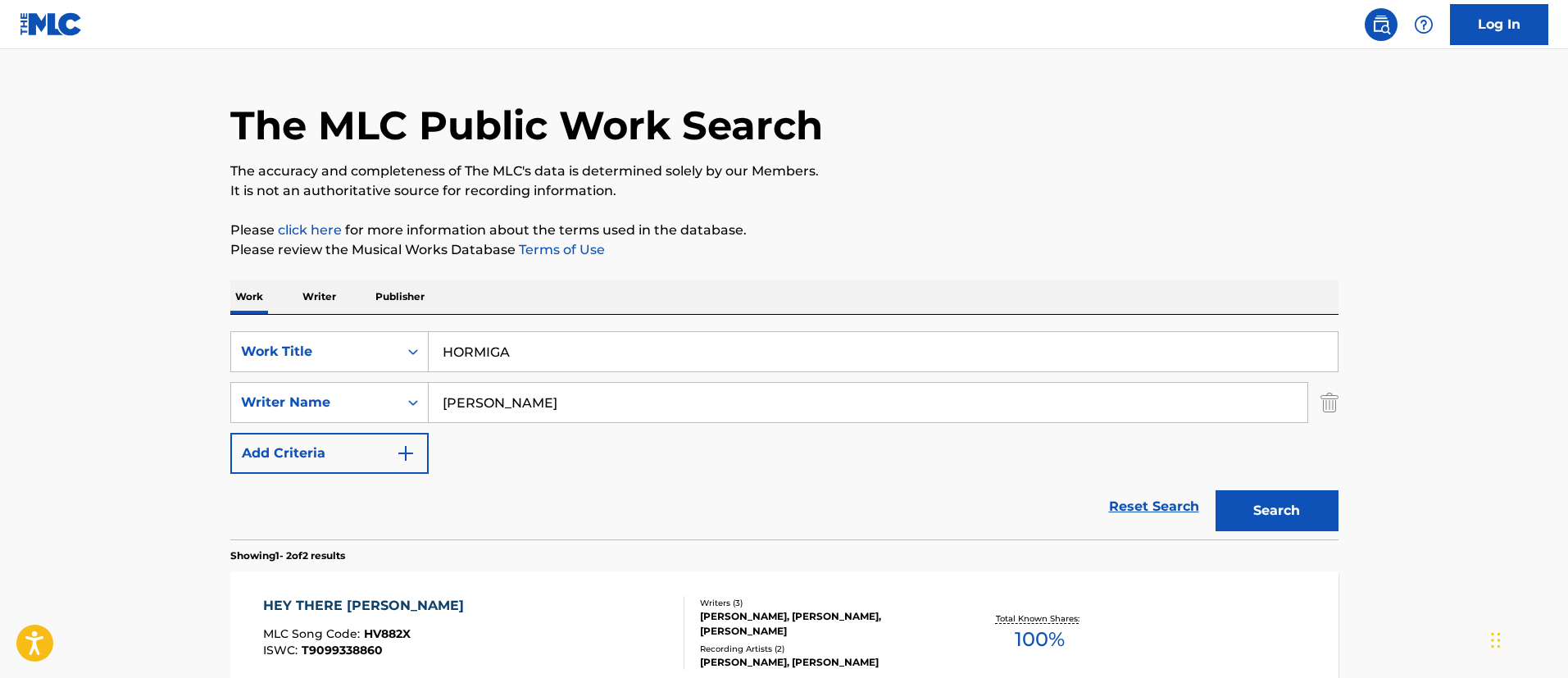
click at [502, 392] on input "[PERSON_NAME]" at bounding box center [868, 403] width 878 height 39
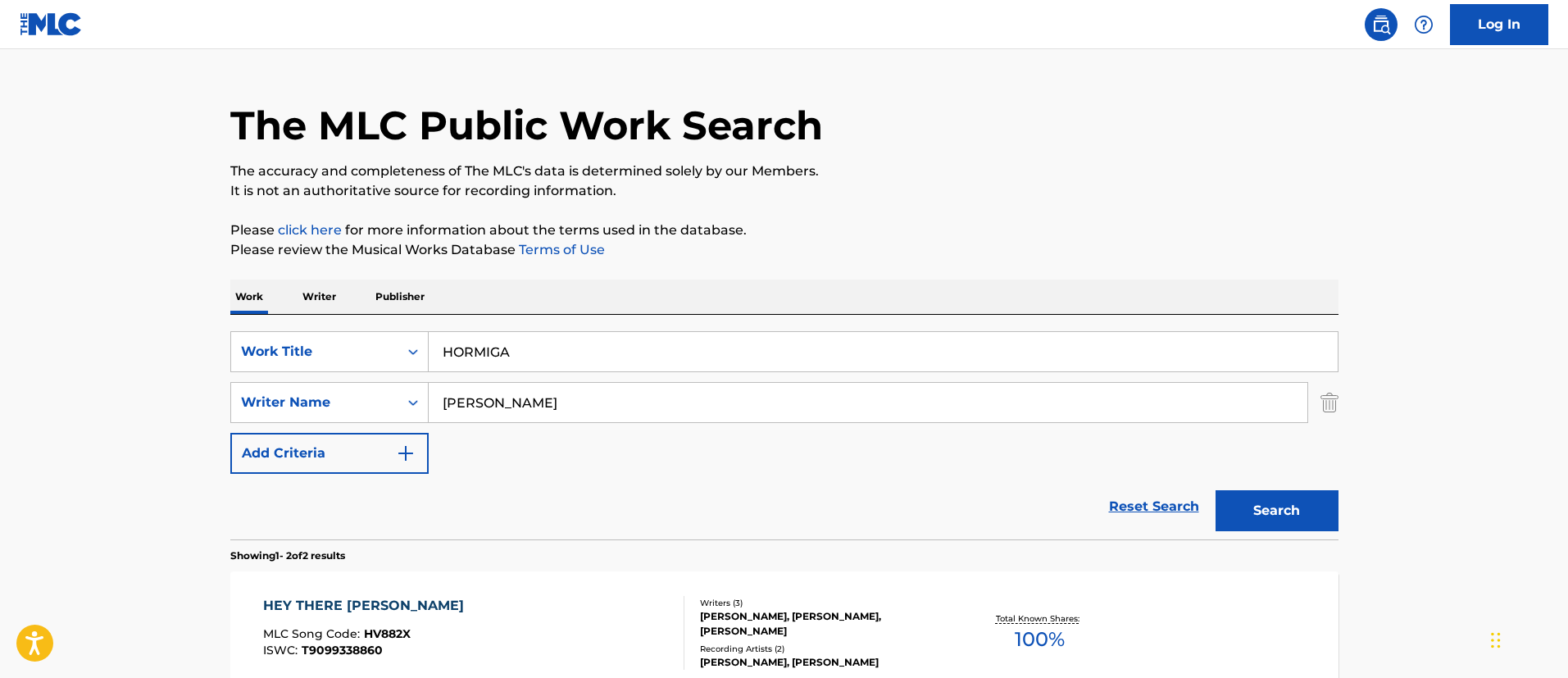
paste input "[PERSON_NAME]"
type input "[PERSON_NAME]"
click at [1215, 490] on button "Search" at bounding box center [1276, 511] width 123 height 41
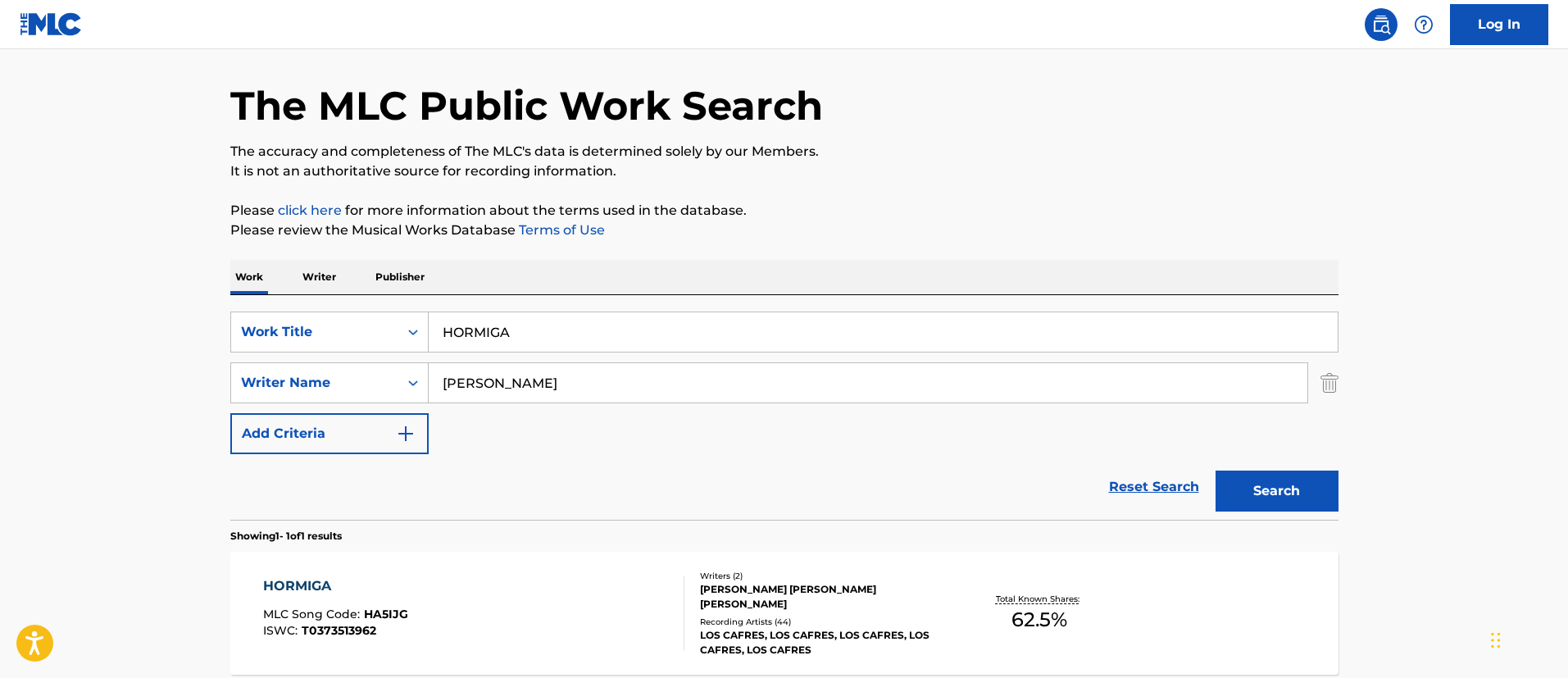
scroll to position [214, 0]
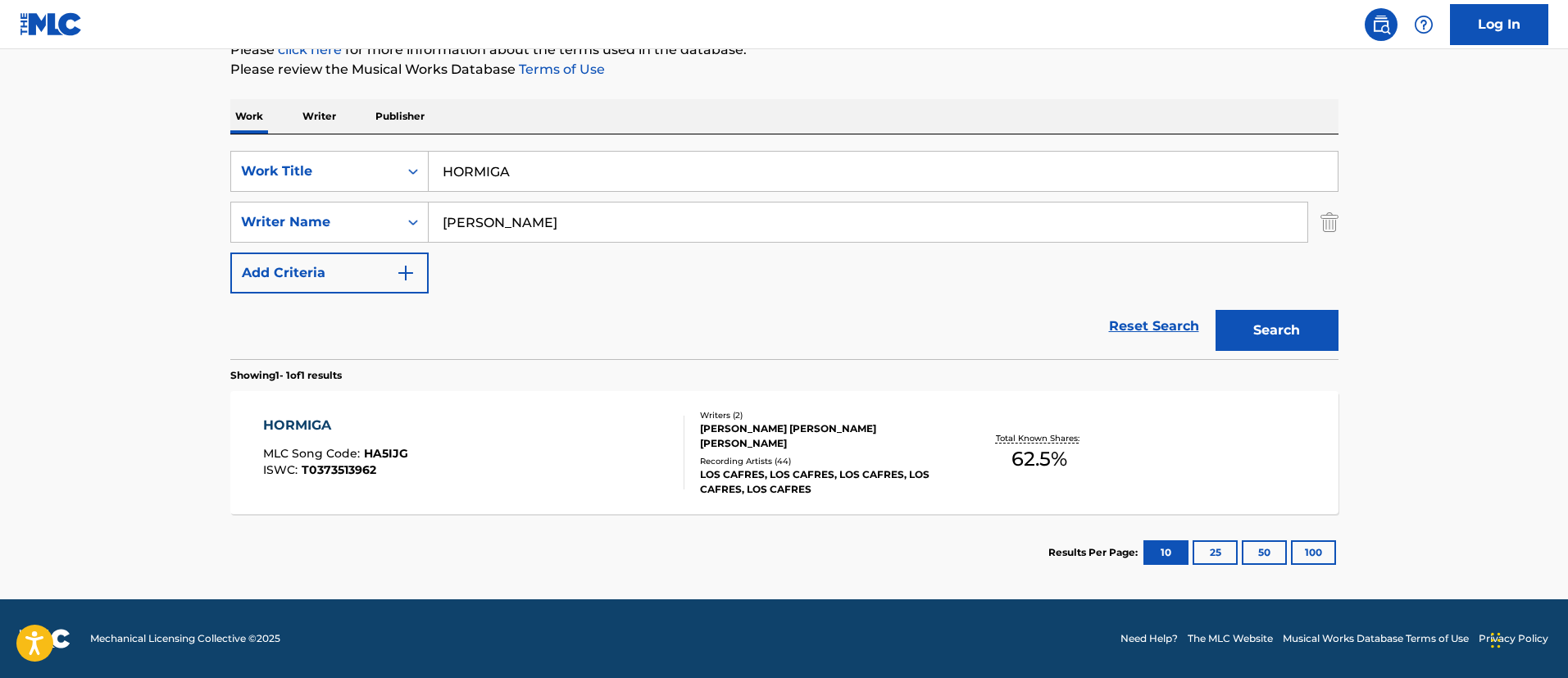
click at [637, 439] on div "HORMIGA MLC Song Code : HA5IJG ISWC : T0373513962" at bounding box center [474, 452] width 421 height 74
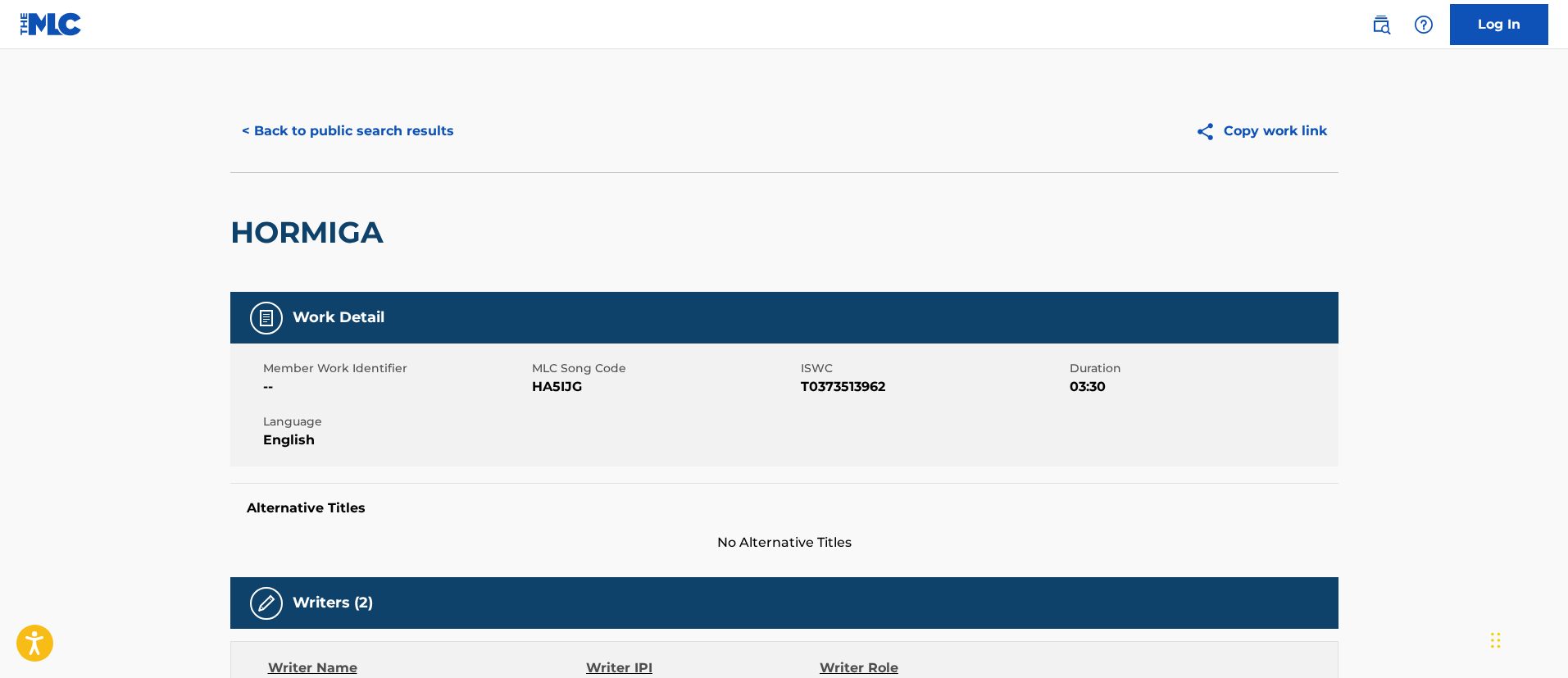
click at [396, 126] on button "< Back to public search results" at bounding box center [348, 131] width 235 height 41
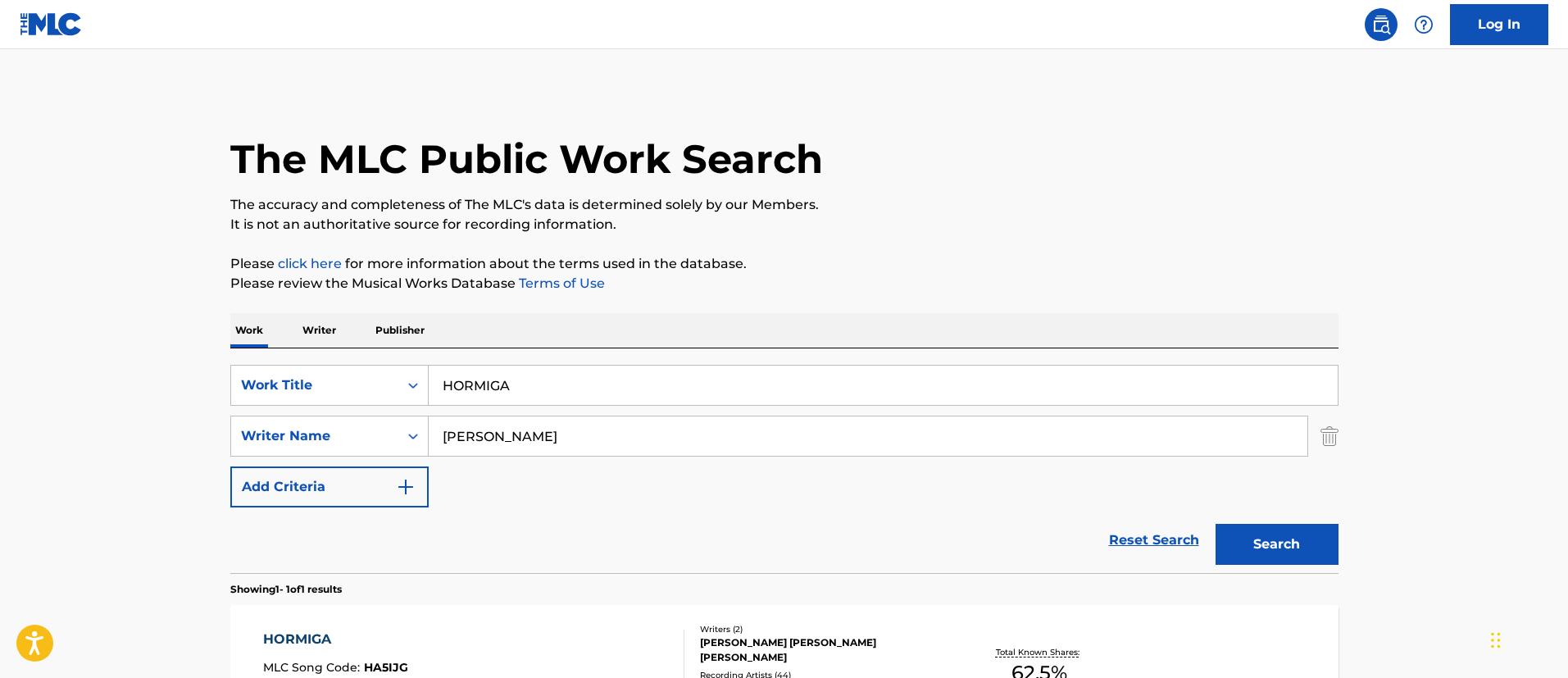
scroll to position [120, 0]
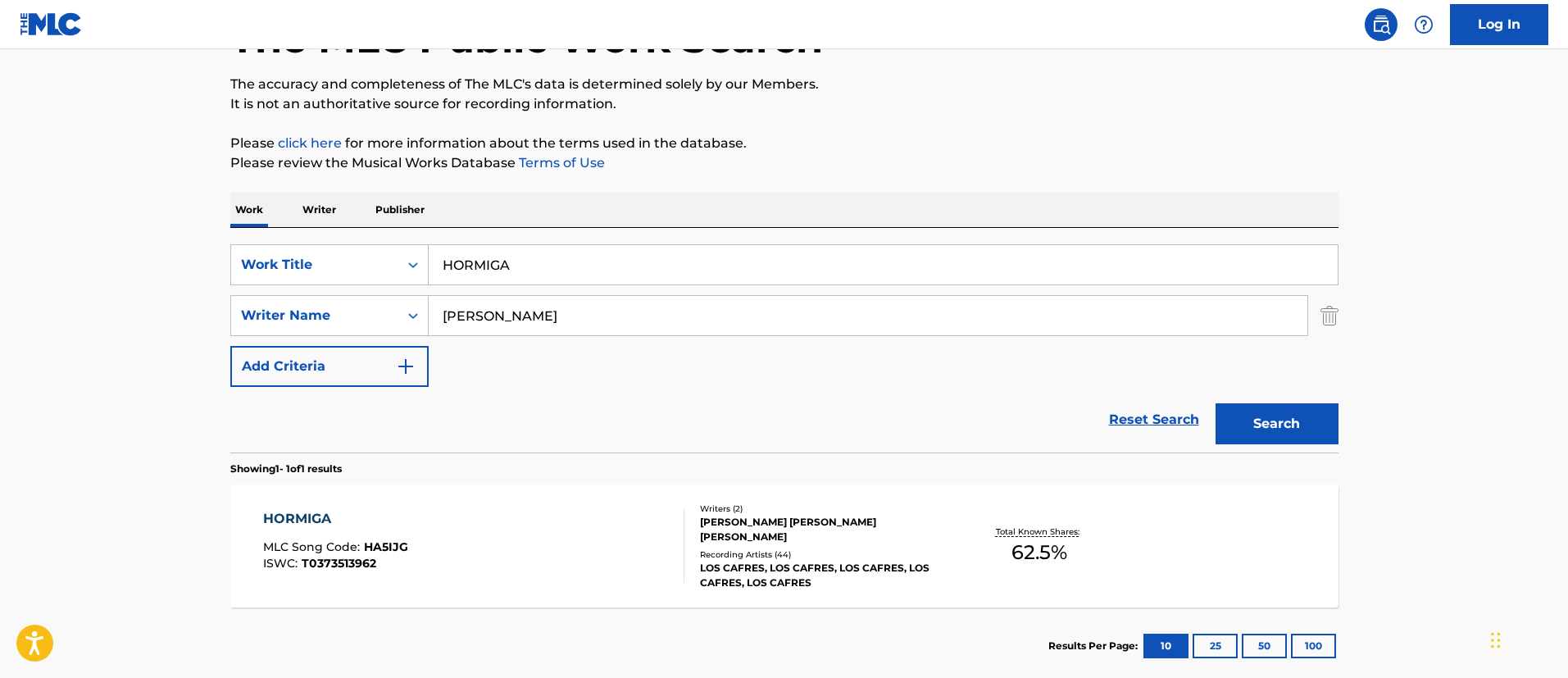
click at [508, 249] on input "HORMIGA" at bounding box center [883, 264] width 909 height 39
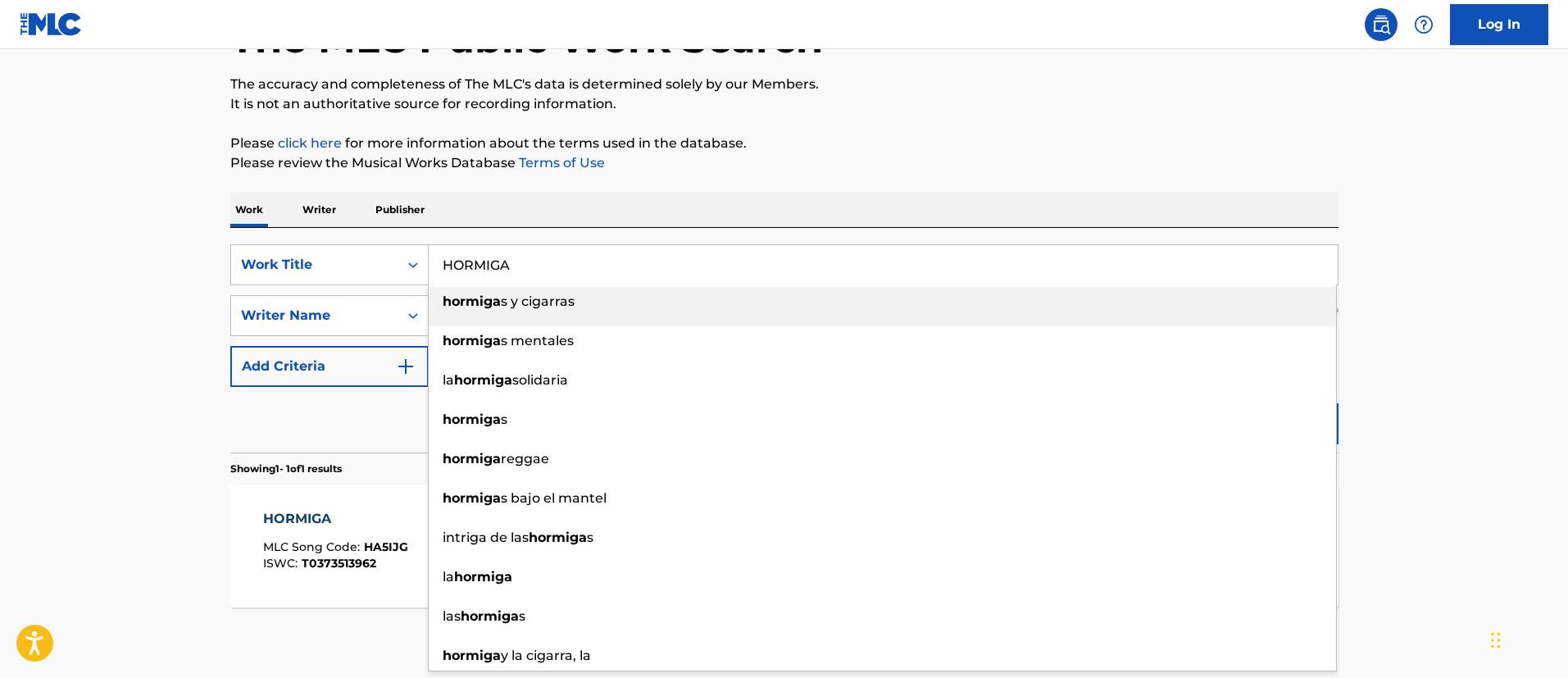
paste input "STILL BOUT YOU"
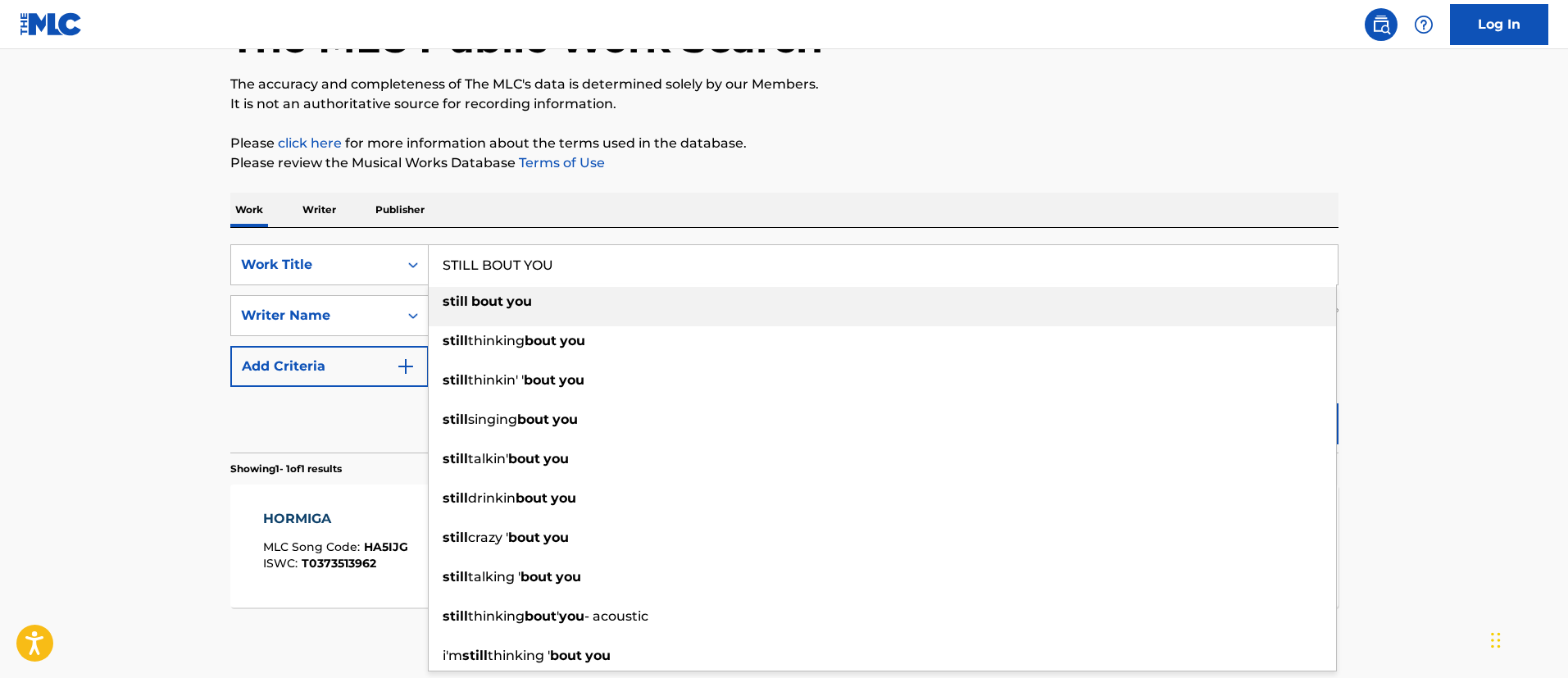
type input "STILL BOUT YOU"
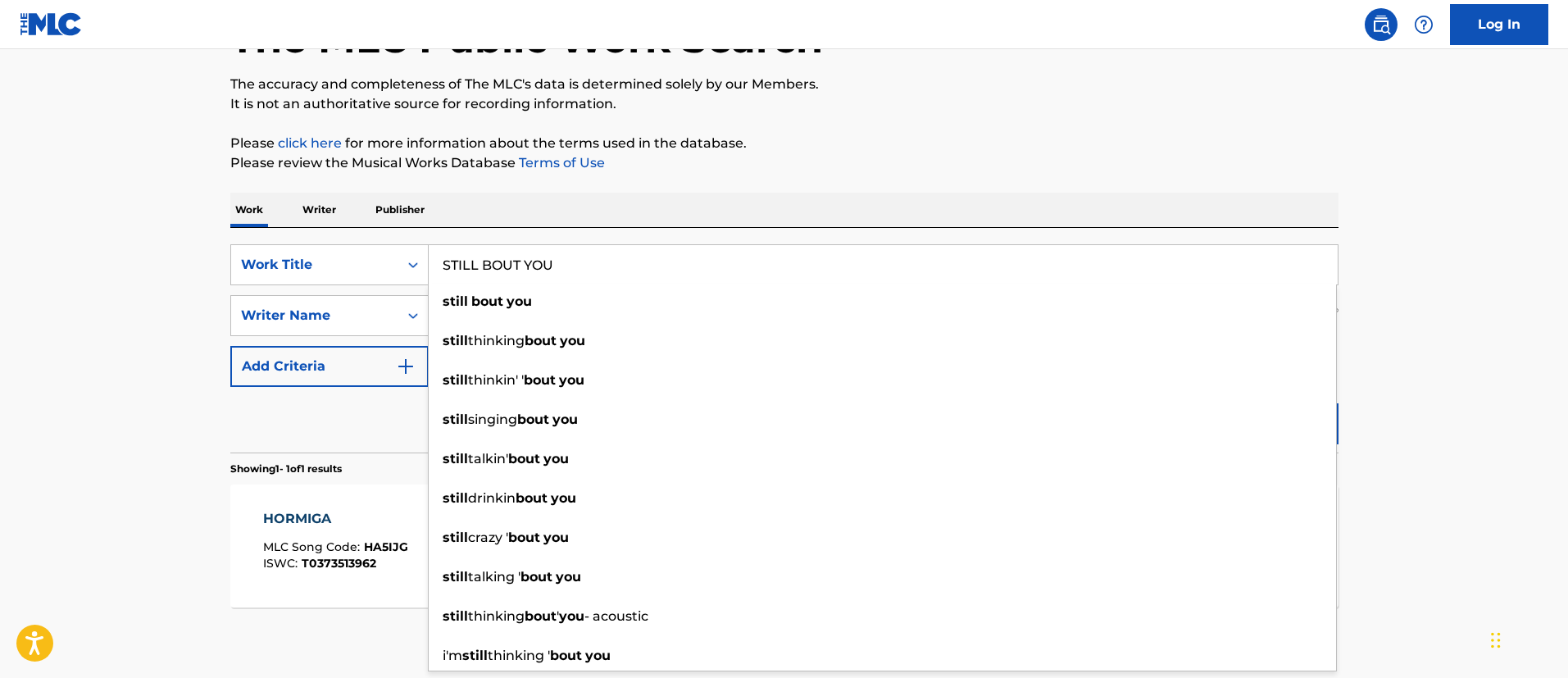
click at [122, 353] on main "The MLC Public Work Search The accuracy and completeness of The MLC's data is d…" at bounding box center [784, 310] width 1568 height 764
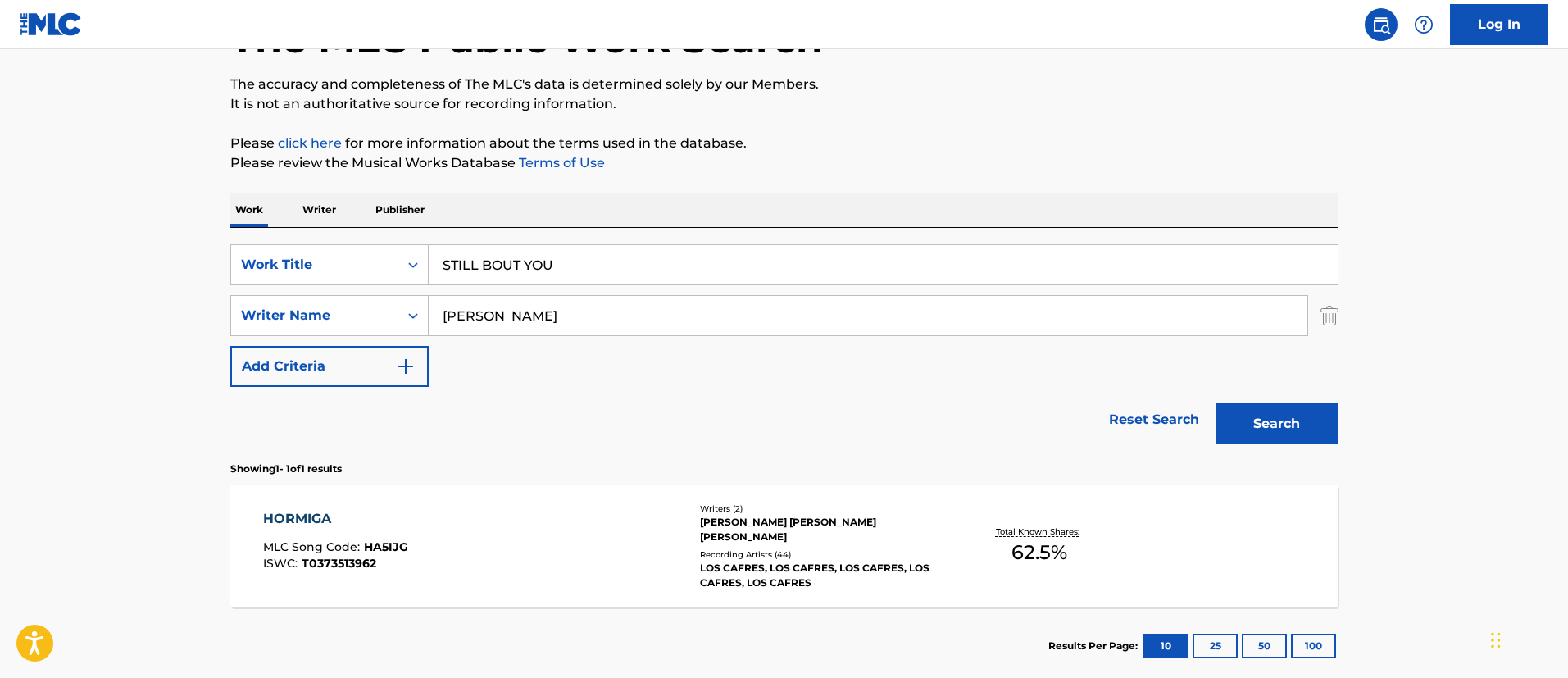
click at [526, 327] on input "[PERSON_NAME]" at bounding box center [868, 316] width 878 height 39
paste input "[PERSON_NAME]"
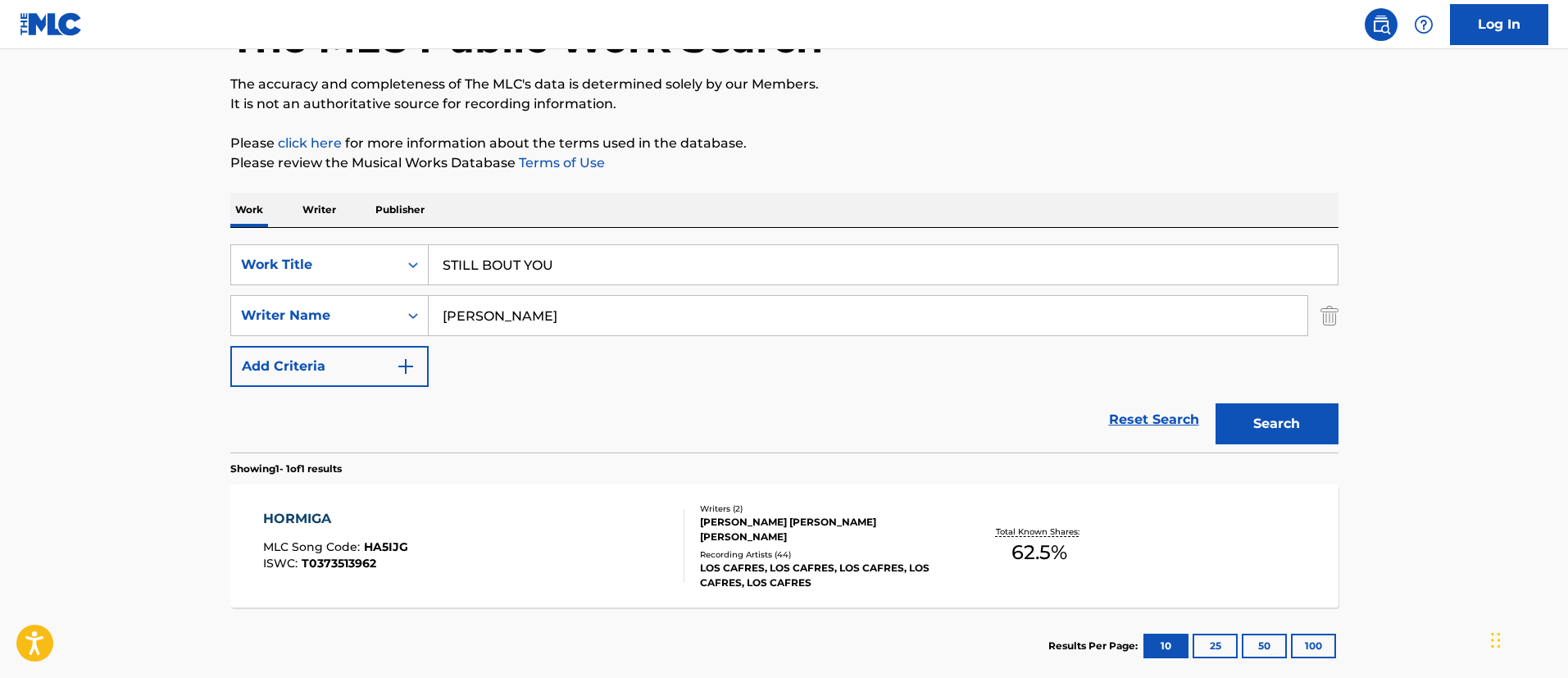
click at [1215, 403] on button "Search" at bounding box center [1276, 424] width 123 height 41
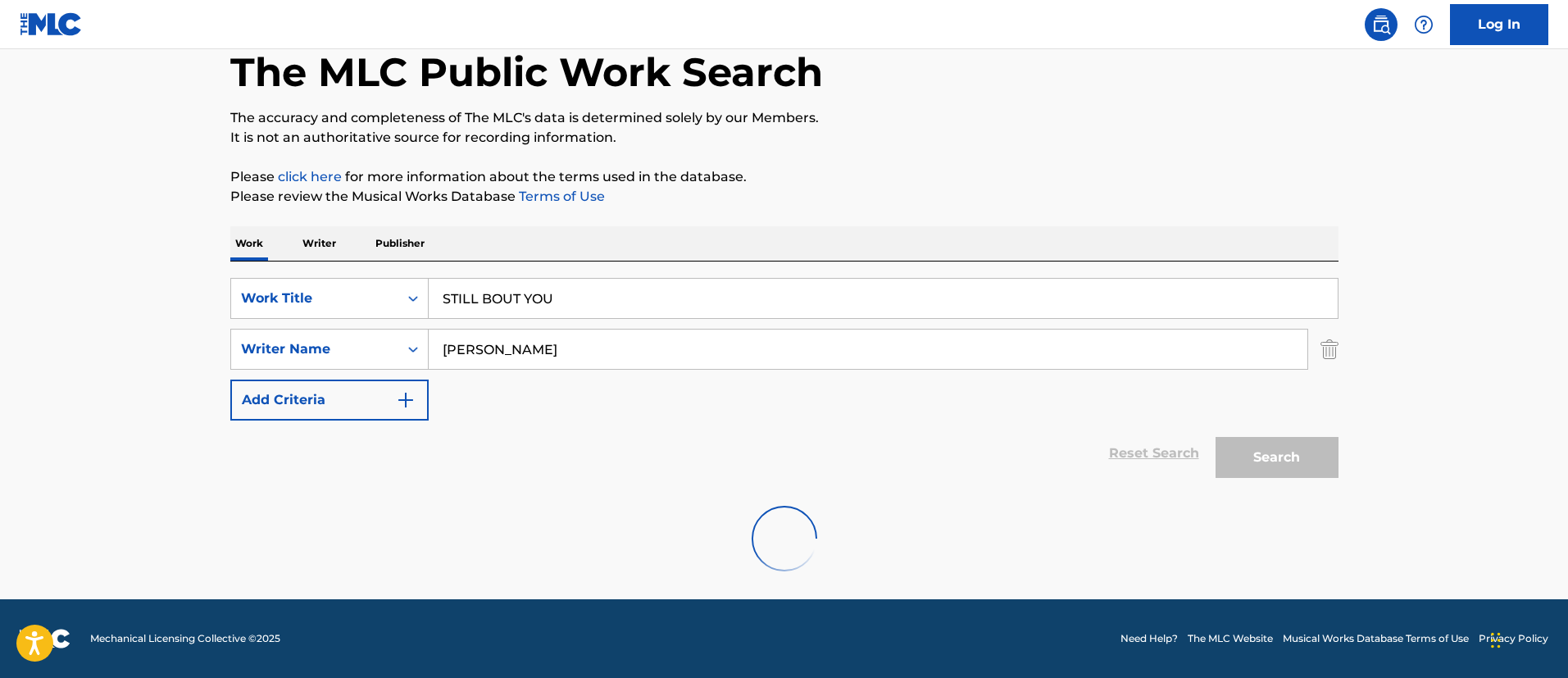
scroll to position [33, 0]
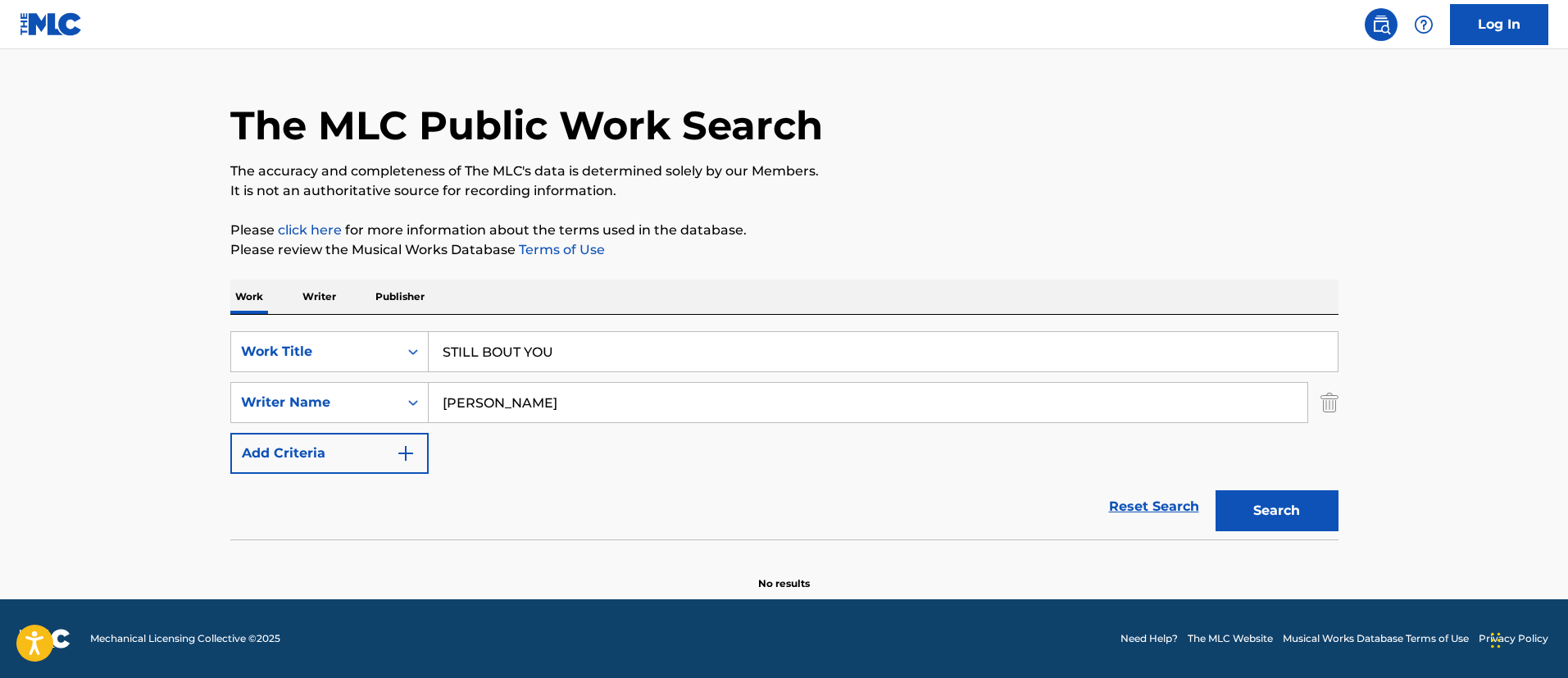
drag, startPoint x: 558, startPoint y: 374, endPoint x: 555, endPoint y: 407, distance: 33.1
click at [555, 407] on div "SearchWithCriteria19a36798-8d8c-4832-9c5d-d97ef84bd9eb Work Title STILL BOUT YO…" at bounding box center [784, 402] width 1108 height 142
click at [555, 407] on input "[PERSON_NAME]" at bounding box center [868, 403] width 878 height 39
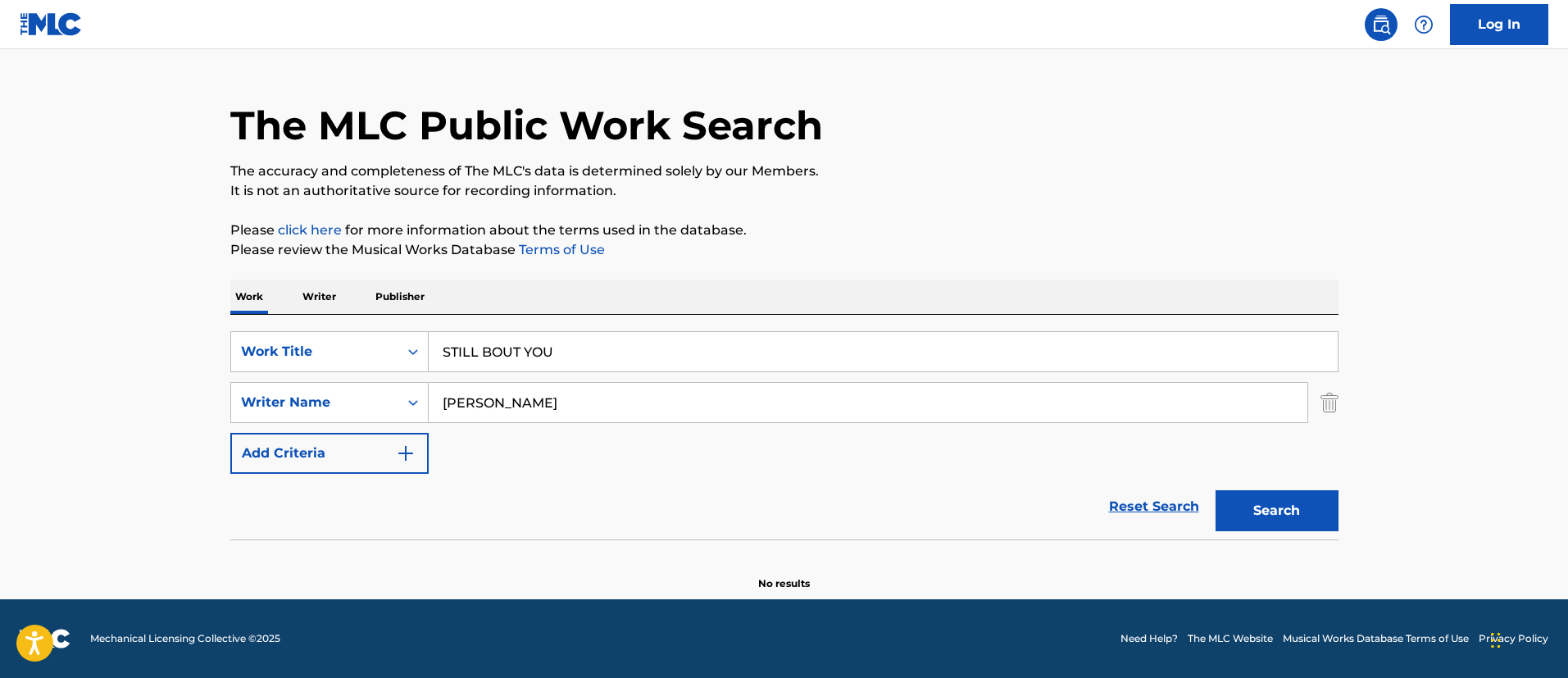
paste input "[PERSON_NAME]"
type input "[PERSON_NAME]"
click at [1215, 490] on button "Search" at bounding box center [1276, 511] width 123 height 41
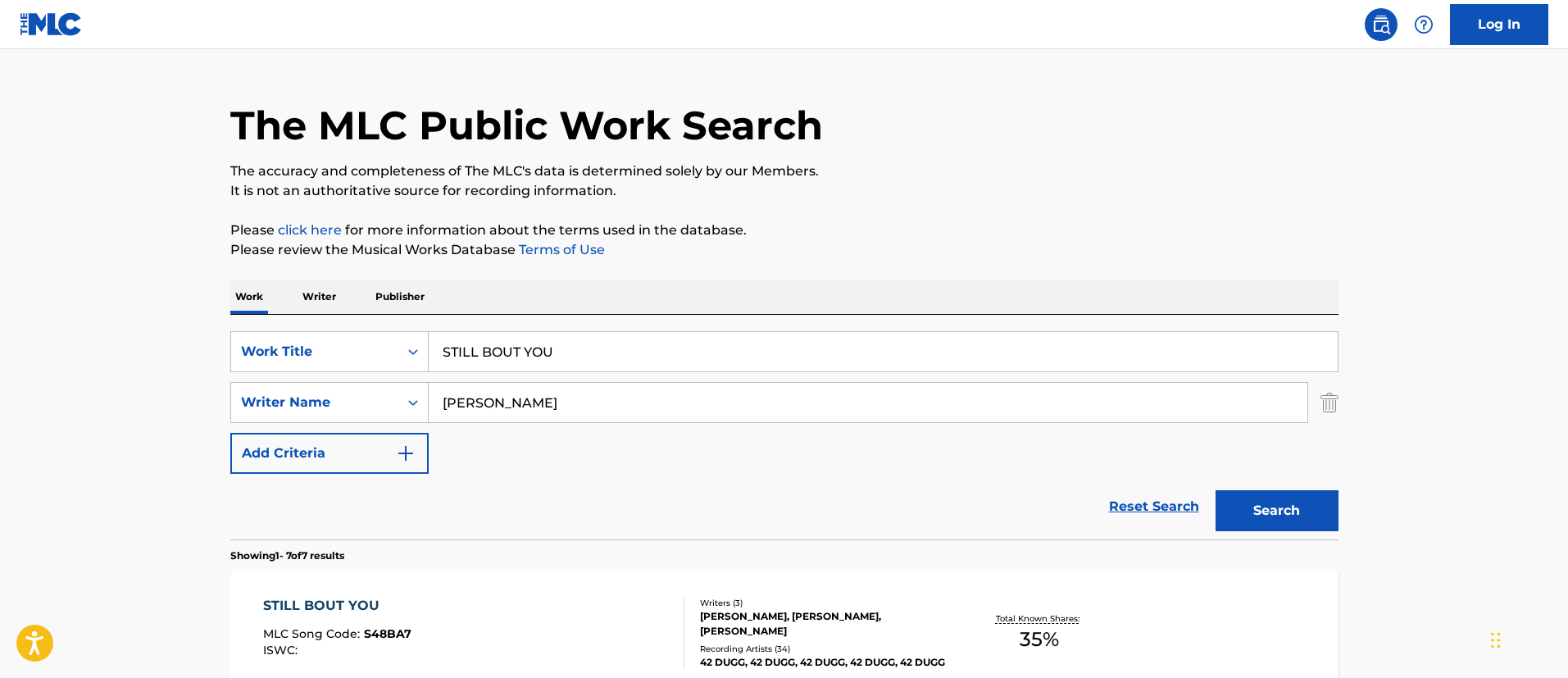
click at [546, 586] on div "STILL BOUT YOU MLC Song Code : S48BA7 ISWC : Writers ( 3 ) [PERSON_NAME], [PERS…" at bounding box center [784, 633] width 1108 height 123
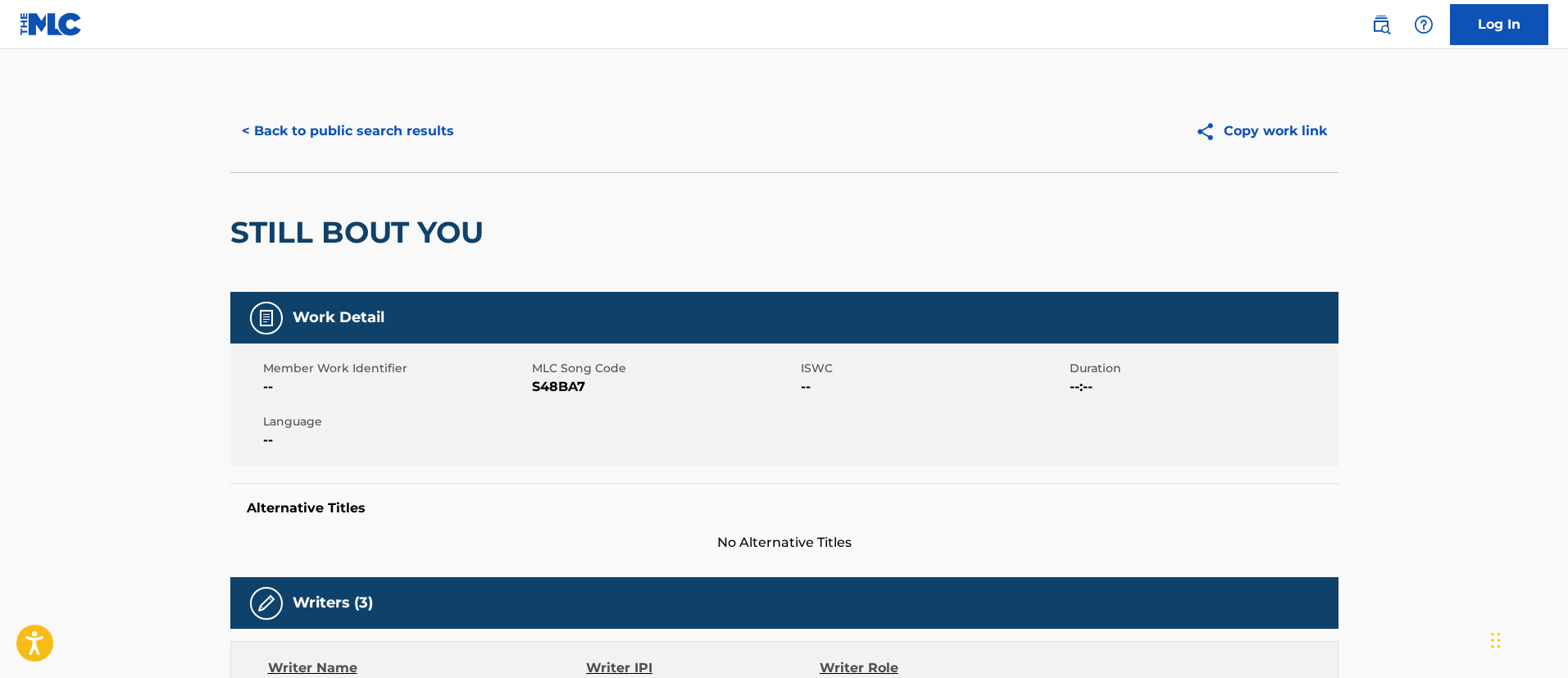
click at [367, 111] on button "< Back to public search results" at bounding box center [348, 131] width 235 height 41
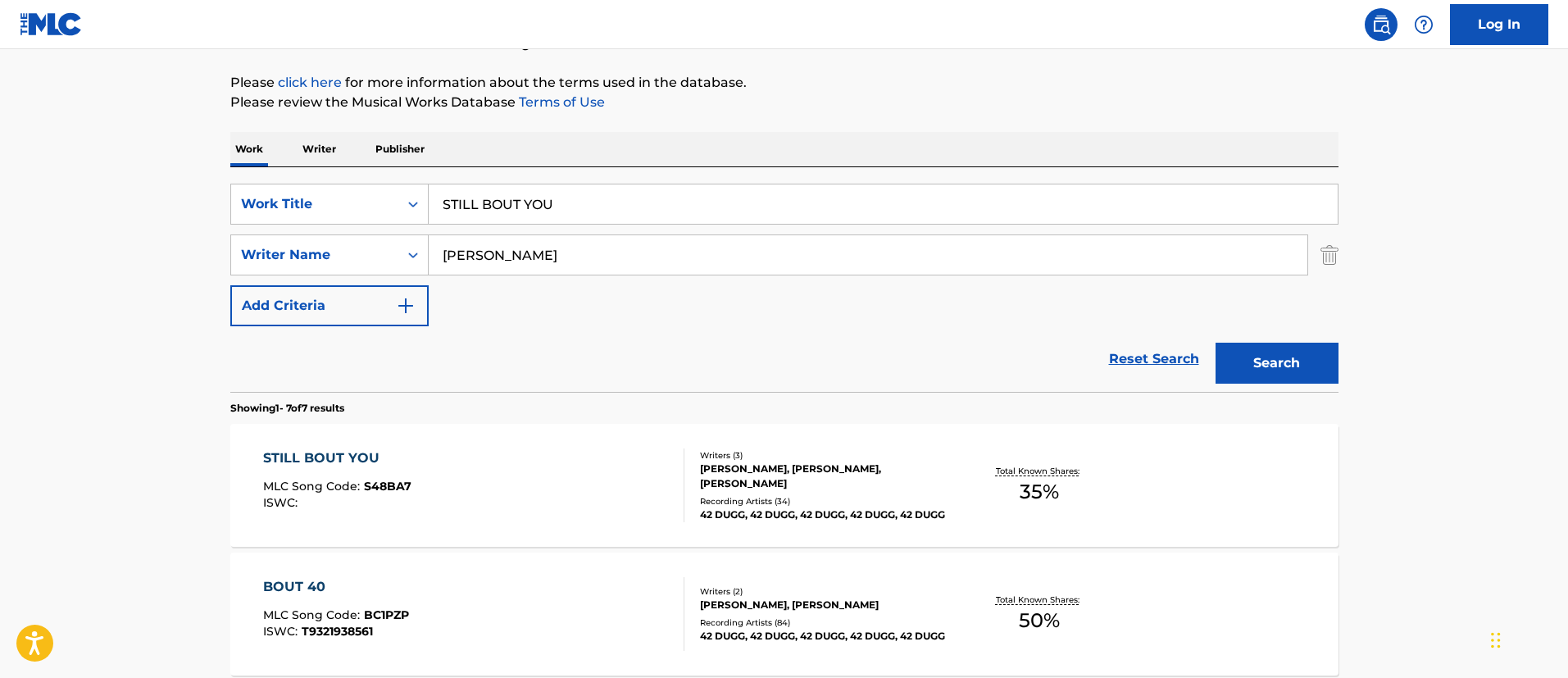
scroll to position [166, 0]
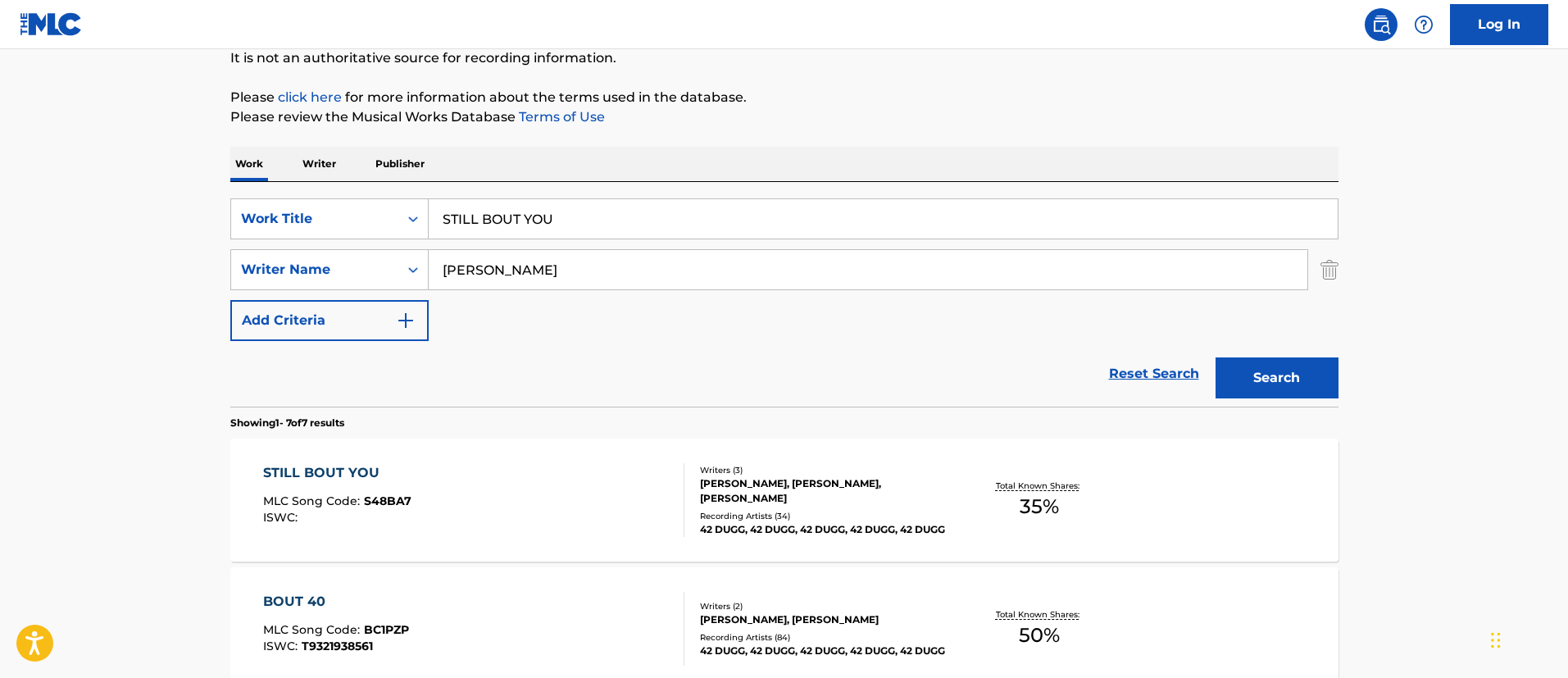
click at [530, 250] on input "[PERSON_NAME]" at bounding box center [868, 269] width 878 height 39
paste input "[PERSON_NAME] [PERSON_NAME]"
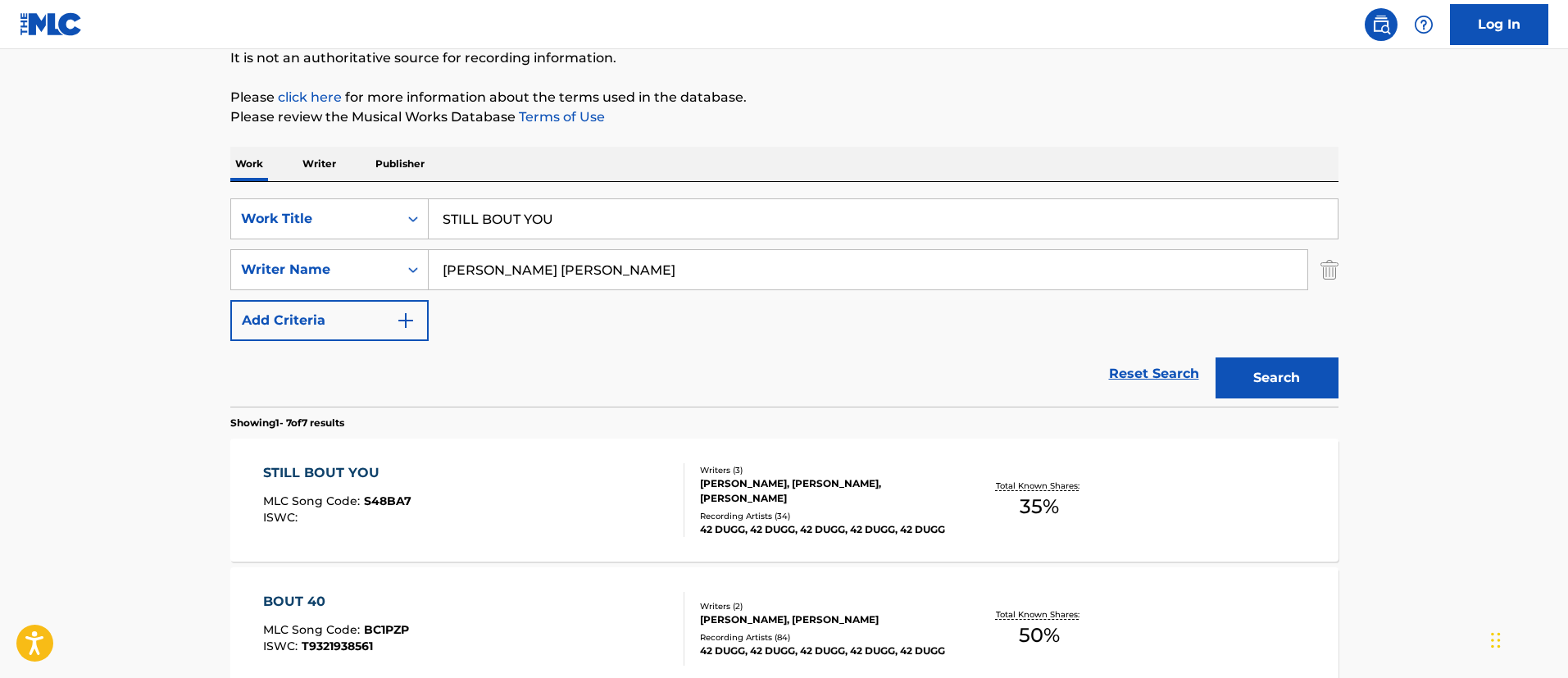
type input "[PERSON_NAME] [PERSON_NAME]"
click at [1215, 357] on button "Search" at bounding box center [1276, 378] width 123 height 41
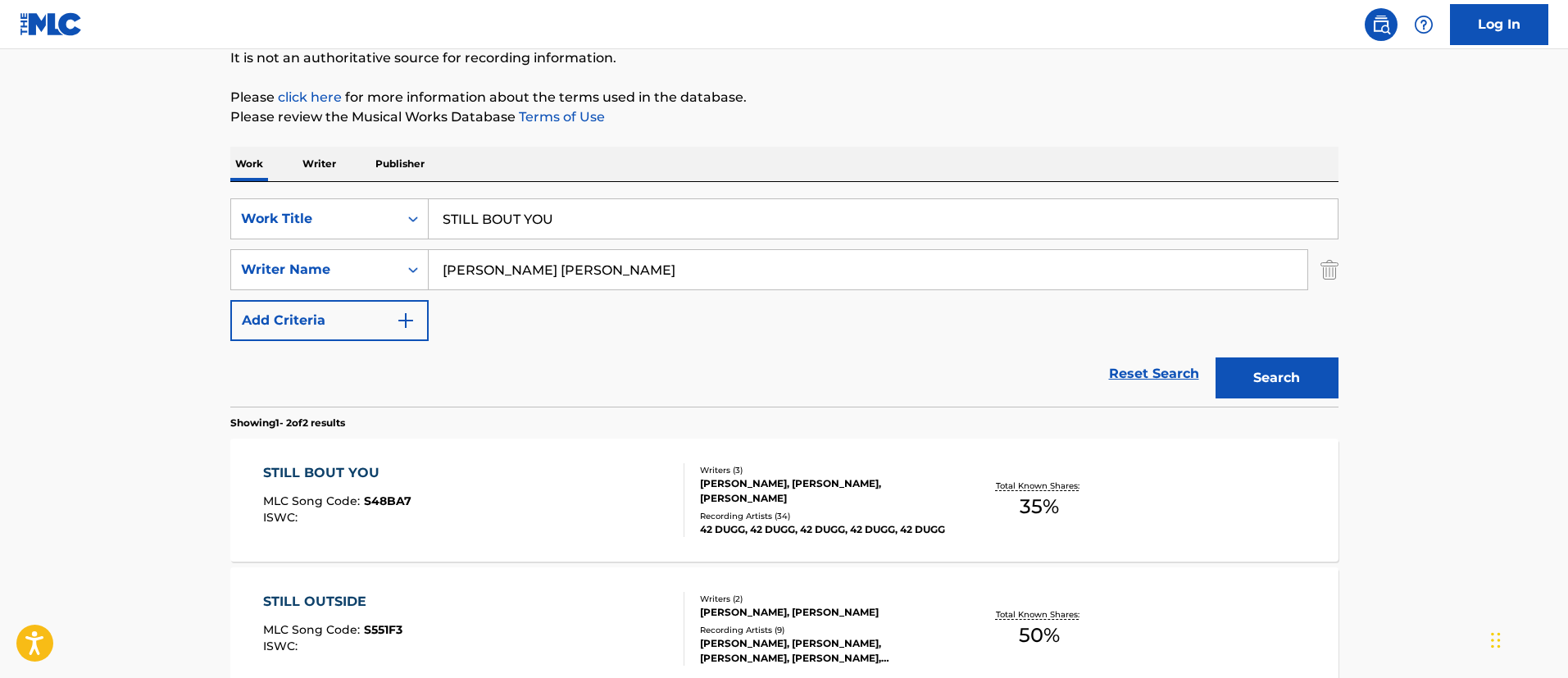
click at [498, 457] on div "STILL BOUT YOU MLC Song Code : S48BA7 ISWC : Writers ( 3 ) [PERSON_NAME], [PERS…" at bounding box center [784, 500] width 1108 height 123
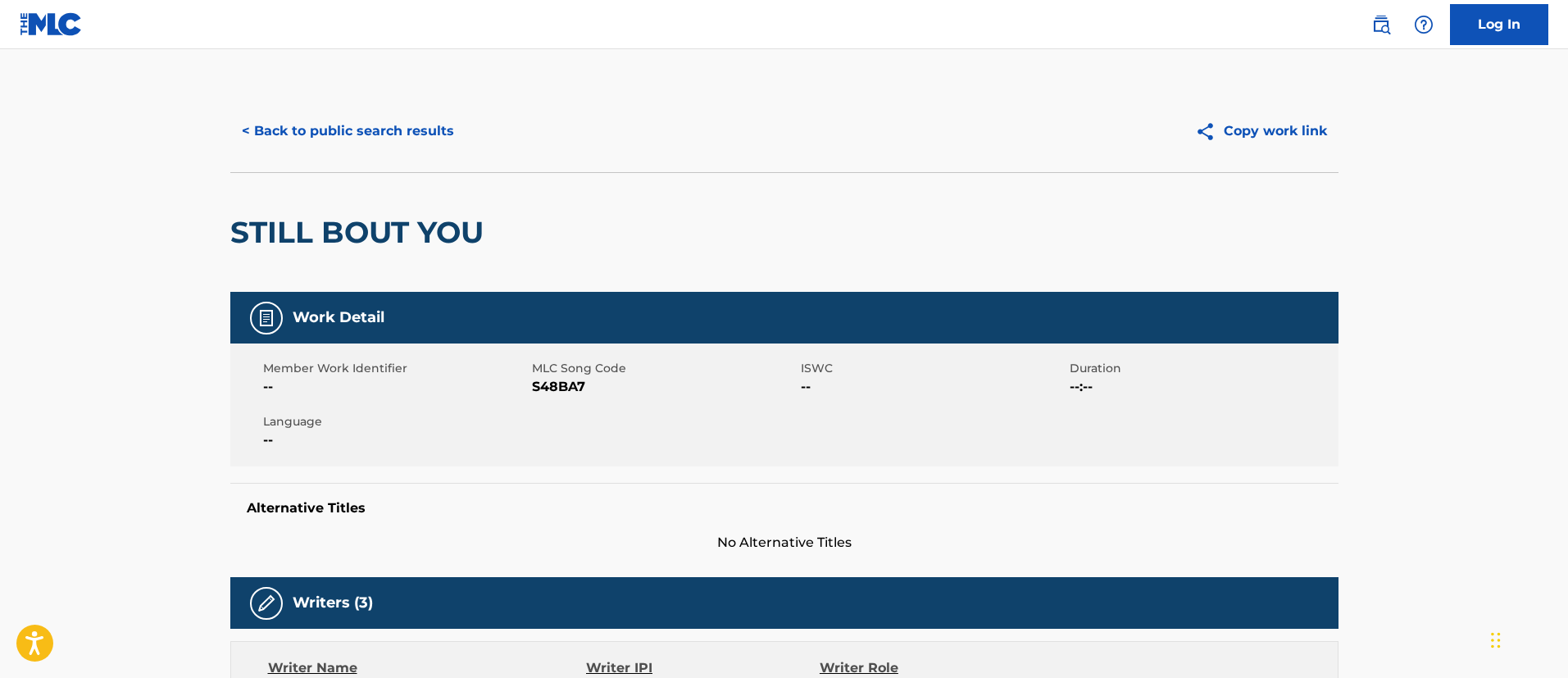
click at [390, 112] on button "< Back to public search results" at bounding box center [348, 131] width 235 height 41
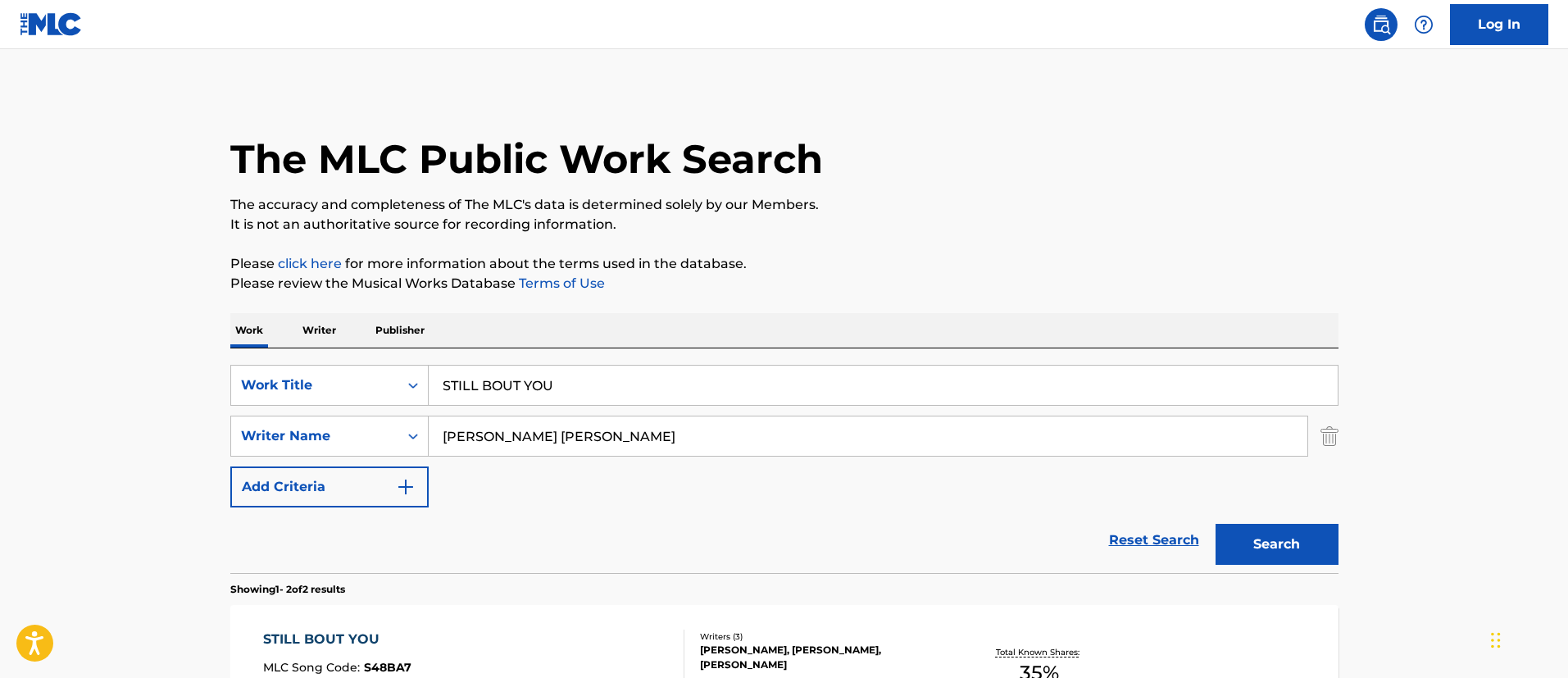
scroll to position [166, 0]
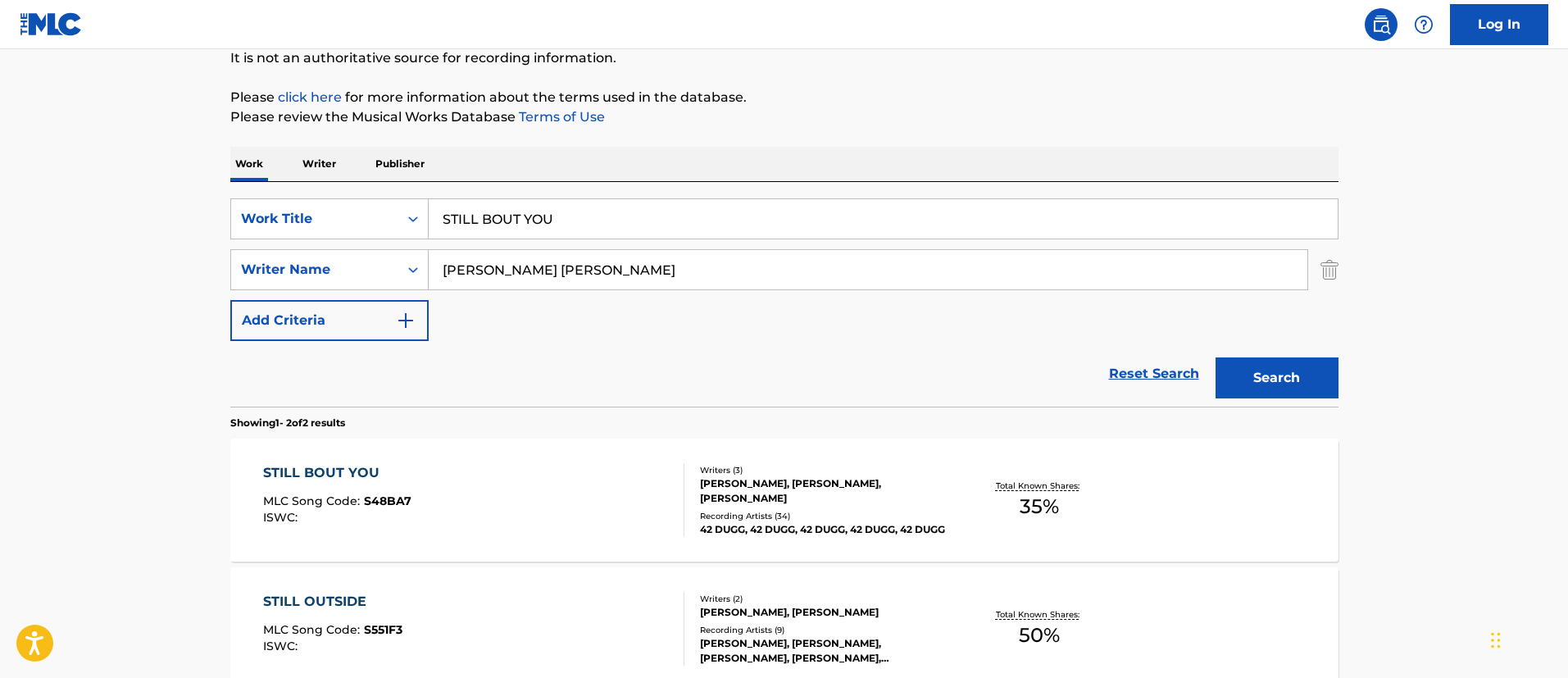
click at [507, 209] on input "STILL BOUT YOU" at bounding box center [883, 219] width 909 height 39
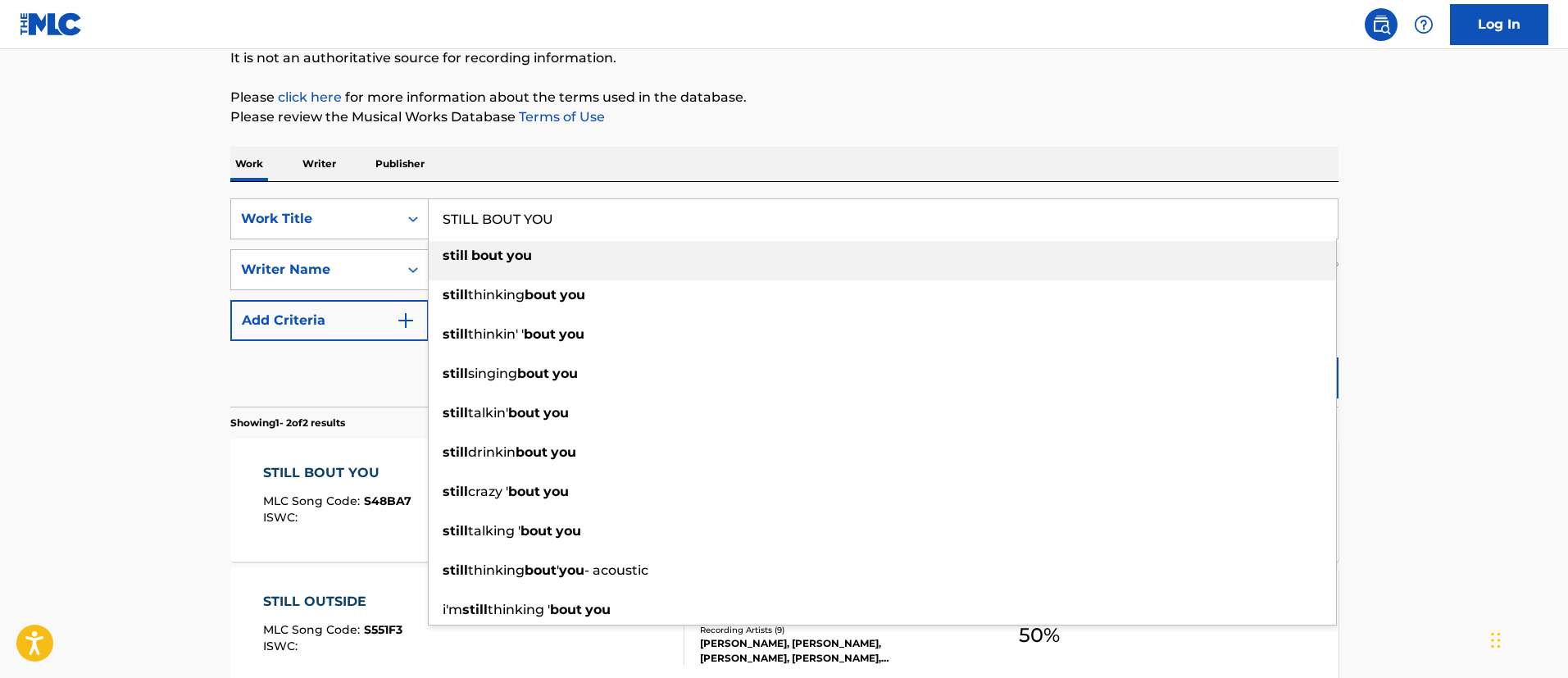
click at [562, 220] on input "STILL BOUT YOU" at bounding box center [883, 219] width 909 height 39
paste input "JUMP"
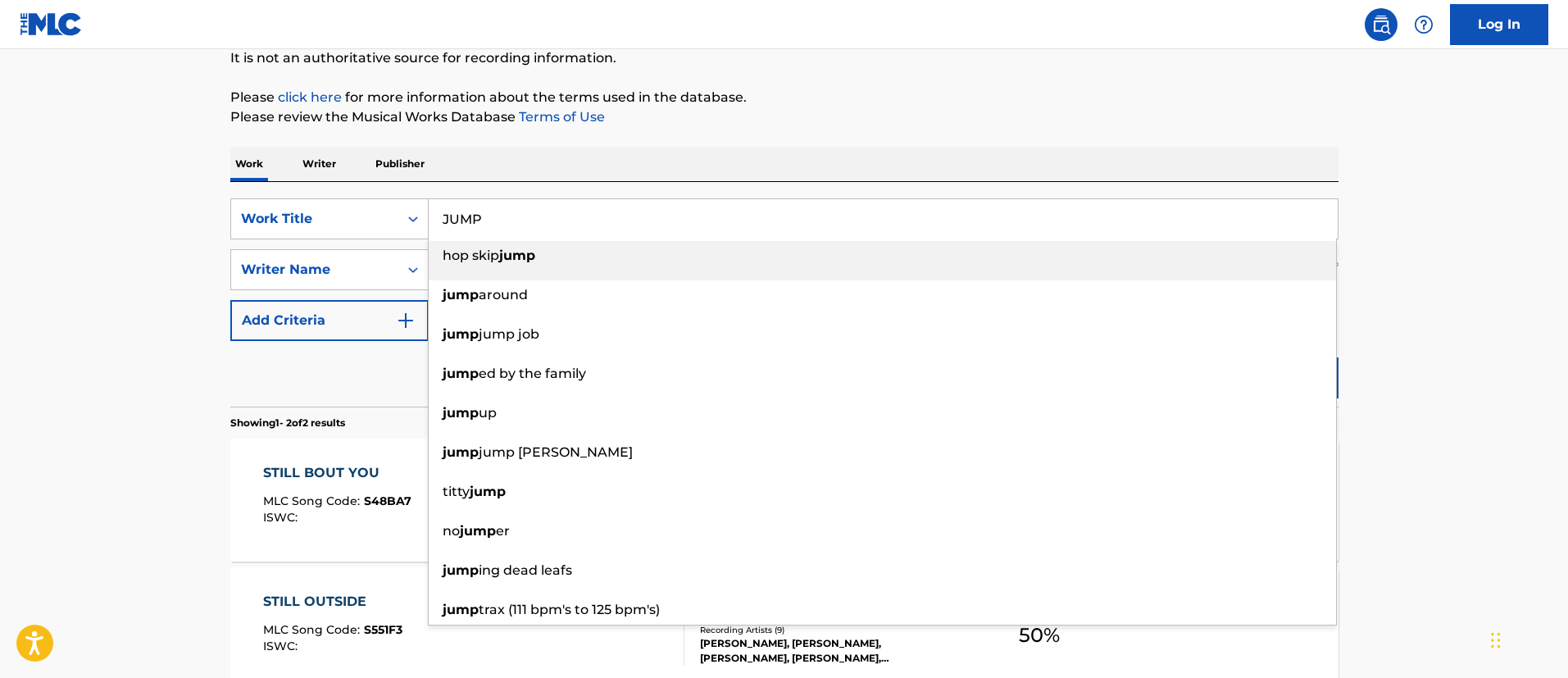
type input "JUMP"
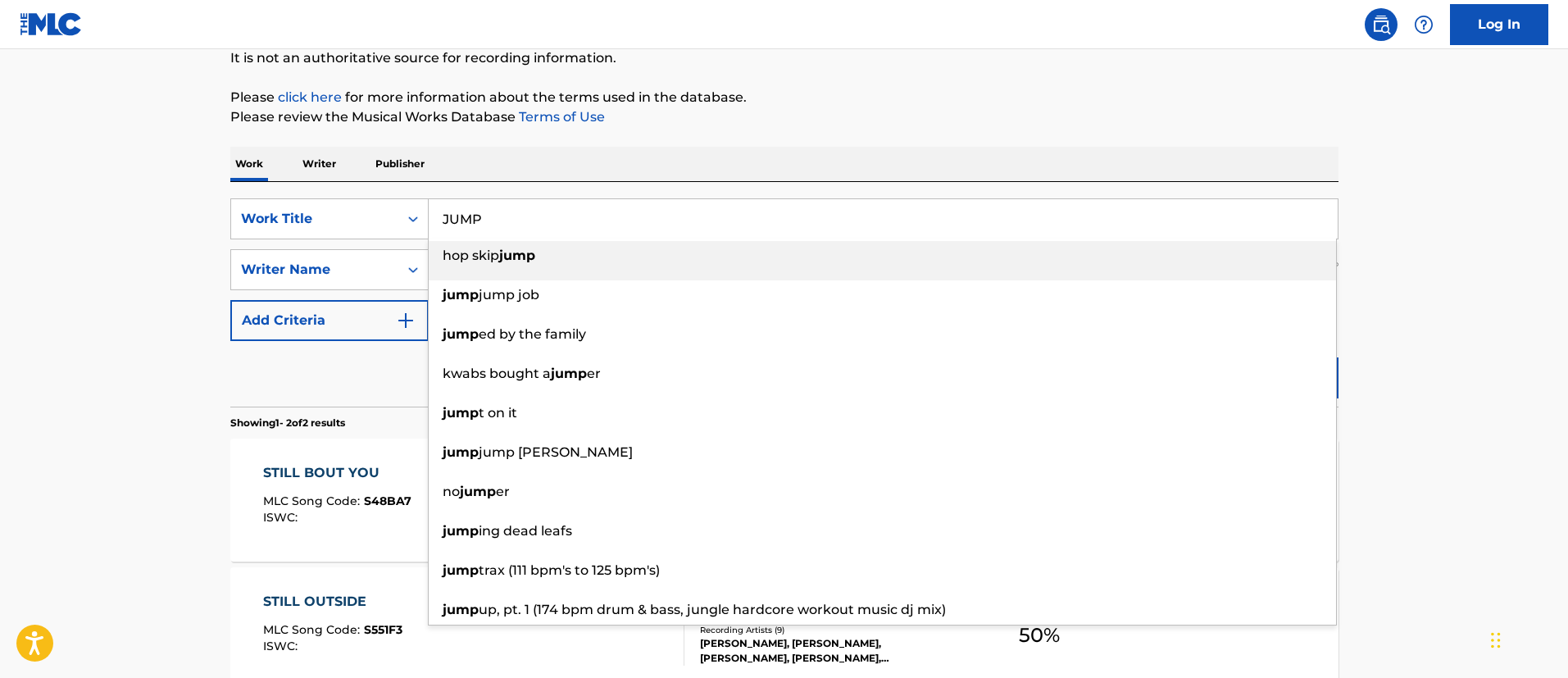
click at [100, 266] on main "The MLC Public Work Search The accuracy and completeness of The MLC's data is d…" at bounding box center [784, 329] width 1568 height 893
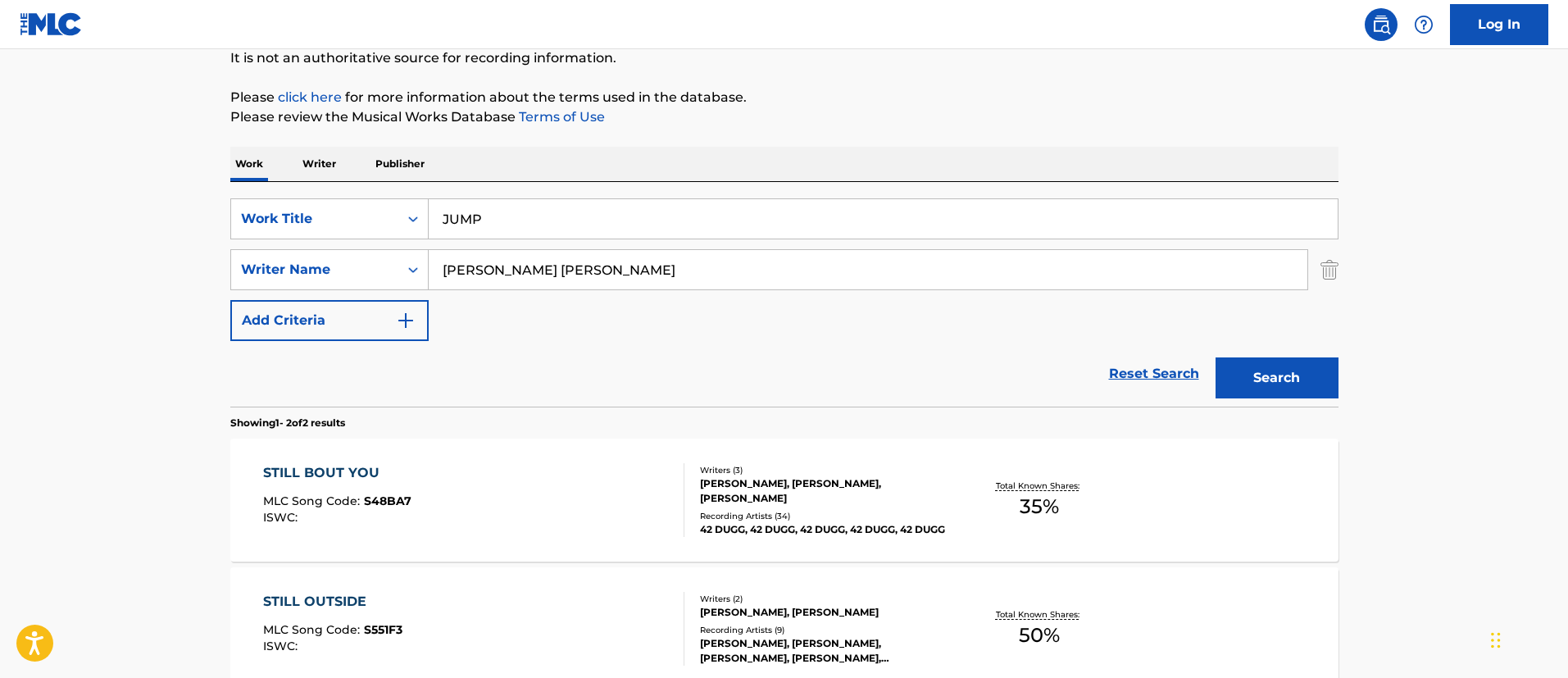
click at [493, 264] on input "[PERSON_NAME] [PERSON_NAME]" at bounding box center [868, 269] width 878 height 39
paste input "[PERSON_NAME] [PERSON_NAME]"
type input "[PERSON_NAME] [PERSON_NAME]"
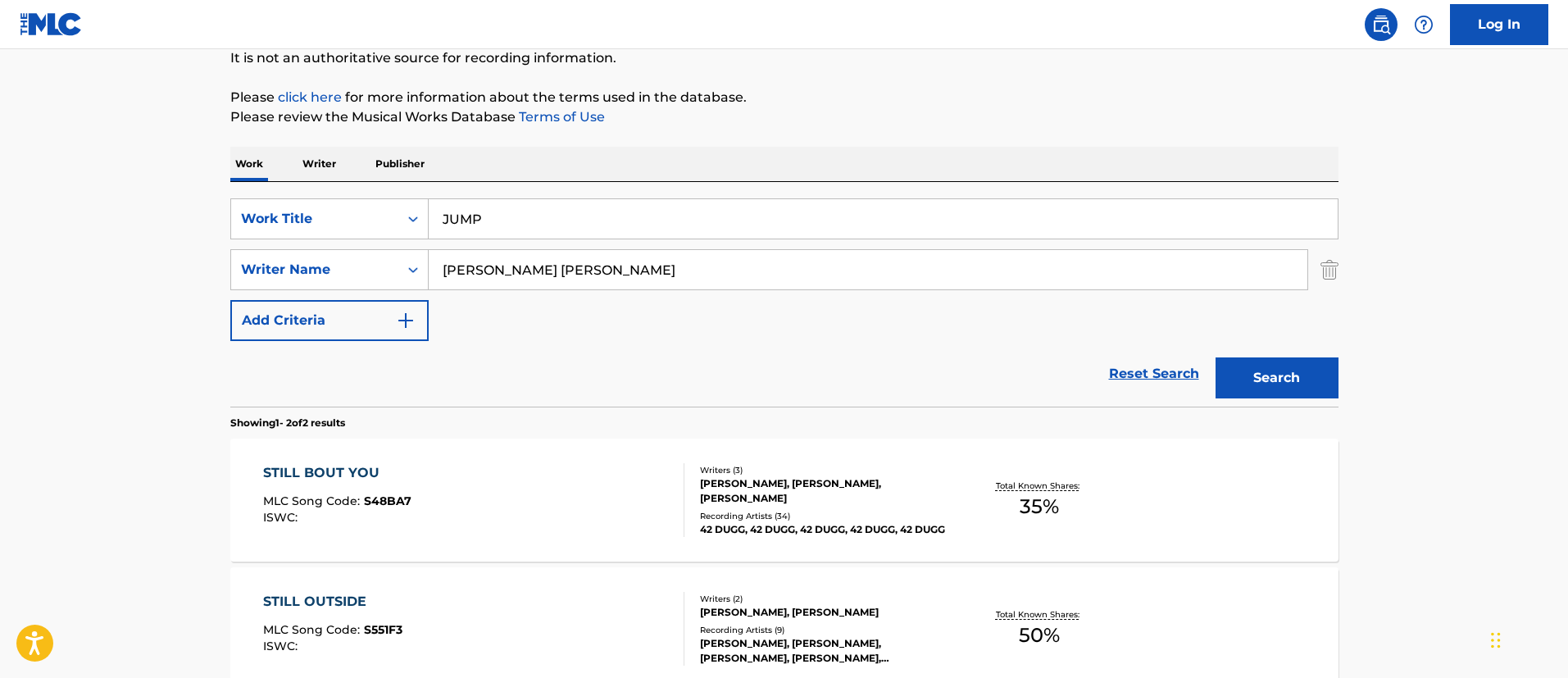
click at [1215, 357] on button "Search" at bounding box center [1276, 378] width 123 height 41
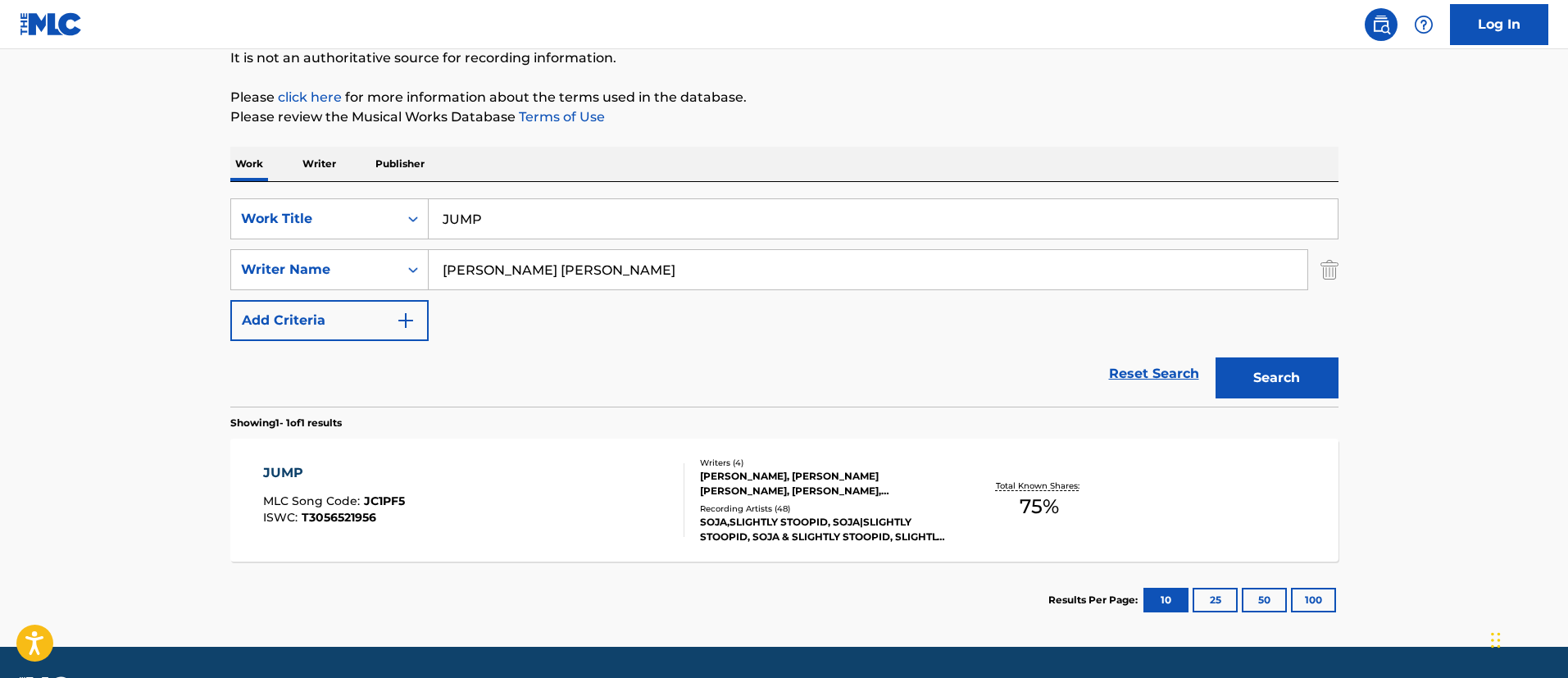
scroll to position [214, 0]
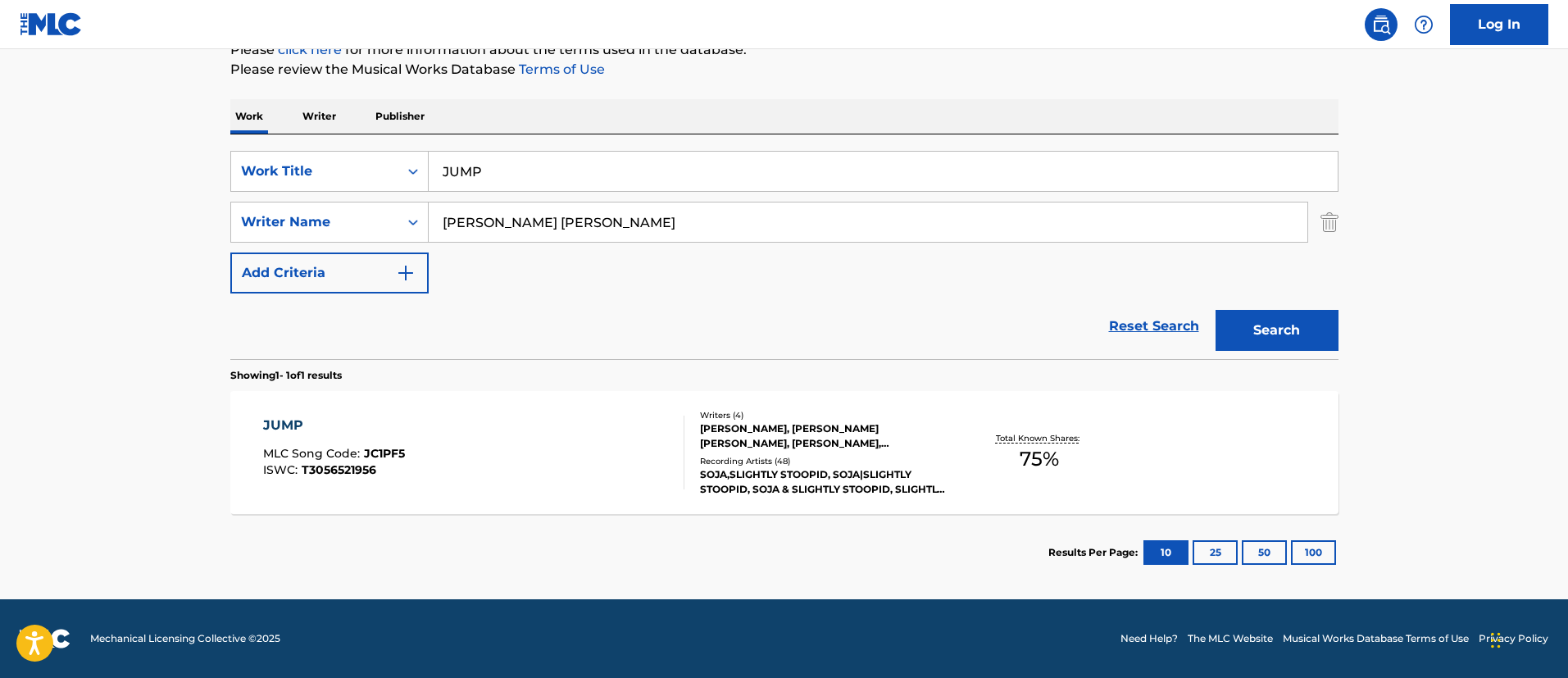
click at [679, 455] on div at bounding box center [676, 452] width 13 height 74
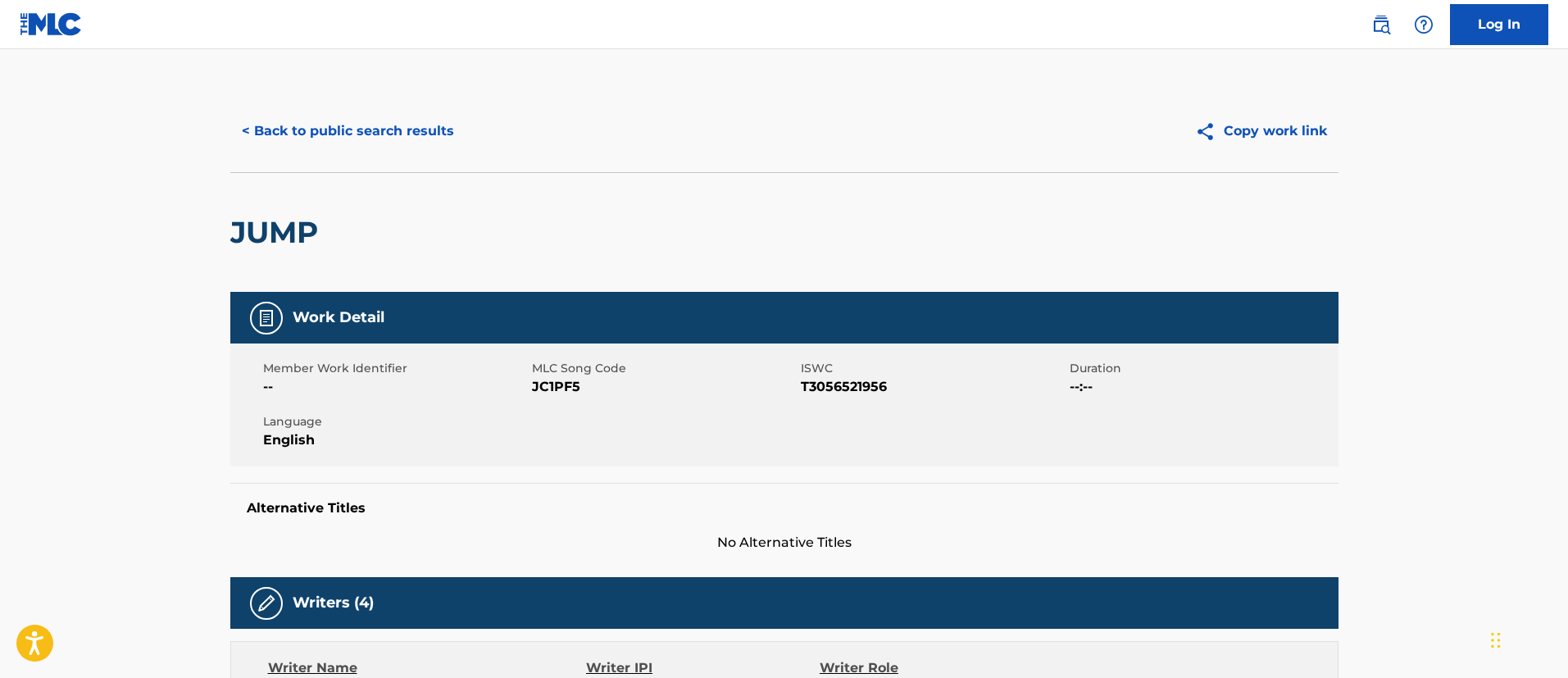
click at [397, 147] on button "< Back to public search results" at bounding box center [348, 131] width 235 height 41
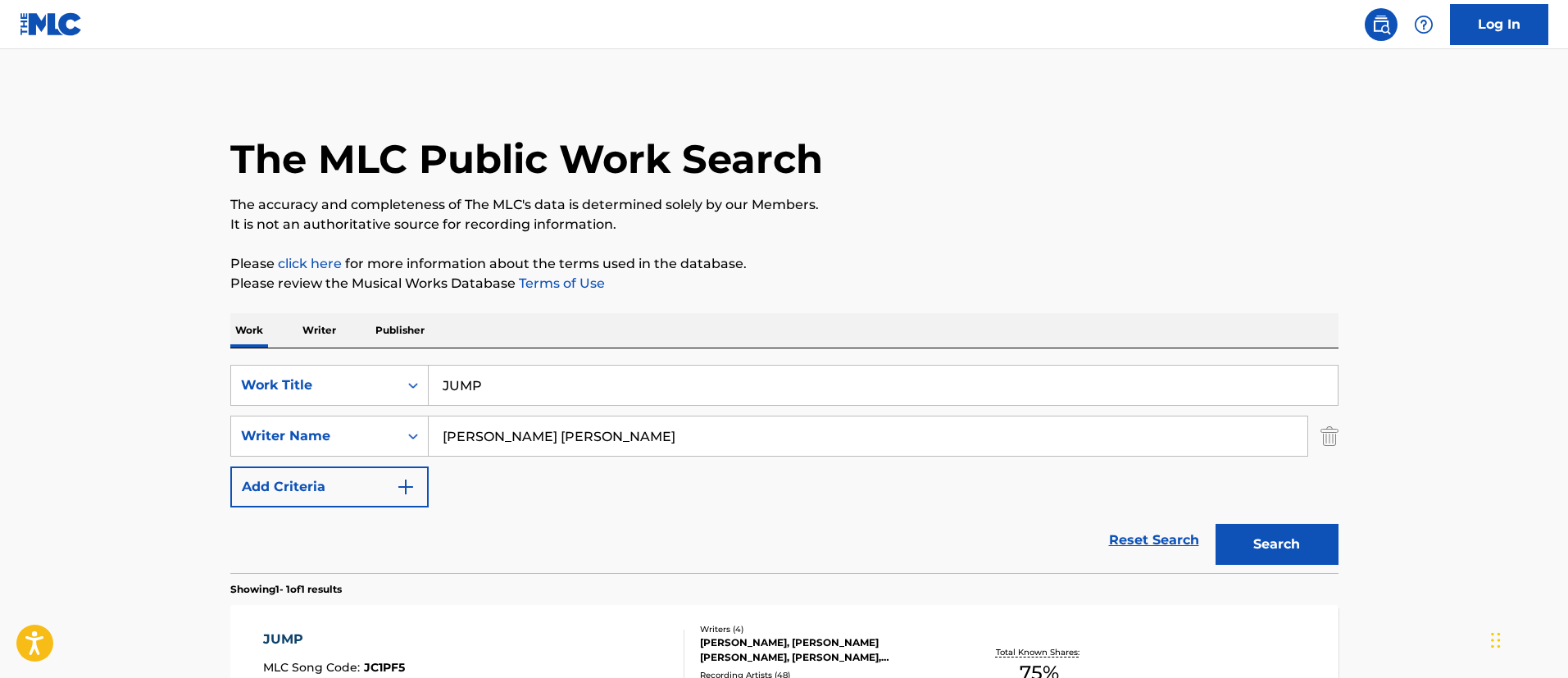
scroll to position [120, 0]
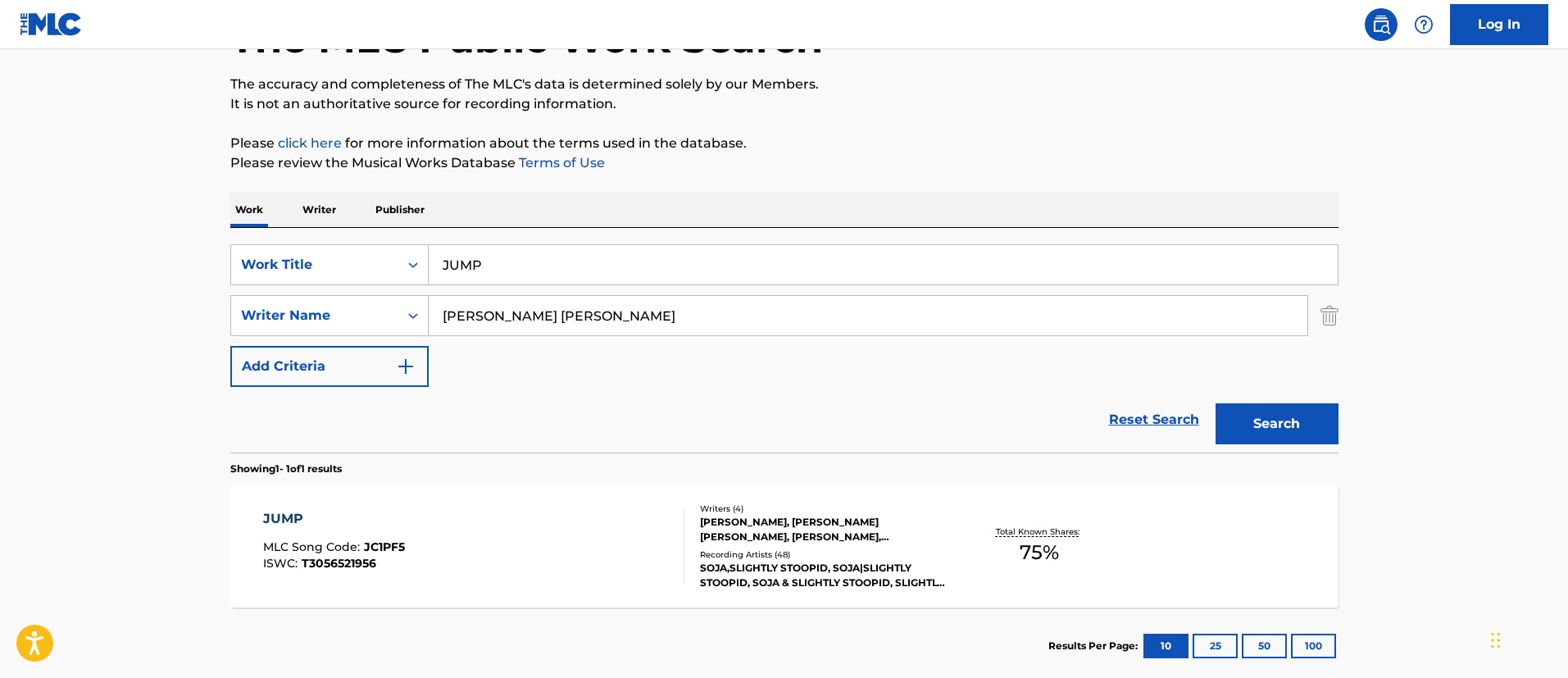
click at [520, 271] on input "JUMP" at bounding box center [883, 264] width 909 height 39
paste input "CHECK ON IT"
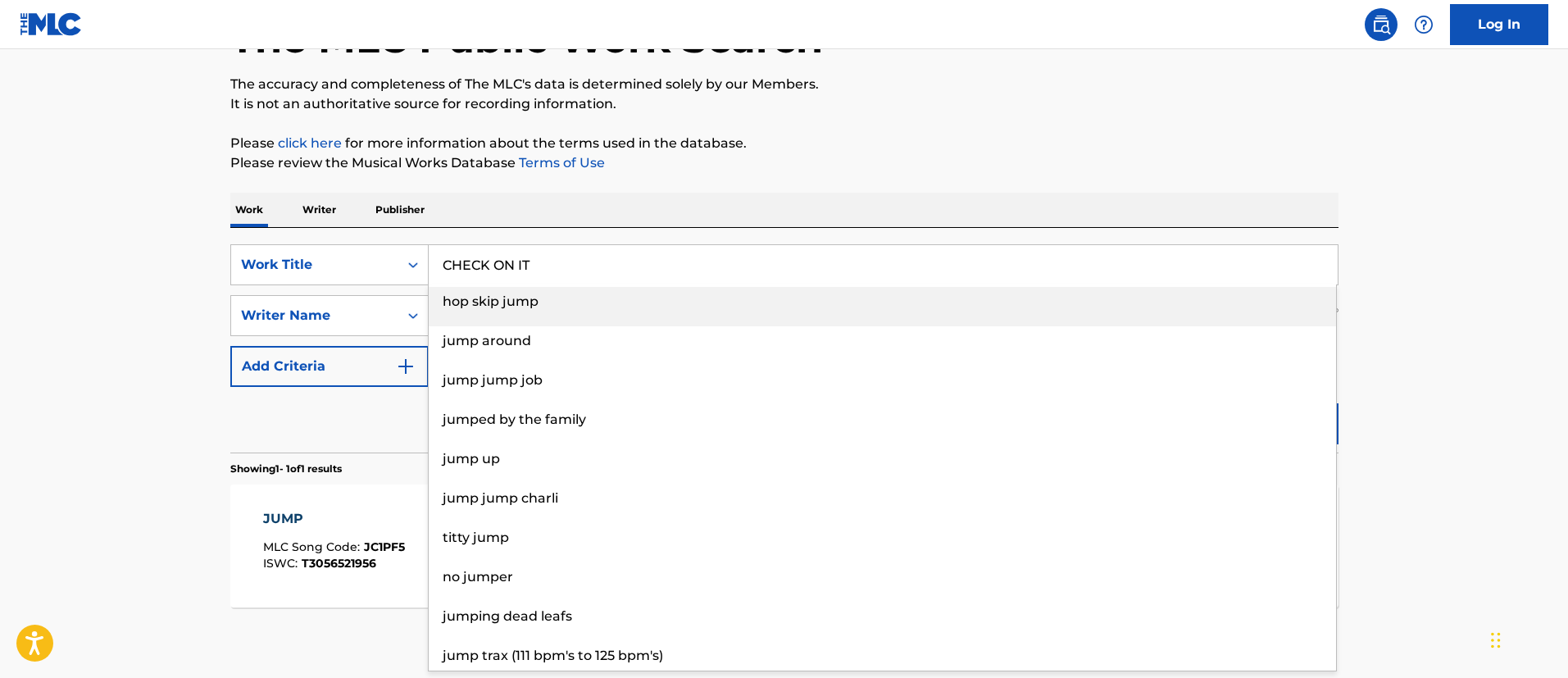
type input "CHECK ON IT"
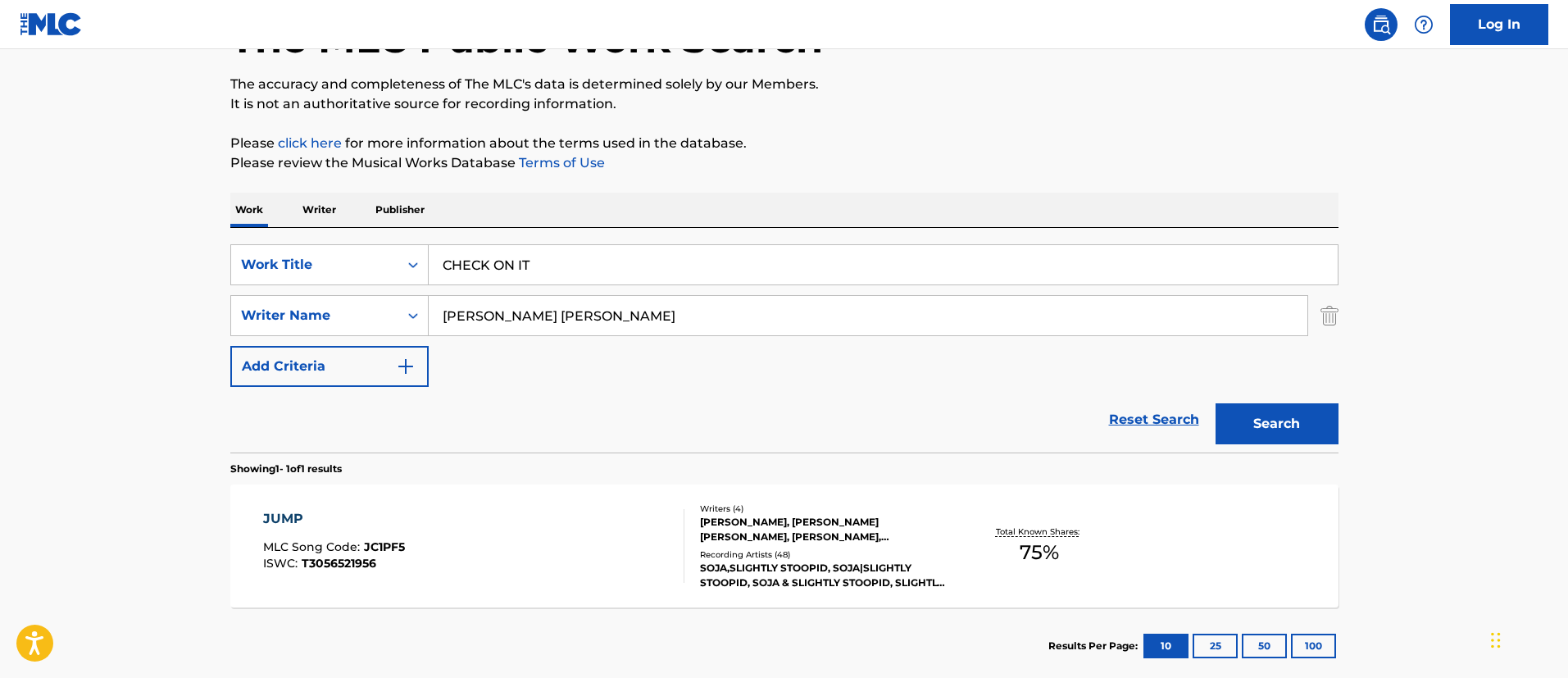
click at [190, 293] on main "The MLC Public Work Search The accuracy and completeness of The MLC's data is d…" at bounding box center [784, 310] width 1568 height 764
click at [551, 313] on input "[PERSON_NAME] [PERSON_NAME]" at bounding box center [868, 316] width 878 height 39
paste input "[PERSON_NAME]"
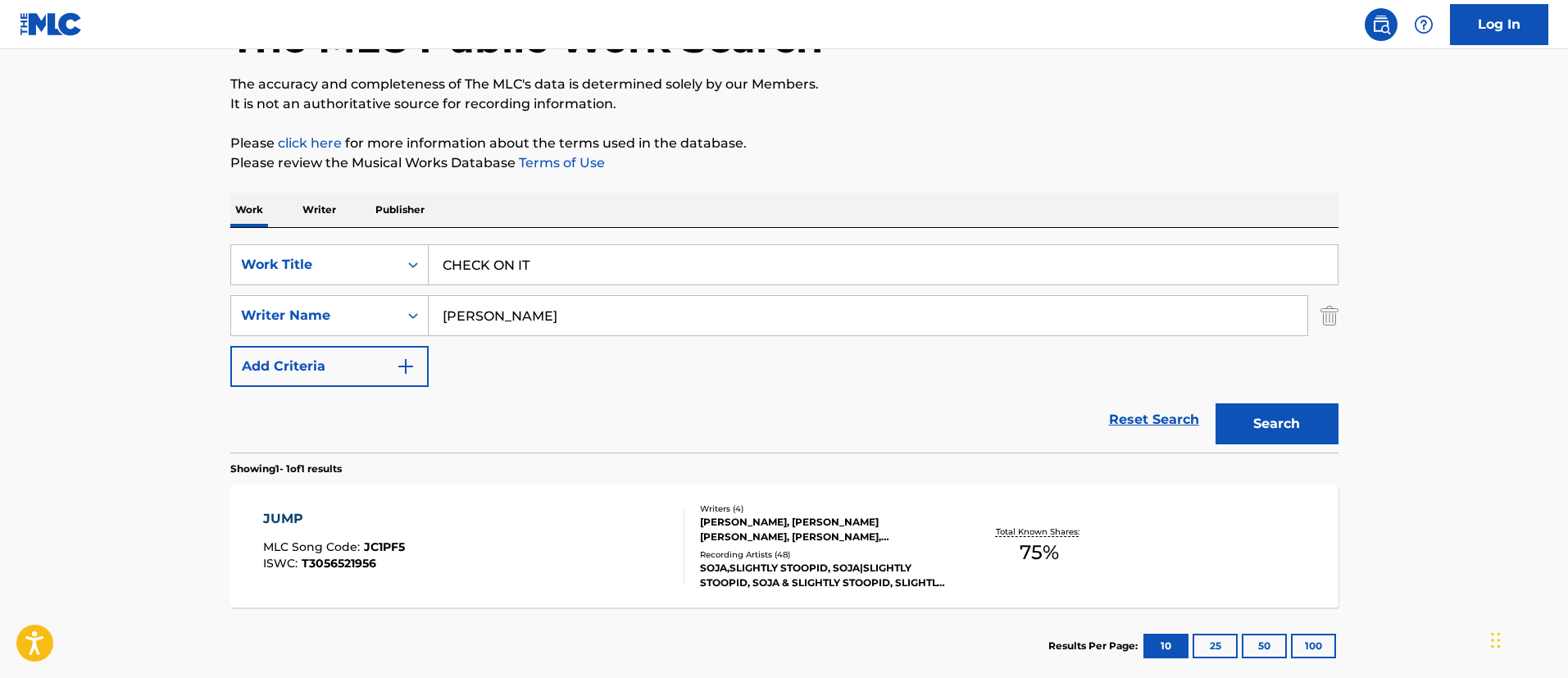
type input "[PERSON_NAME]"
click at [1215, 403] on button "Search" at bounding box center [1276, 424] width 123 height 41
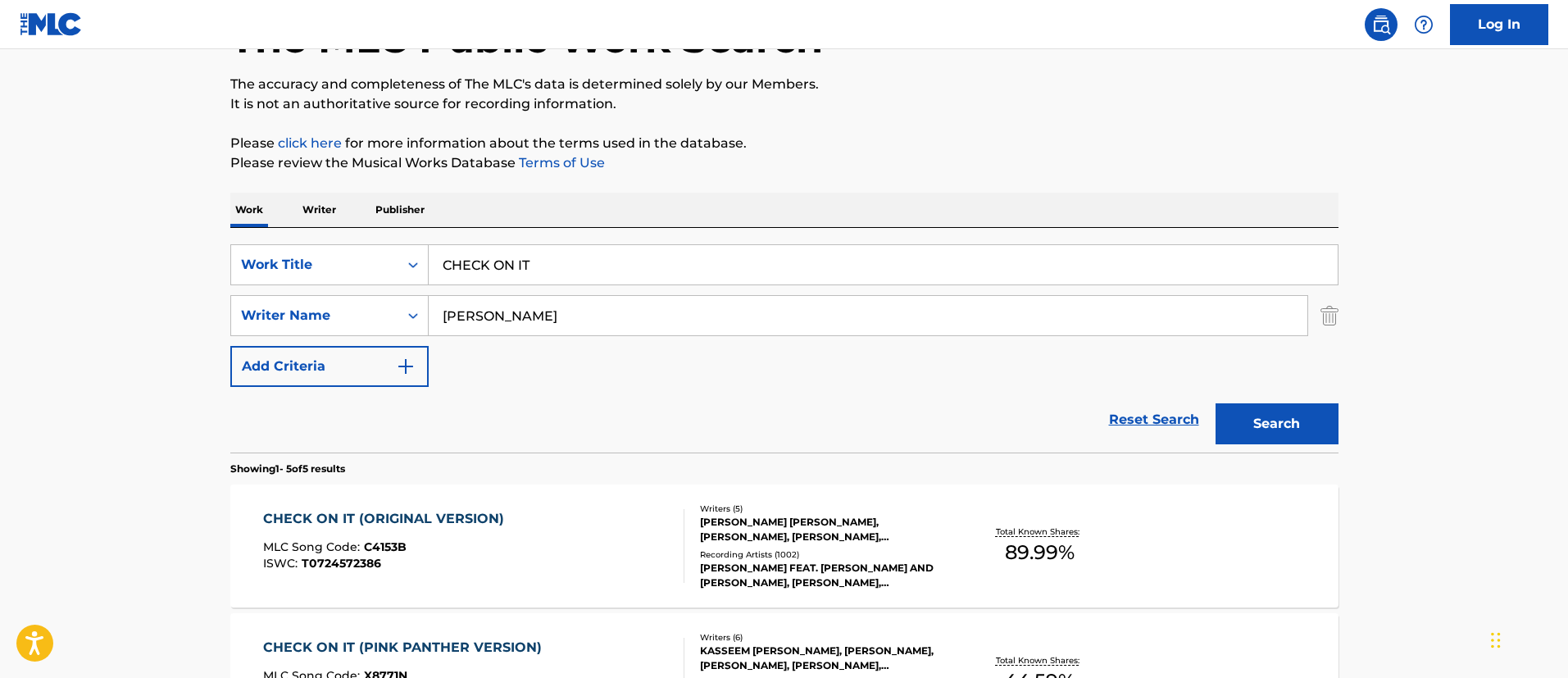
click at [589, 514] on div "CHECK ON IT (ORIGINAL VERSION) MLC Song Code : C4153B ISWC : T0724572386" at bounding box center [474, 546] width 421 height 74
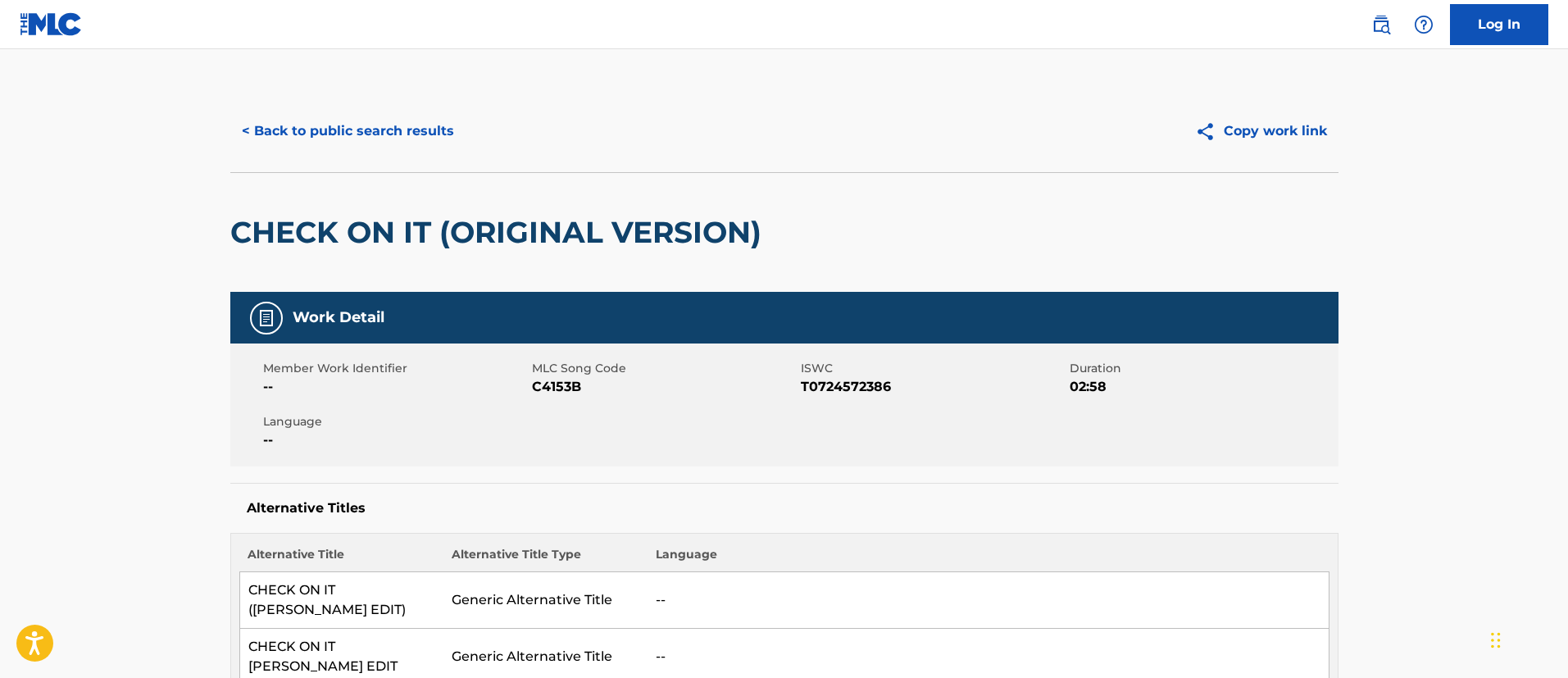
click at [356, 140] on button "< Back to public search results" at bounding box center [348, 131] width 235 height 41
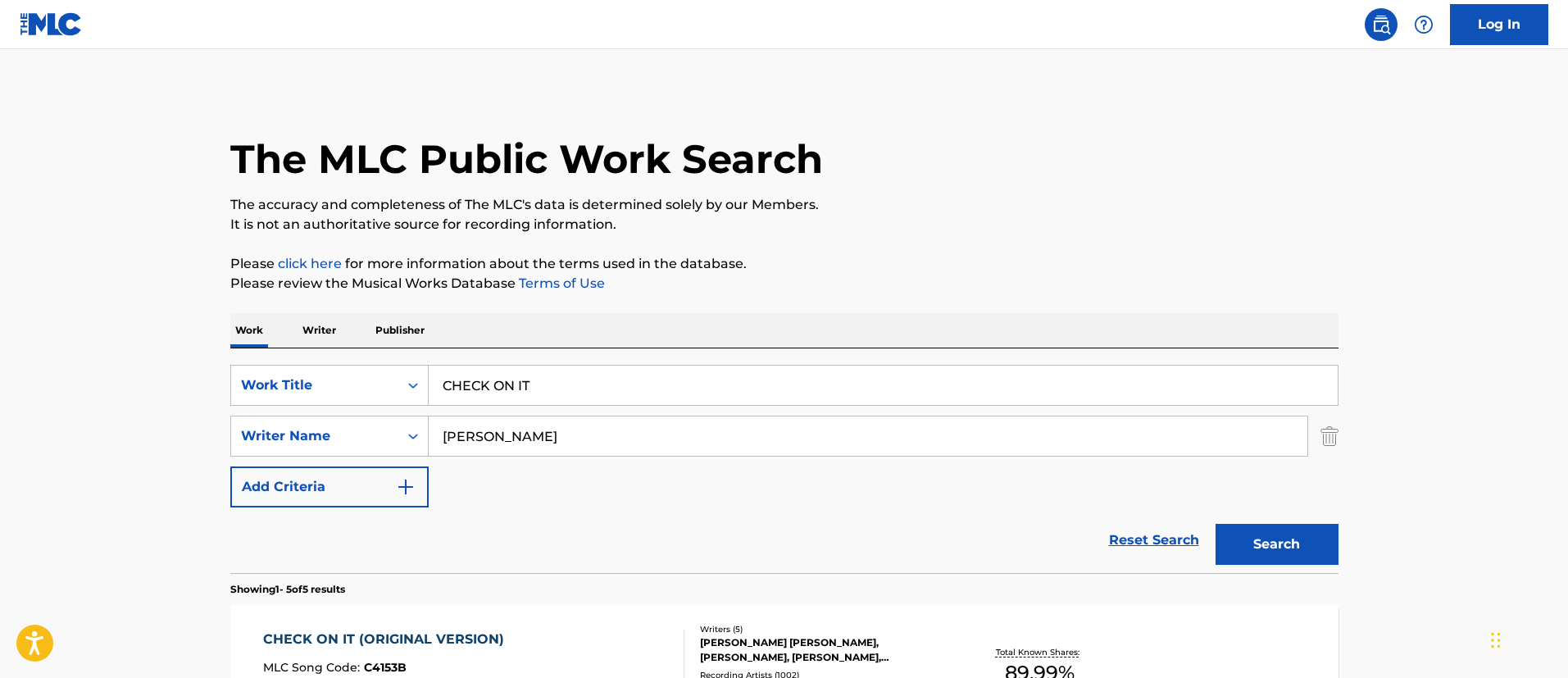
scroll to position [120, 0]
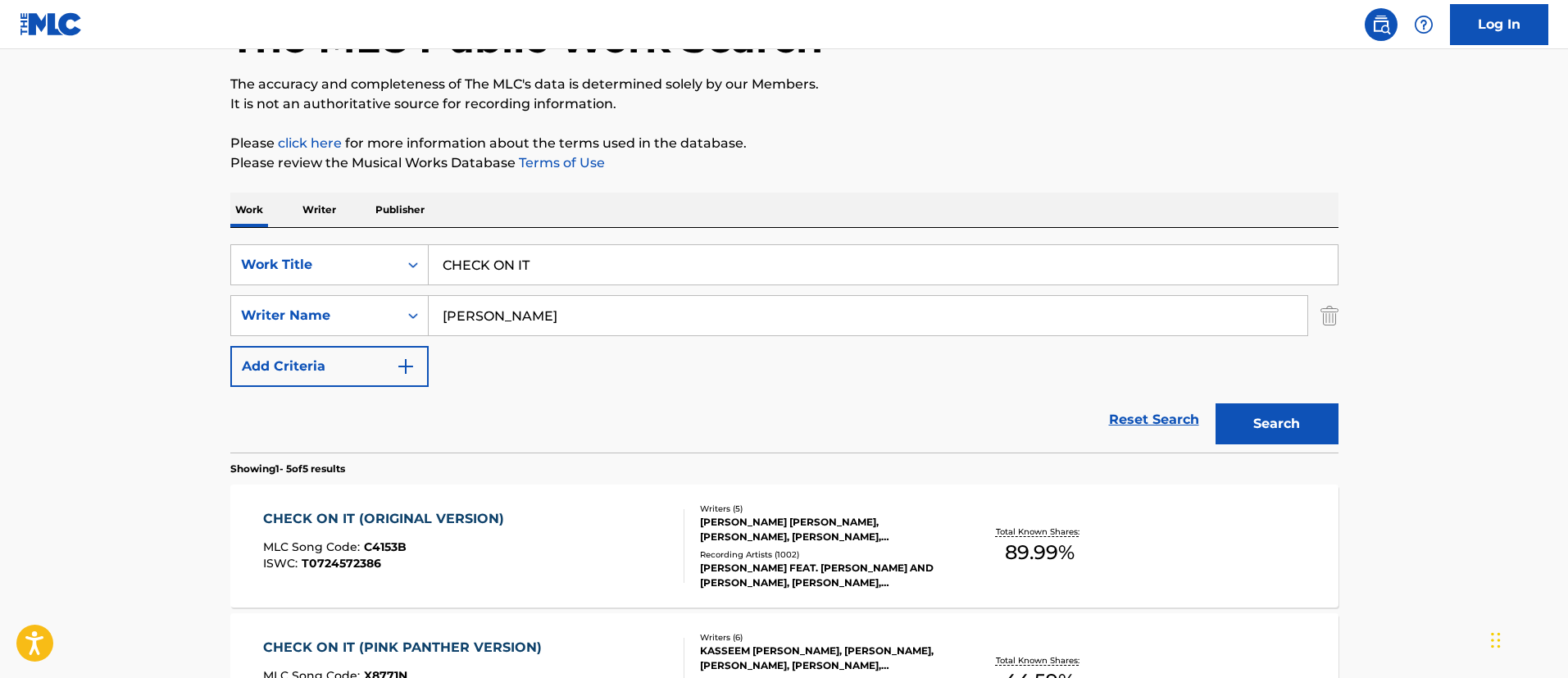
click at [547, 261] on input "CHECK ON IT" at bounding box center [883, 264] width 909 height 39
paste input "GIRLS DEM SUGAR"
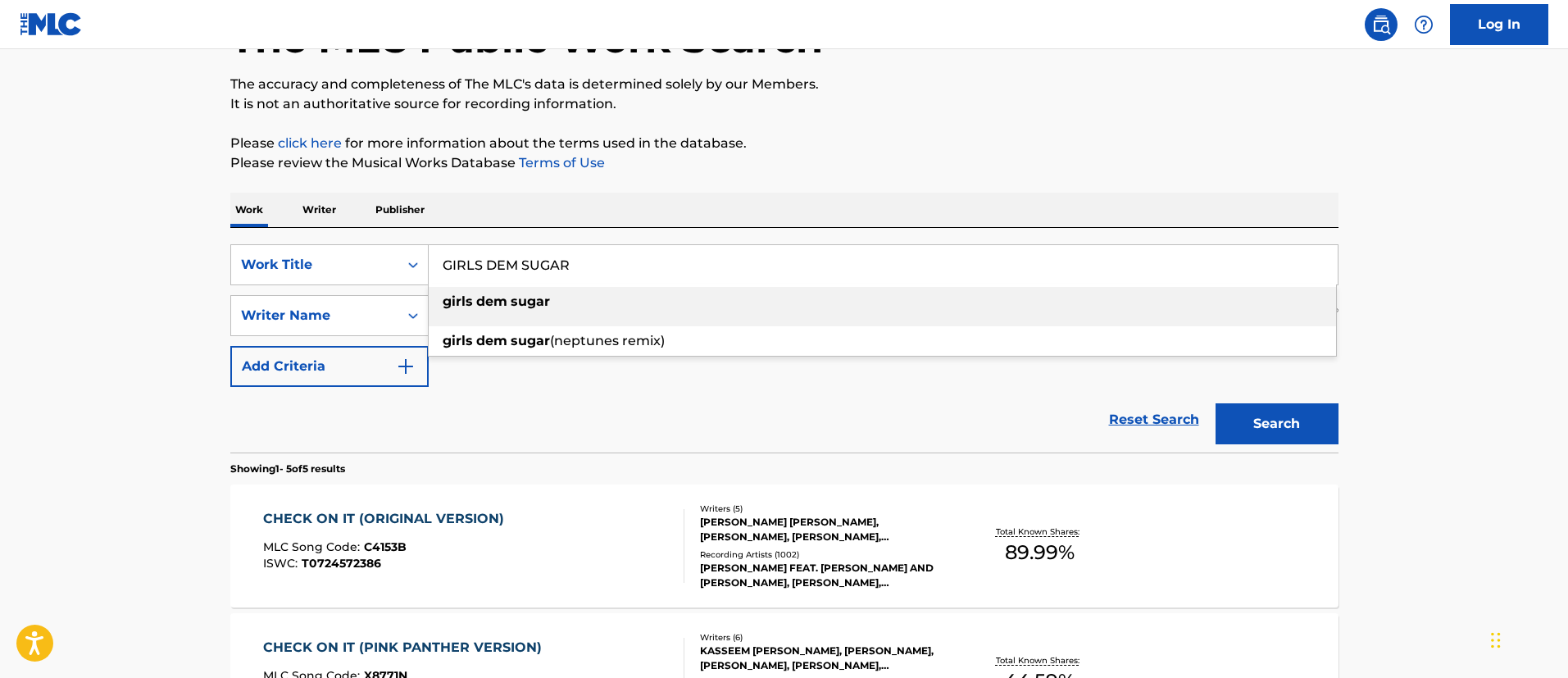
type input "GIRLS DEM SUGAR"
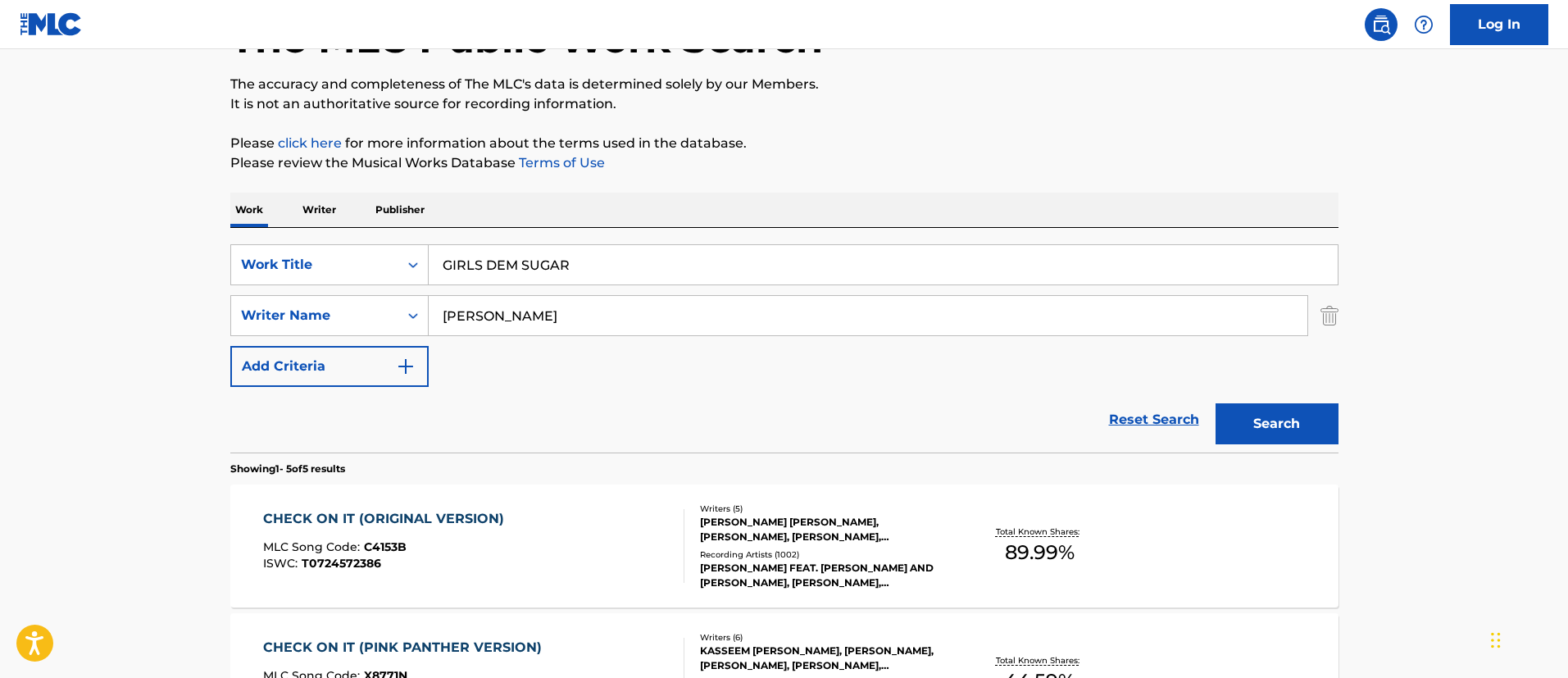
click at [126, 282] on main "The MLC Public Work Search The accuracy and completeness of The MLC's data is d…" at bounding box center [784, 567] width 1568 height 1278
click at [604, 310] on input "[PERSON_NAME]" at bounding box center [868, 316] width 878 height 39
paste input "[PERSON_NAME]"
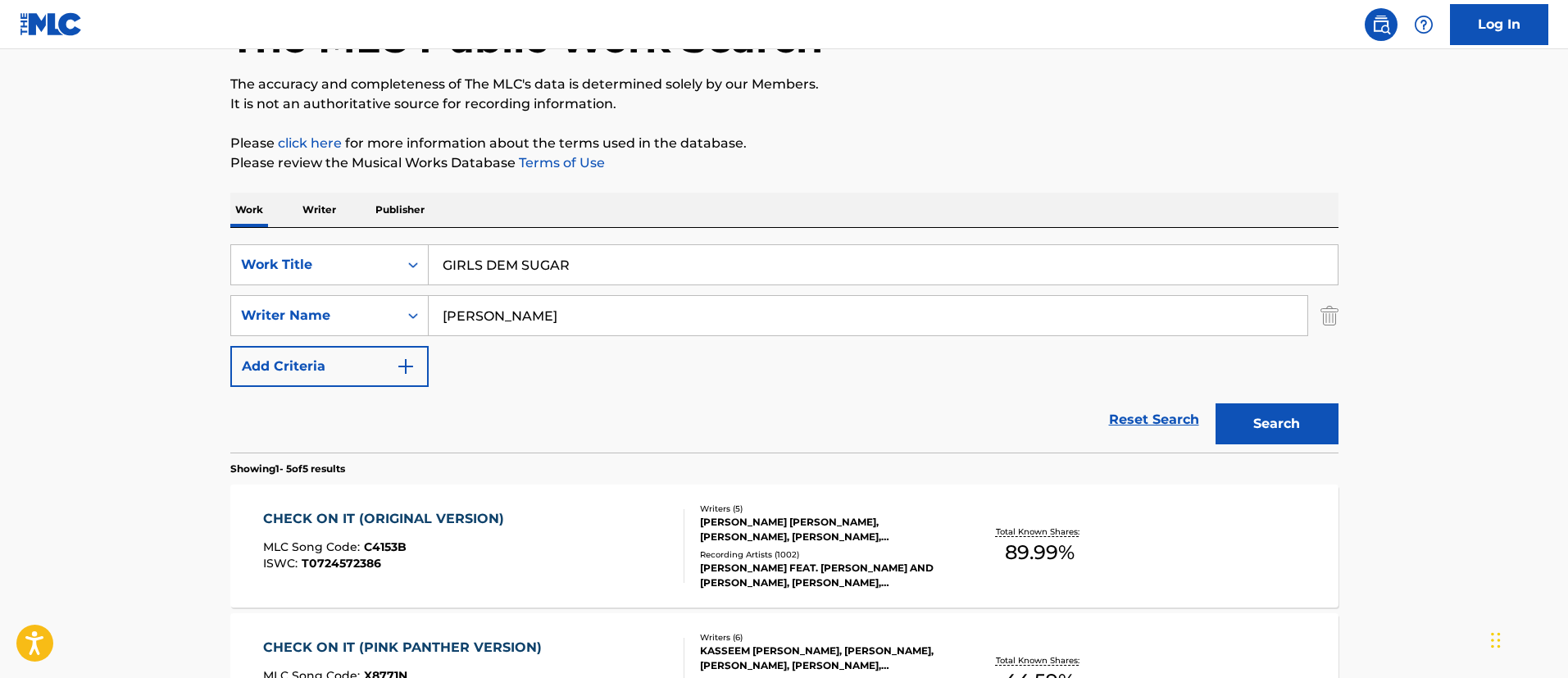
type input "[PERSON_NAME]"
click at [1215, 403] on button "Search" at bounding box center [1276, 424] width 123 height 41
click at [569, 316] on input "[PERSON_NAME]" at bounding box center [868, 316] width 878 height 39
click at [489, 513] on div "GIRLS DEM SUGAR MLC Song Code : GA354Y ISWC : T3125120556" at bounding box center [474, 546] width 421 height 74
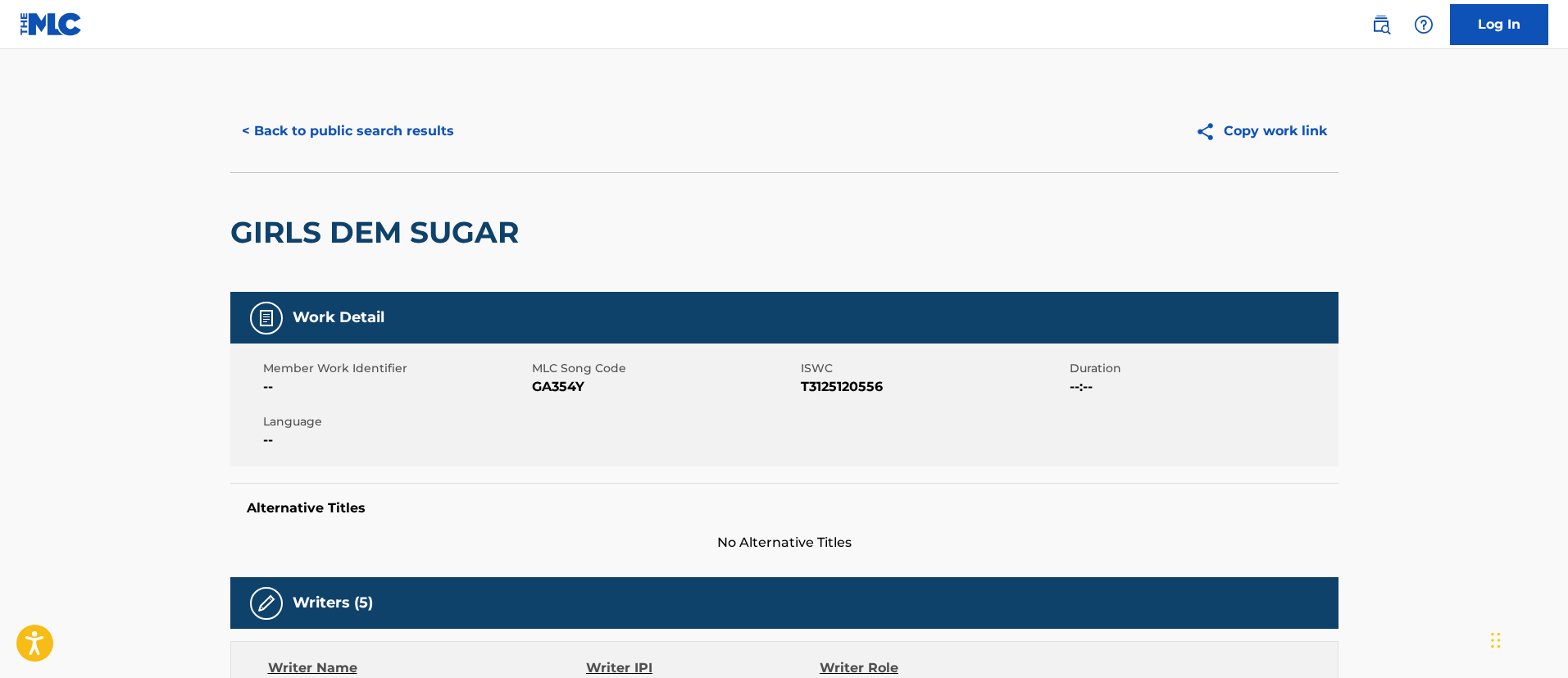
click at [379, 160] on div "< Back to public search results Copy work link" at bounding box center [784, 131] width 1108 height 82
click at [364, 117] on button "< Back to public search results" at bounding box center [348, 131] width 235 height 41
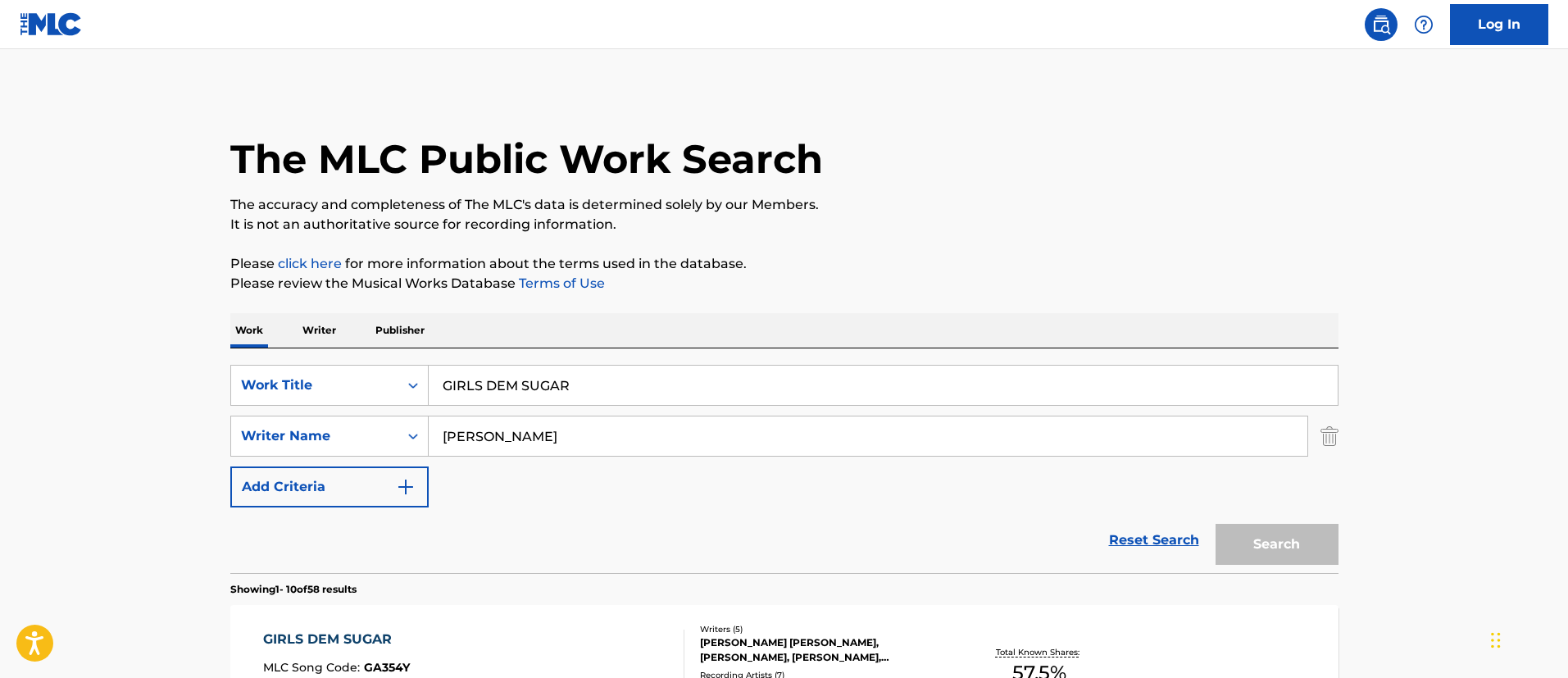
scroll to position [120, 0]
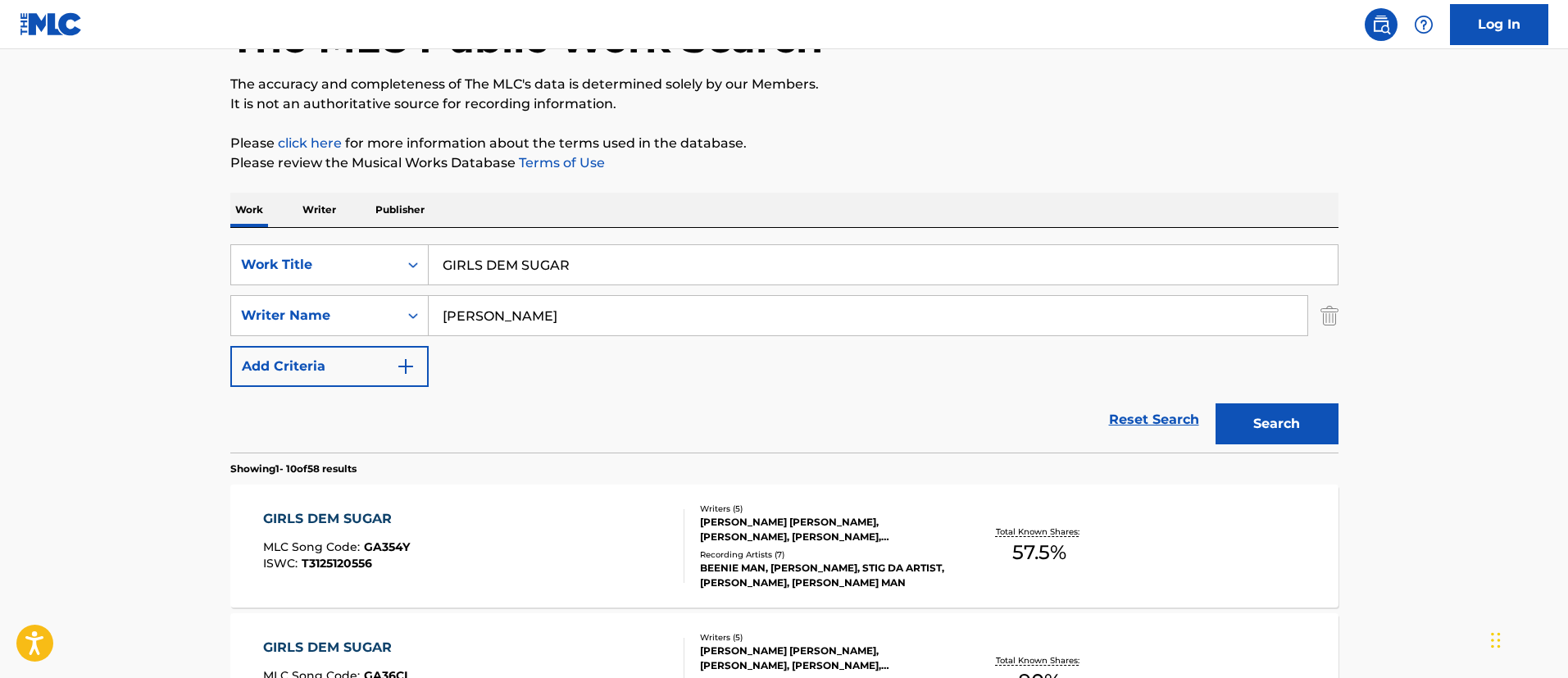
click at [487, 252] on input "GIRLS DEM SUGAR" at bounding box center [883, 264] width 909 height 39
paste input "Find Me"
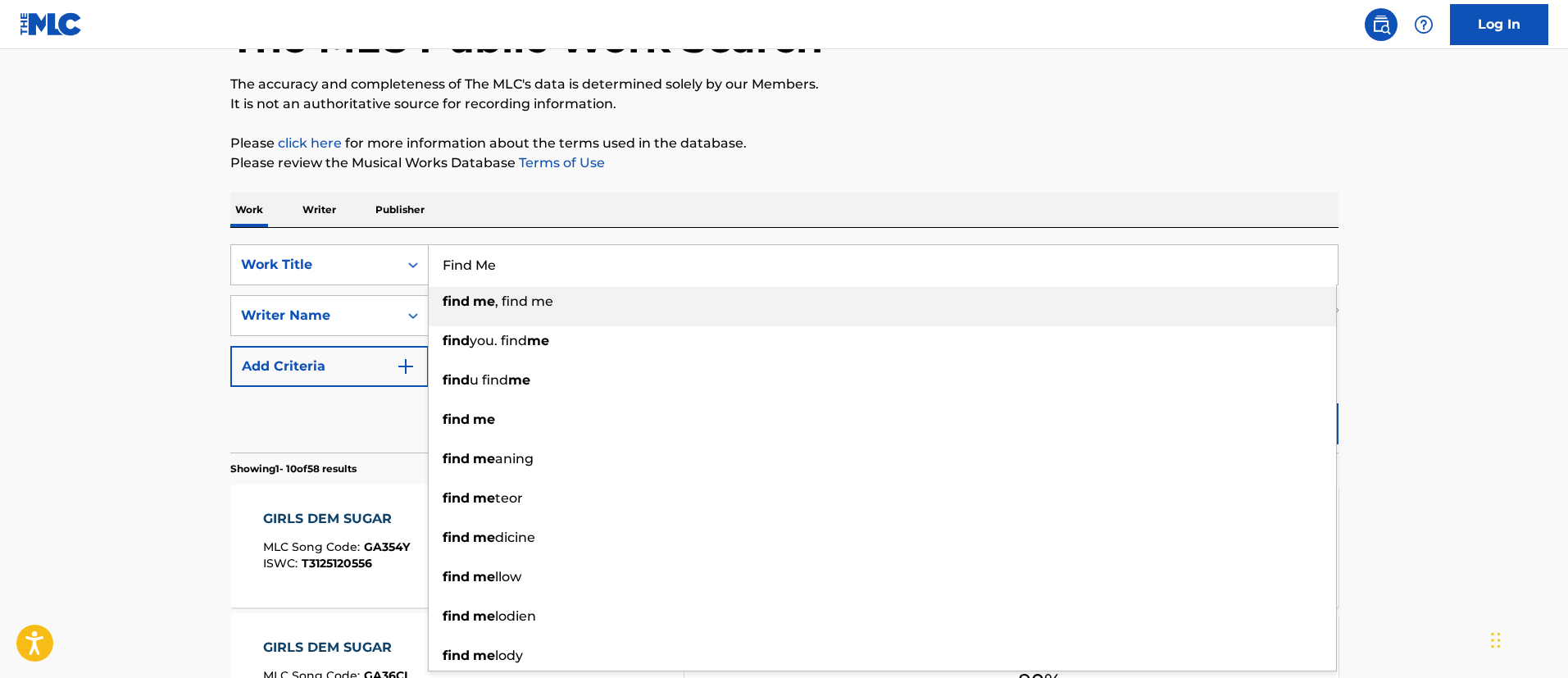
type input "Find Me"
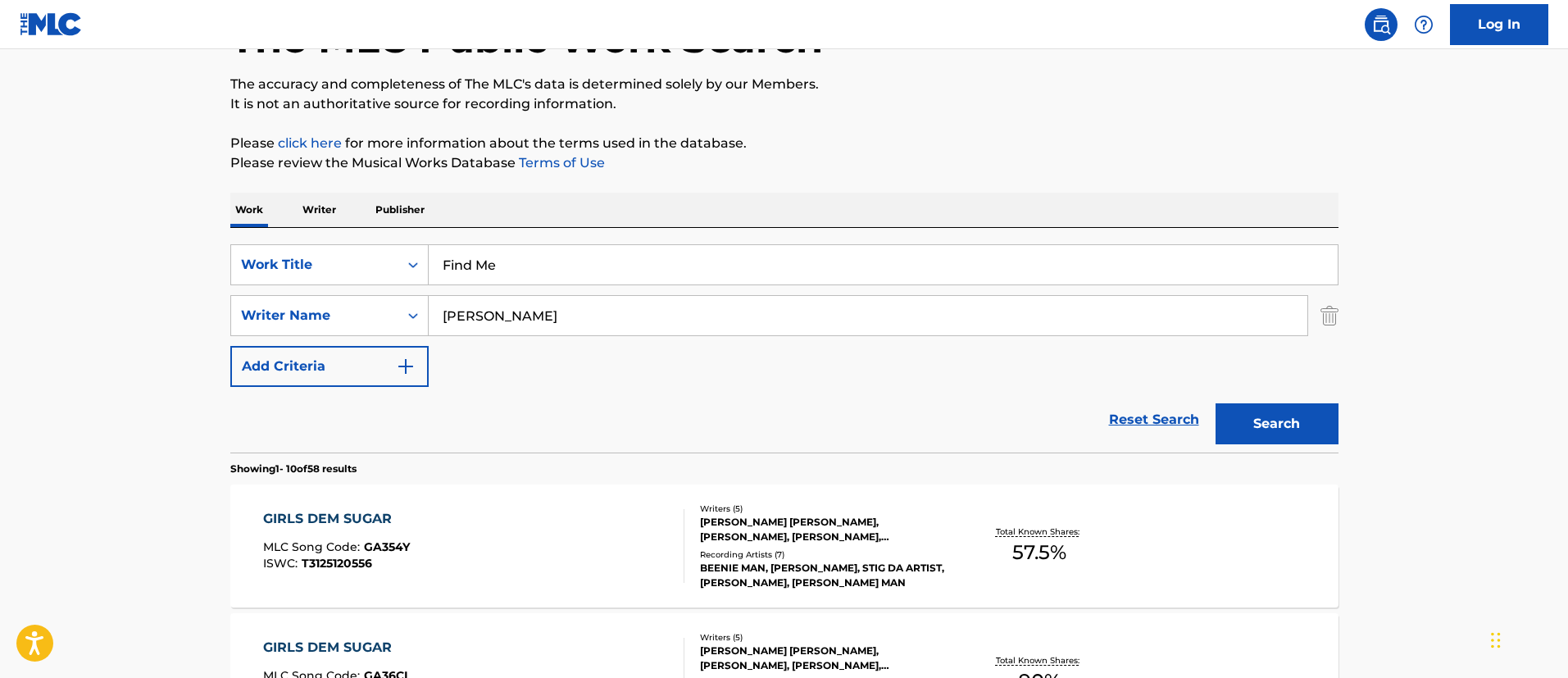
click at [517, 328] on input "[PERSON_NAME]" at bounding box center [868, 316] width 878 height 39
paste input "ARCEA [PERSON_NAME]"
click at [517, 328] on input "ARCEA [PERSON_NAME]" at bounding box center [868, 316] width 878 height 39
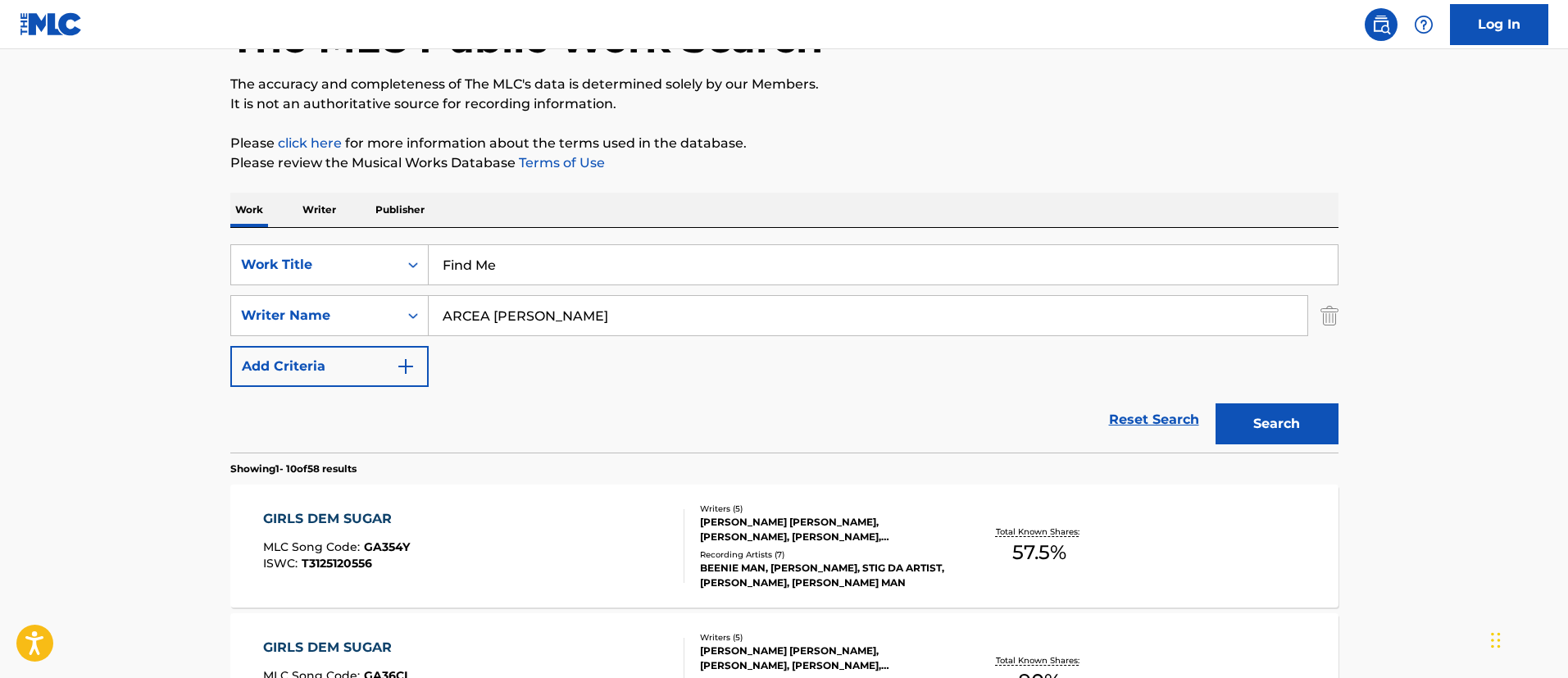
click at [1215, 403] on button "Search" at bounding box center [1276, 424] width 123 height 41
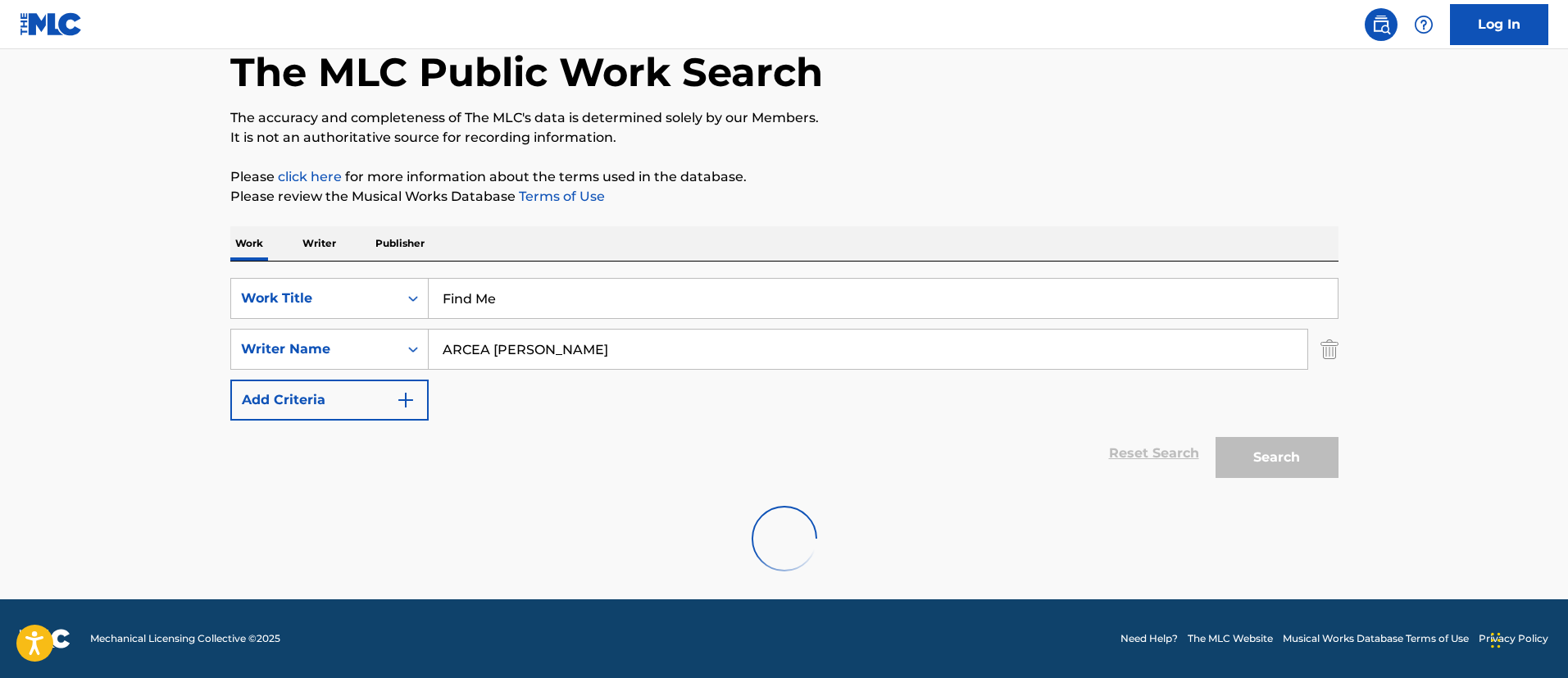
scroll to position [33, 0]
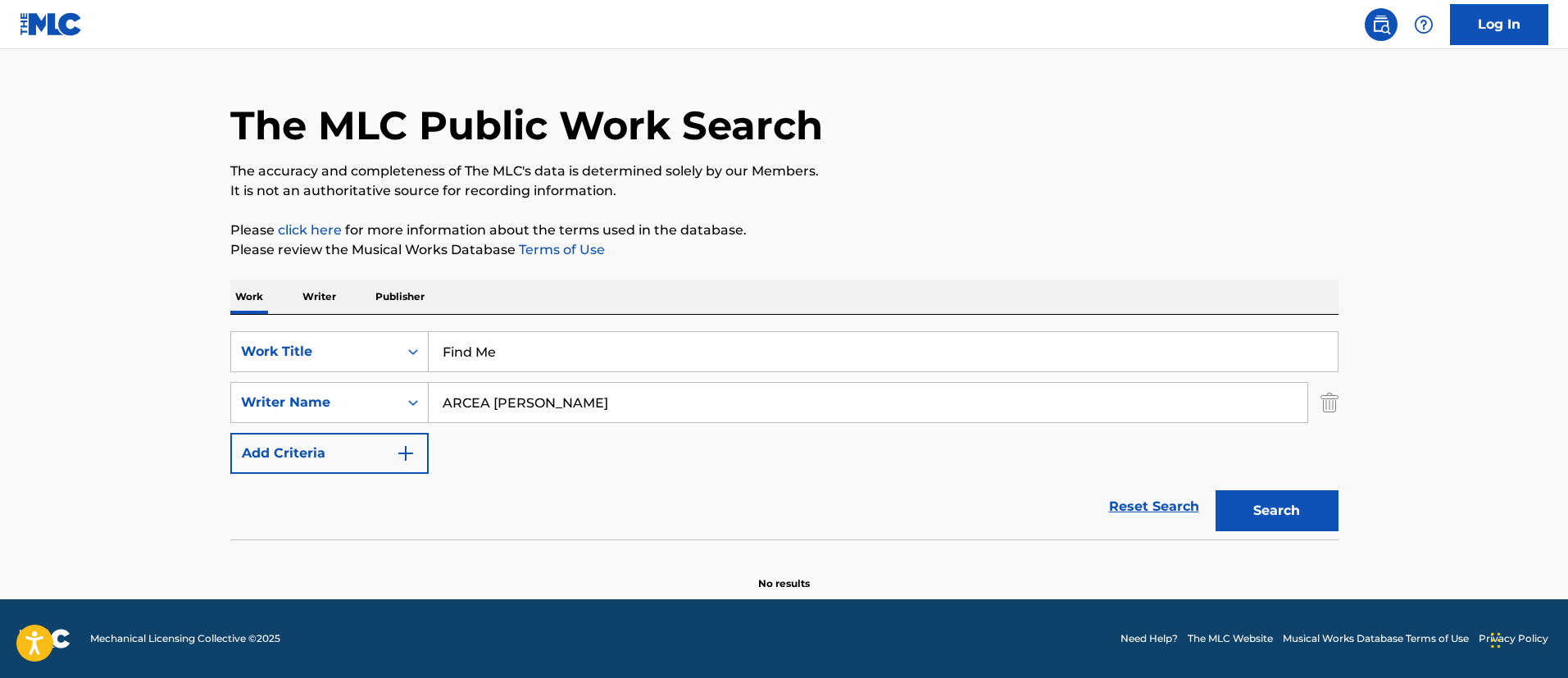
click at [732, 392] on input "ARCEA [PERSON_NAME]" at bounding box center [868, 403] width 878 height 39
paste input "T"
type input "[PERSON_NAME] [PERSON_NAME]"
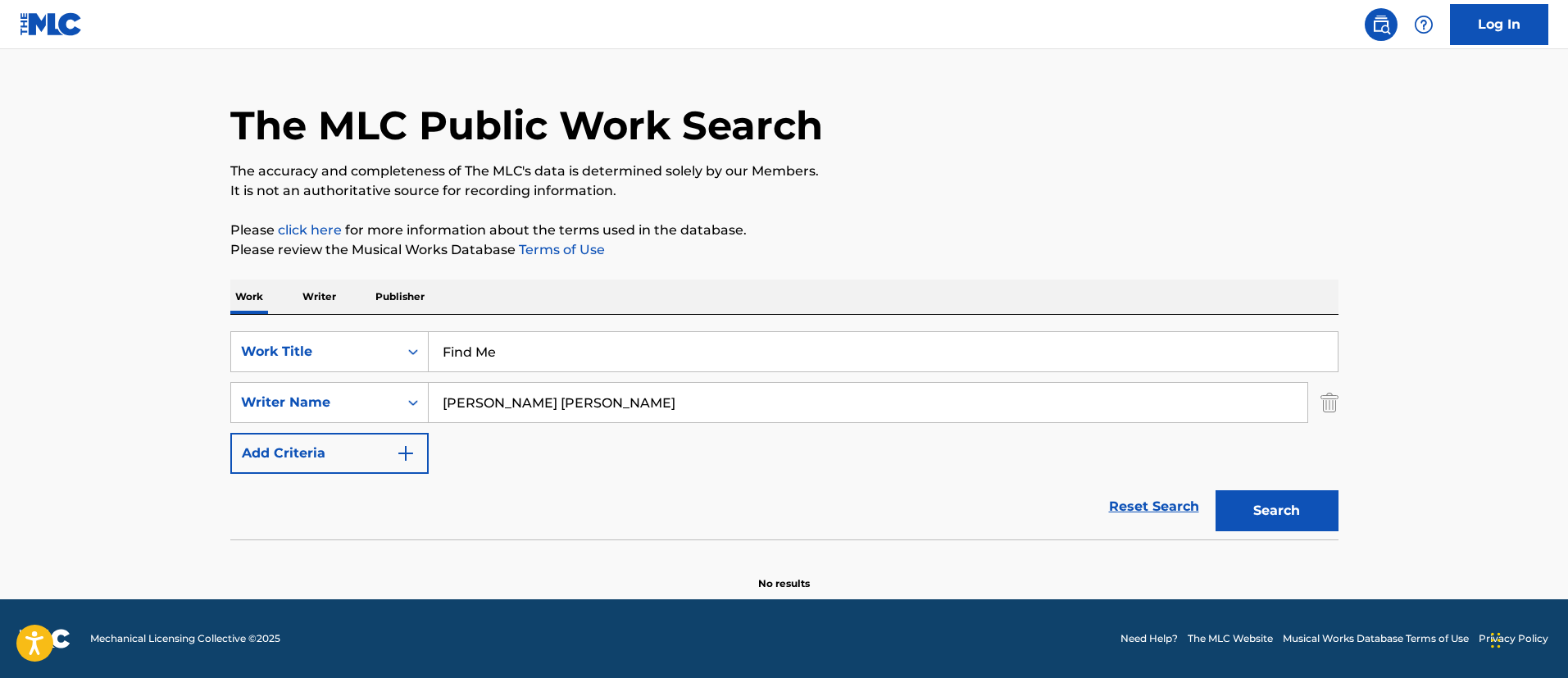
click at [1215, 490] on button "Search" at bounding box center [1276, 511] width 123 height 41
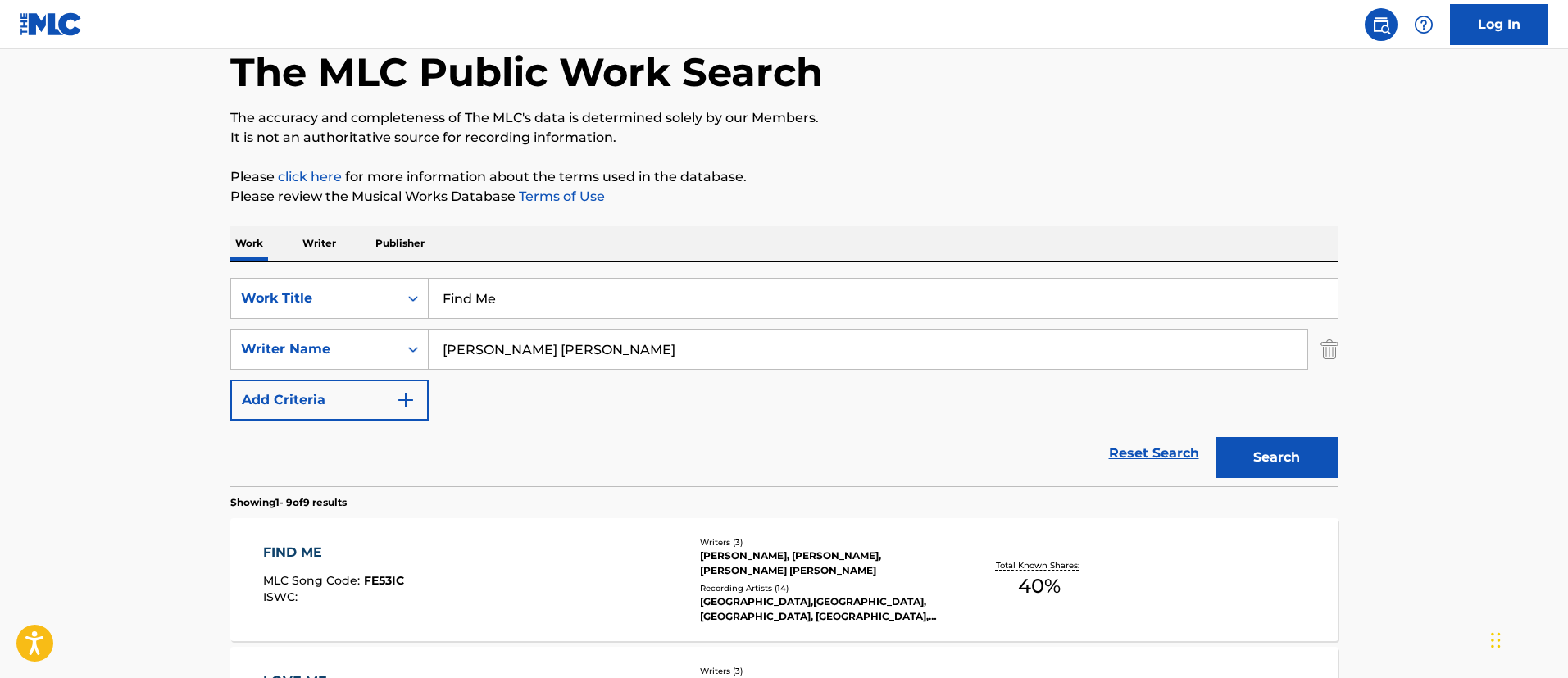
scroll to position [120, 0]
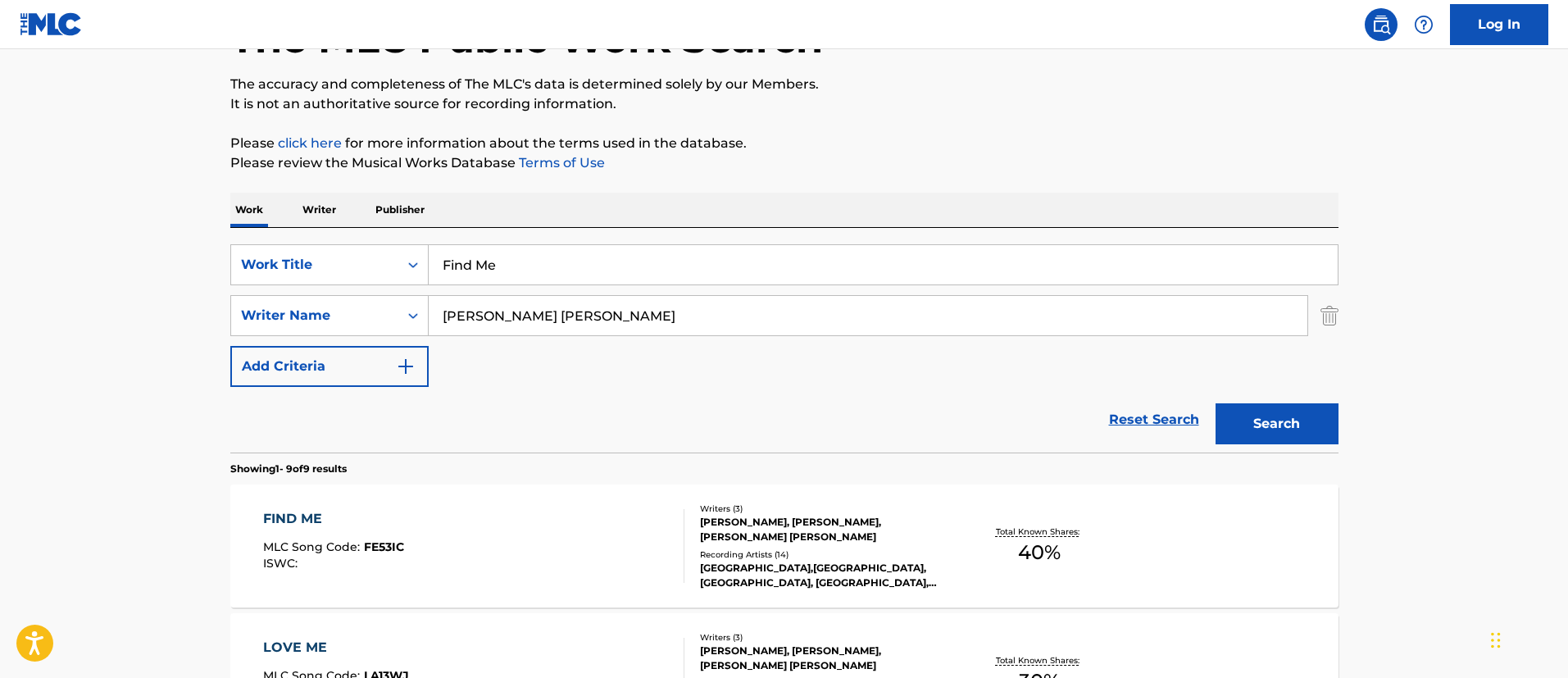
click at [643, 516] on div "FIND ME MLC Song Code : FE53IC ISWC :" at bounding box center [474, 546] width 421 height 74
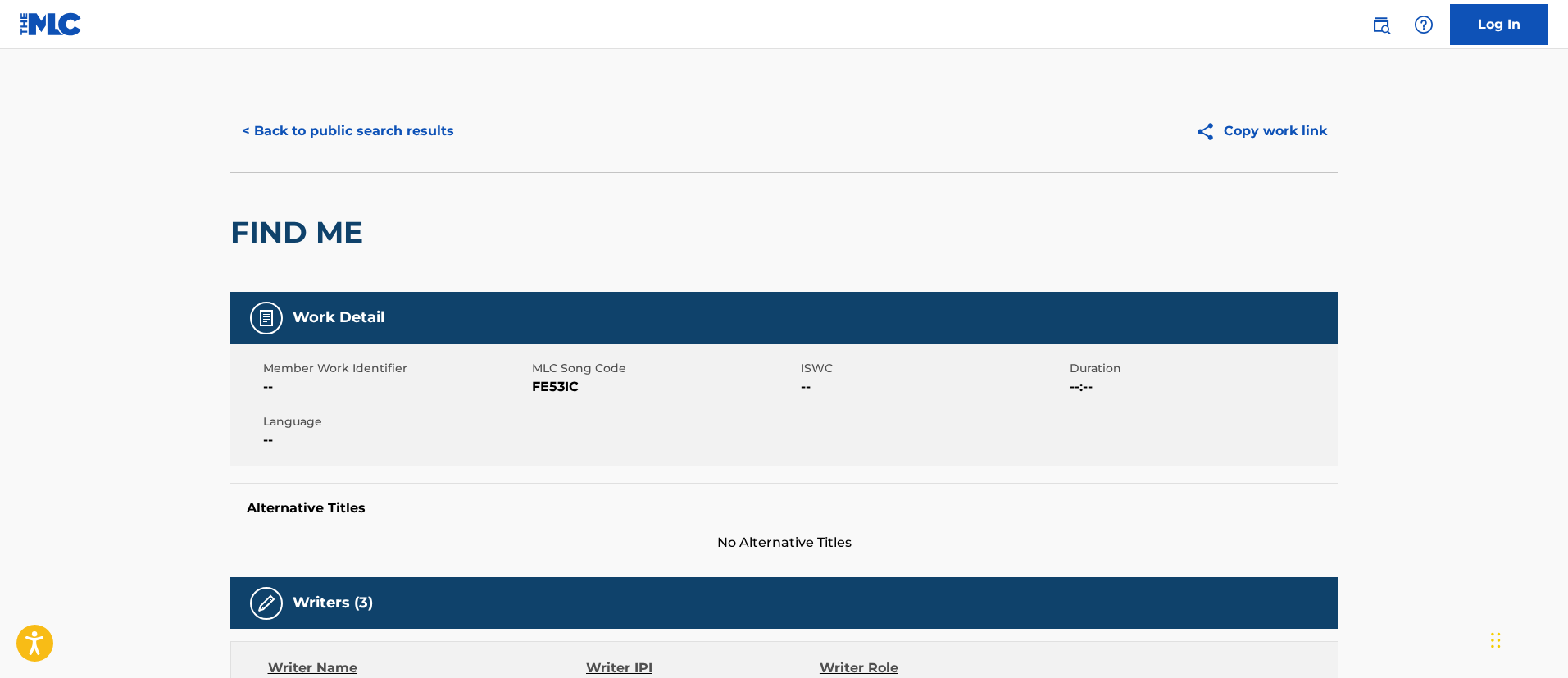
click at [385, 133] on button "< Back to public search results" at bounding box center [348, 131] width 235 height 41
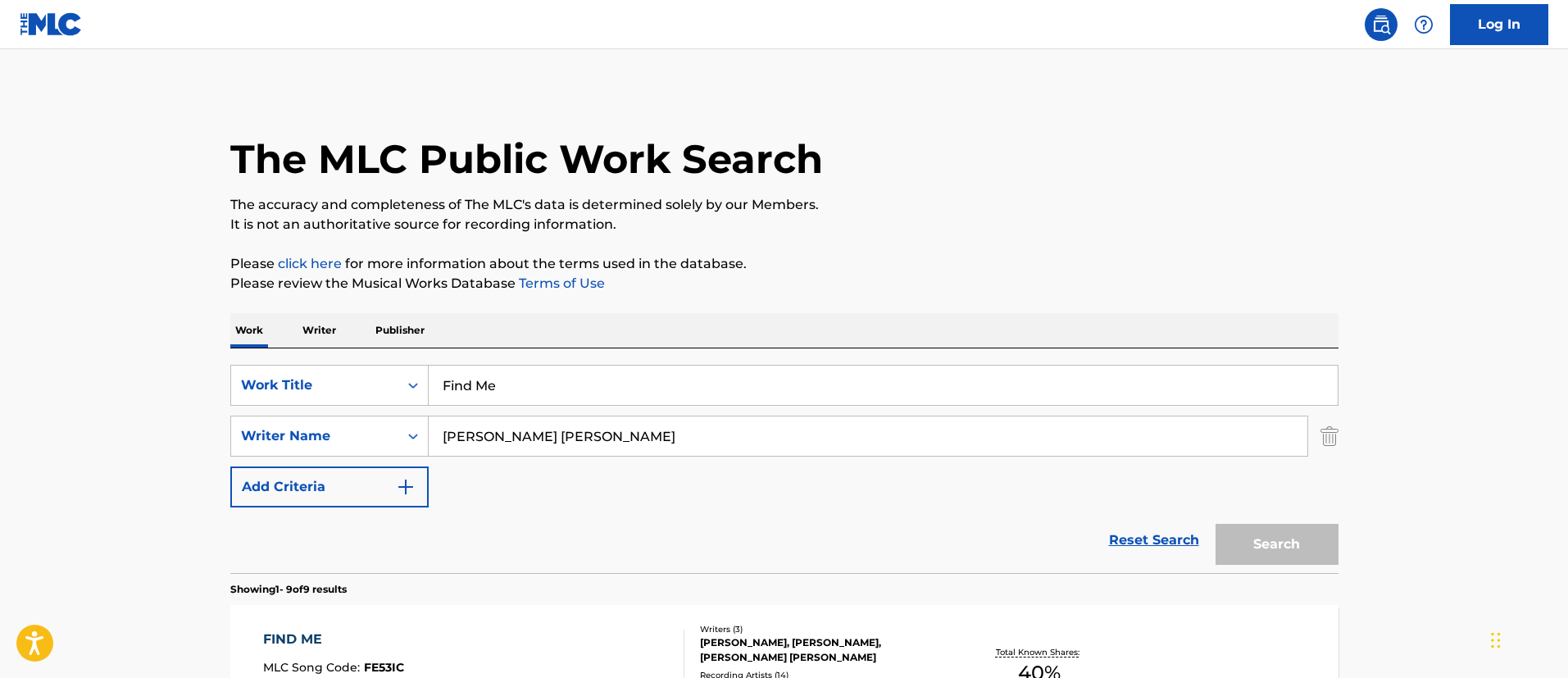
scroll to position [120, 0]
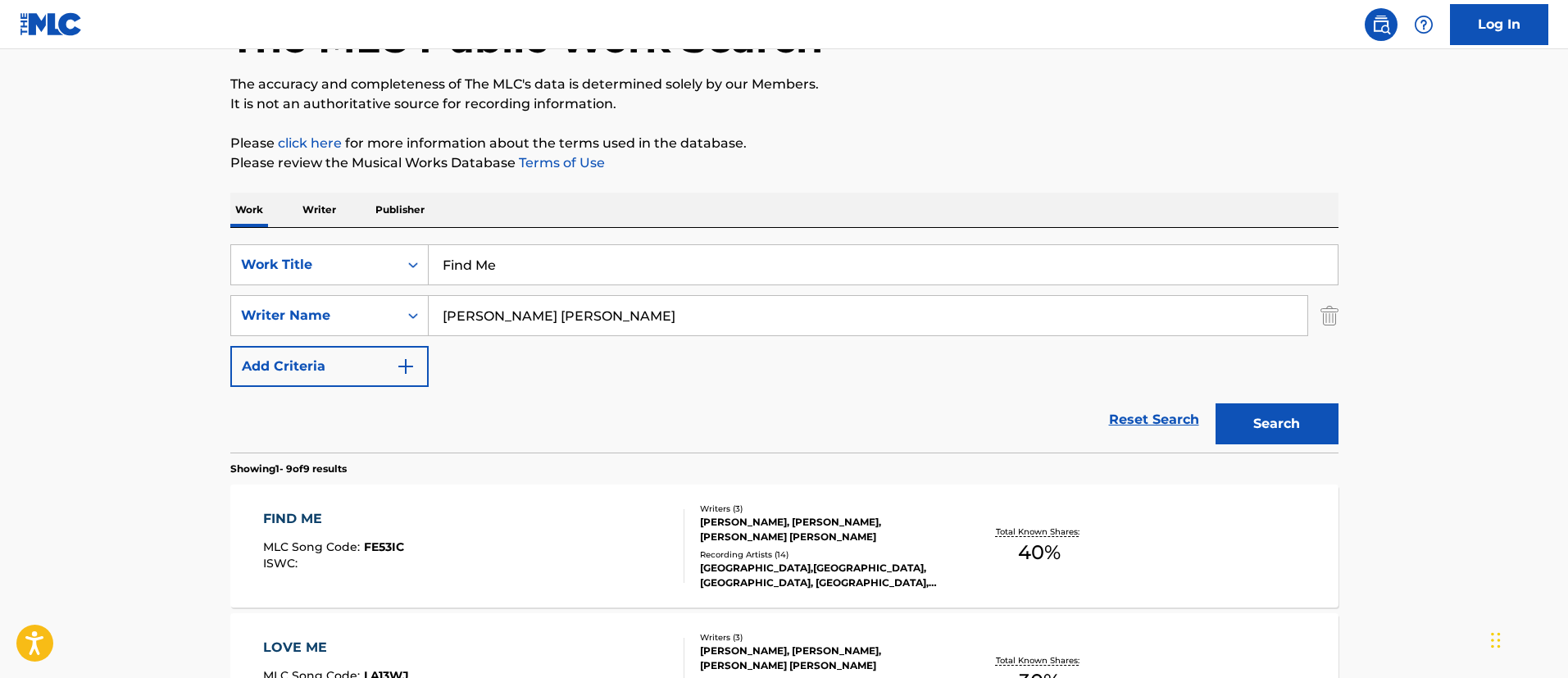
click at [558, 262] on input "Find Me" at bounding box center [883, 264] width 909 height 39
paste input "GOOD TO BE KING"
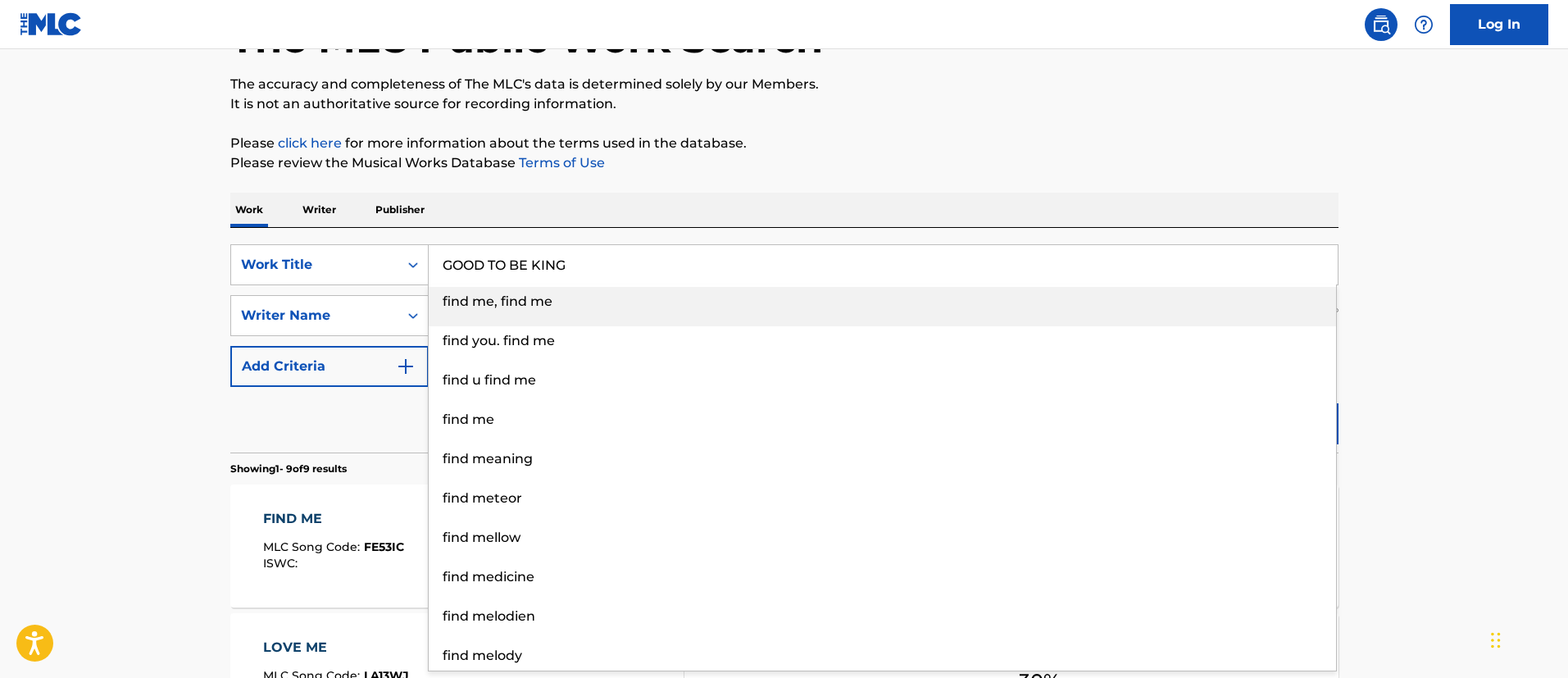
type input "GOOD TO BE KING"
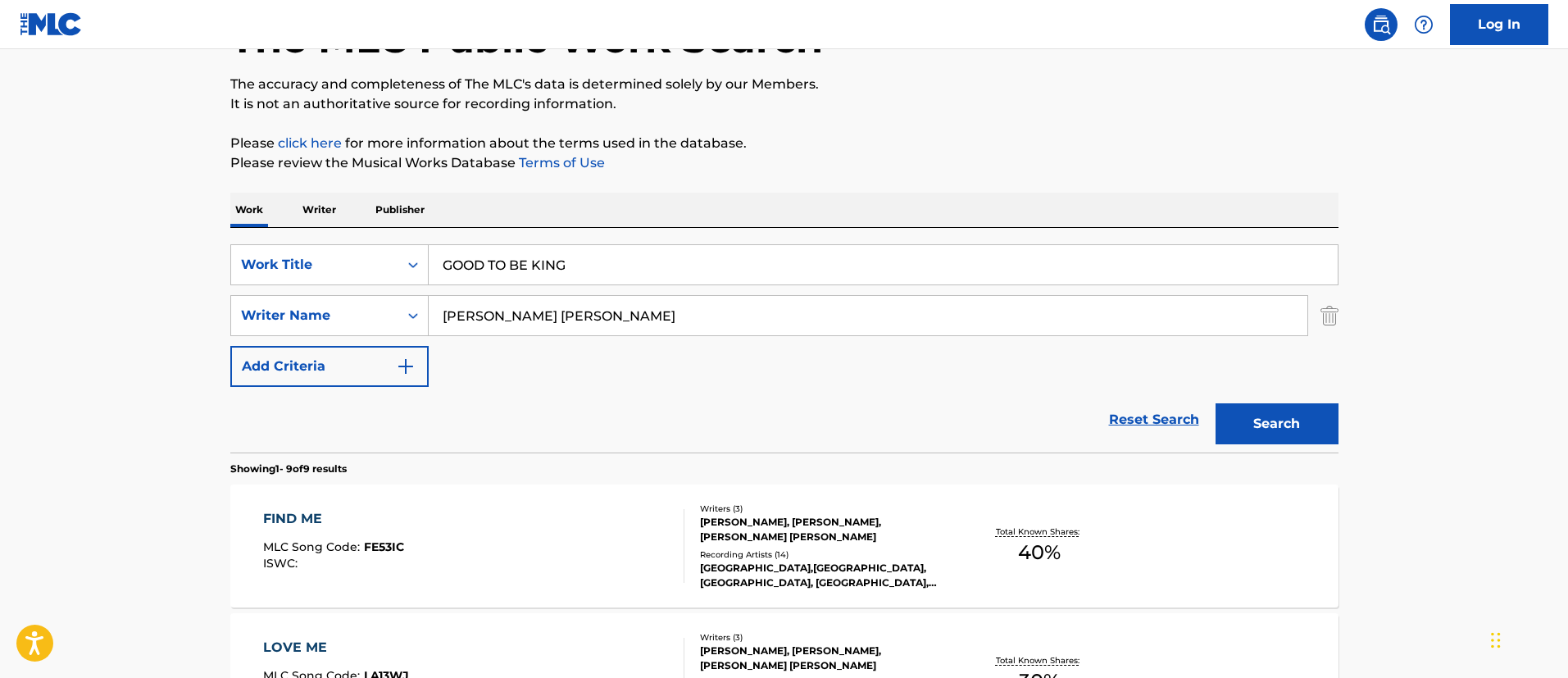
click at [506, 311] on input "[PERSON_NAME] [PERSON_NAME]" at bounding box center [868, 316] width 878 height 39
paste input "[PERSON_NAME]"
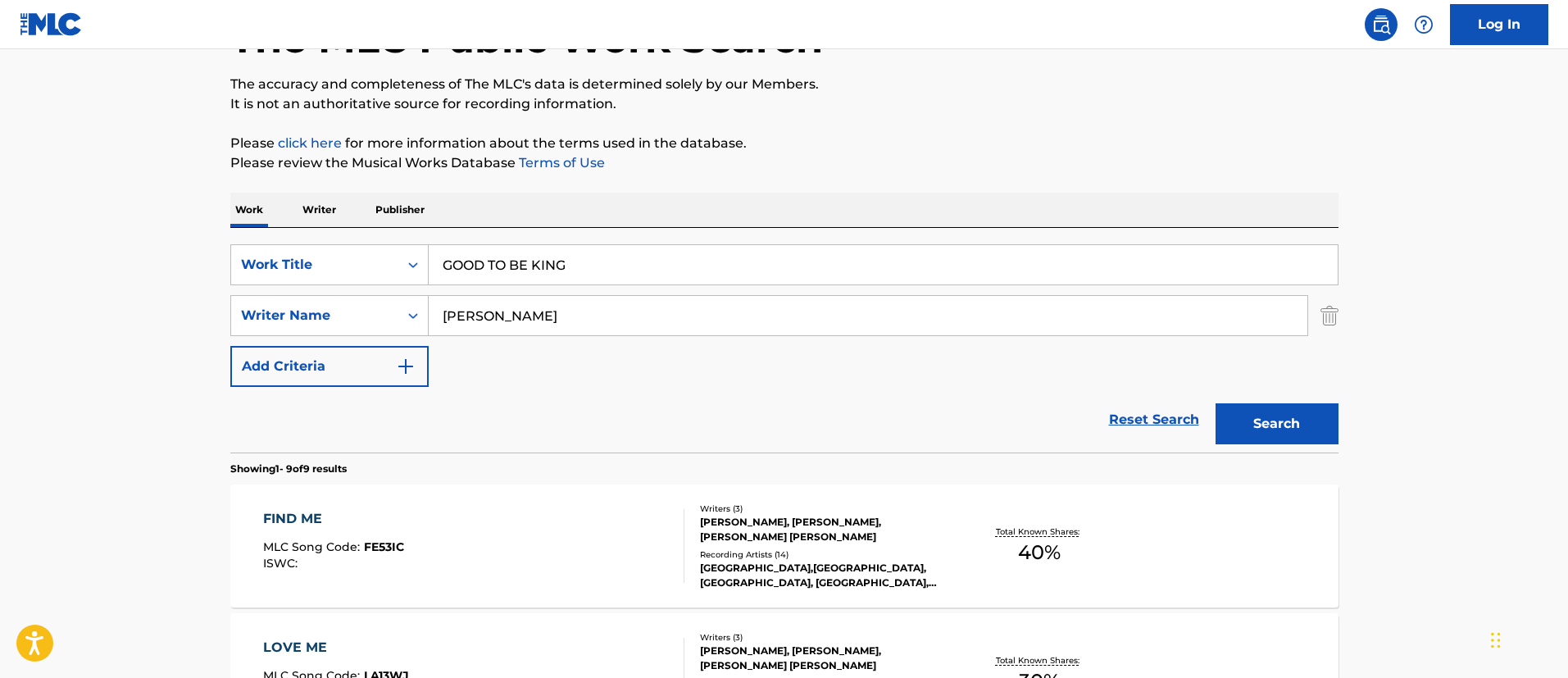
type input "[PERSON_NAME]"
click at [1215, 403] on button "Search" at bounding box center [1276, 424] width 123 height 41
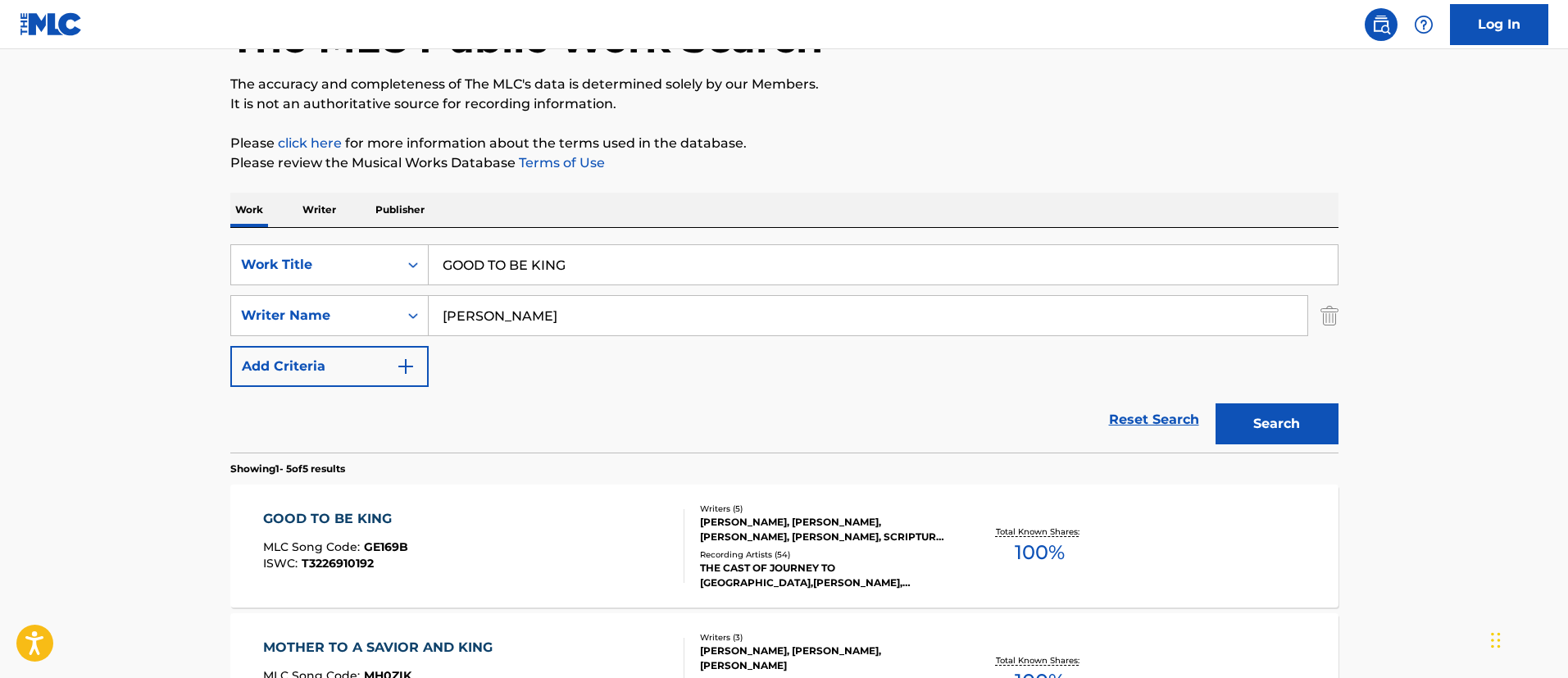
click at [548, 490] on div "GOOD TO BE KING MLC Song Code : GE169B ISWC : T3226910192 Writers ( 5 ) [PERSON…" at bounding box center [784, 546] width 1108 height 123
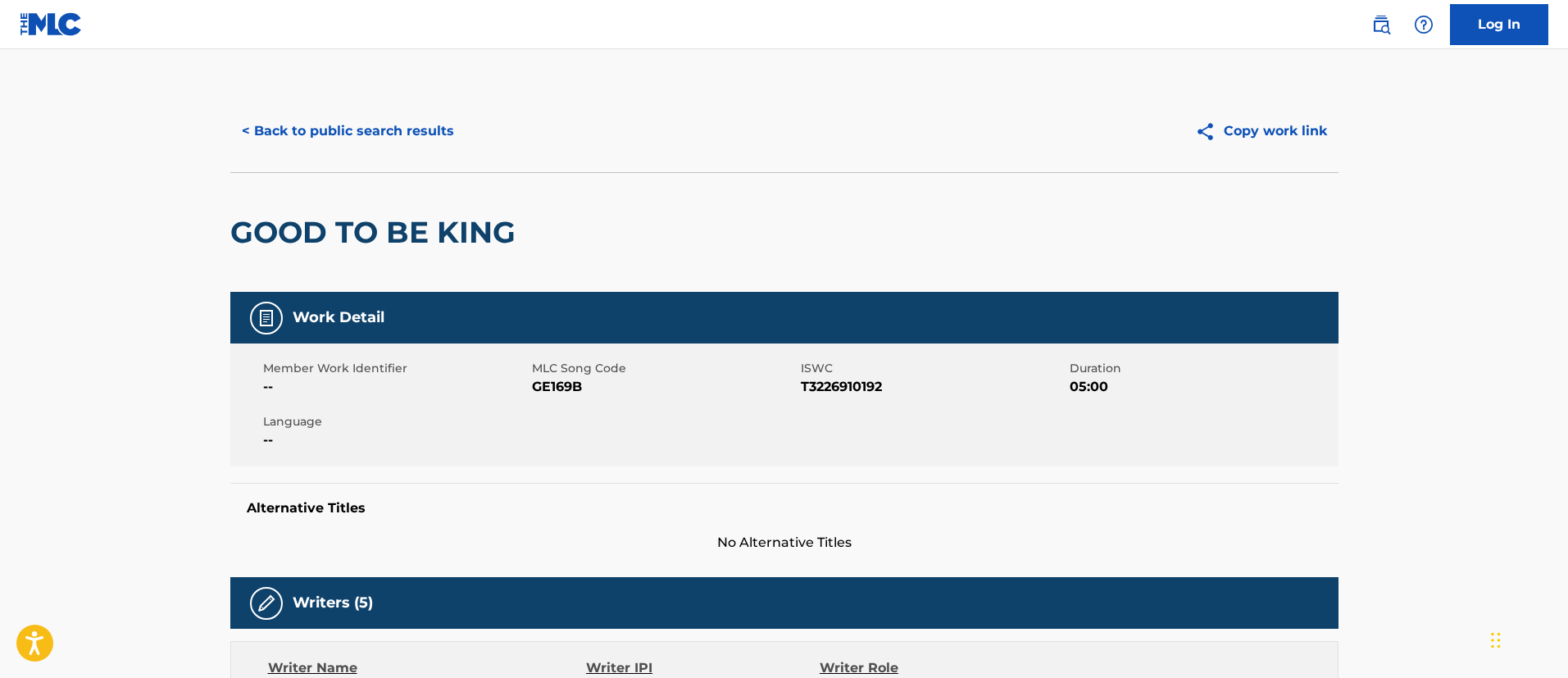
scroll to position [1603, 0]
